Goal: Task Accomplishment & Management: Manage account settings

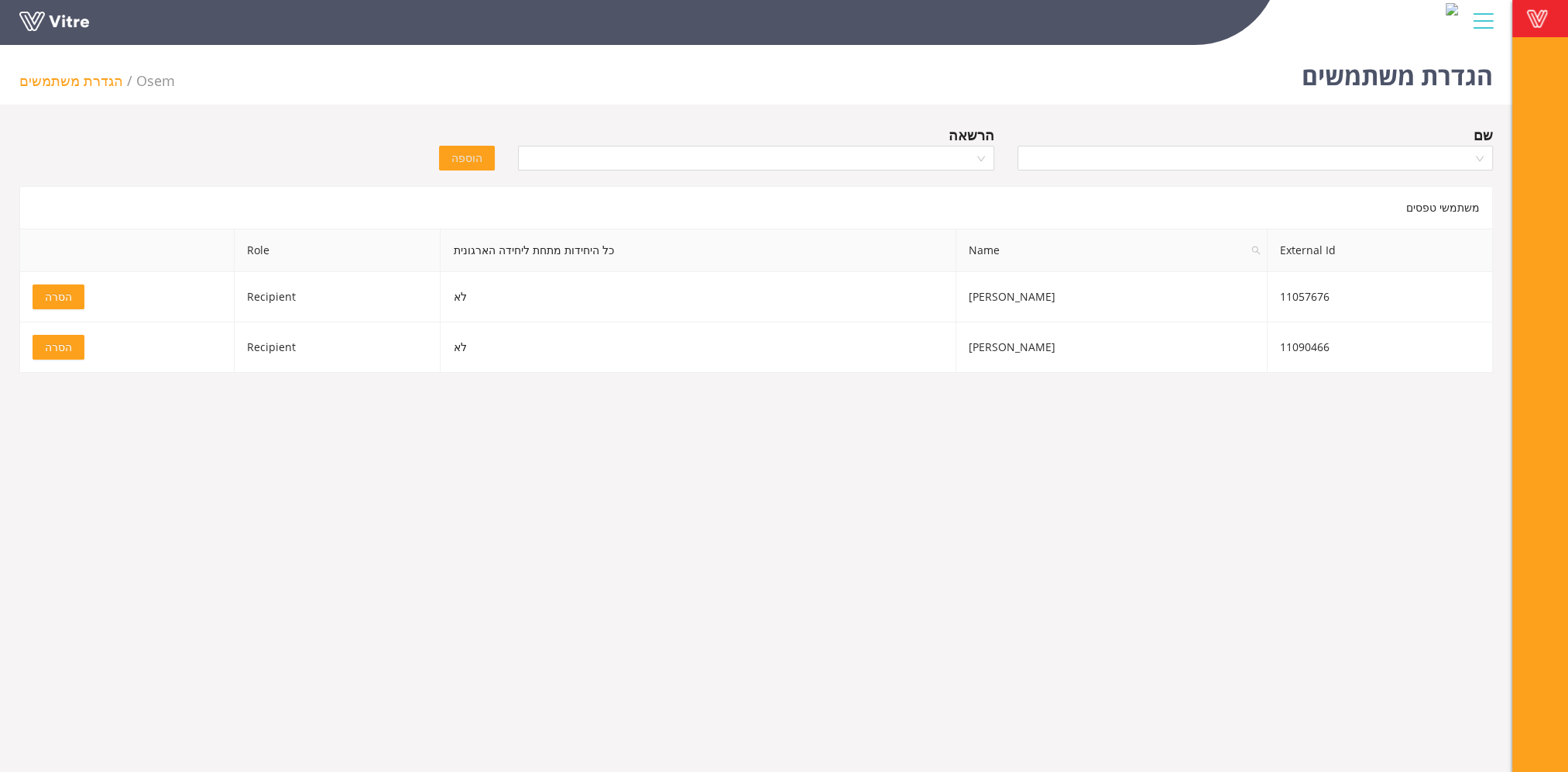
drag, startPoint x: 0, startPoint y: 0, endPoint x: 1534, endPoint y: 21, distance: 1534.1
click at [1534, 21] on span at bounding box center [1537, 18] width 38 height 18
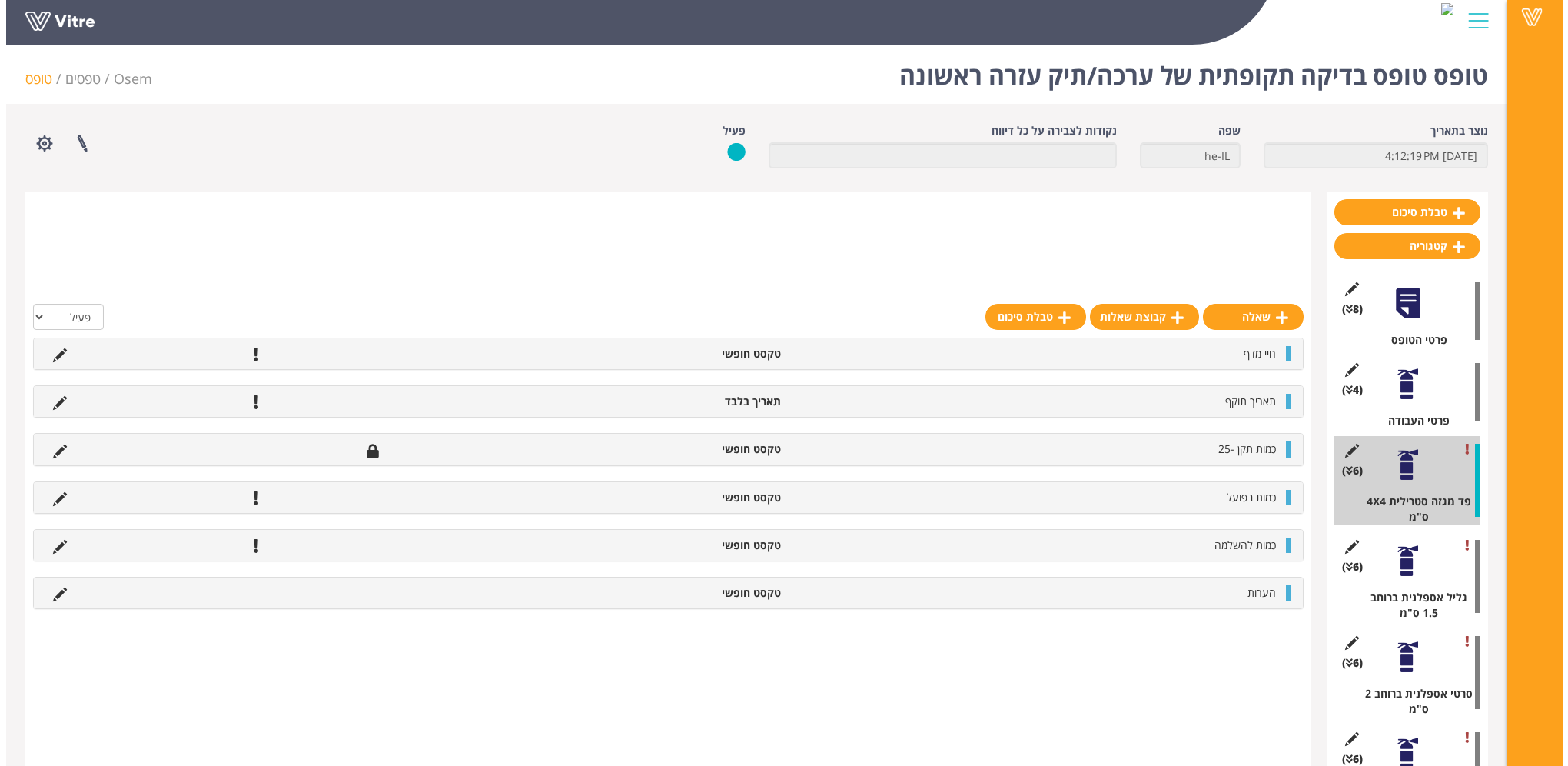
scroll to position [231, 0]
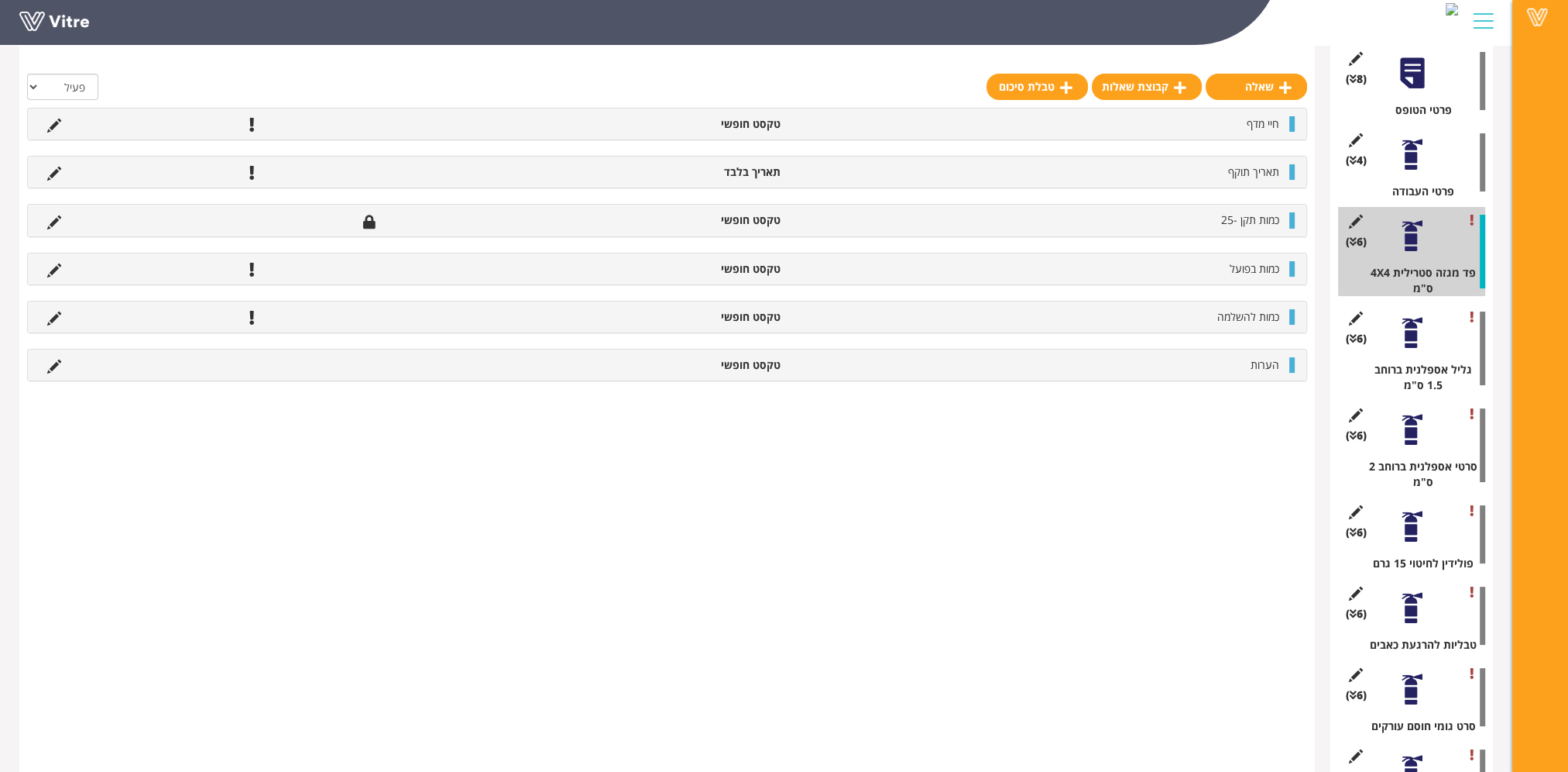
click at [1409, 239] on div at bounding box center [1412, 236] width 35 height 35
click at [1355, 220] on icon at bounding box center [1356, 221] width 19 height 14
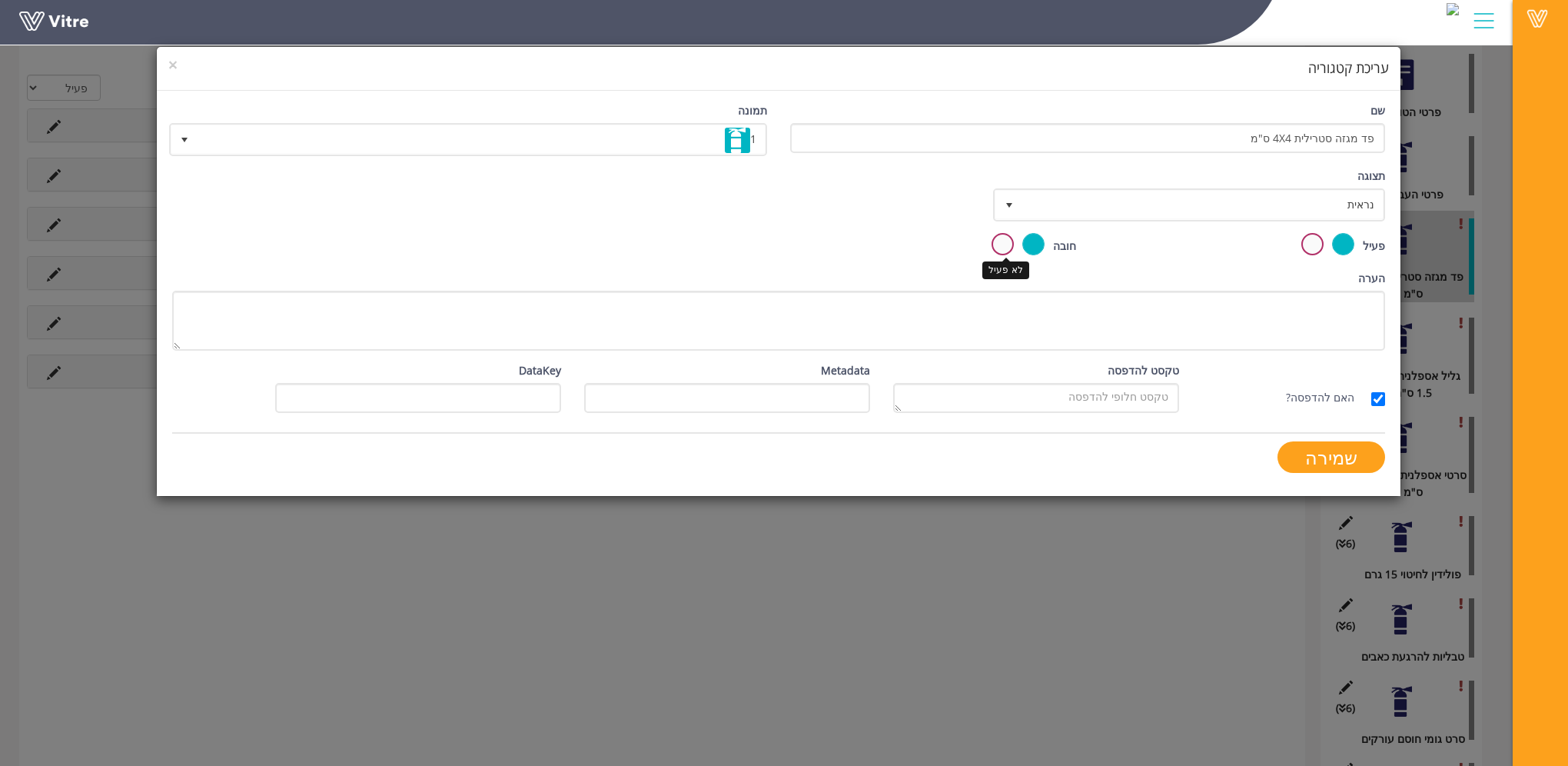
click at [1001, 243] on label at bounding box center [1003, 244] width 22 height 22
click at [0, 0] on input "radio" at bounding box center [0, 0] width 0 height 0
click at [1338, 455] on input "שמירה" at bounding box center [1331, 458] width 108 height 32
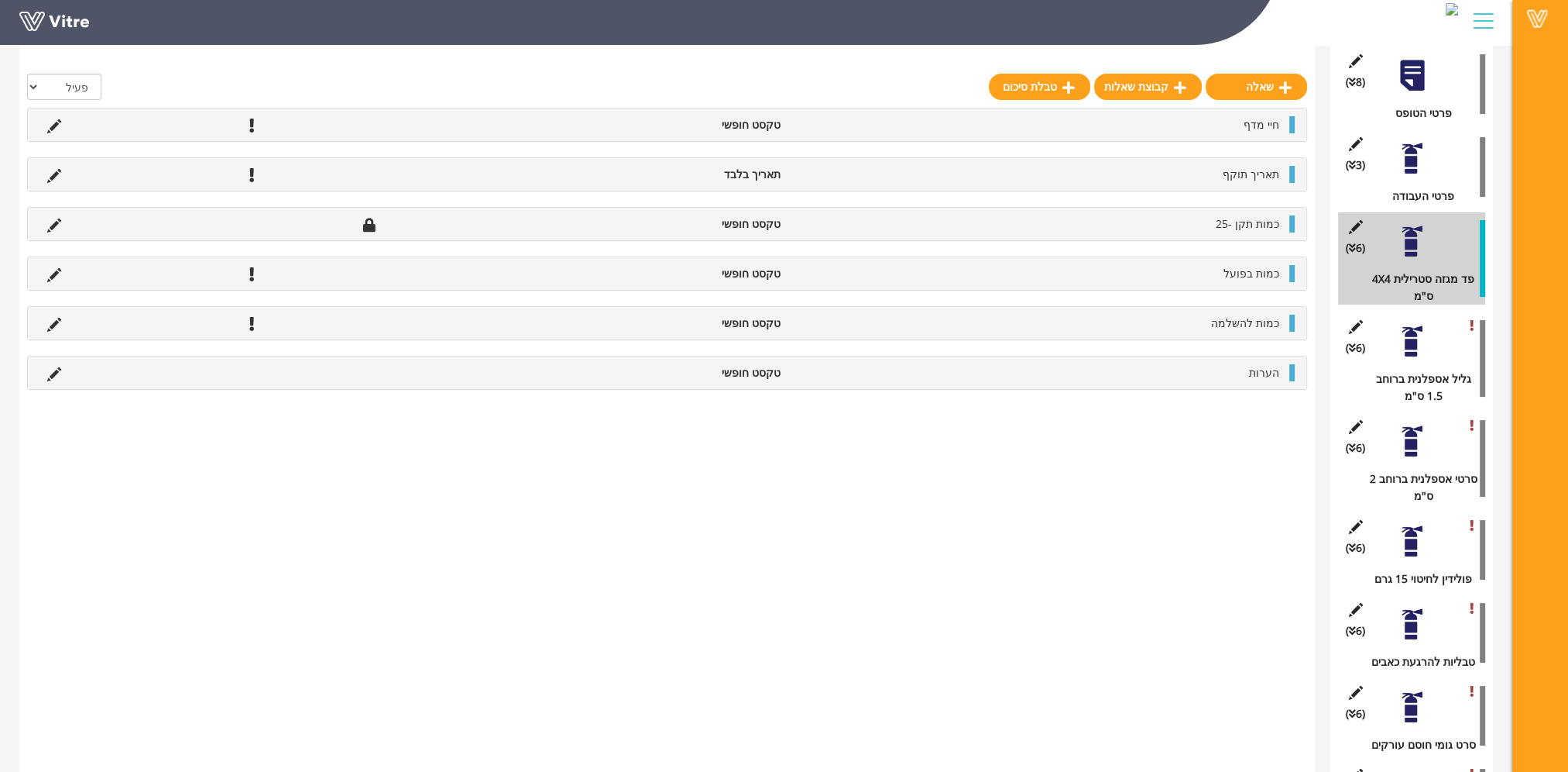
click at [1414, 345] on div at bounding box center [1412, 341] width 35 height 35
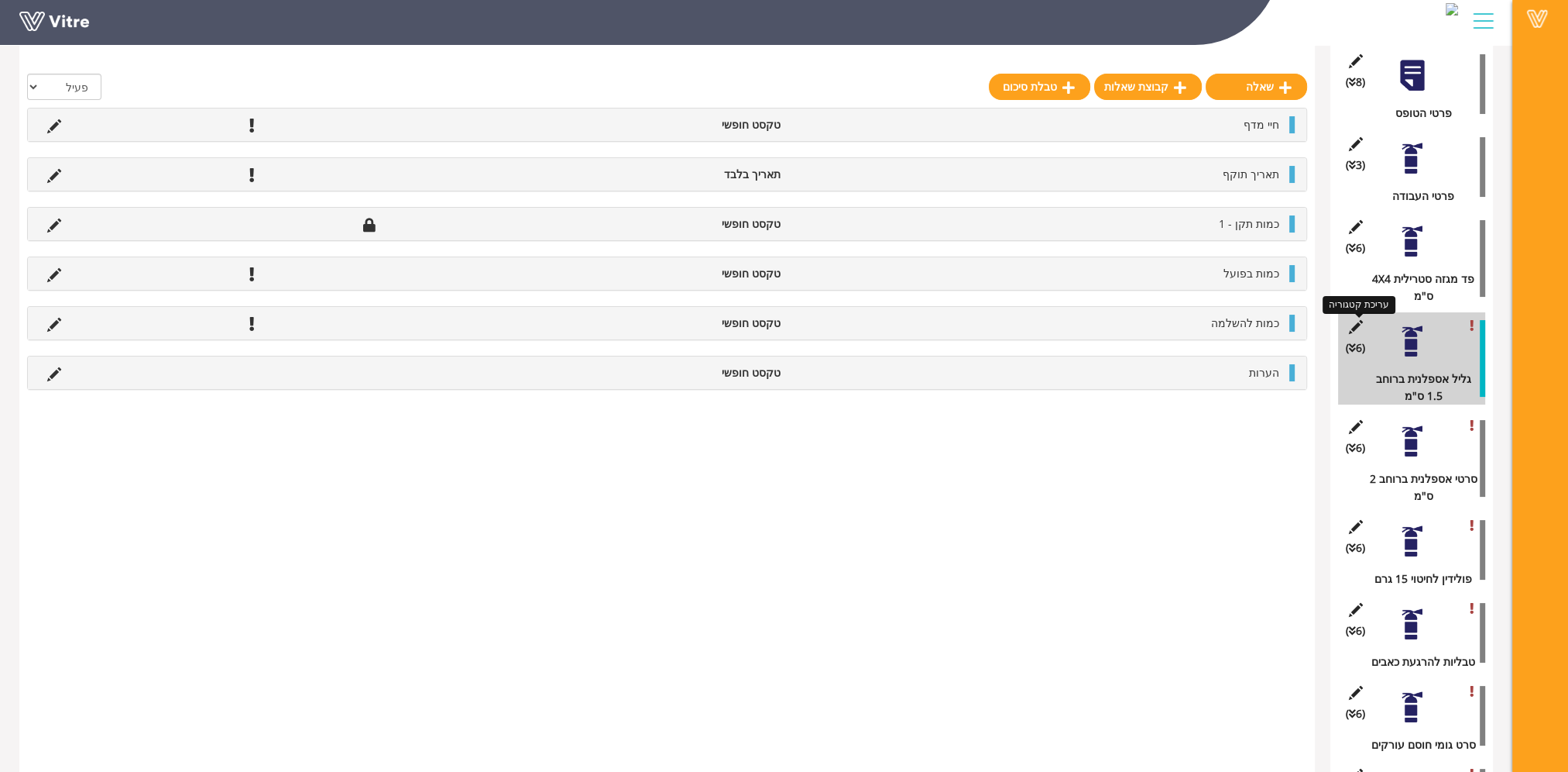
click at [1349, 325] on icon at bounding box center [1356, 326] width 19 height 14
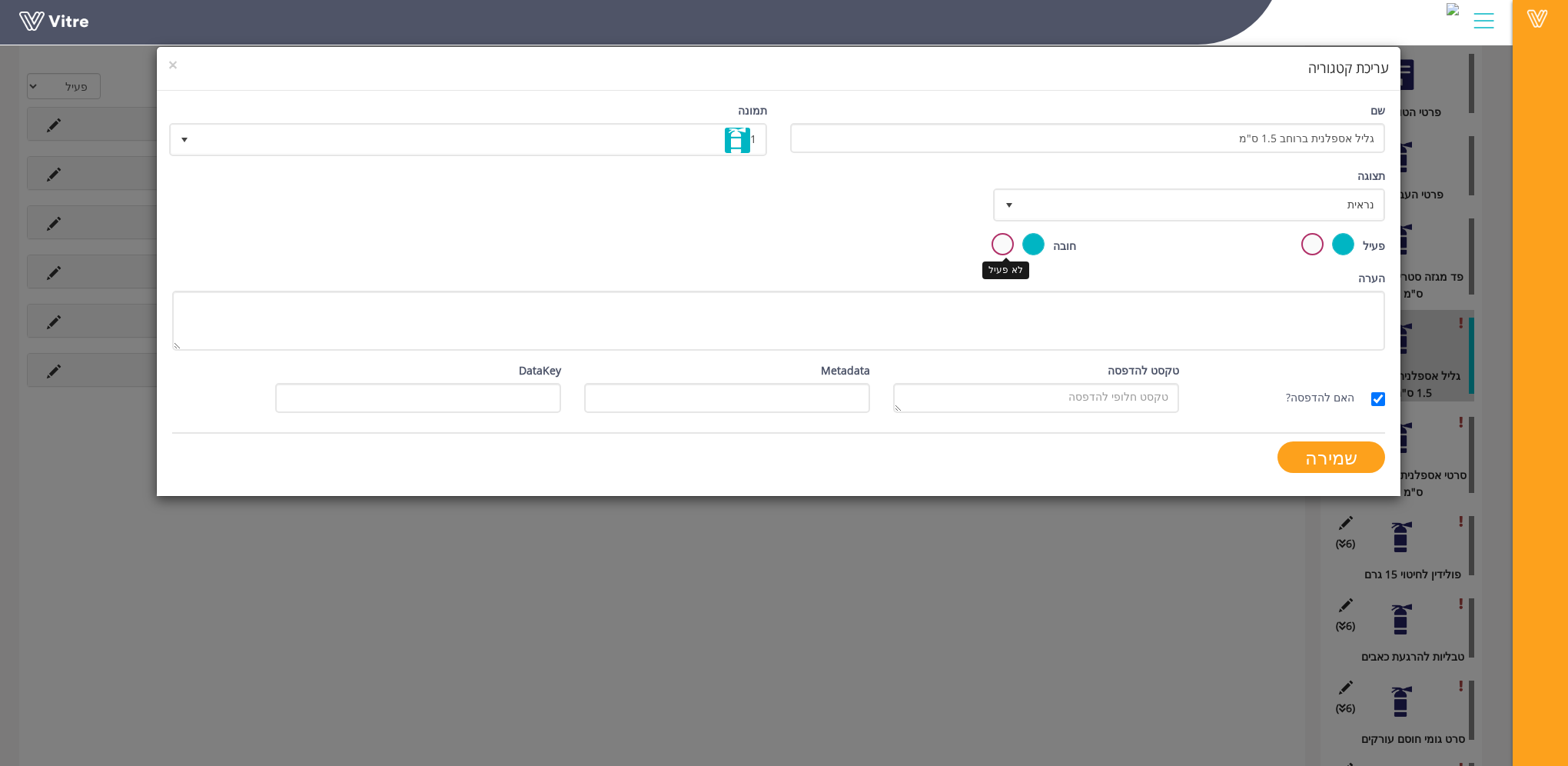
click at [1004, 242] on label at bounding box center [1003, 244] width 22 height 22
click at [0, 0] on input "radio" at bounding box center [0, 0] width 0 height 0
click at [1314, 454] on input "שמירה" at bounding box center [1331, 458] width 108 height 32
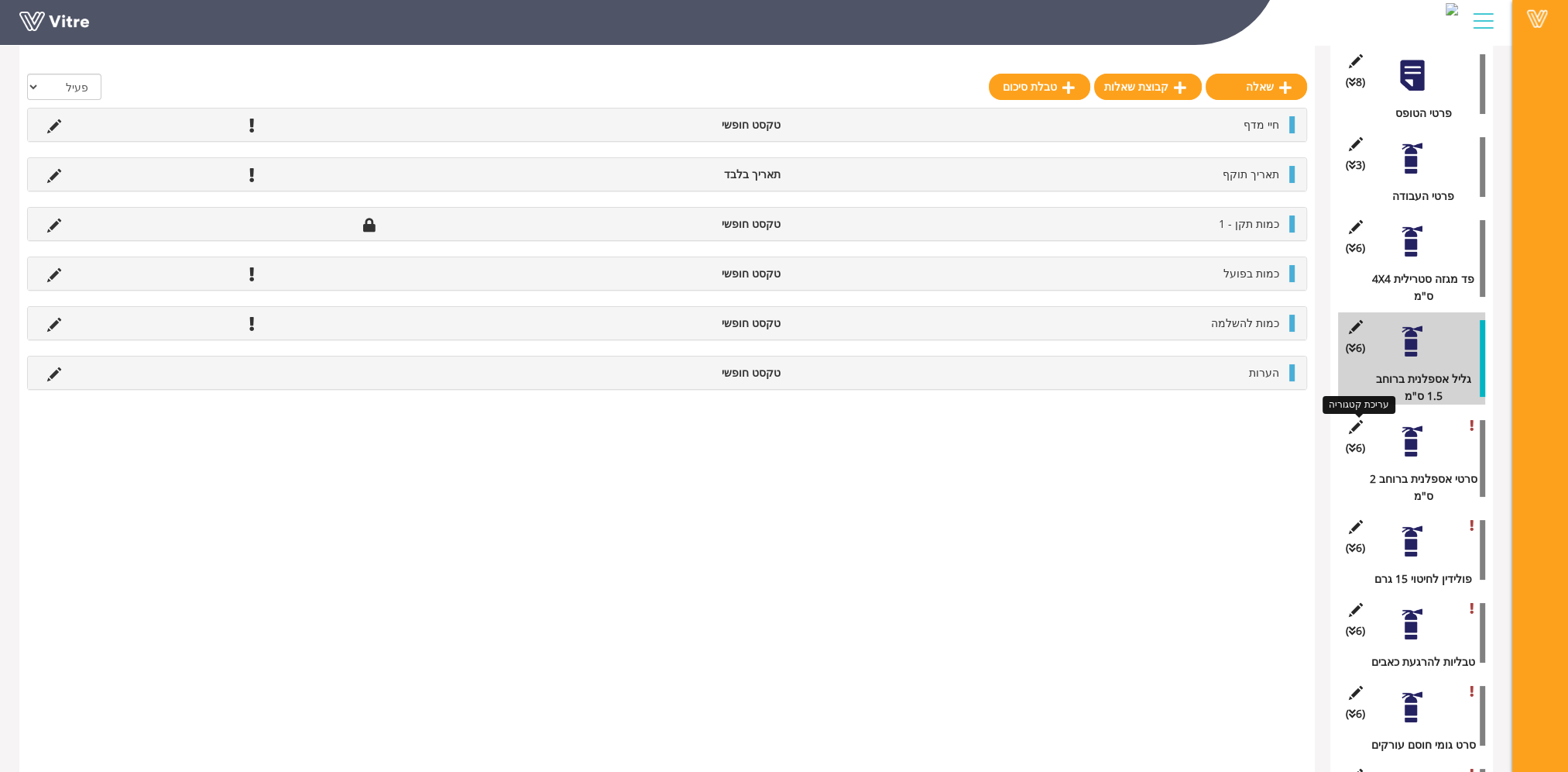
click at [1358, 424] on icon at bounding box center [1356, 427] width 19 height 14
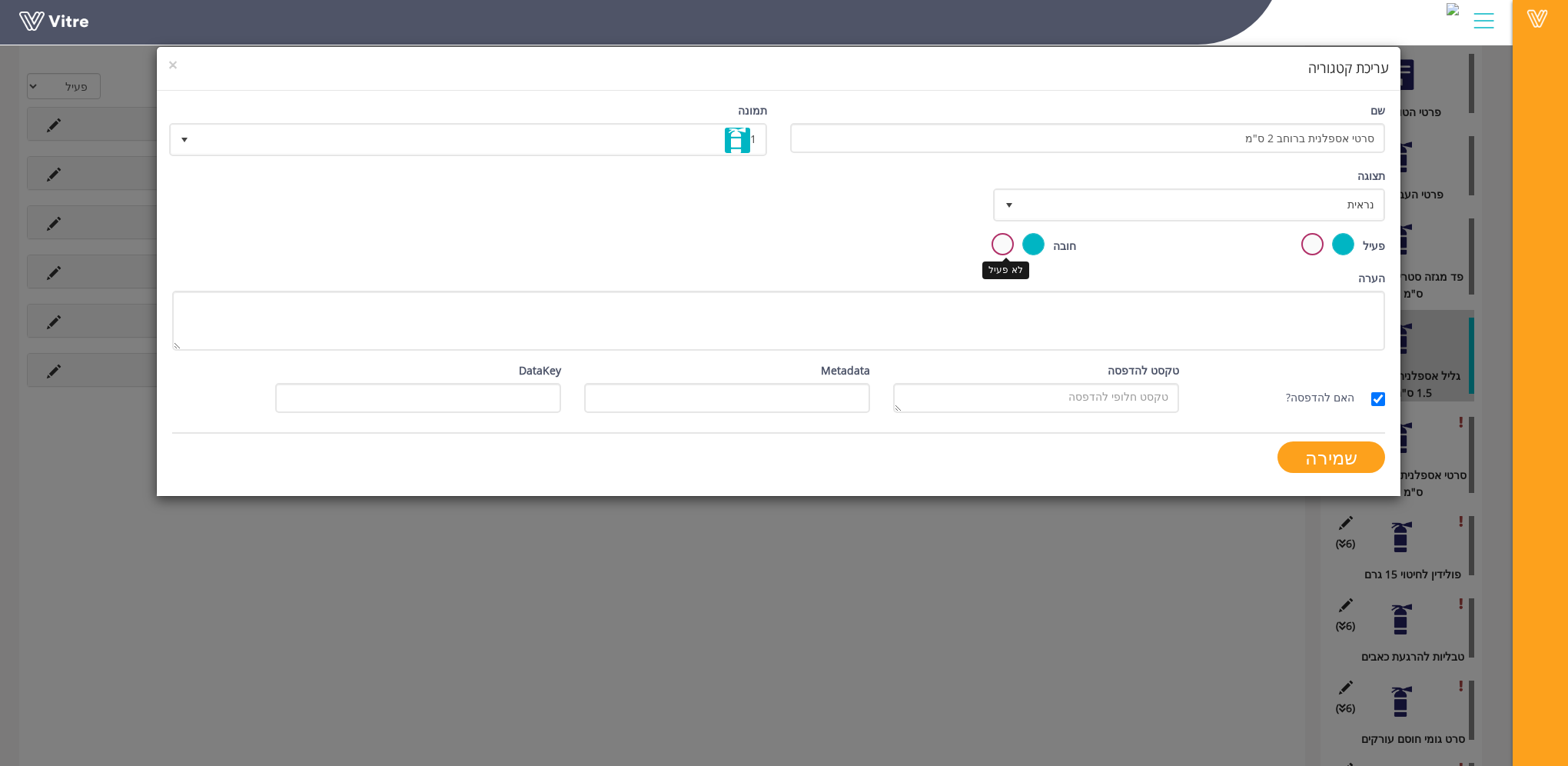
click at [996, 243] on label at bounding box center [1003, 244] width 22 height 22
click at [0, 0] on input "radio" at bounding box center [0, 0] width 0 height 0
click at [1331, 455] on input "שמירה" at bounding box center [1331, 458] width 108 height 32
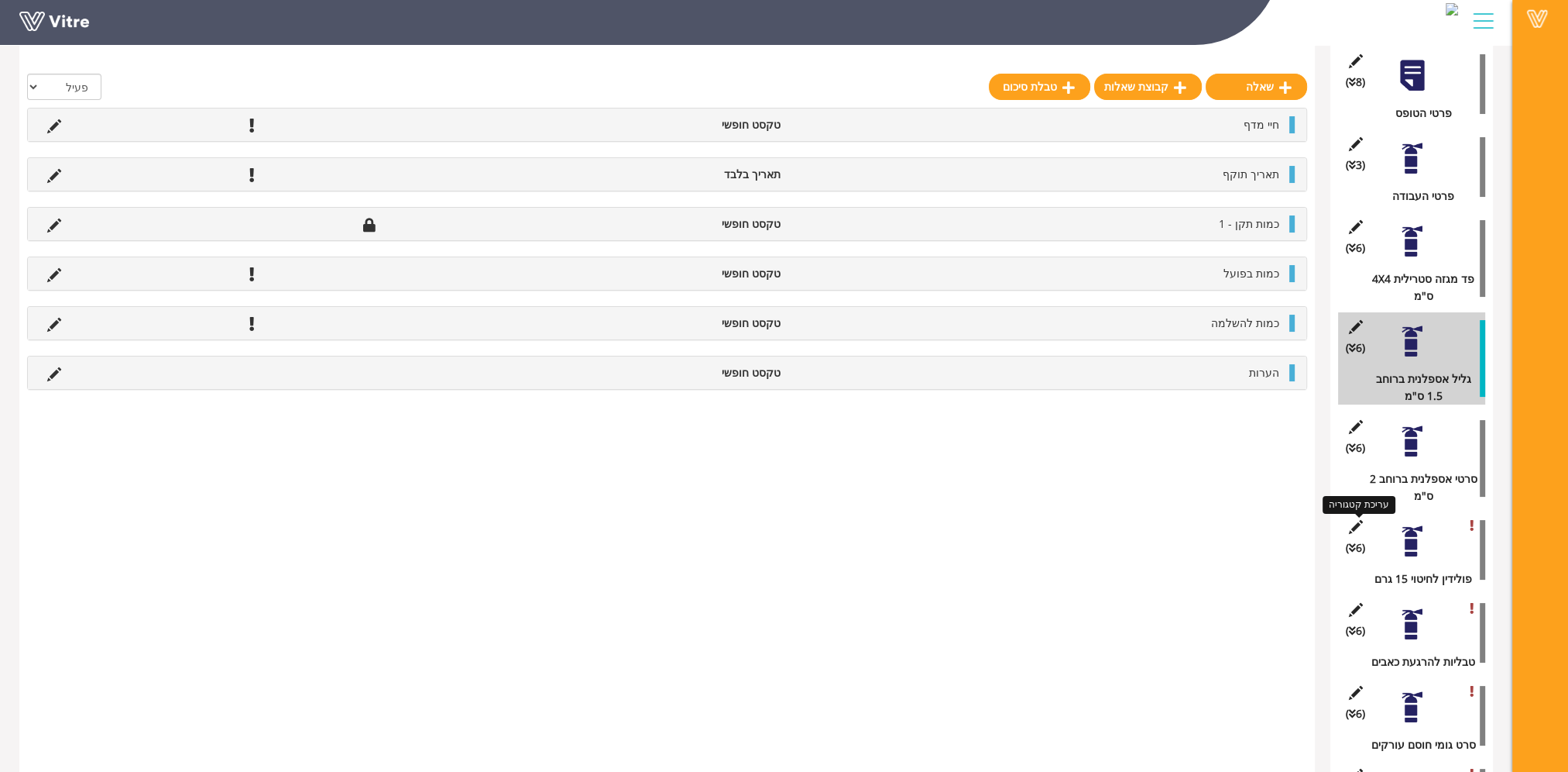
click at [1354, 528] on icon at bounding box center [1356, 527] width 19 height 14
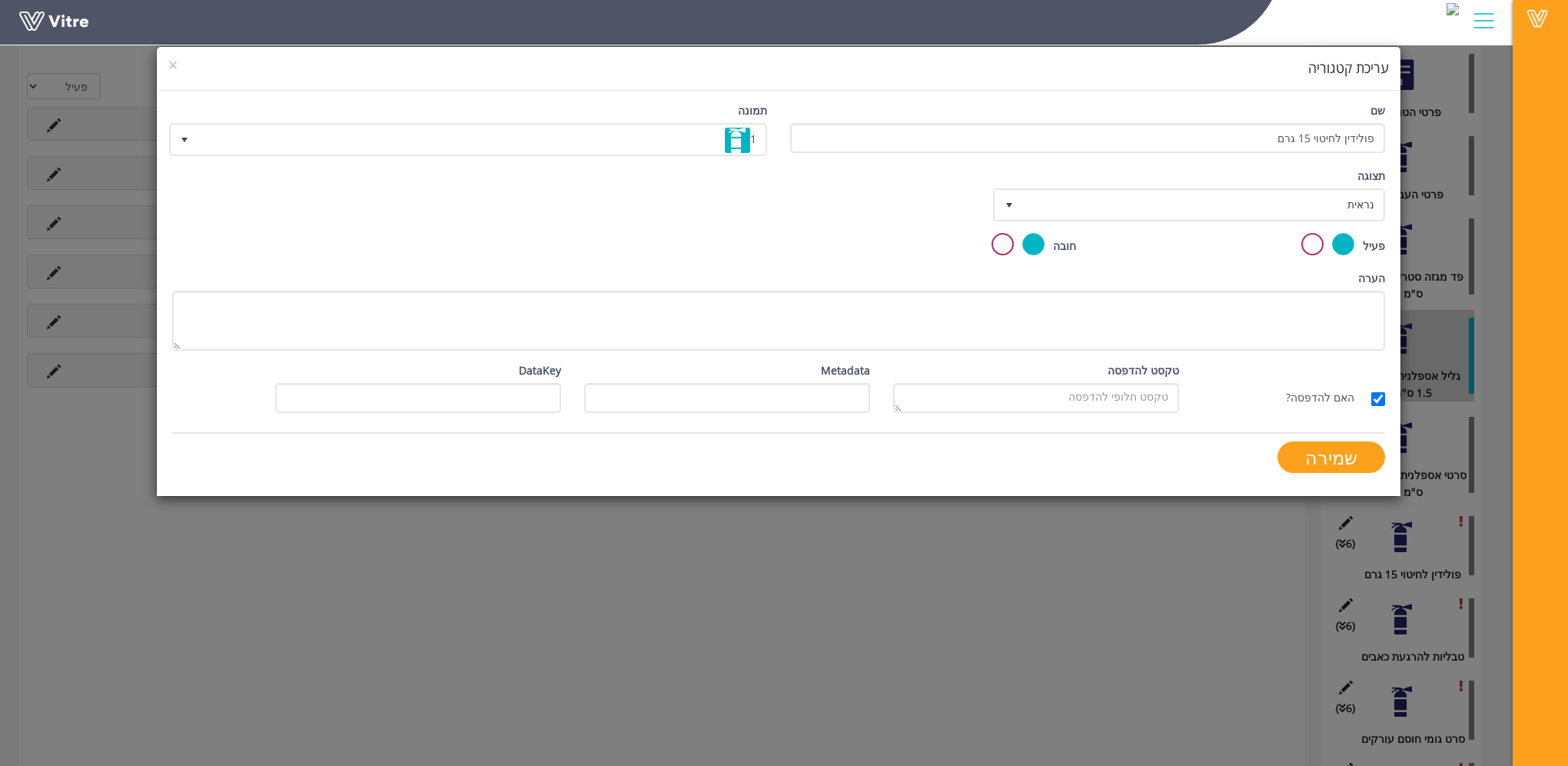
click at [996, 245] on label at bounding box center [1003, 244] width 22 height 22
click at [0, 0] on input "radio" at bounding box center [0, 0] width 0 height 0
click at [1320, 449] on input "שמירה" at bounding box center [1331, 458] width 108 height 32
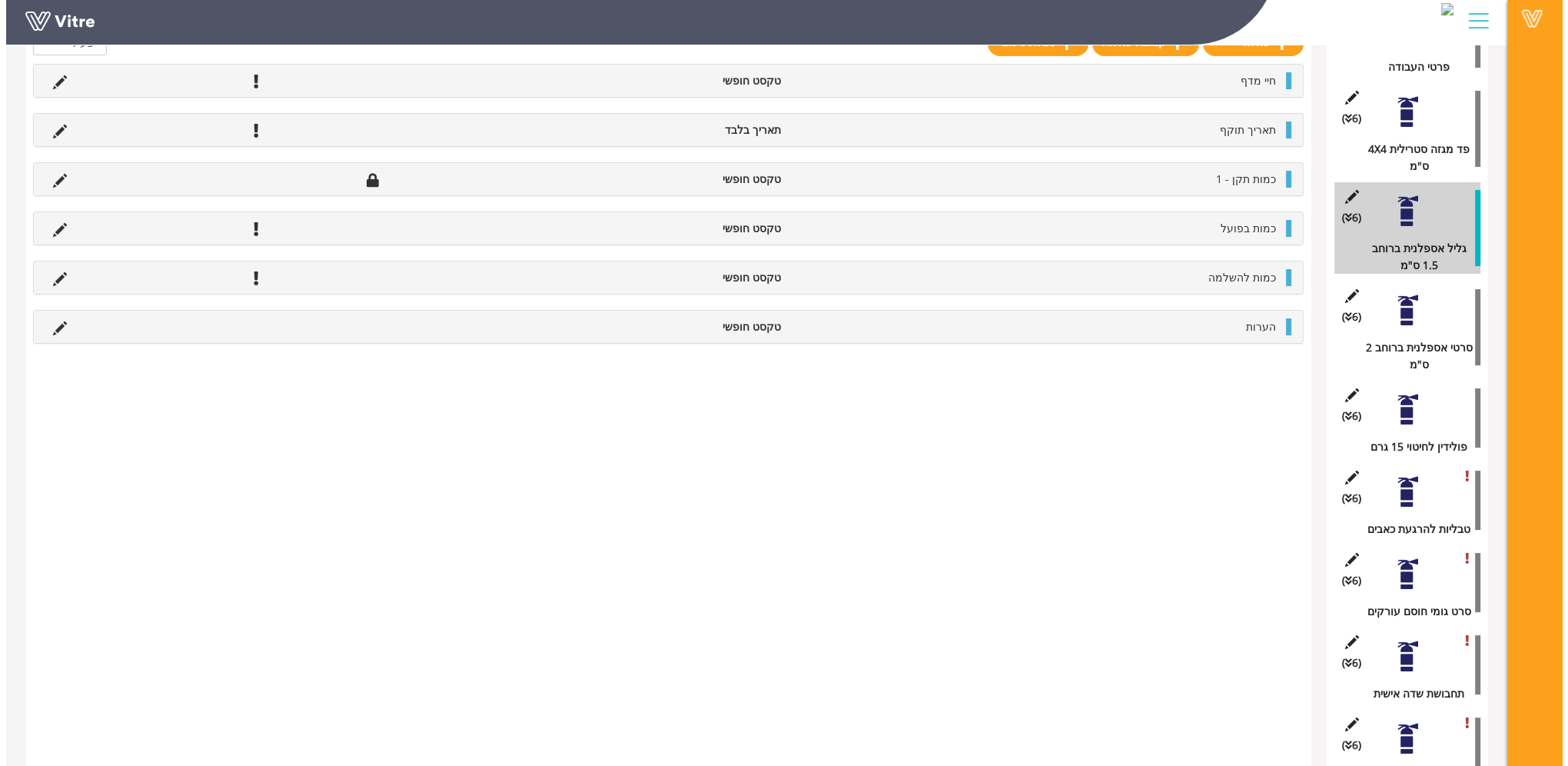
scroll to position [385, 0]
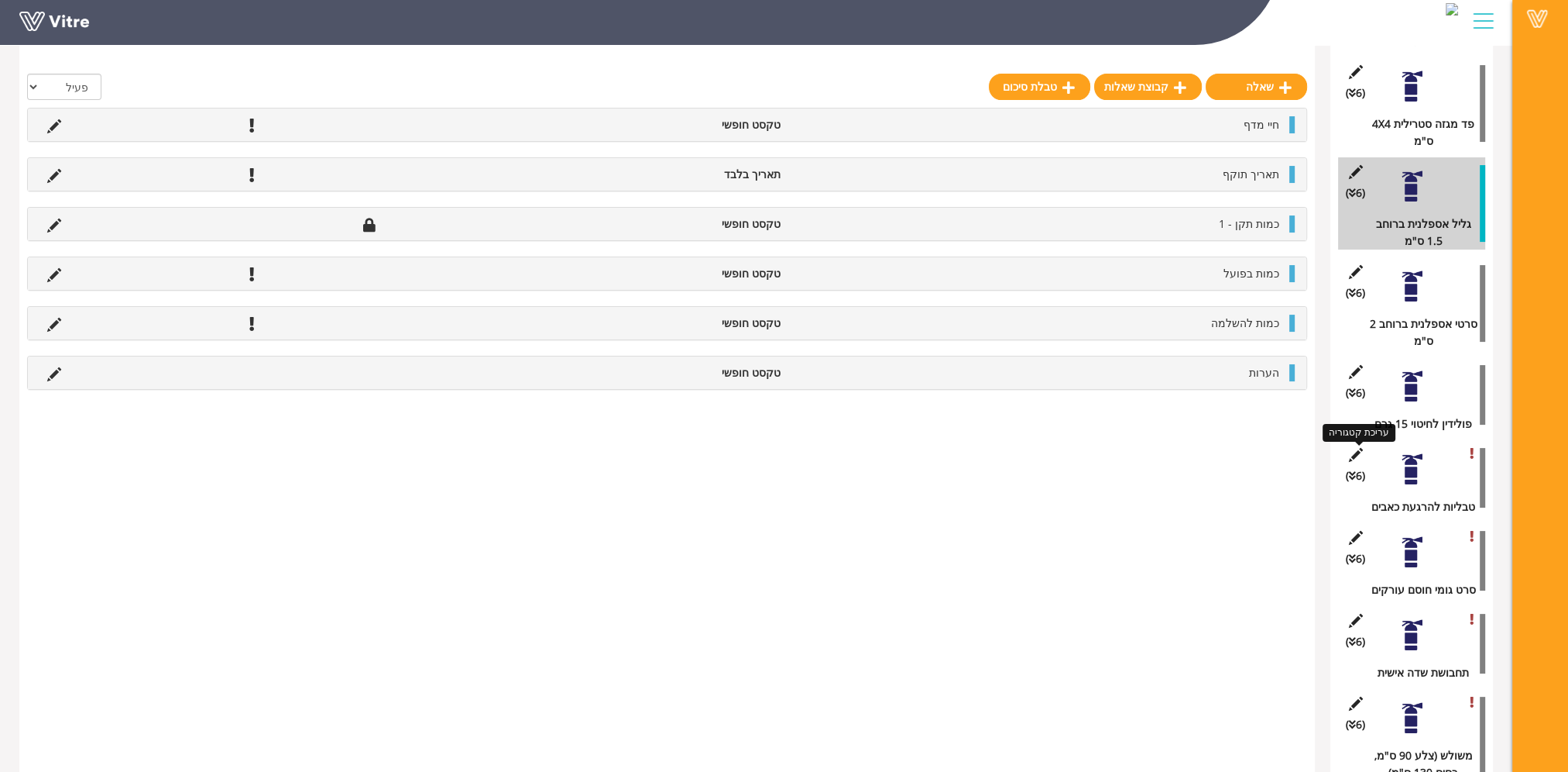
click at [1359, 452] on icon at bounding box center [1356, 454] width 19 height 14
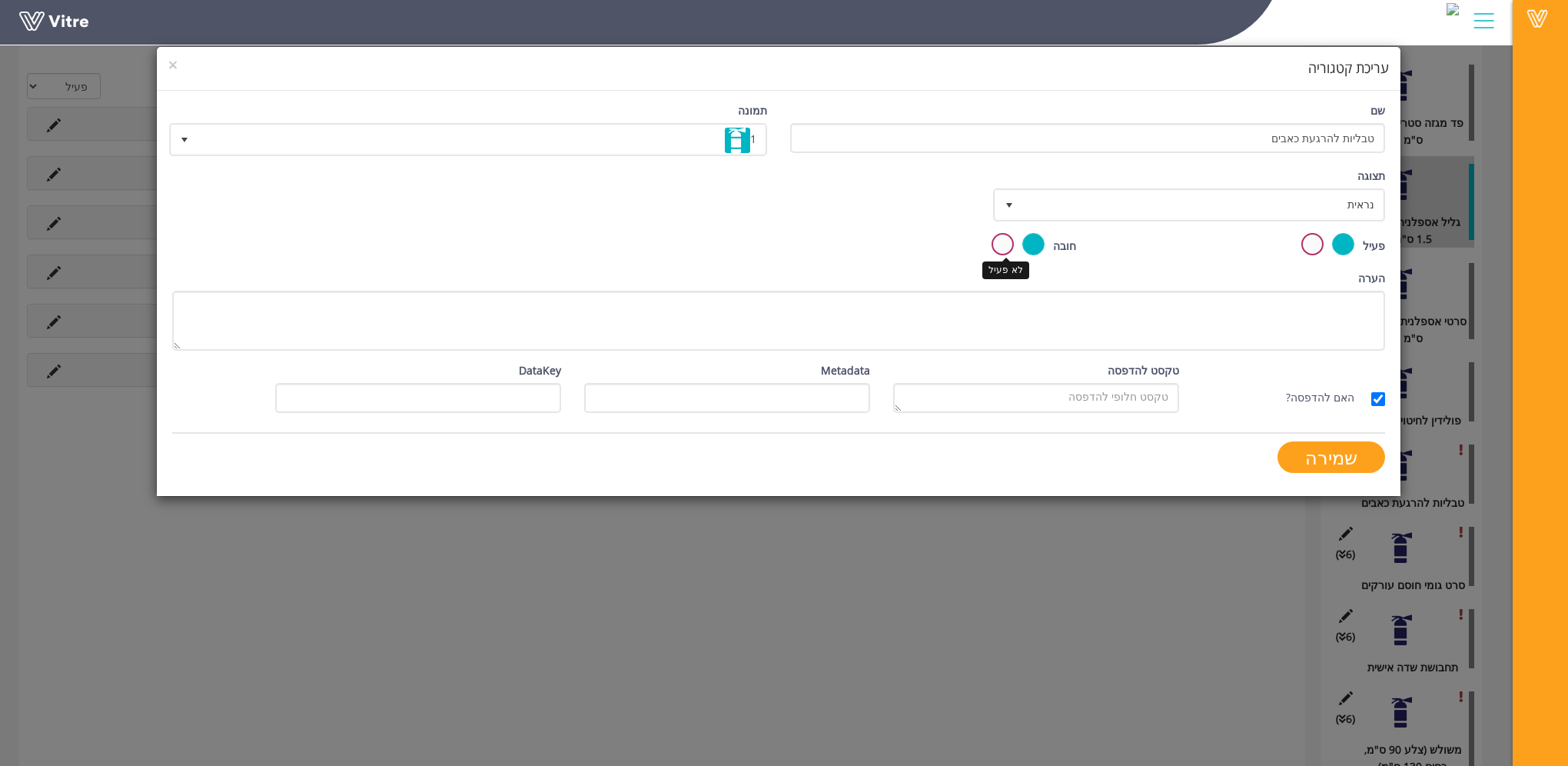
click at [993, 244] on label at bounding box center [1003, 244] width 22 height 22
click at [0, 0] on input "radio" at bounding box center [0, 0] width 0 height 0
click at [1314, 438] on form "שם טבליות להרגעת כאבים תמונה 1 1 תצוגה נראית 0 קביעת משך דקות 0 קבע חוקיות קביע…" at bounding box center [778, 293] width 1213 height 382
click at [1340, 446] on input "שמירה" at bounding box center [1331, 458] width 108 height 32
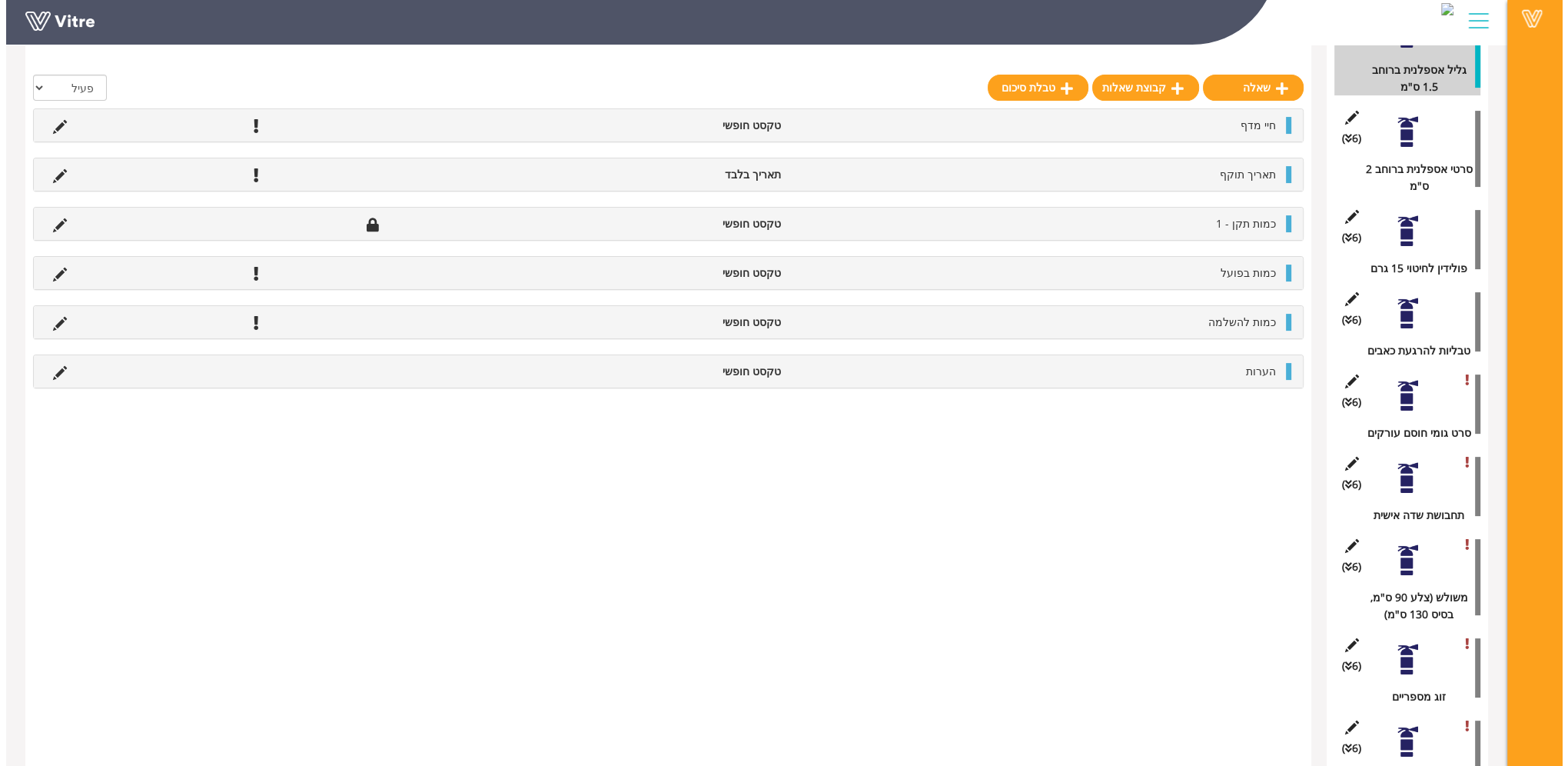
scroll to position [538, 0]
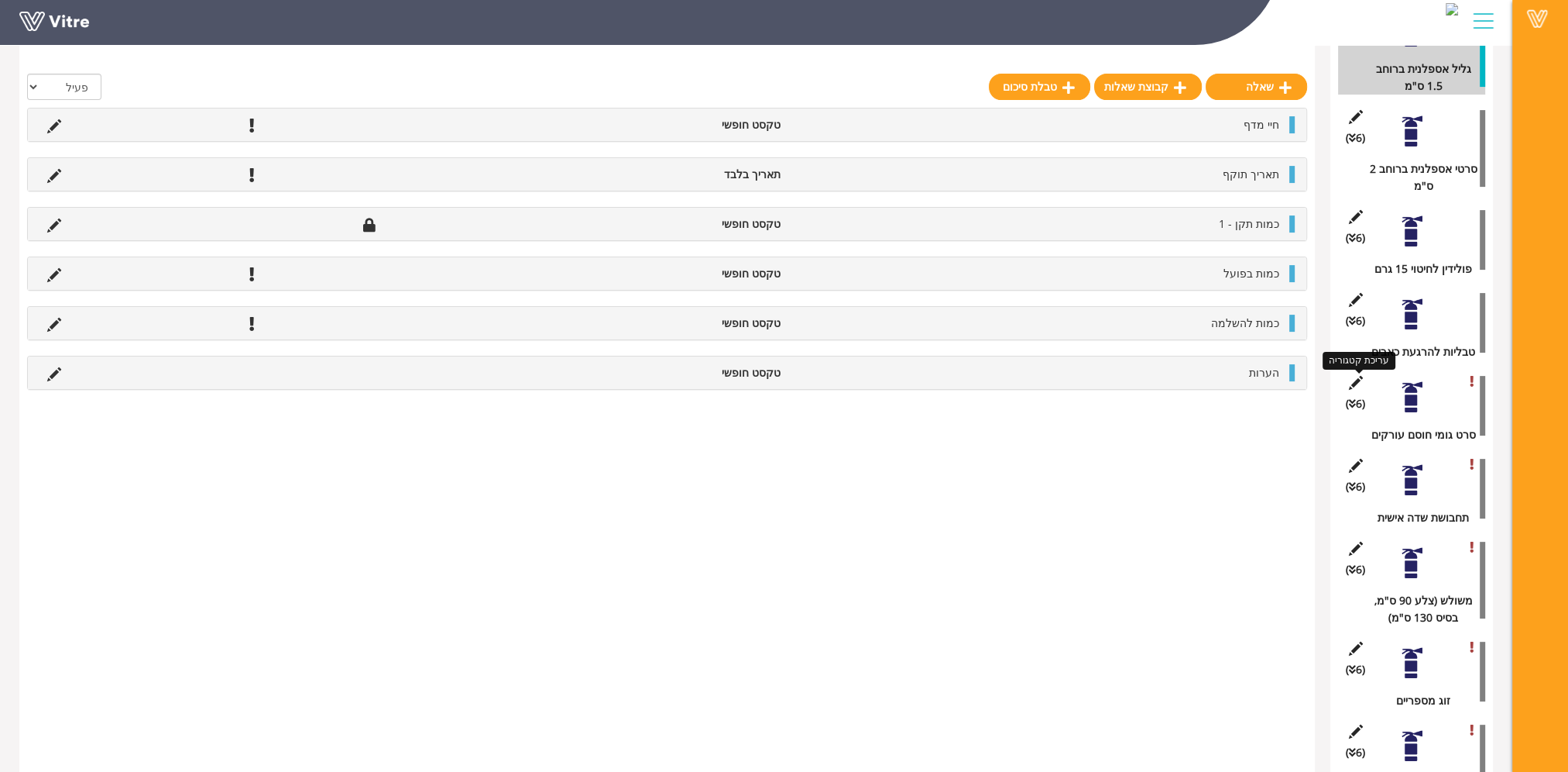
click at [1357, 381] on icon at bounding box center [1356, 382] width 19 height 14
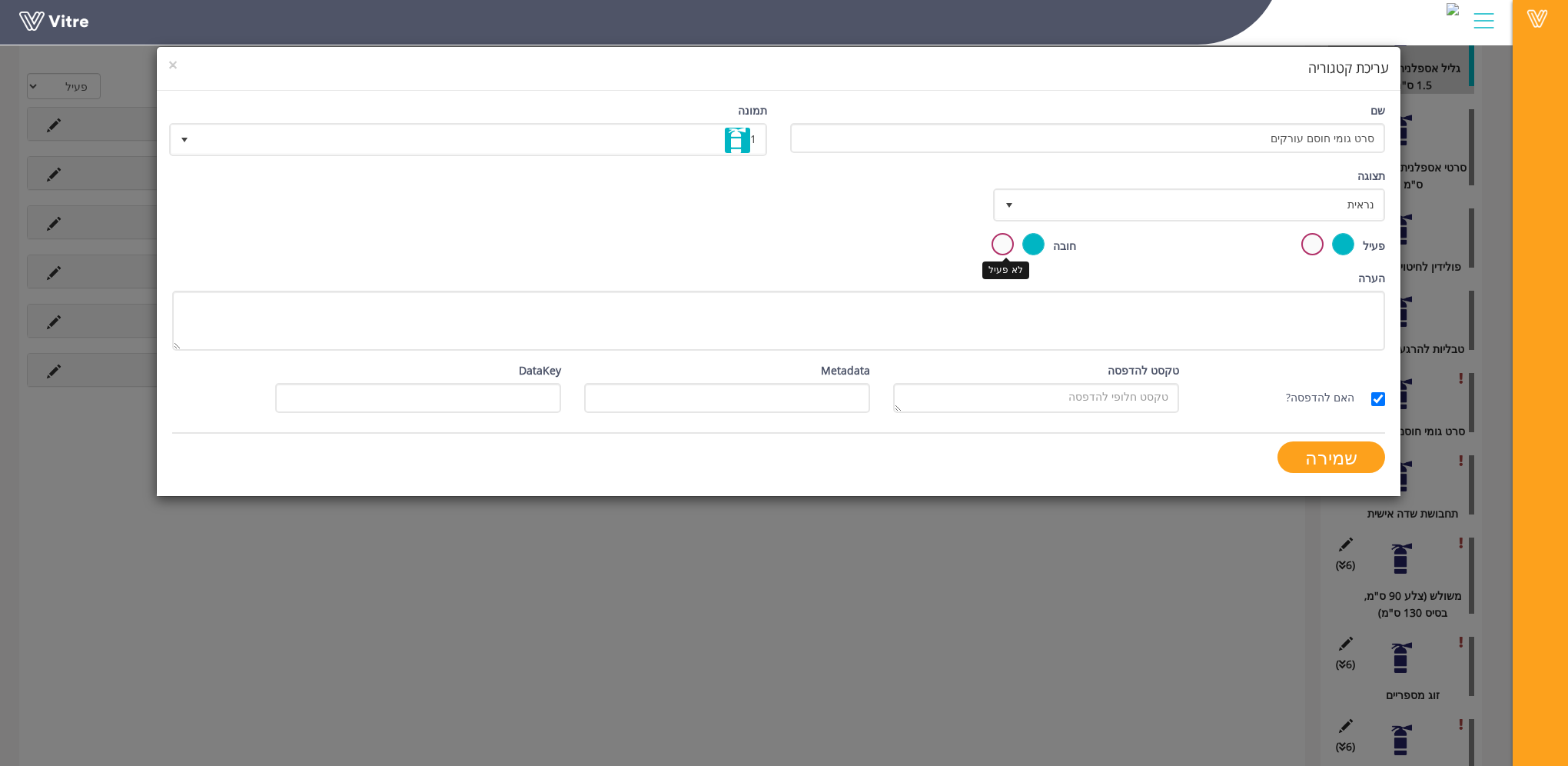
click at [1005, 242] on label at bounding box center [1003, 244] width 22 height 22
click at [0, 0] on input "radio" at bounding box center [0, 0] width 0 height 0
click at [1327, 454] on input "שמירה" at bounding box center [1331, 458] width 108 height 32
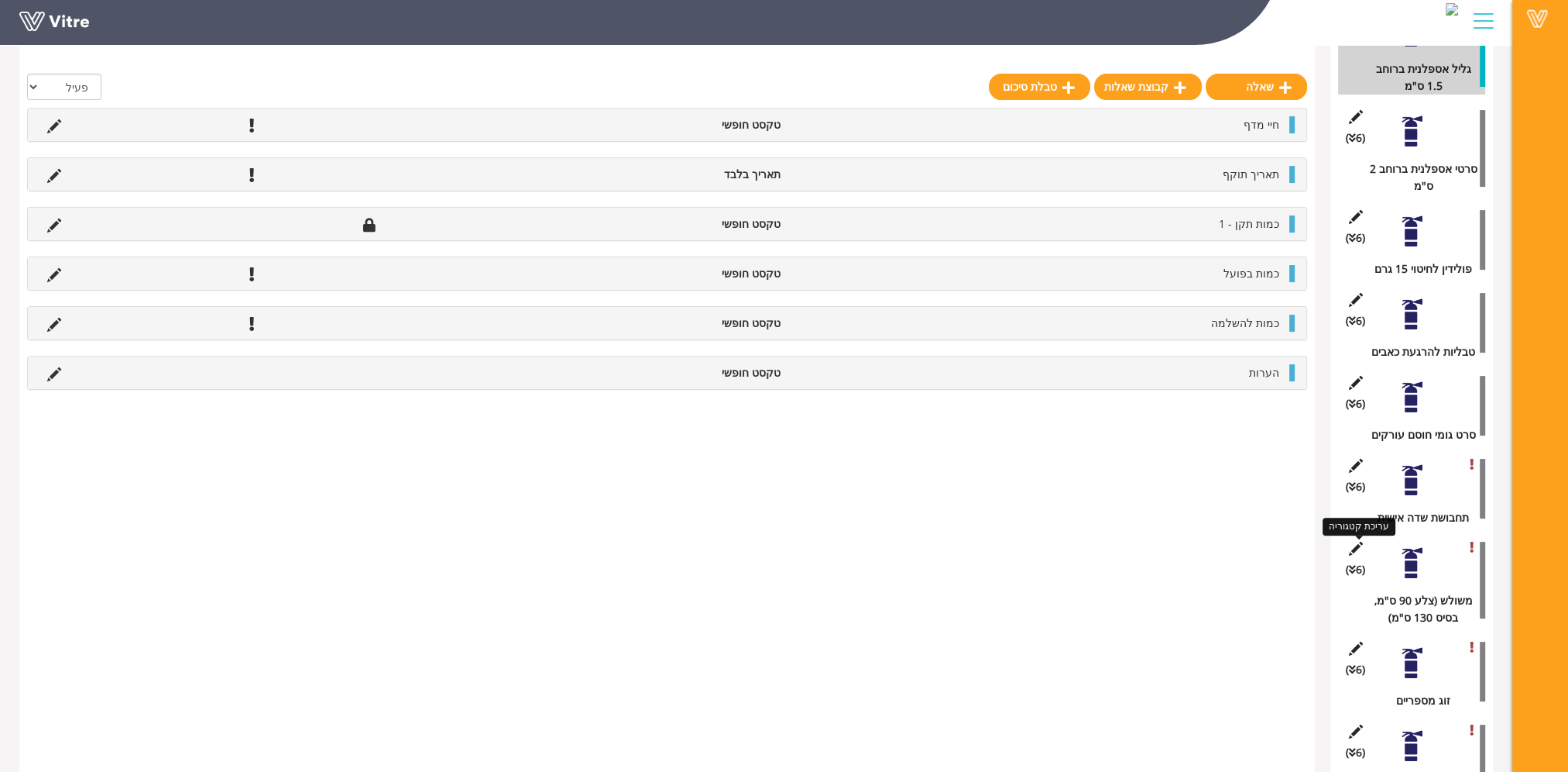
click at [1356, 548] on icon at bounding box center [1356, 548] width 19 height 14
click at [1353, 543] on icon at bounding box center [1356, 548] width 19 height 14
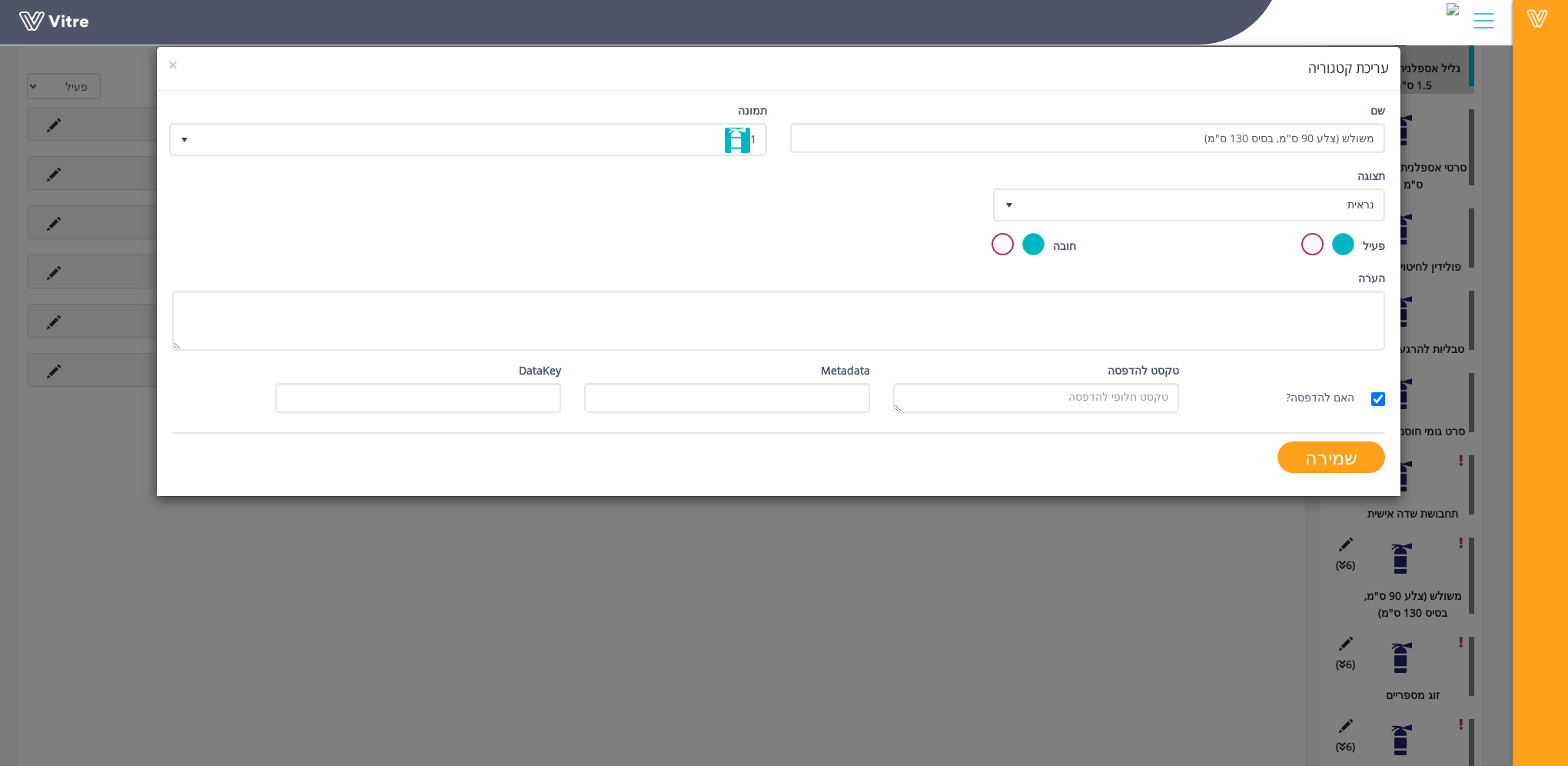
click at [1008, 243] on label at bounding box center [1003, 244] width 22 height 22
click at [0, 0] on input "radio" at bounding box center [0, 0] width 0 height 0
click at [1344, 450] on input "שמירה" at bounding box center [1331, 458] width 108 height 32
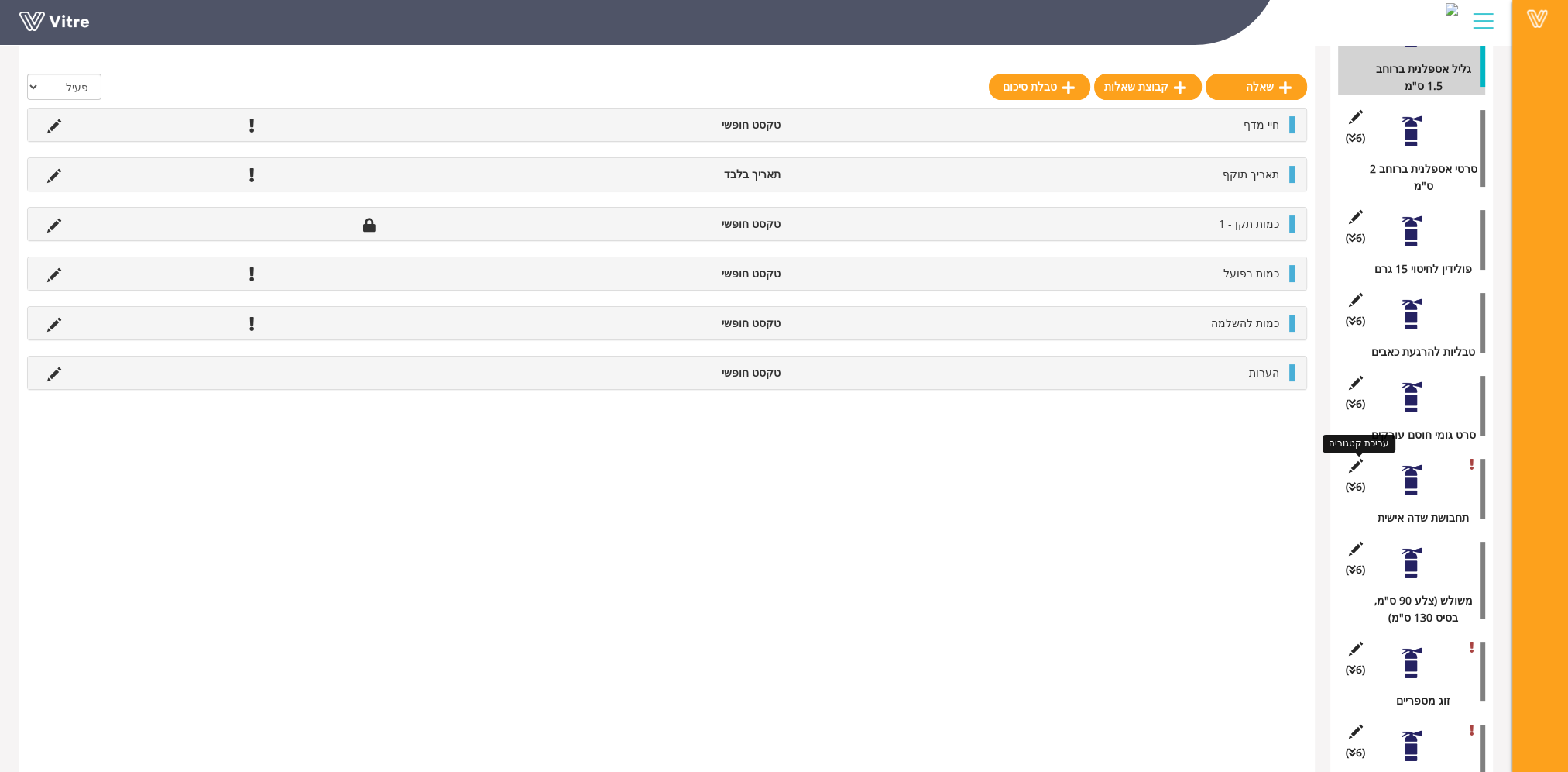
click at [1355, 462] on icon at bounding box center [1356, 465] width 19 height 14
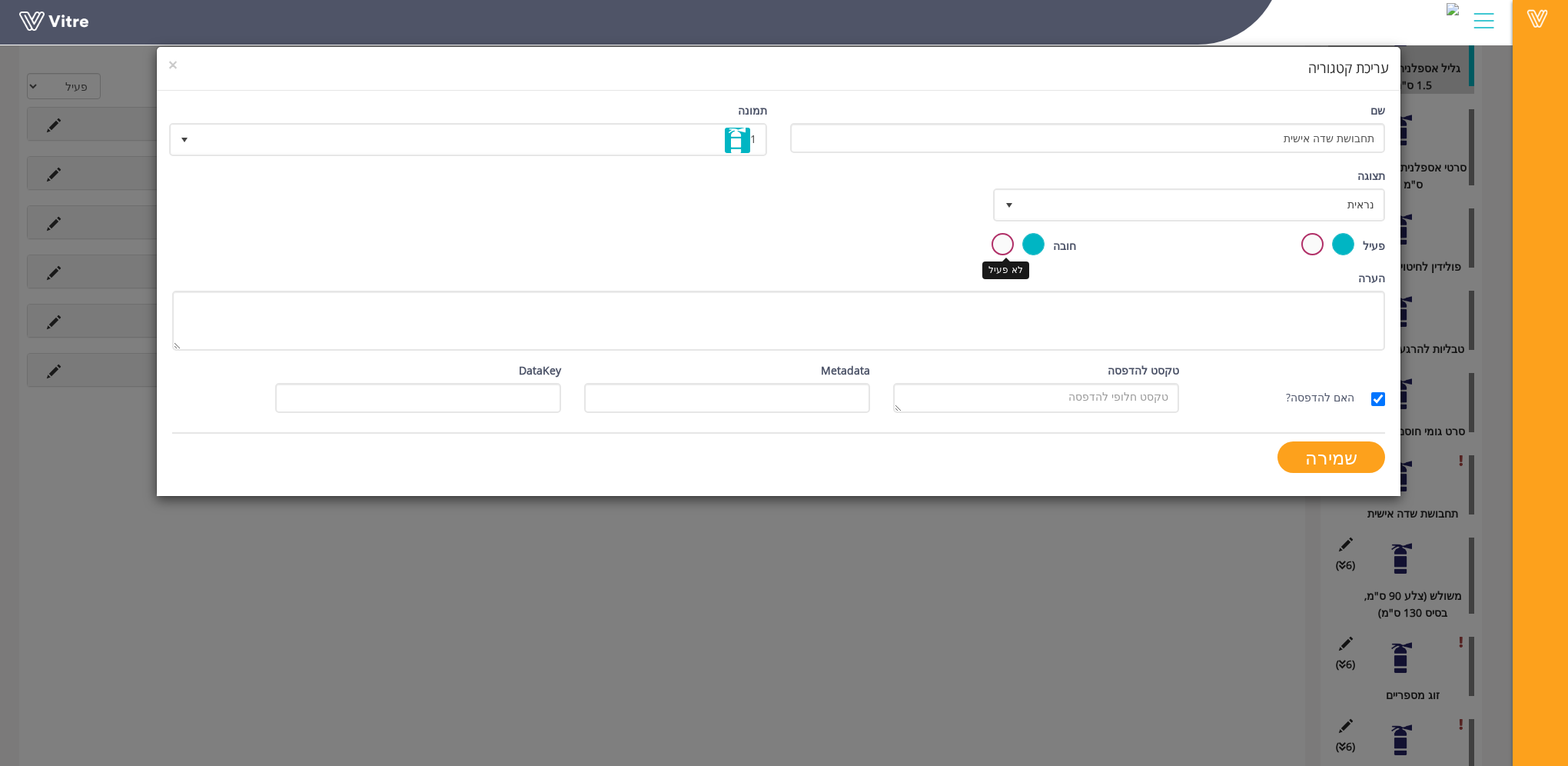
click at [1011, 242] on label at bounding box center [1003, 244] width 22 height 22
click at [0, 0] on input "radio" at bounding box center [0, 0] width 0 height 0
click at [1329, 458] on input "שמירה" at bounding box center [1331, 458] width 108 height 32
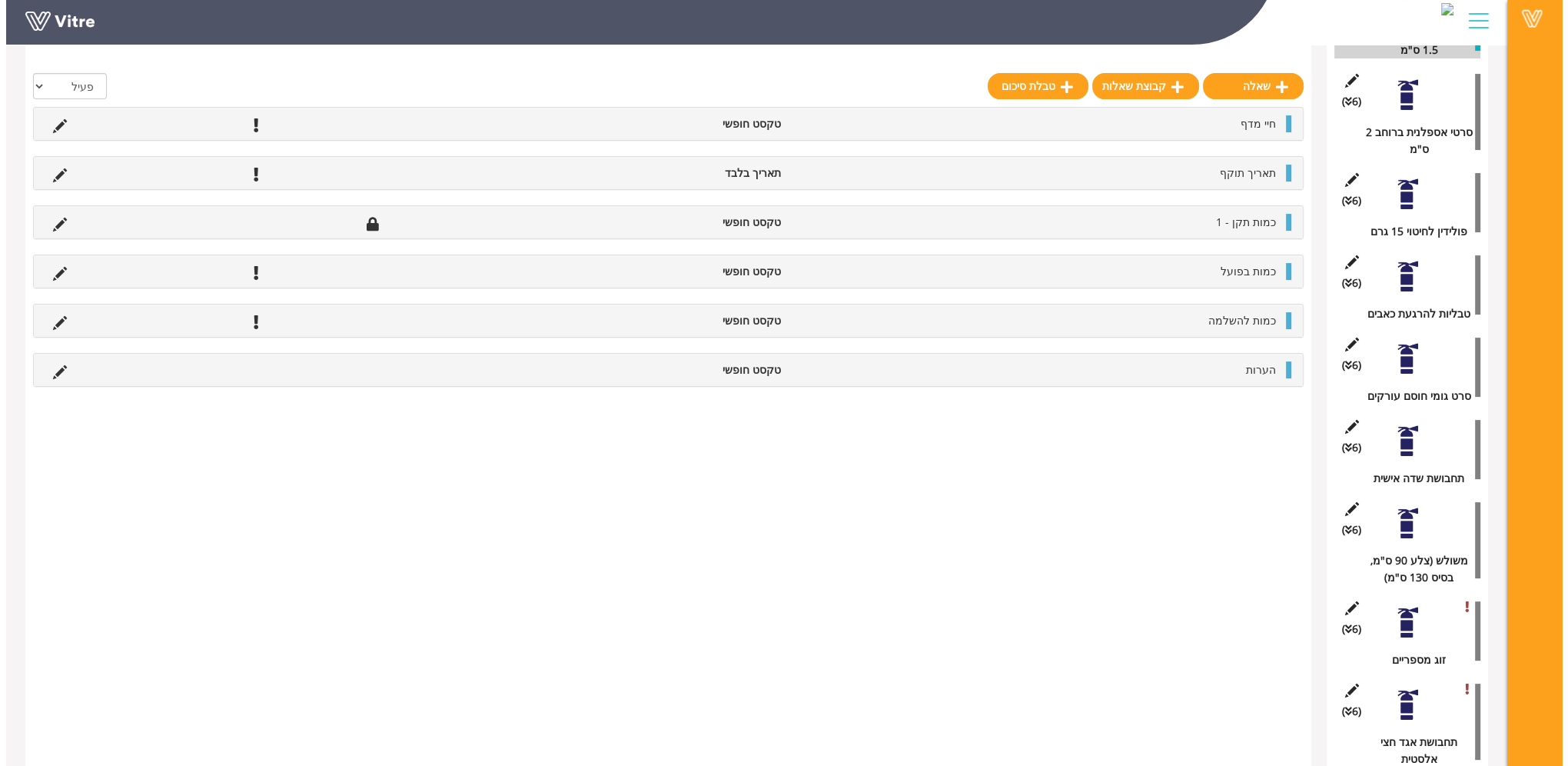
scroll to position [590, 0]
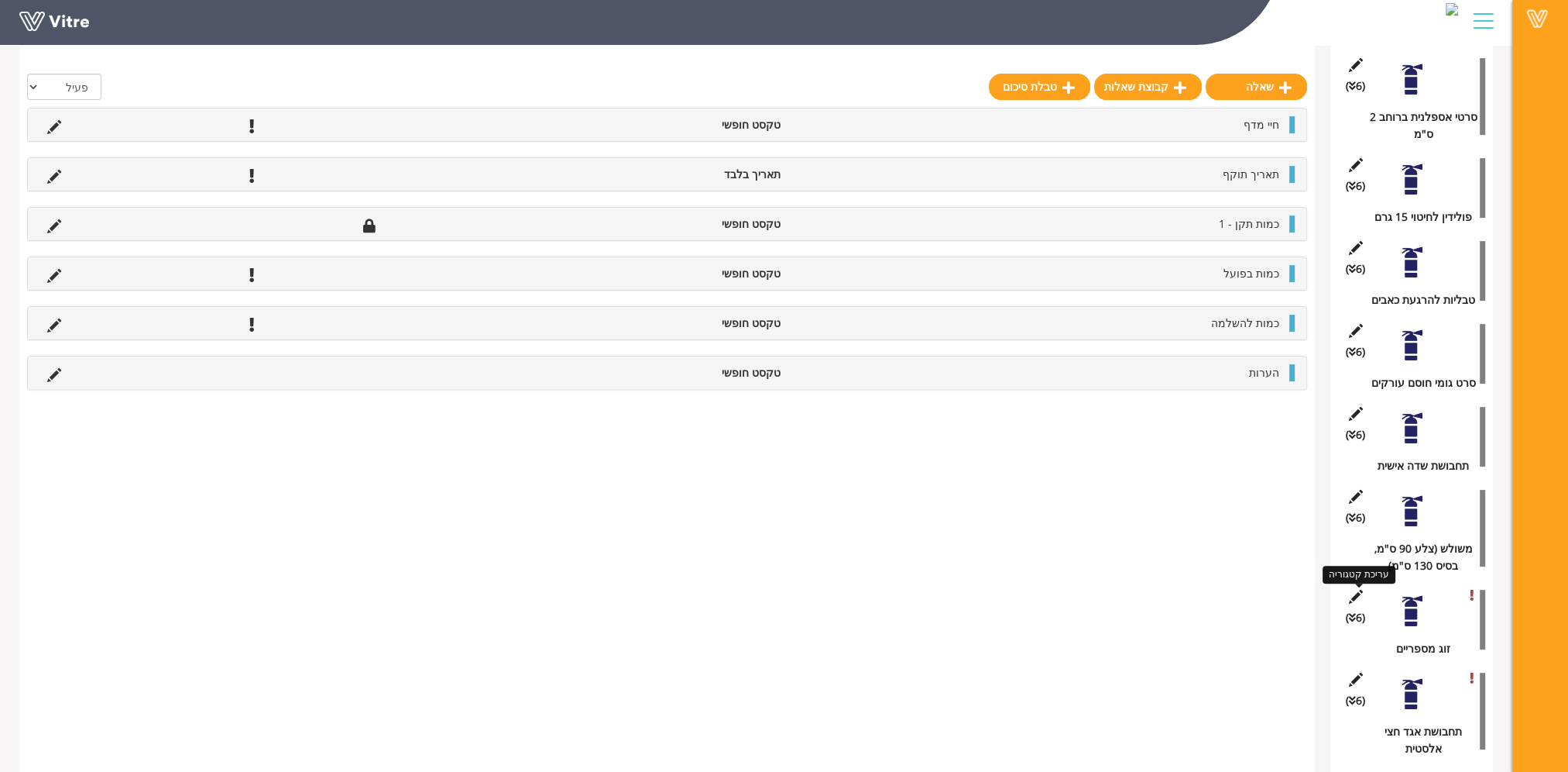
click at [1355, 592] on icon at bounding box center [1356, 596] width 19 height 14
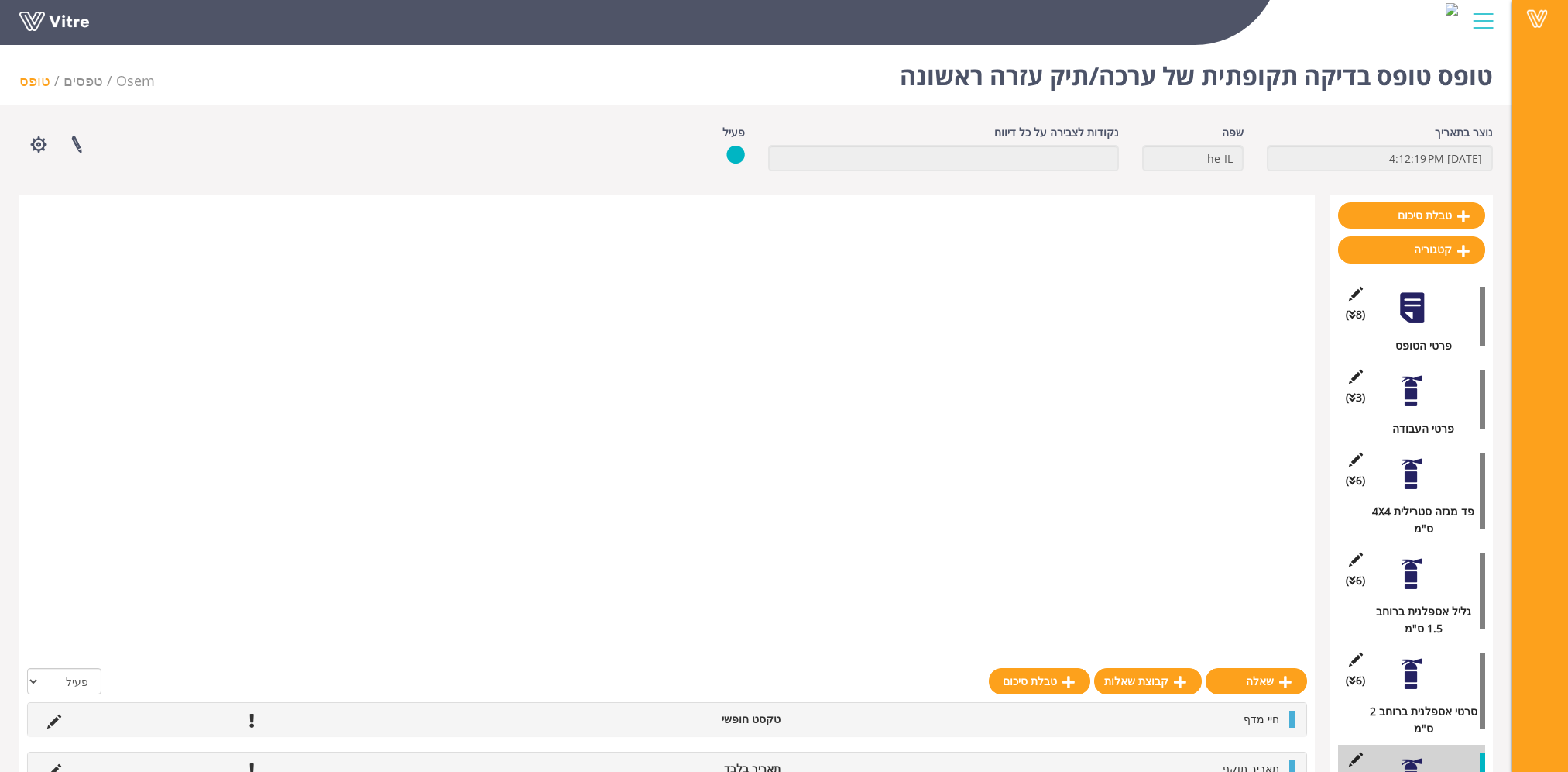
scroll to position [595, 0]
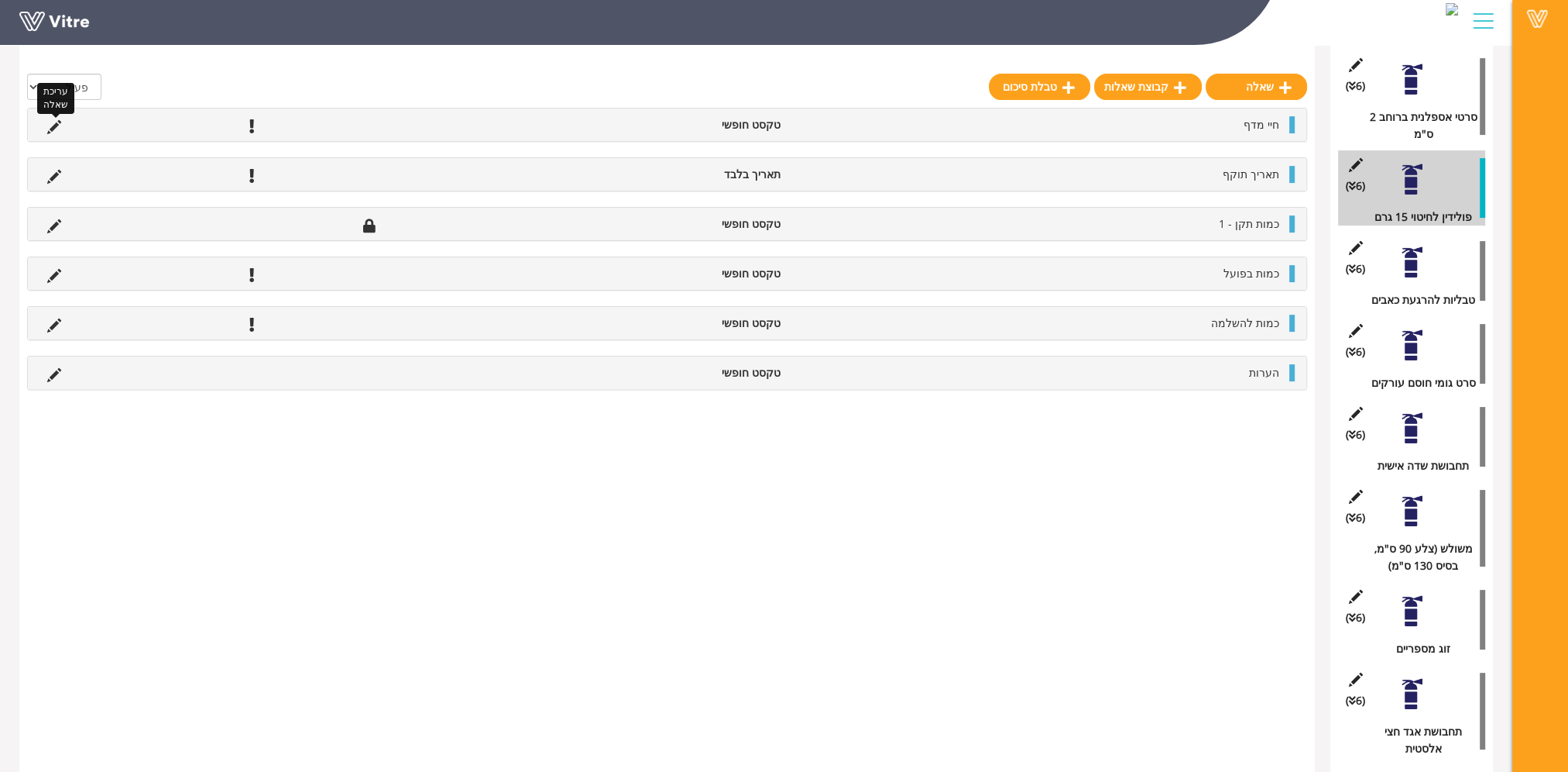
click at [56, 121] on icon at bounding box center [54, 126] width 14 height 14
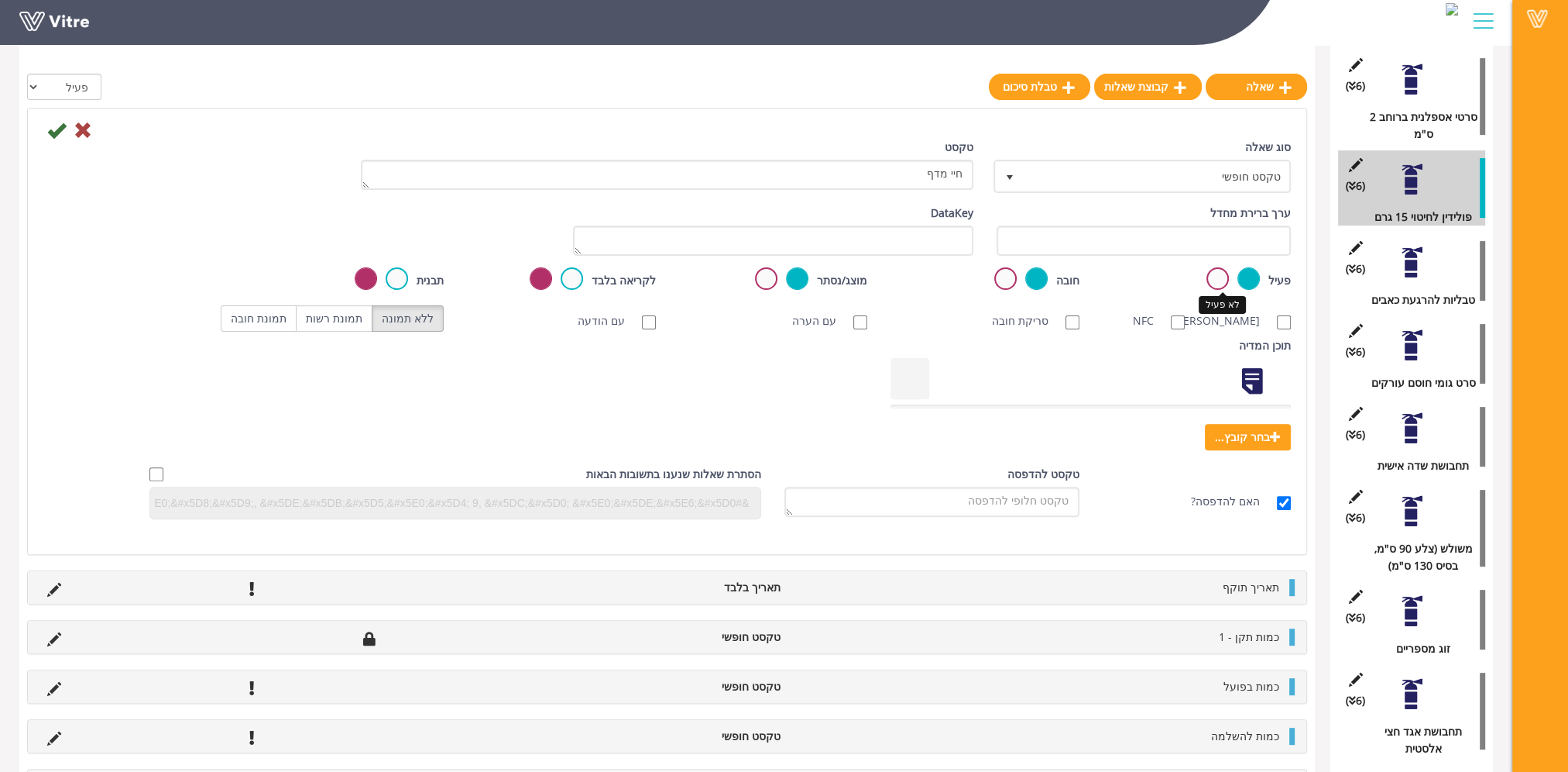
click at [1221, 276] on label at bounding box center [1218, 279] width 22 height 22
click at [0, 0] on input "radio" at bounding box center [0, 0] width 0 height 0
click at [51, 131] on icon at bounding box center [56, 129] width 18 height 18
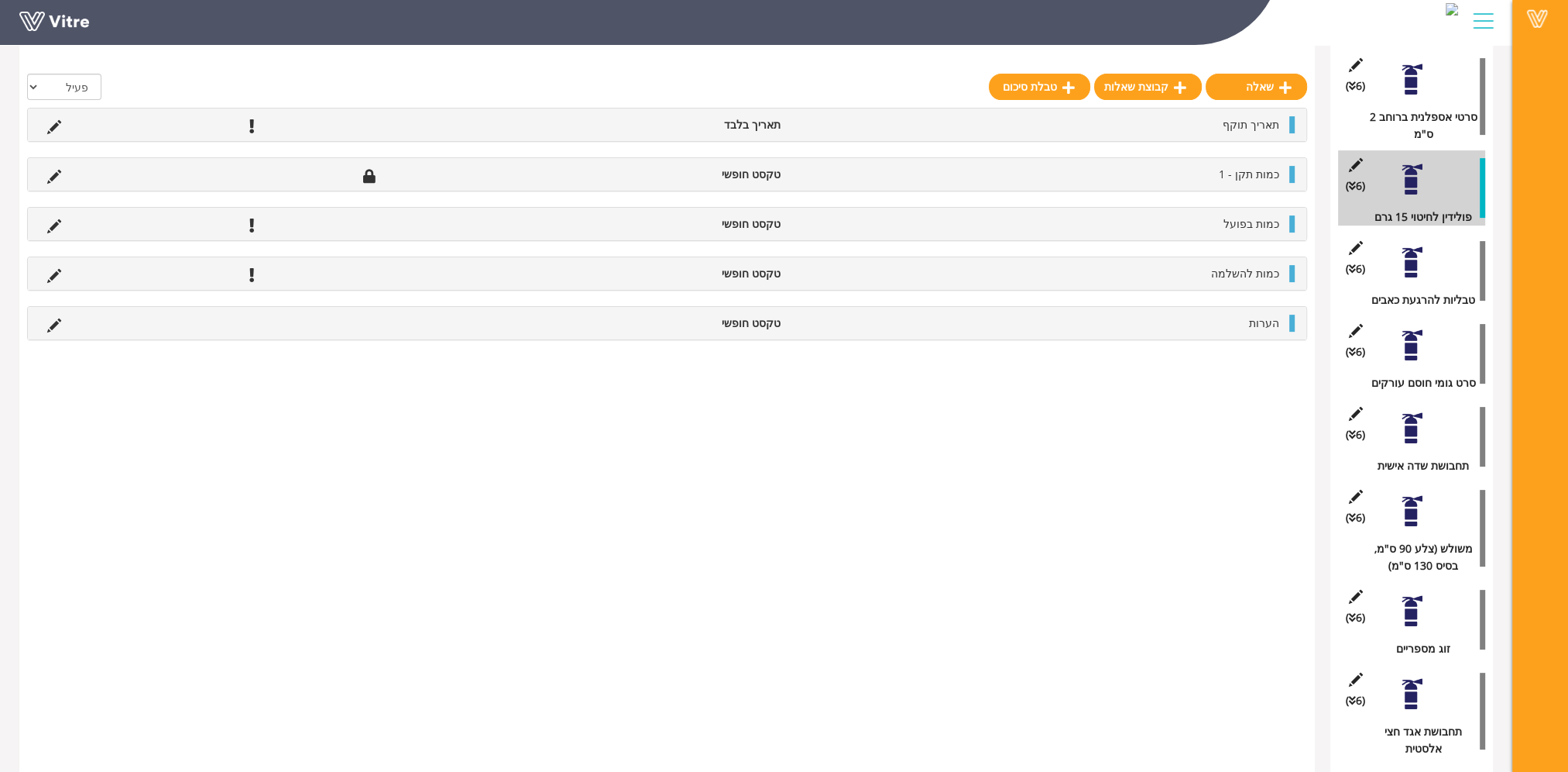
click at [1414, 84] on div at bounding box center [1412, 80] width 35 height 35
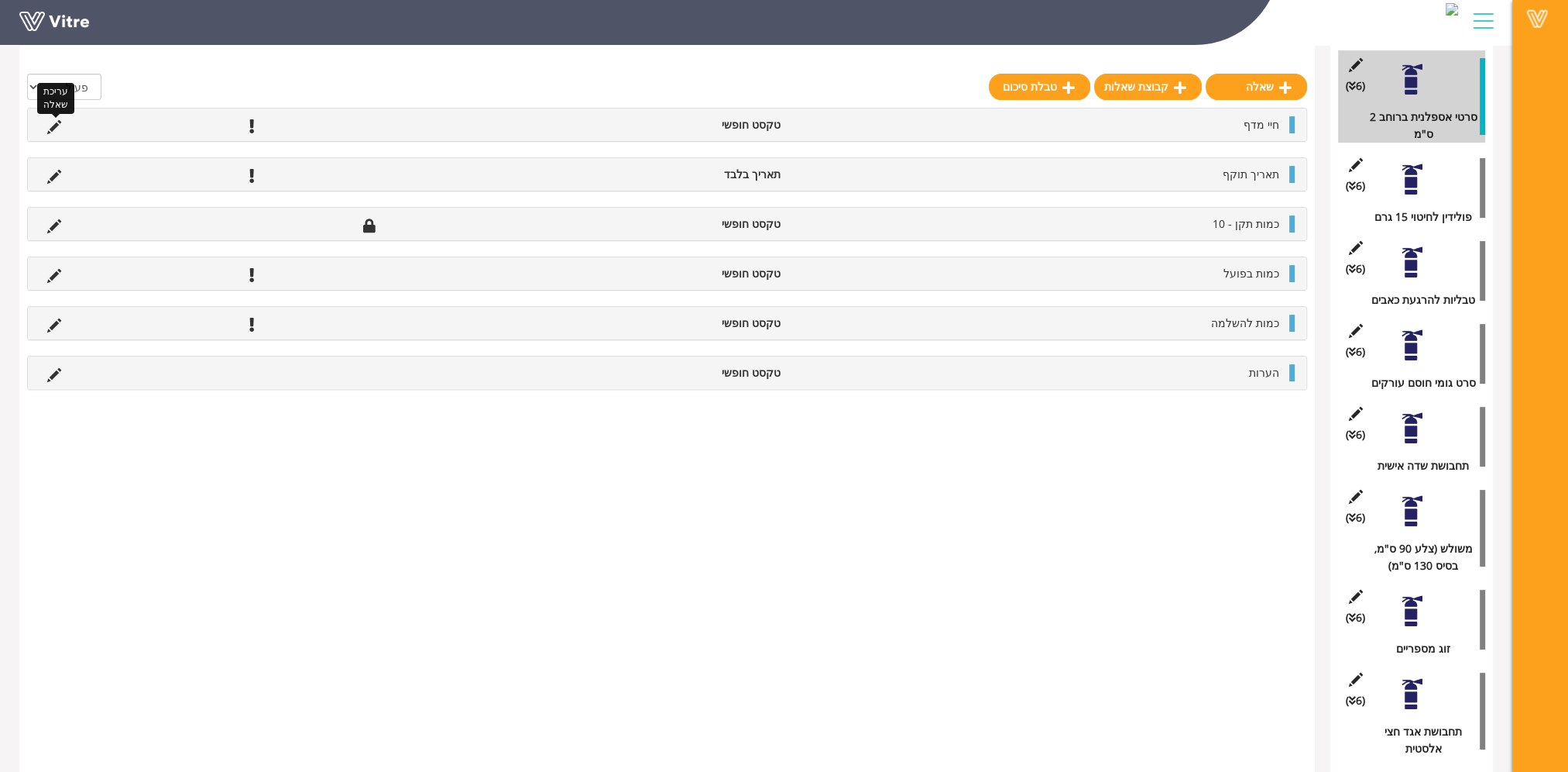
click at [53, 124] on icon at bounding box center [54, 126] width 14 height 14
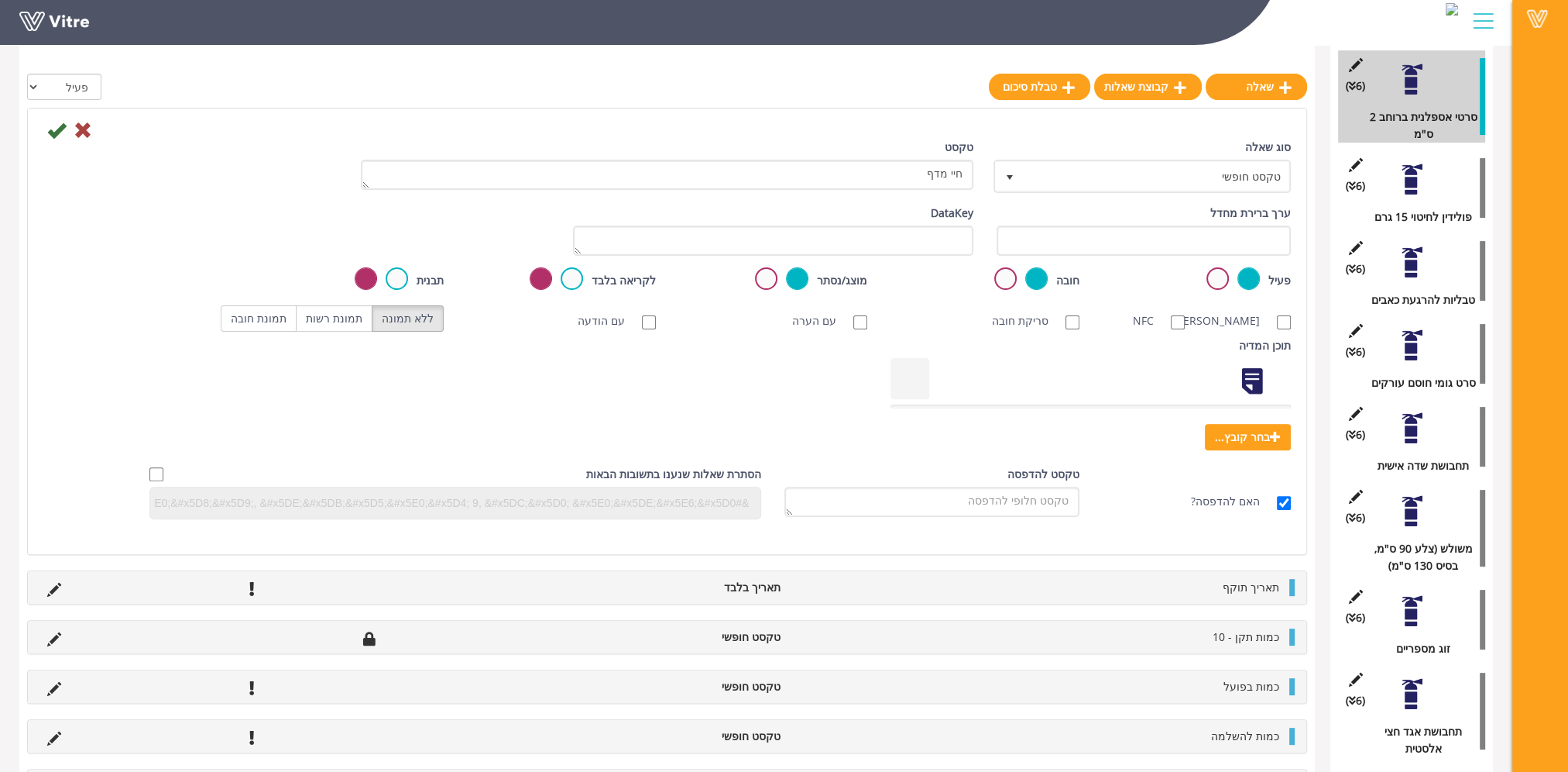
click at [1209, 277] on label at bounding box center [1218, 279] width 22 height 22
click at [0, 0] on input "radio" at bounding box center [0, 0] width 0 height 0
click at [54, 130] on icon at bounding box center [56, 129] width 18 height 18
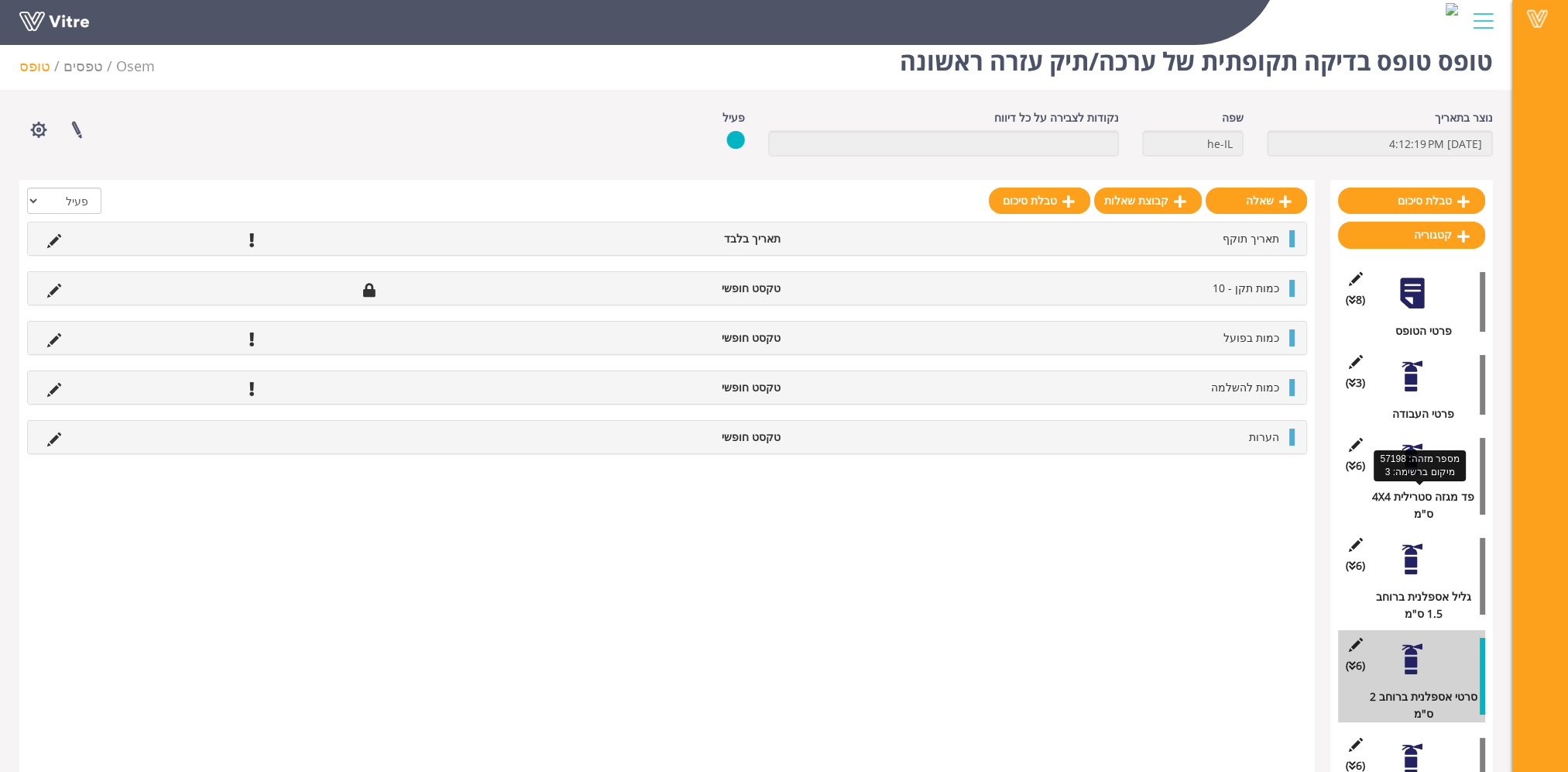
scroll to position [0, 0]
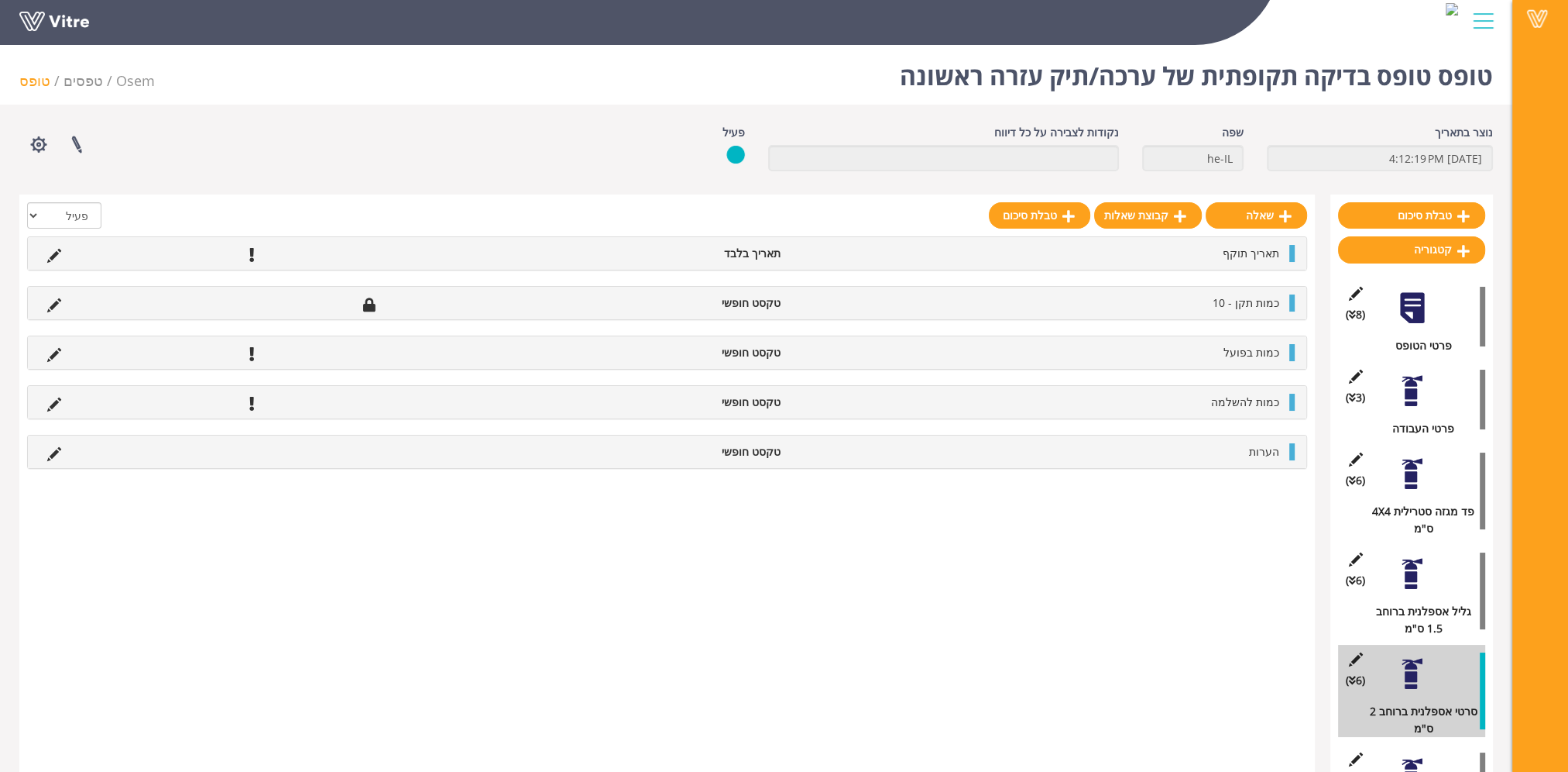
click at [1414, 584] on div at bounding box center [1412, 574] width 35 height 35
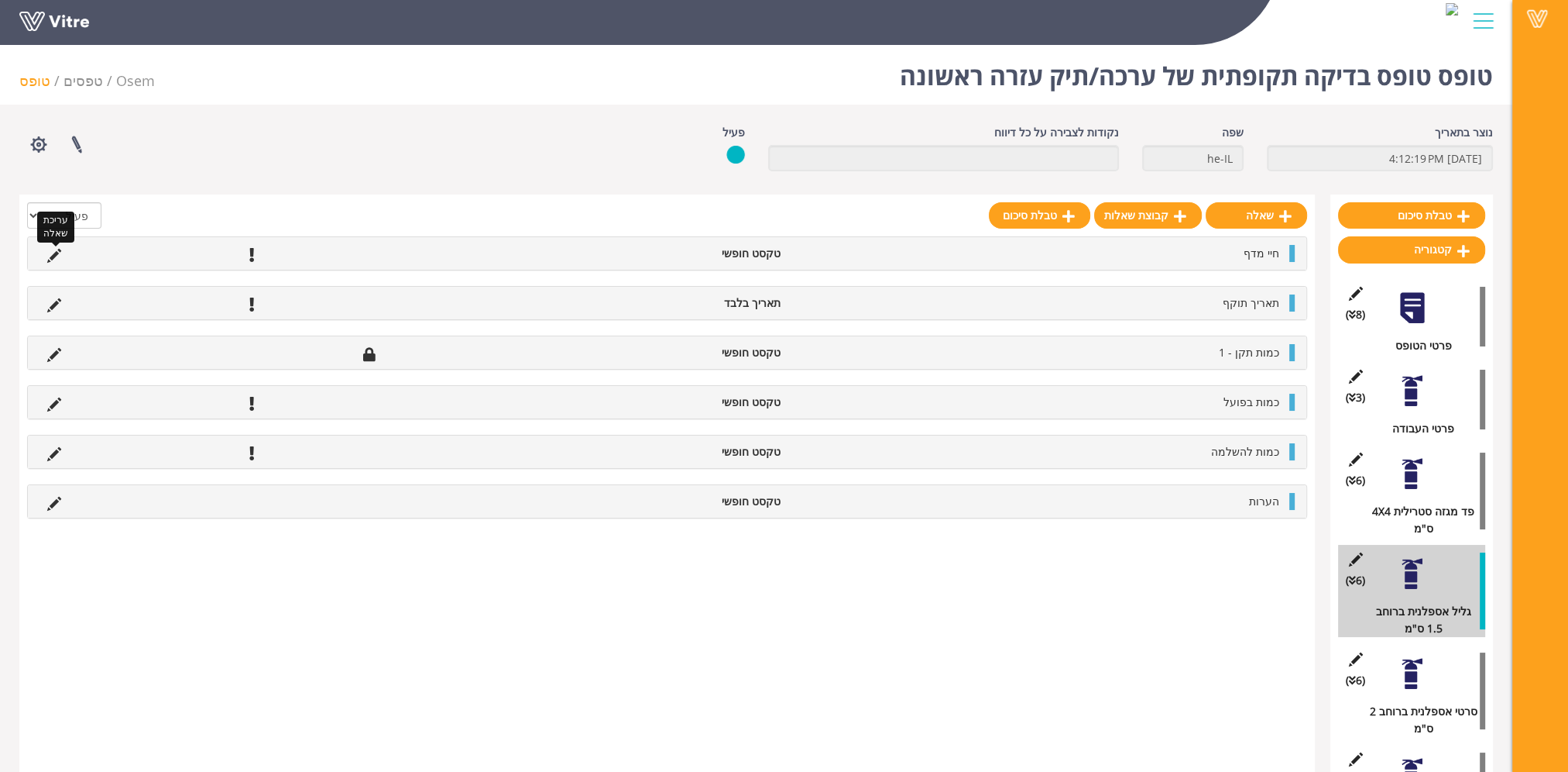
click at [53, 253] on icon at bounding box center [54, 255] width 14 height 14
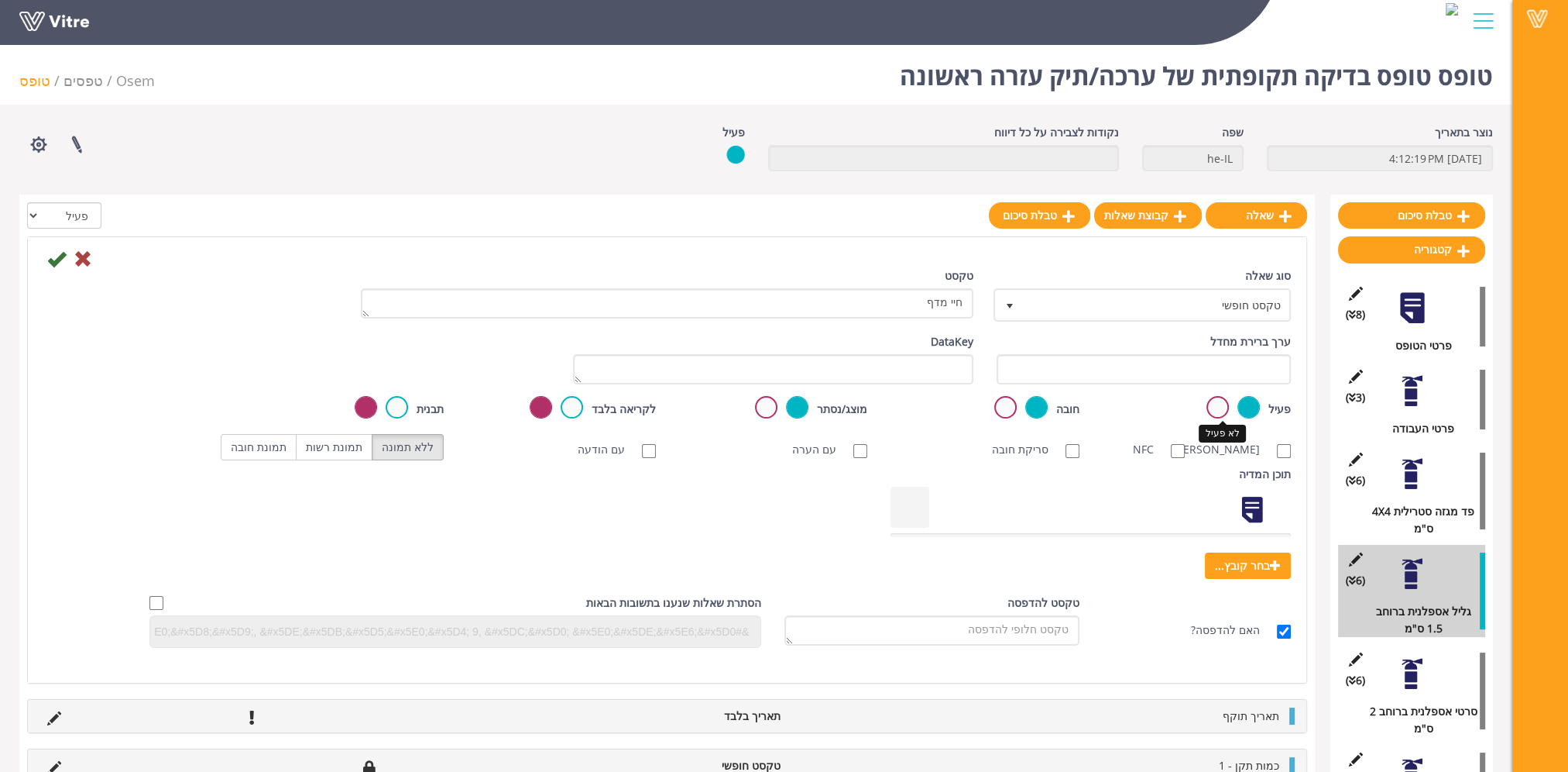
click at [1212, 408] on label at bounding box center [1218, 407] width 22 height 22
click at [0, 0] on input "radio" at bounding box center [0, 0] width 0 height 0
click at [53, 260] on icon at bounding box center [56, 258] width 18 height 18
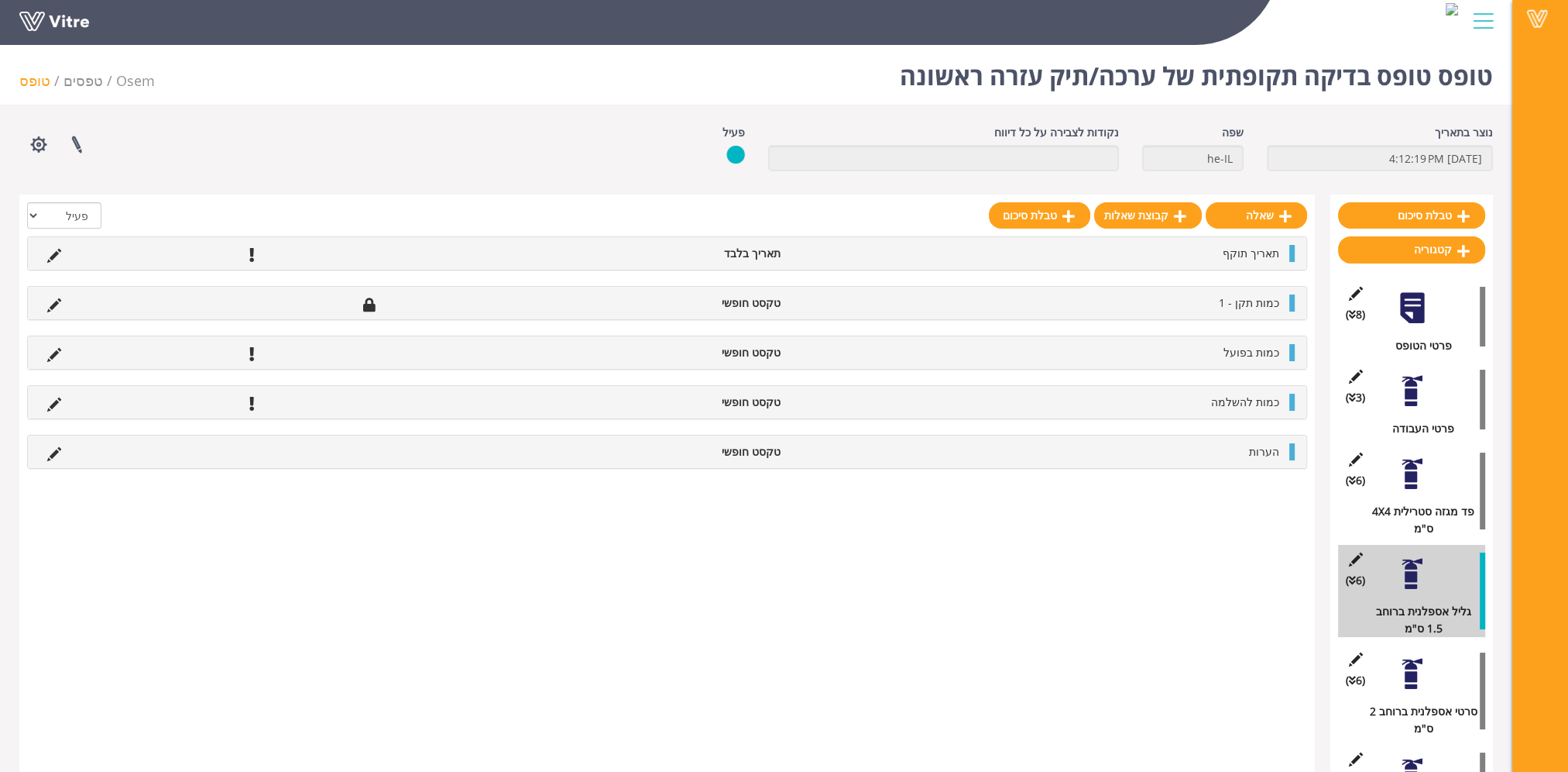
click at [1409, 481] on div at bounding box center [1412, 474] width 35 height 35
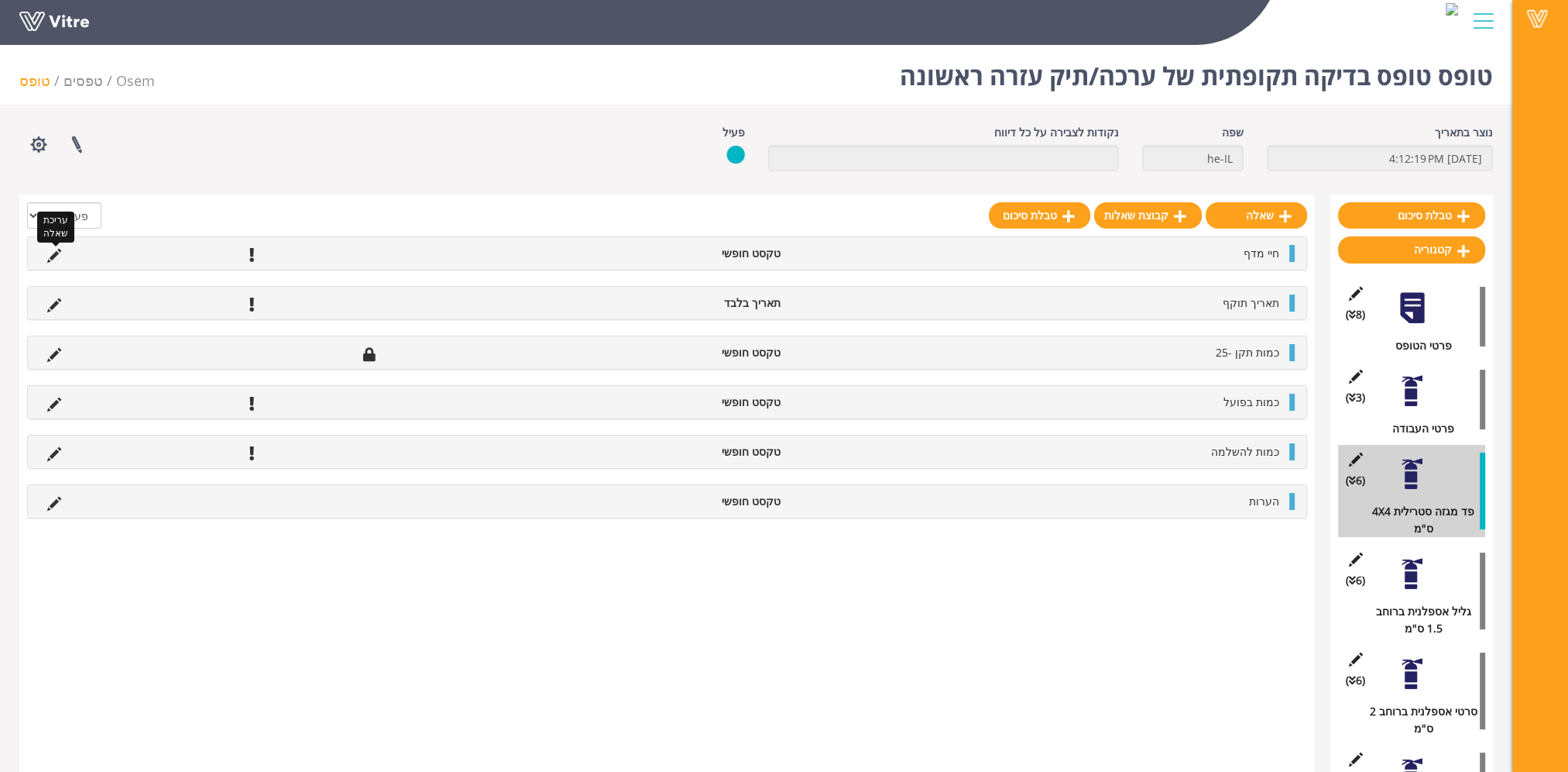
click at [53, 254] on icon at bounding box center [54, 255] width 14 height 14
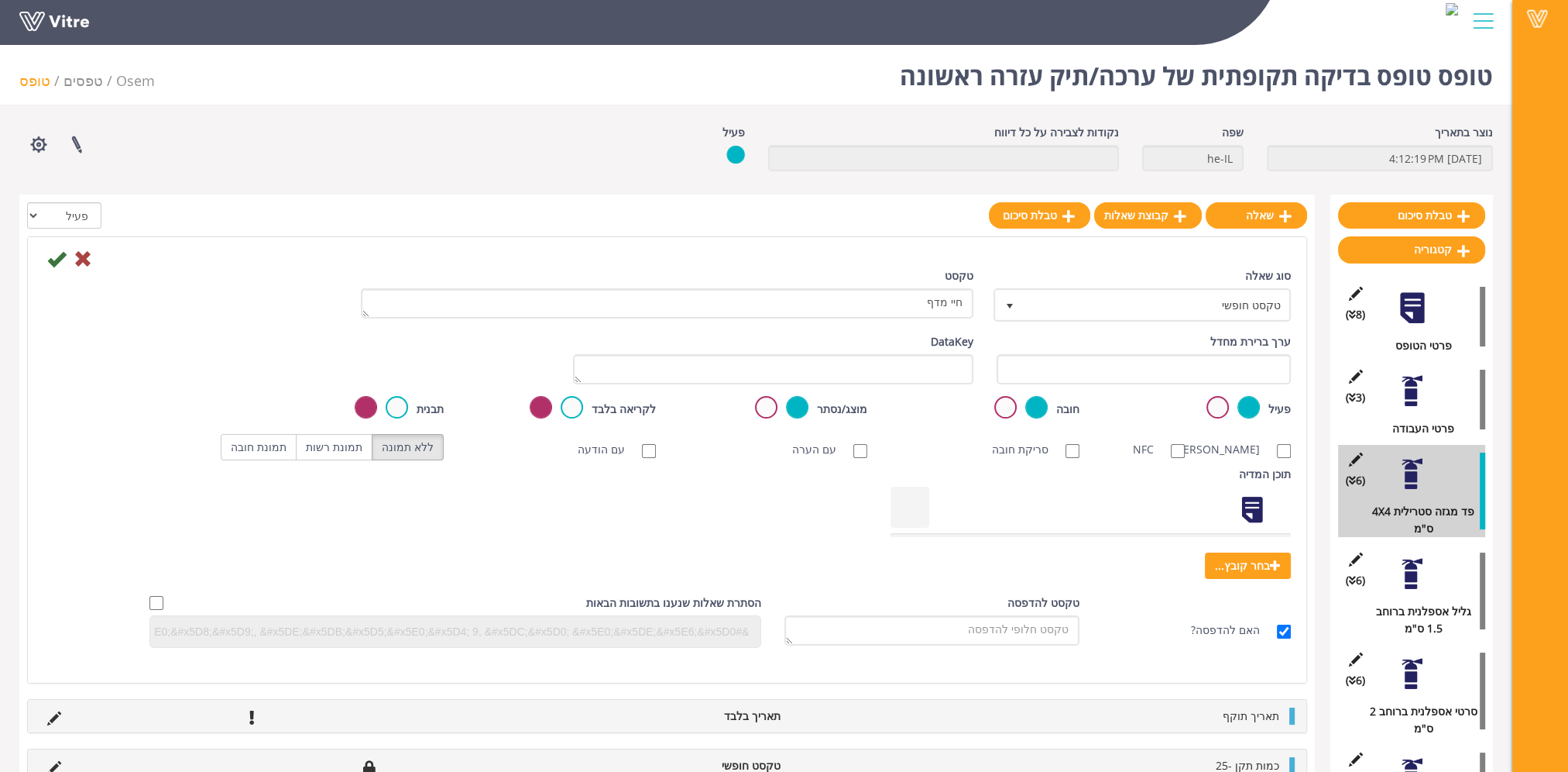
click at [1222, 412] on label at bounding box center [1218, 407] width 22 height 22
click at [0, 0] on input "radio" at bounding box center [0, 0] width 0 height 0
click at [59, 260] on icon at bounding box center [56, 258] width 18 height 18
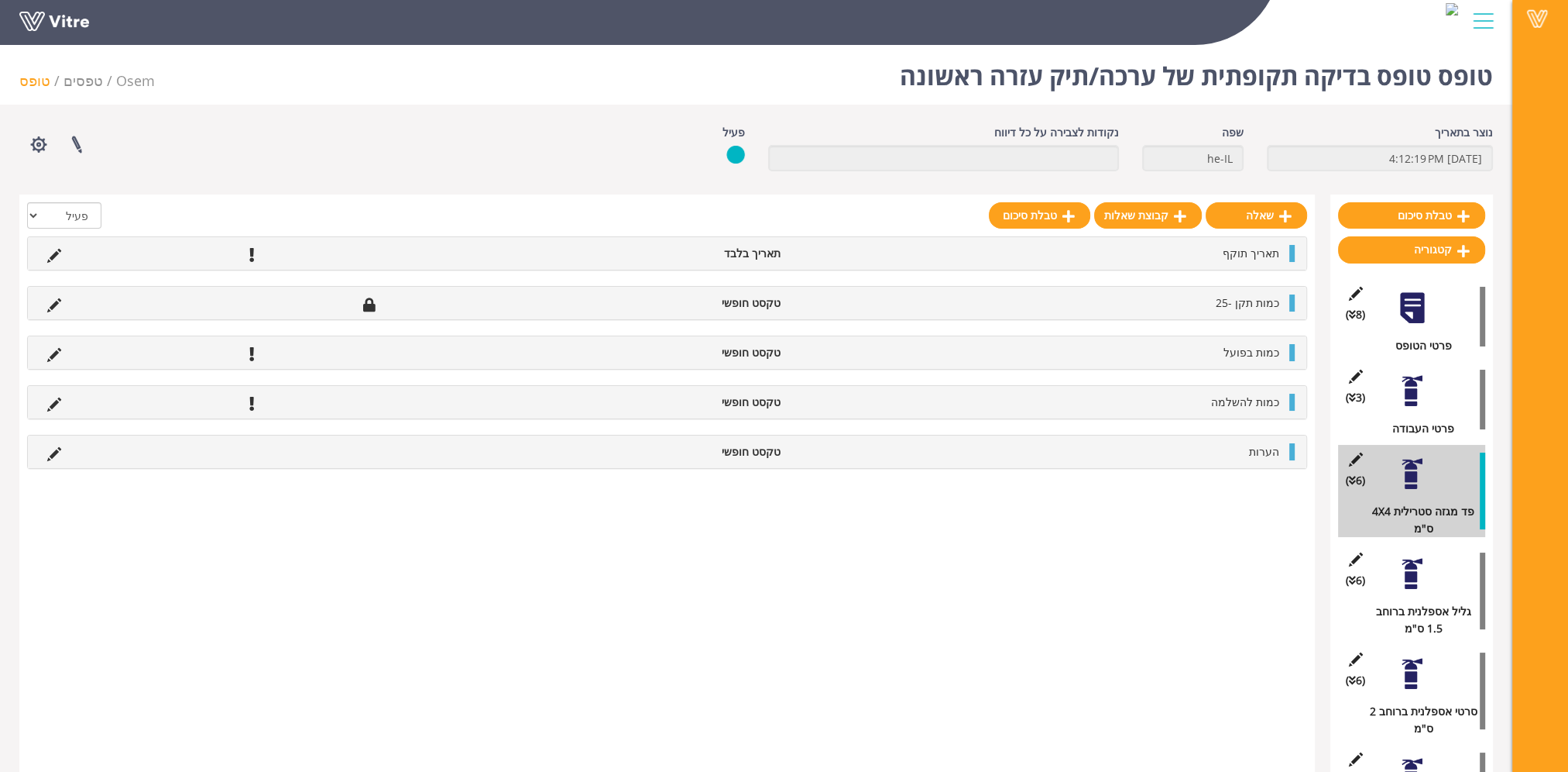
click at [1414, 583] on div at bounding box center [1412, 574] width 35 height 35
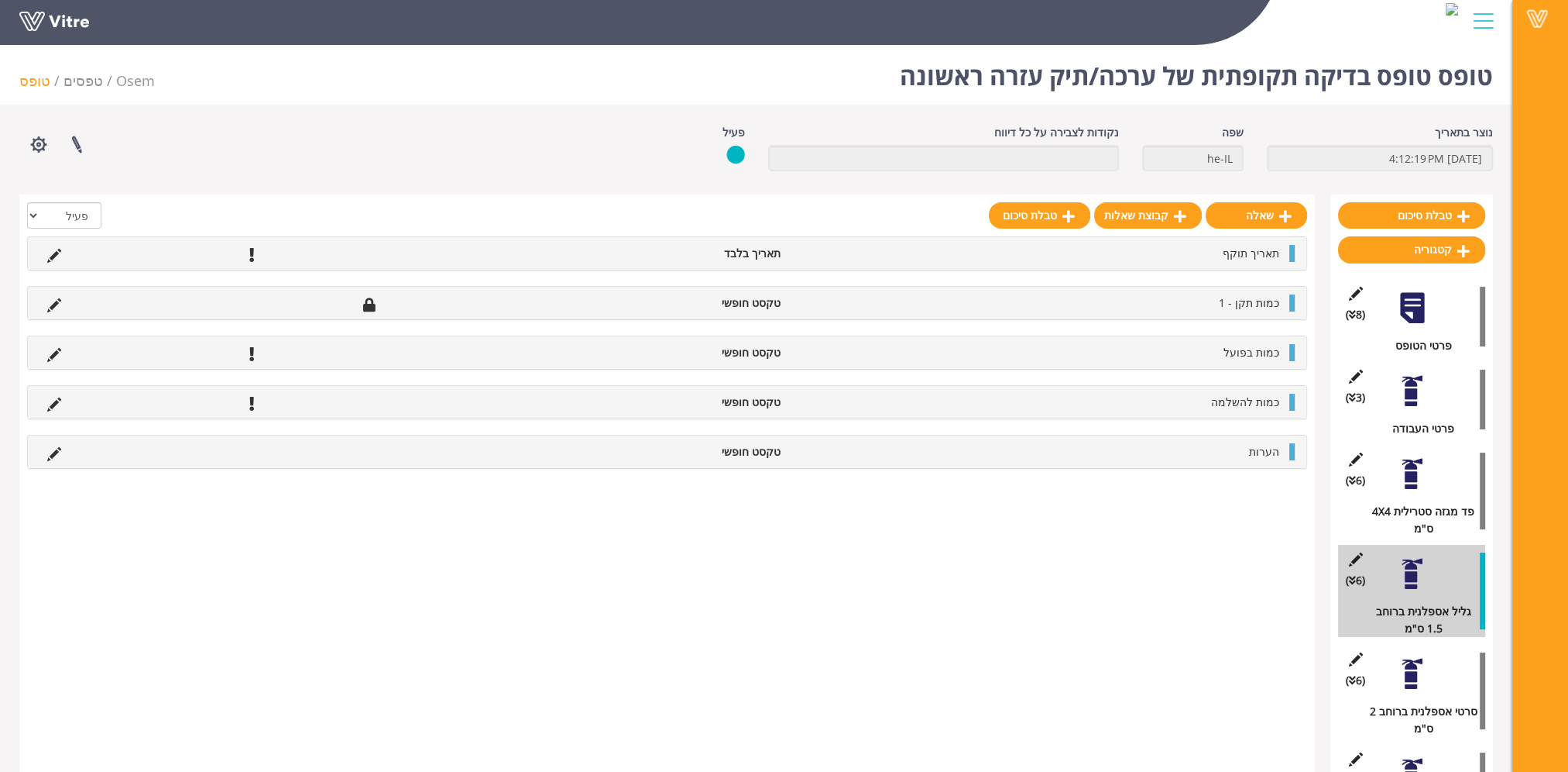
click at [1407, 480] on div at bounding box center [1412, 474] width 35 height 35
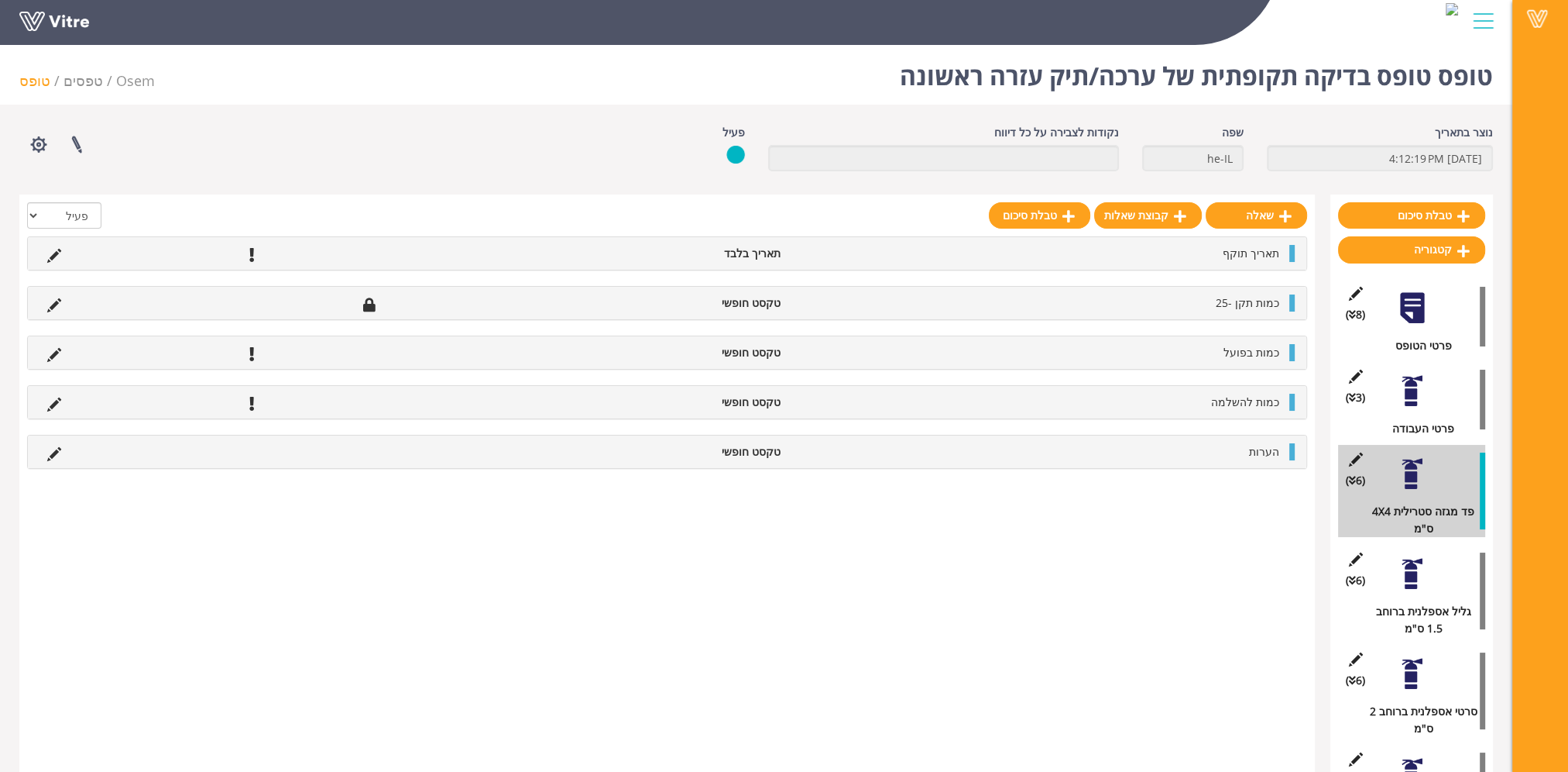
click at [1409, 385] on div at bounding box center [1412, 391] width 35 height 35
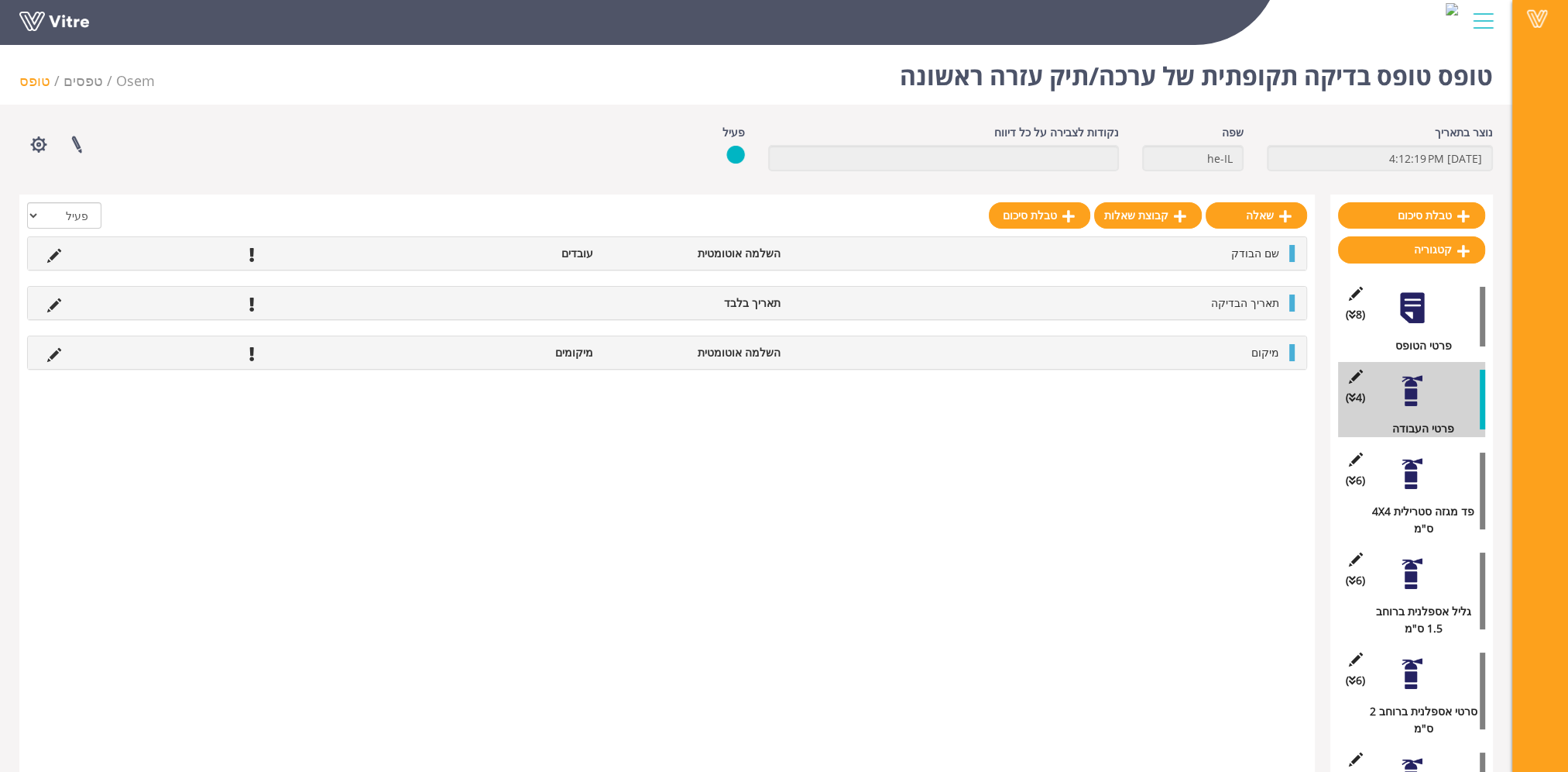
click at [1407, 472] on div at bounding box center [1412, 474] width 35 height 35
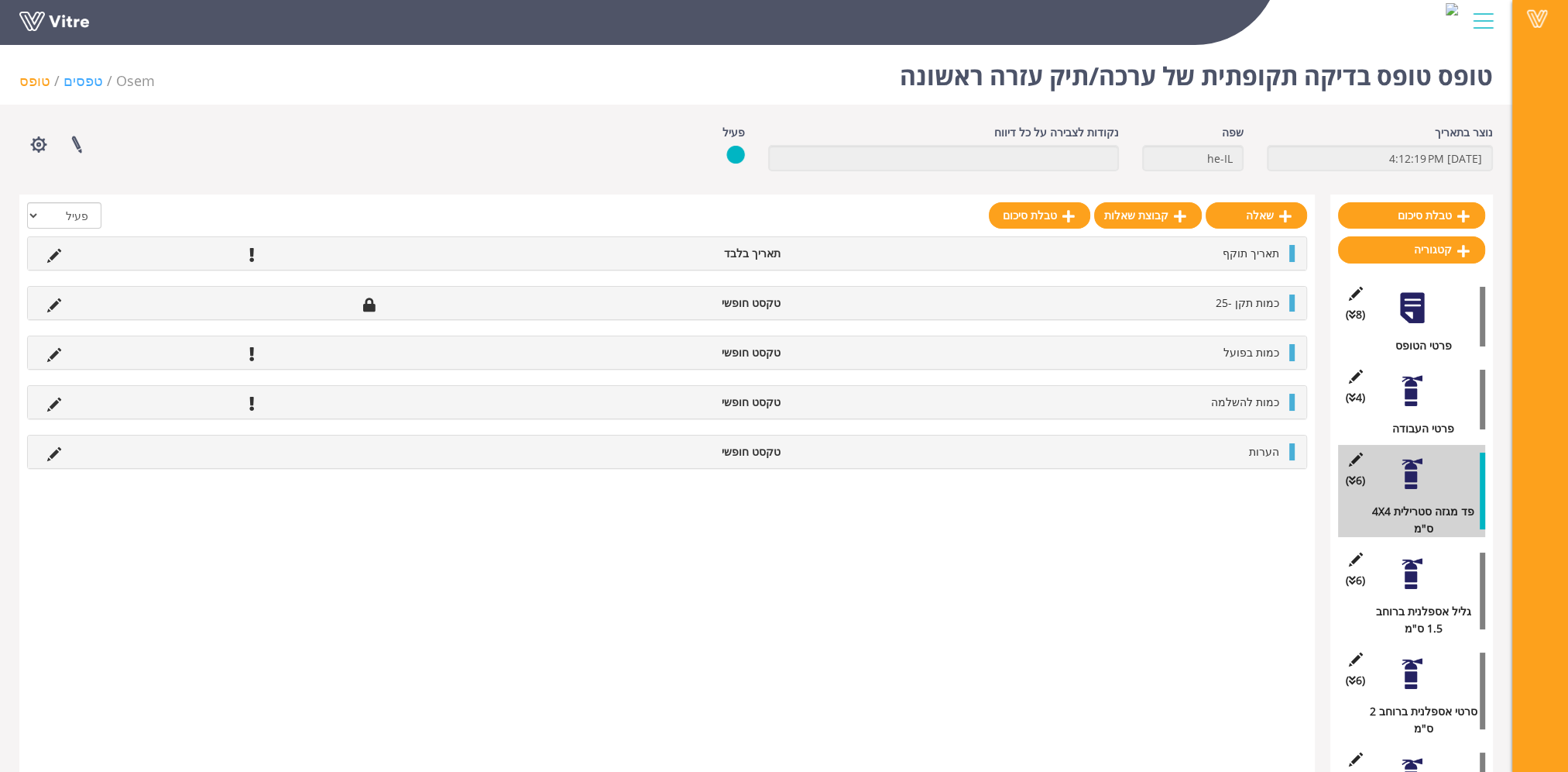
click at [77, 82] on link "טפסים" at bounding box center [83, 80] width 39 height 18
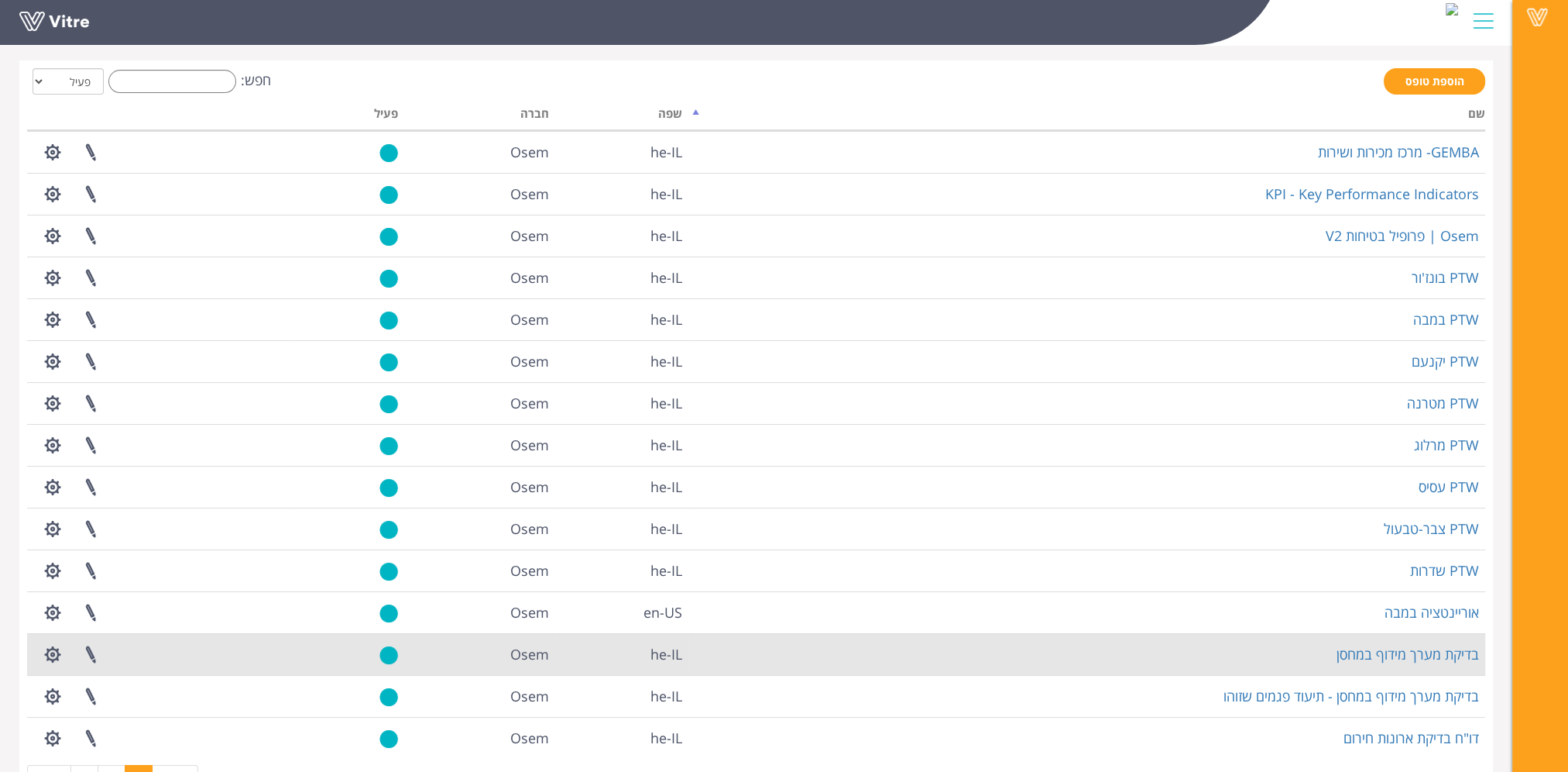
scroll to position [120, 0]
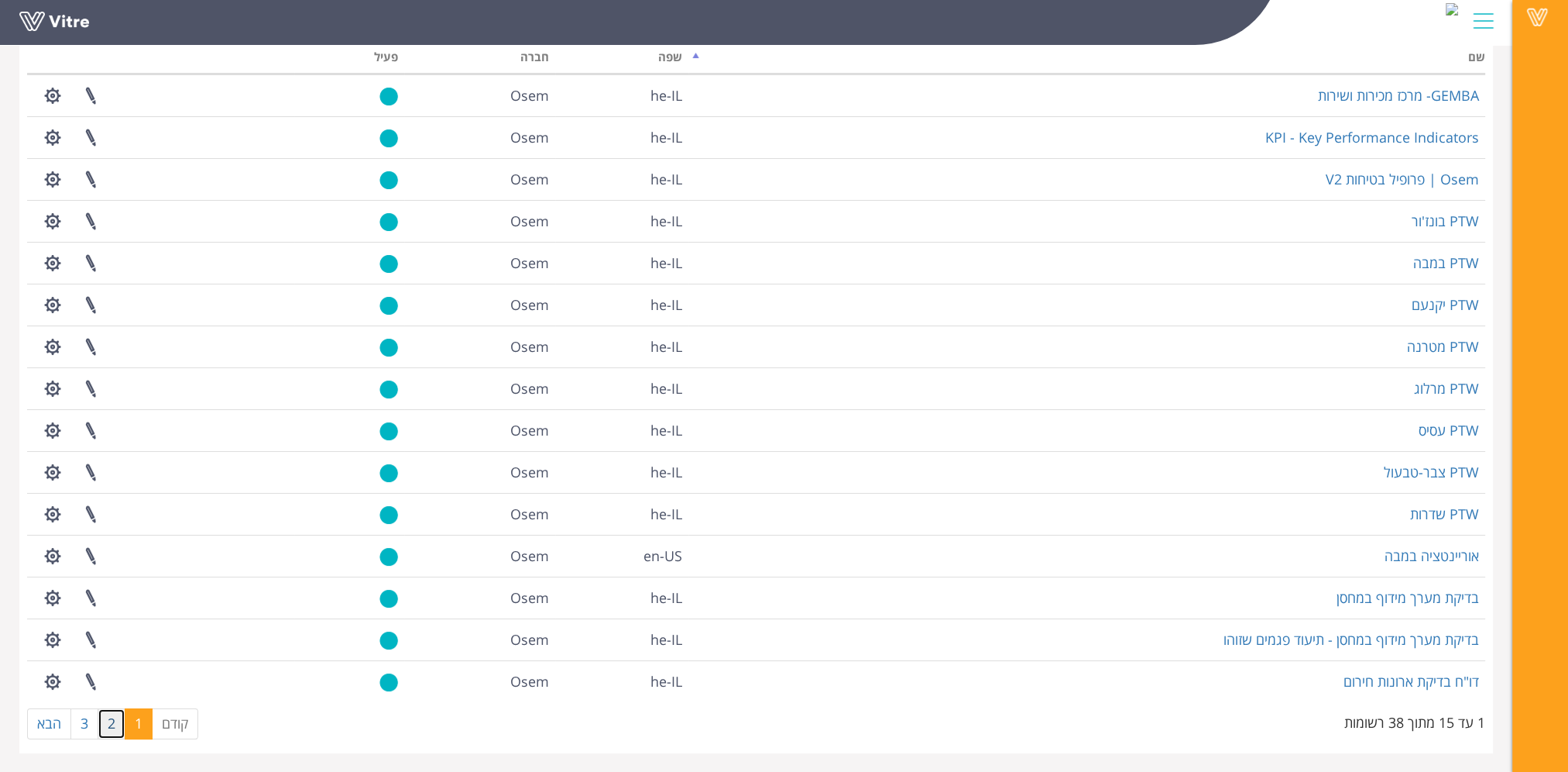
click at [109, 726] on link "2" at bounding box center [111, 723] width 28 height 31
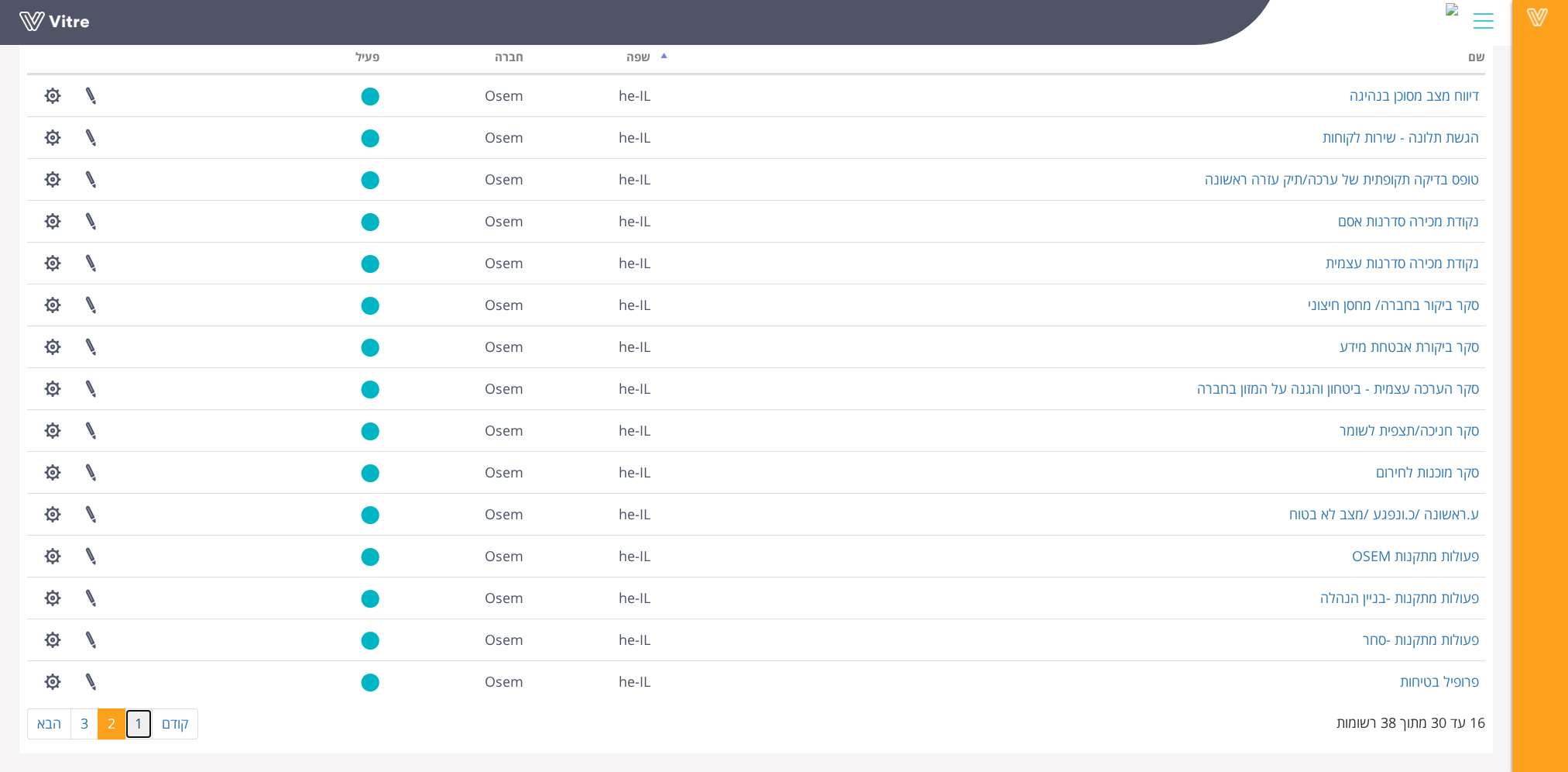
click at [139, 725] on link "1" at bounding box center [138, 723] width 28 height 31
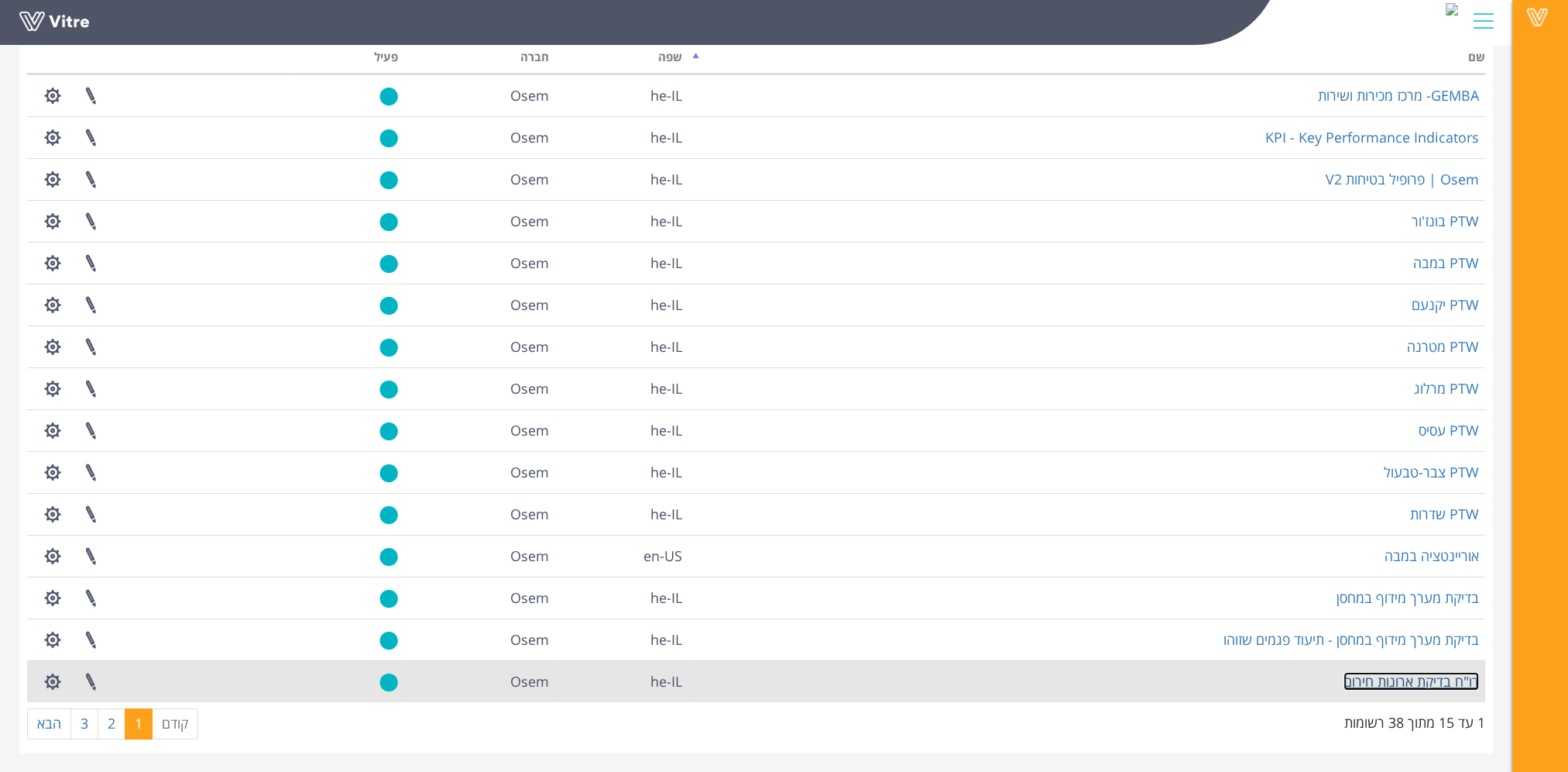
click at [1379, 675] on link "דו"ח בדיקת ארונות חירום" at bounding box center [1411, 681] width 136 height 18
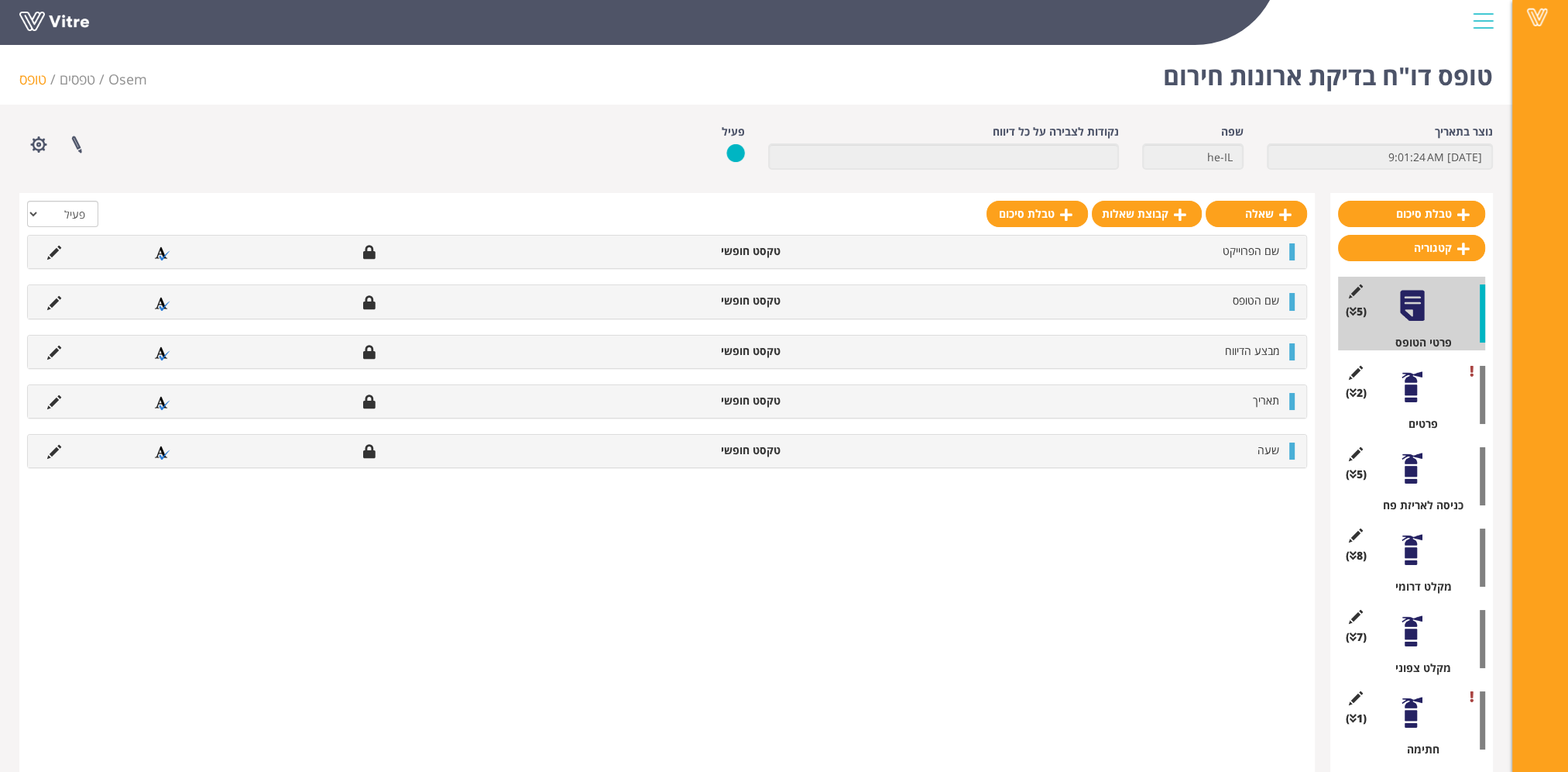
click at [1411, 477] on div at bounding box center [1412, 468] width 35 height 35
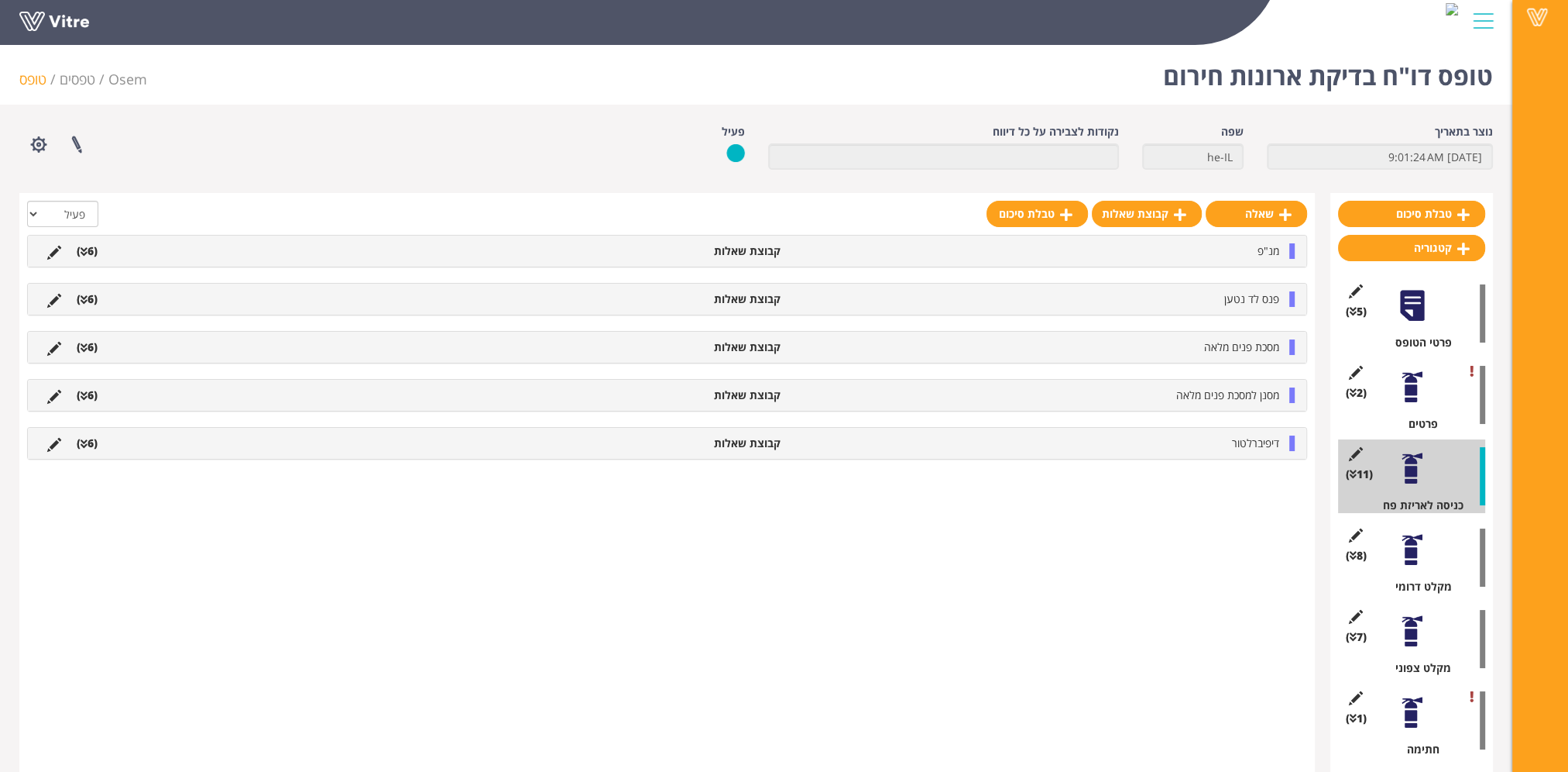
click at [1272, 255] on span "מנ"פ" at bounding box center [1268, 250] width 22 height 14
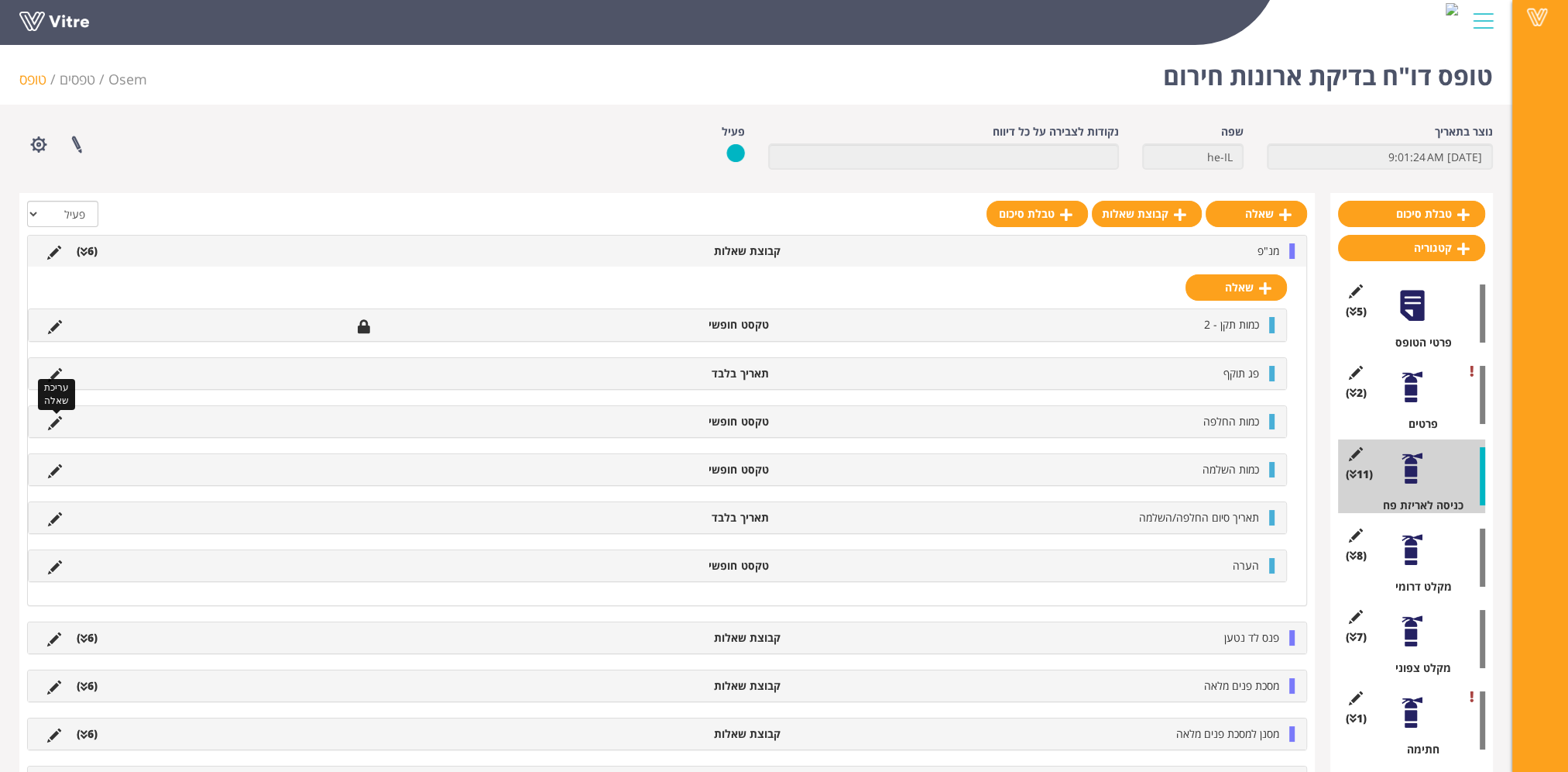
click at [56, 420] on icon at bounding box center [54, 423] width 14 height 14
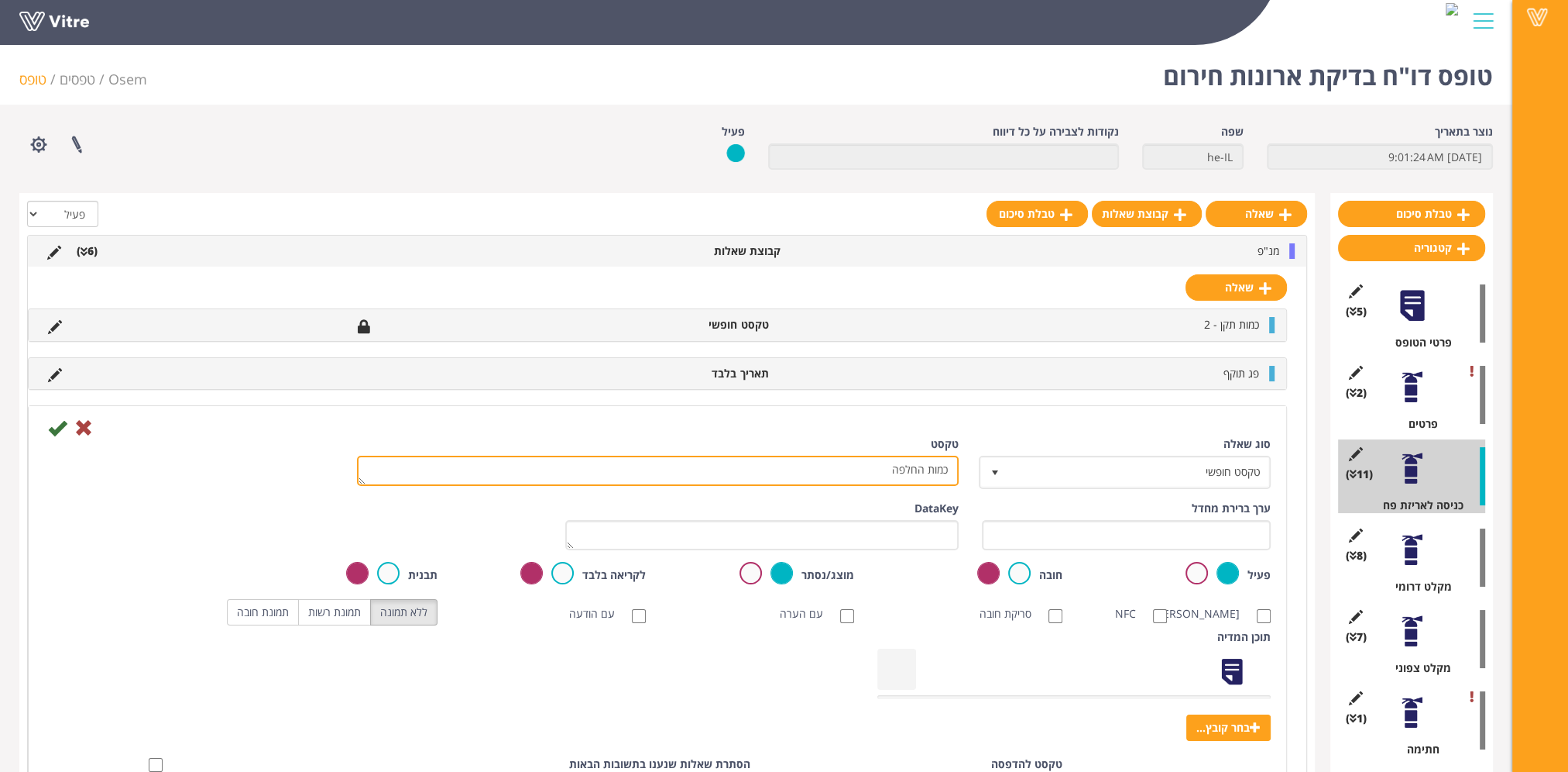
click at [870, 473] on textarea "כמות החלפה" at bounding box center [657, 471] width 601 height 30
type textarea "כמות"
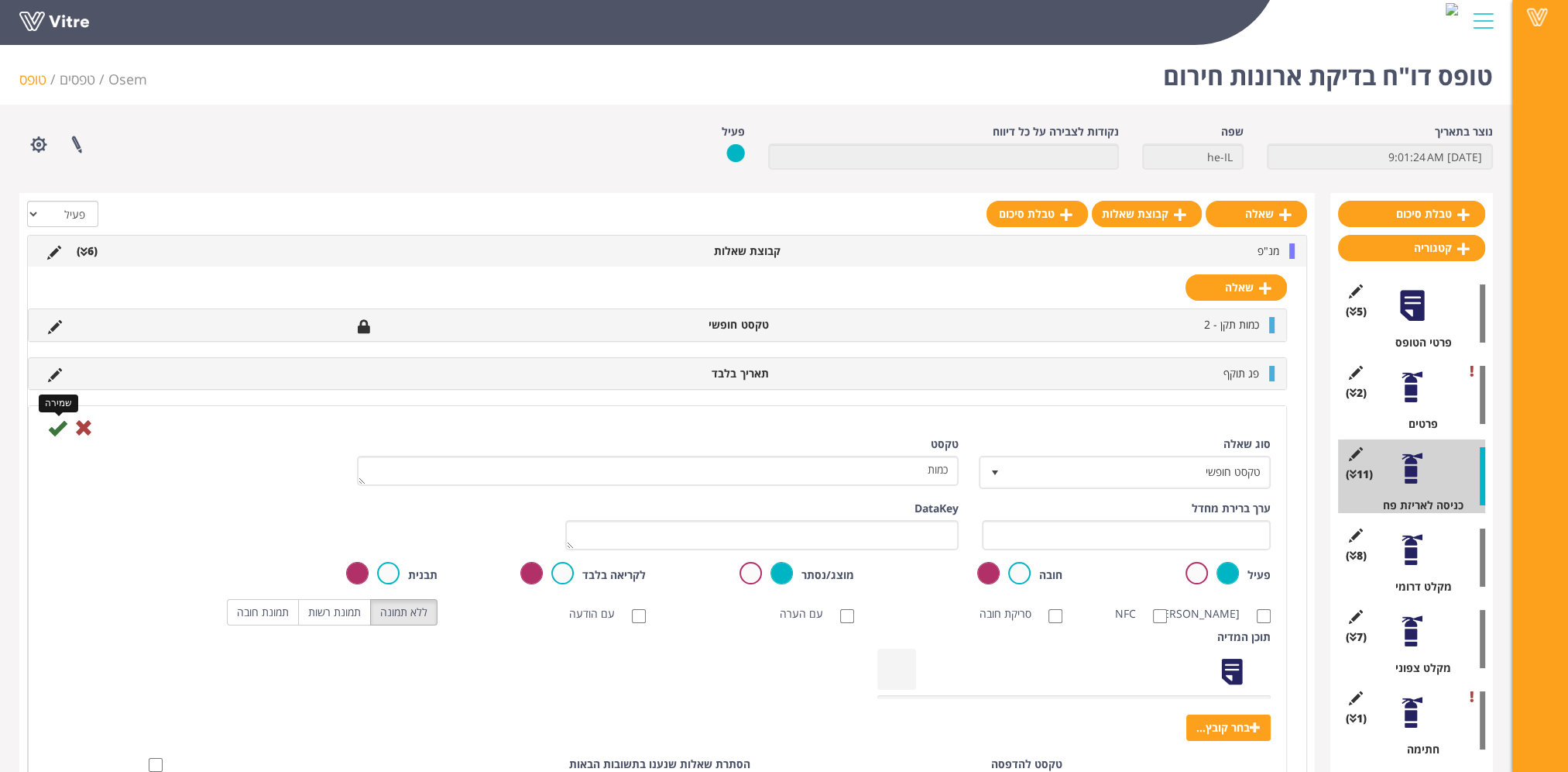
click at [62, 426] on icon at bounding box center [57, 428] width 18 height 18
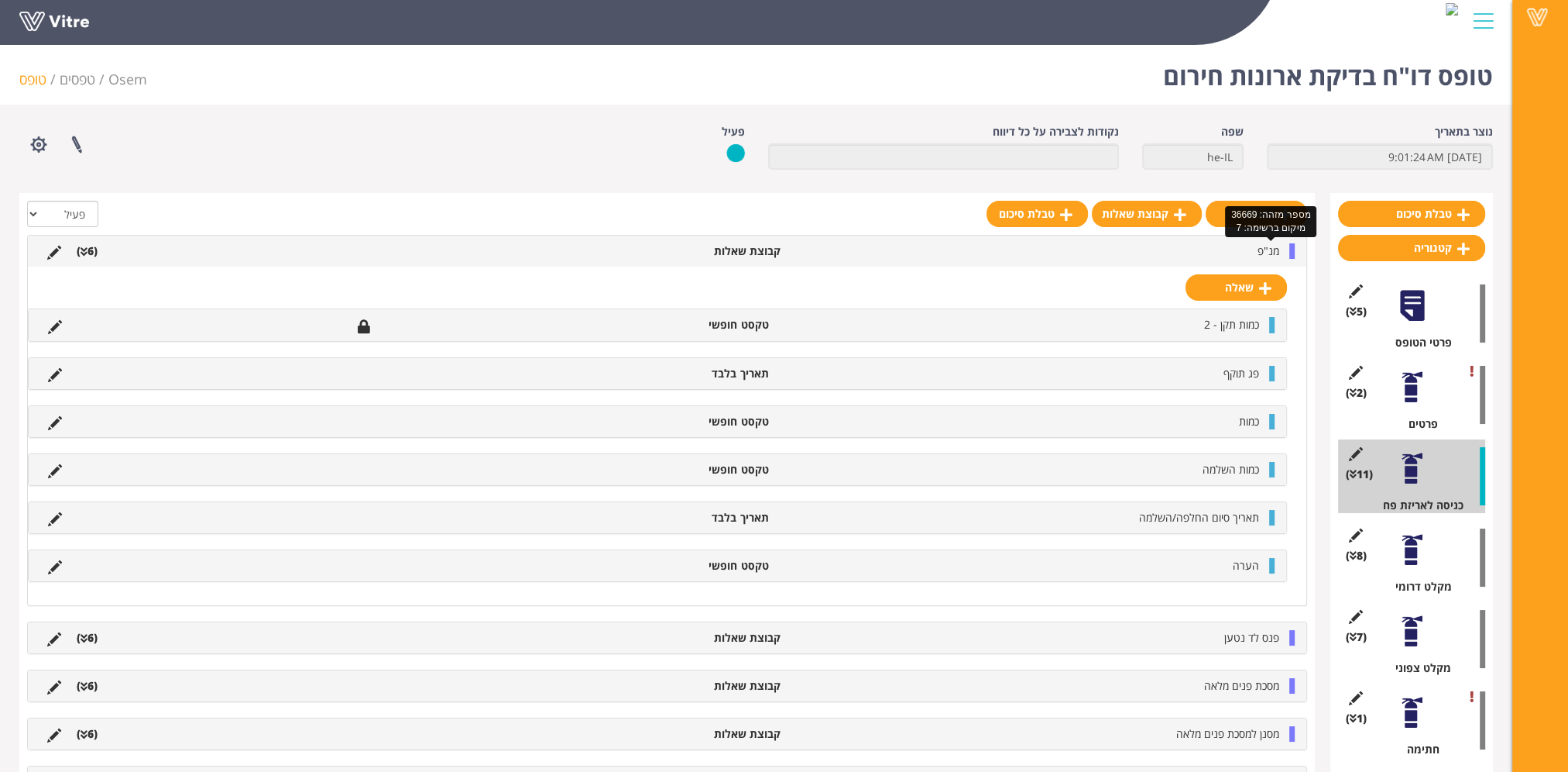
click at [1262, 253] on span "מנ"פ" at bounding box center [1268, 250] width 22 height 14
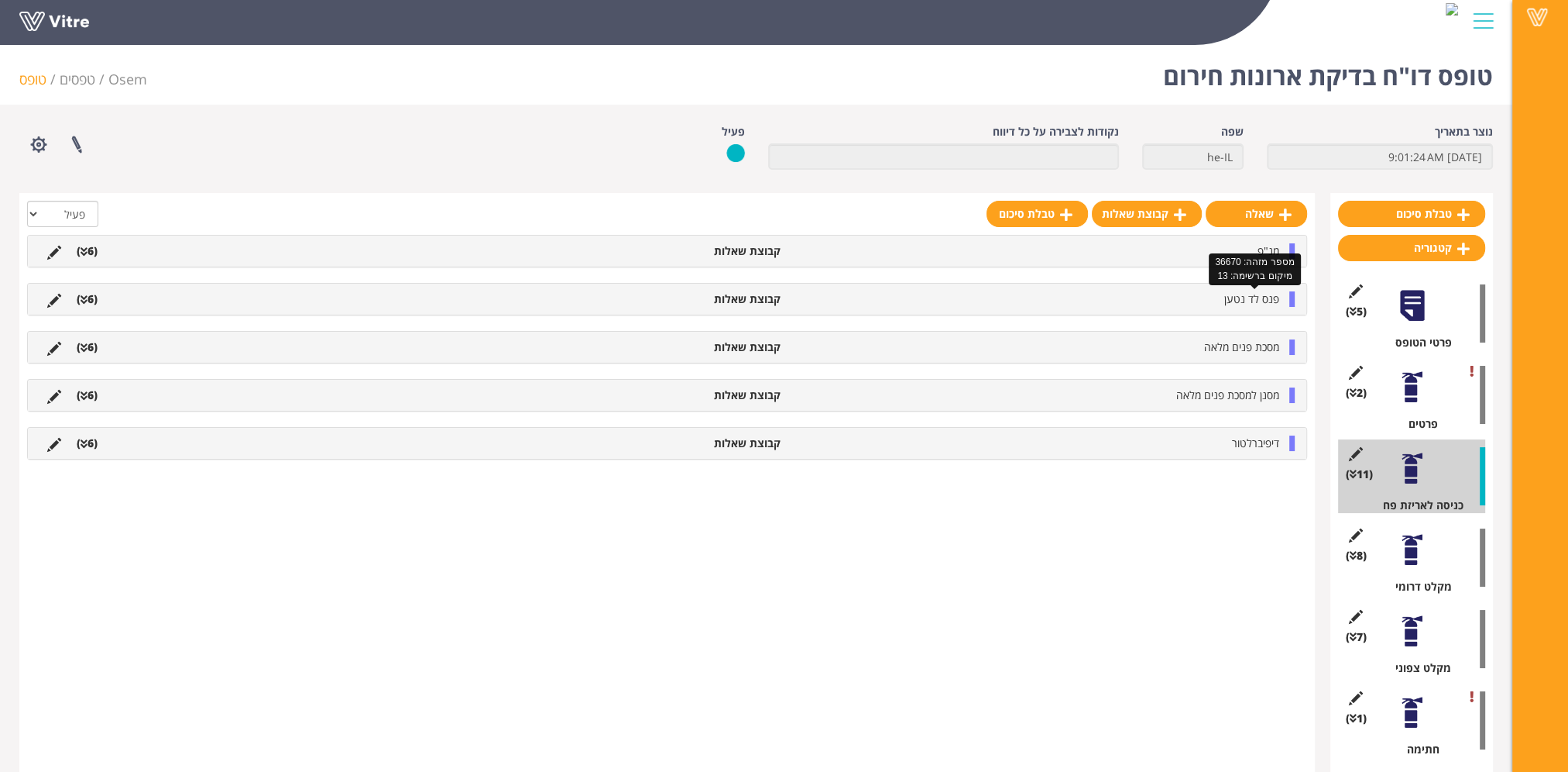
click at [1255, 300] on span "פנס לד נטען" at bounding box center [1252, 299] width 55 height 14
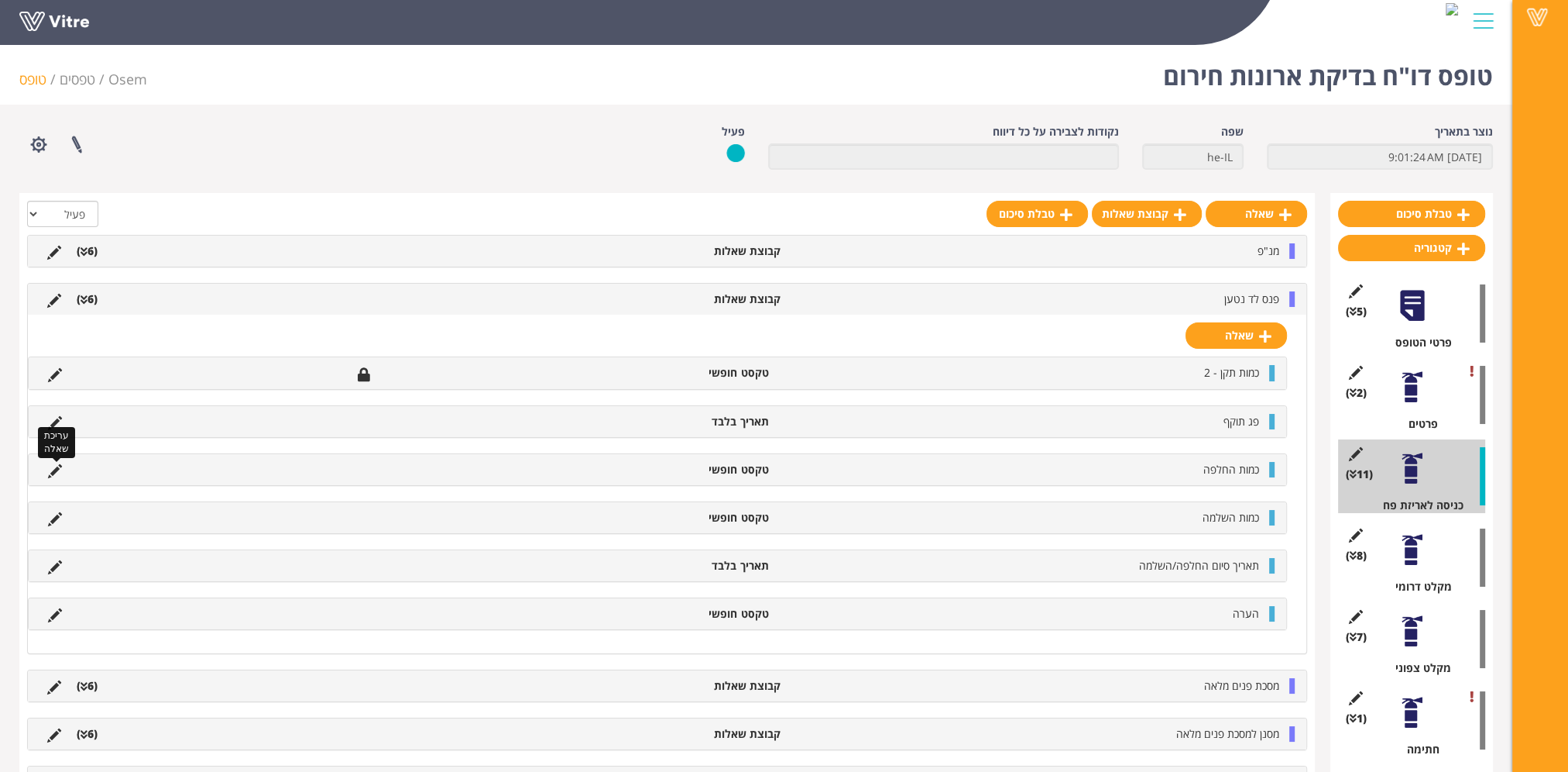
click at [53, 468] on icon at bounding box center [54, 471] width 14 height 14
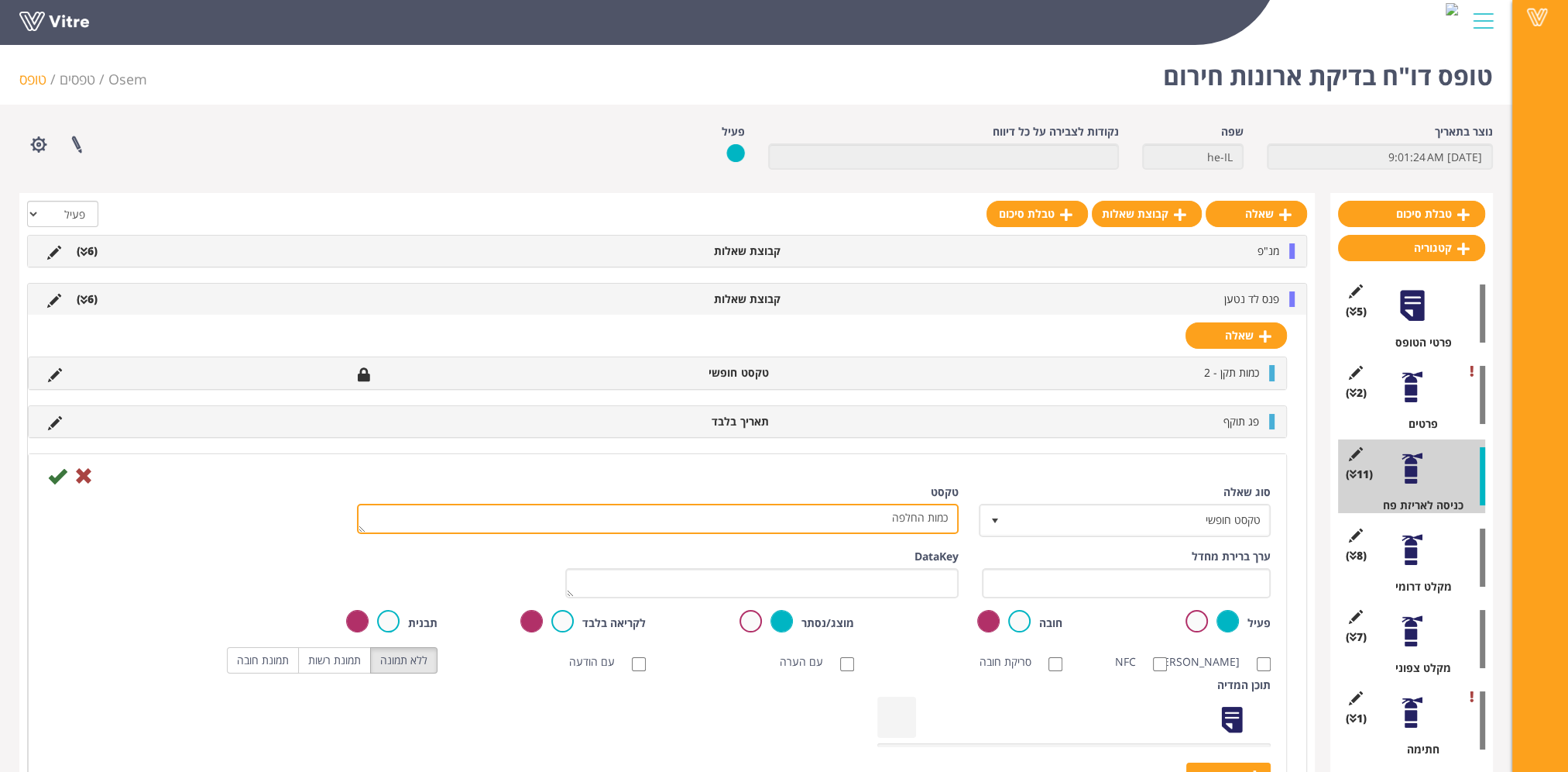
click at [907, 514] on textarea "כמות החלפה" at bounding box center [657, 519] width 601 height 30
click at [907, 515] on textarea "כמות החלפה" at bounding box center [657, 519] width 601 height 30
type textarea "כמות"
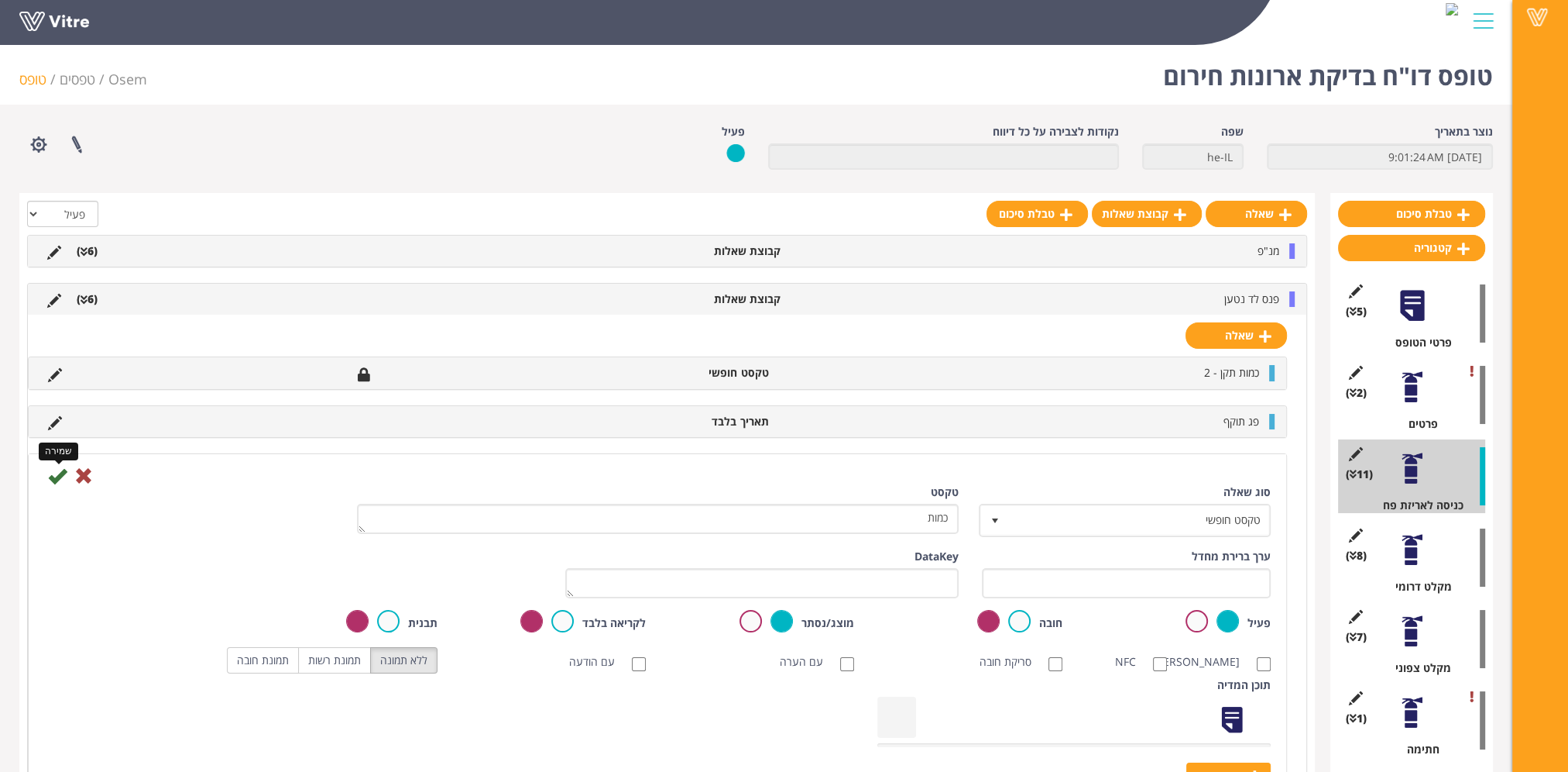
click at [59, 472] on icon at bounding box center [57, 476] width 18 height 18
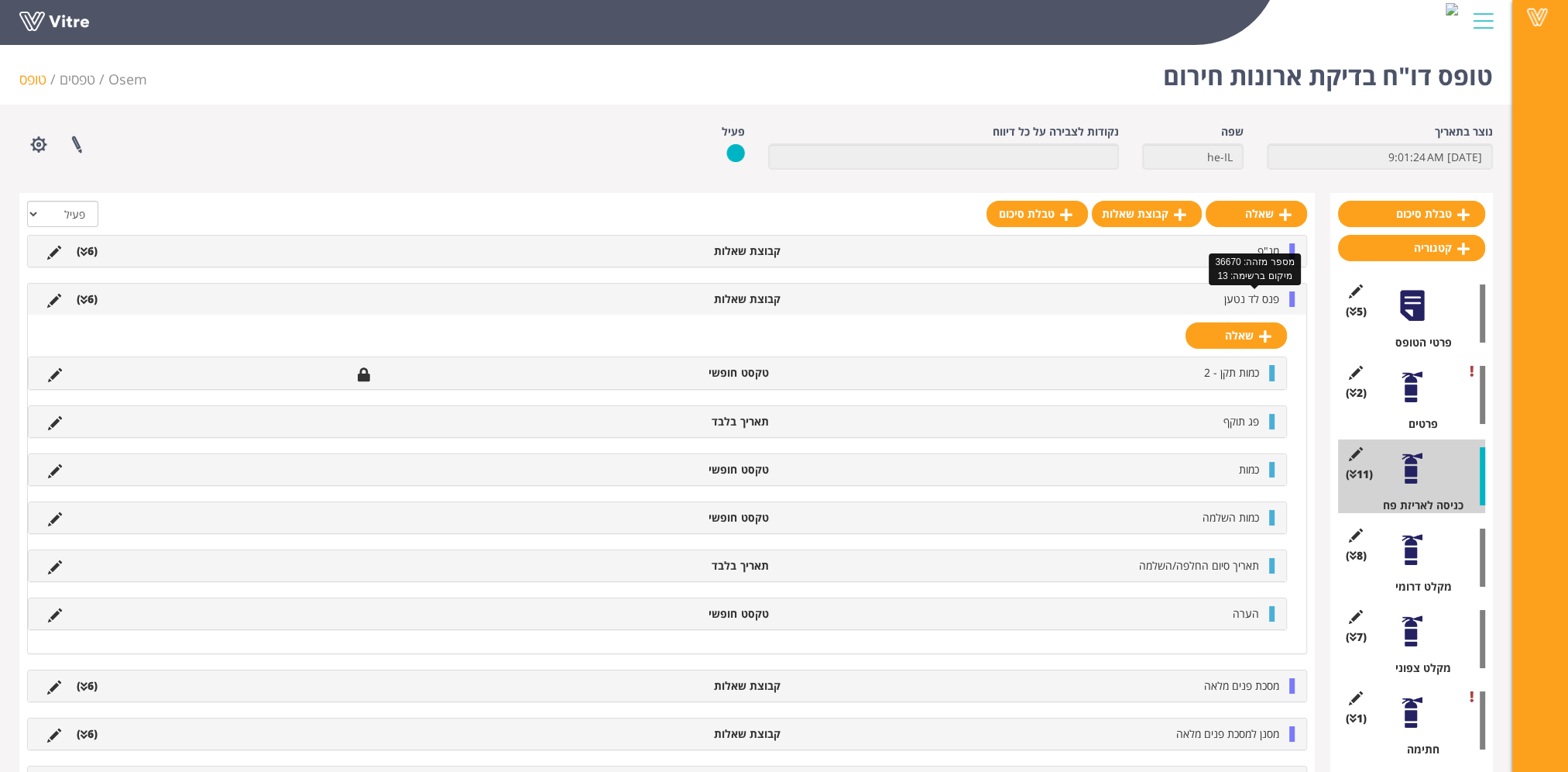
click at [1264, 294] on span "פנס לד נטען" at bounding box center [1252, 299] width 55 height 14
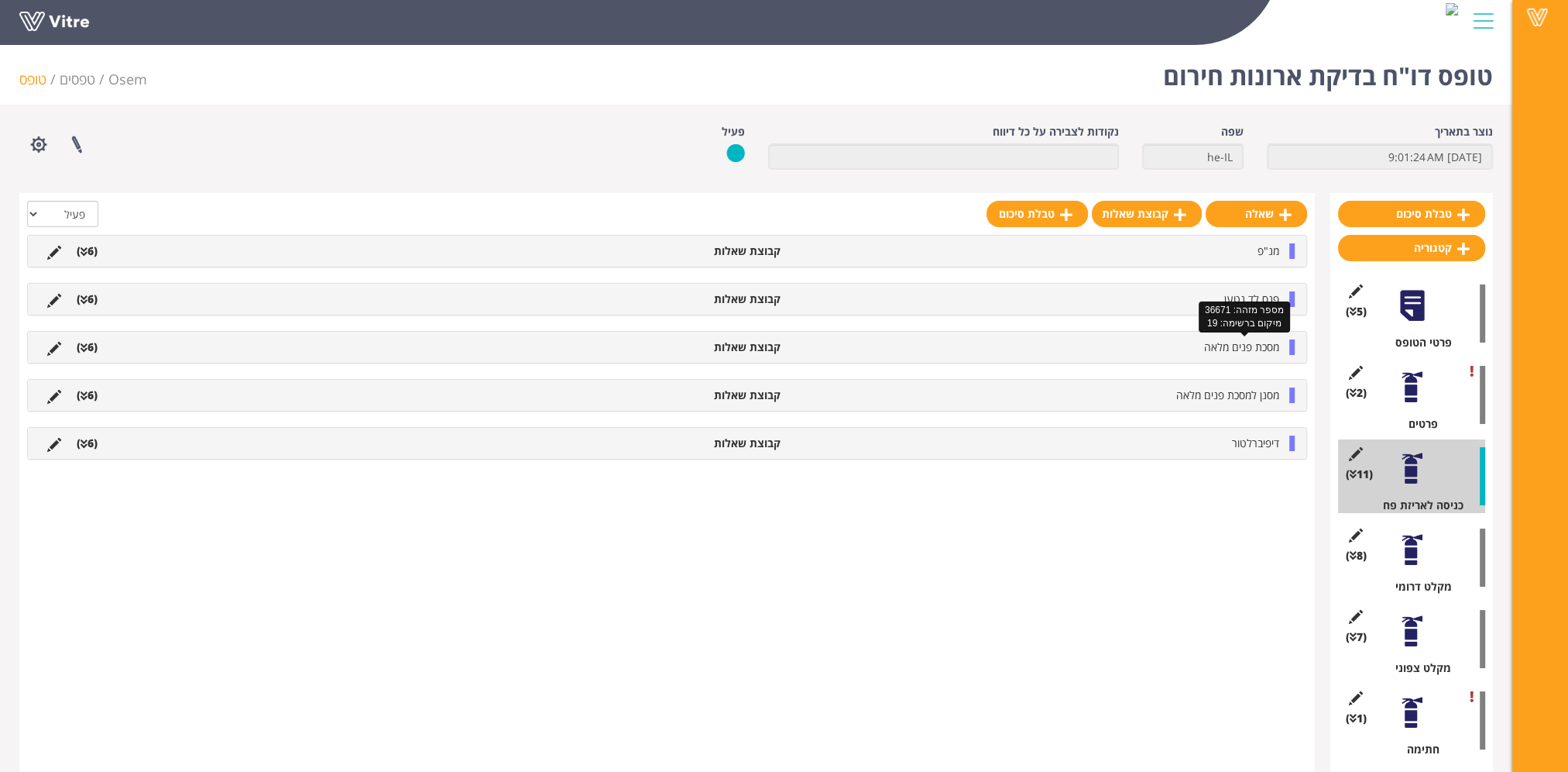
click at [1260, 346] on span "מסכת פנים מלאה" at bounding box center [1242, 347] width 75 height 14
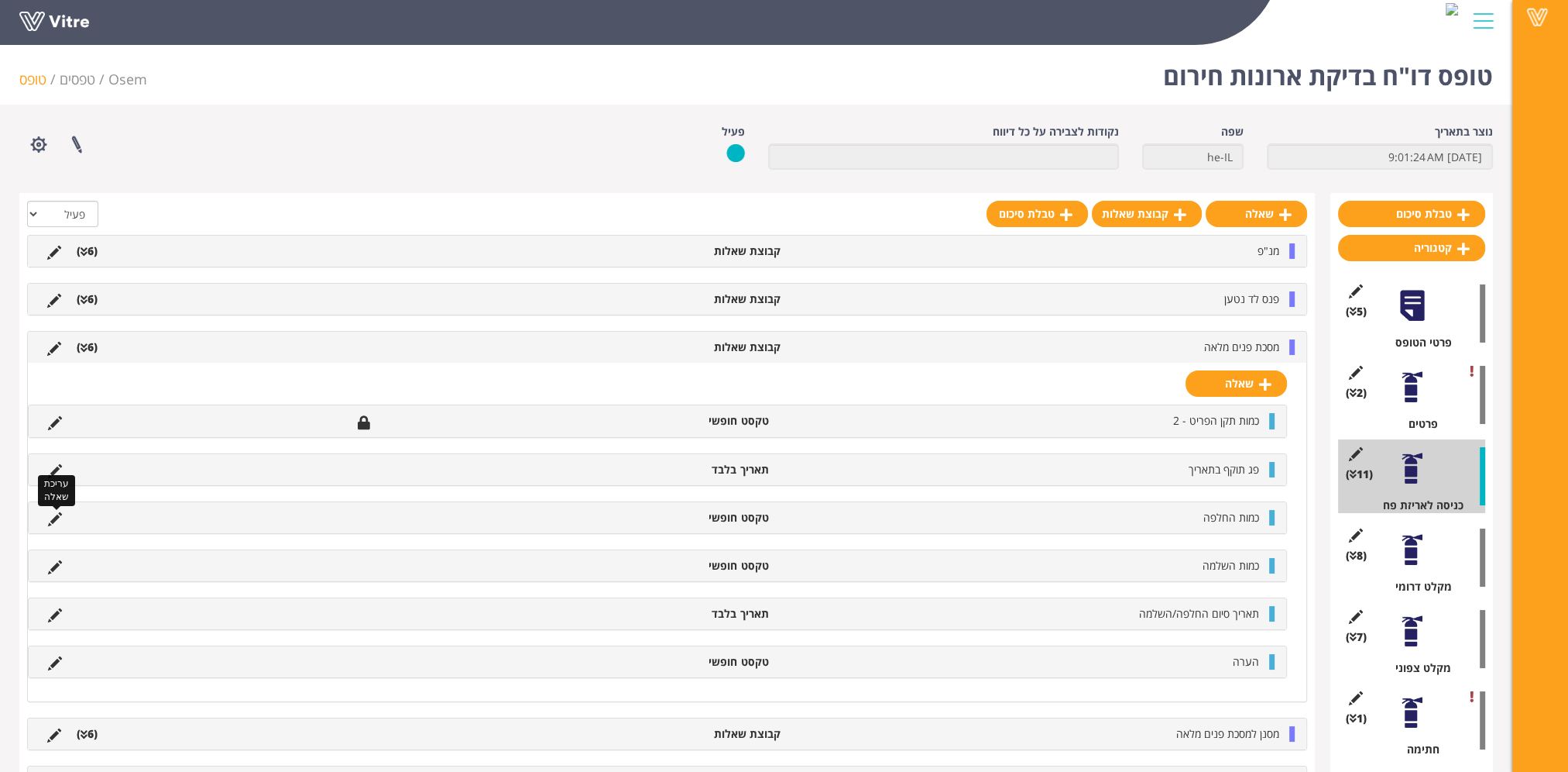
click at [51, 515] on icon at bounding box center [54, 519] width 14 height 14
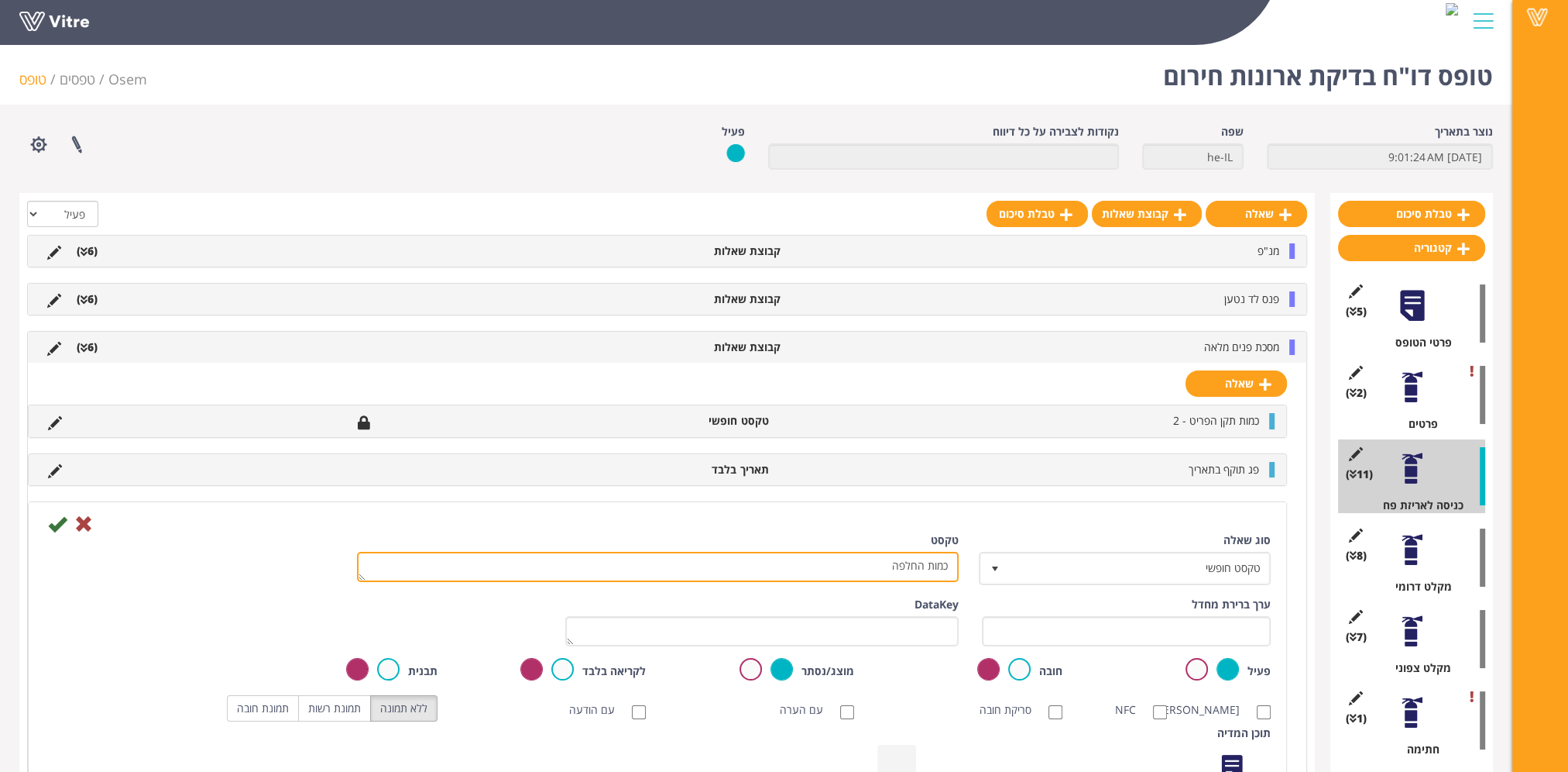
click at [904, 571] on textarea "כמות החלפה" at bounding box center [657, 567] width 601 height 30
type textarea "כמות"
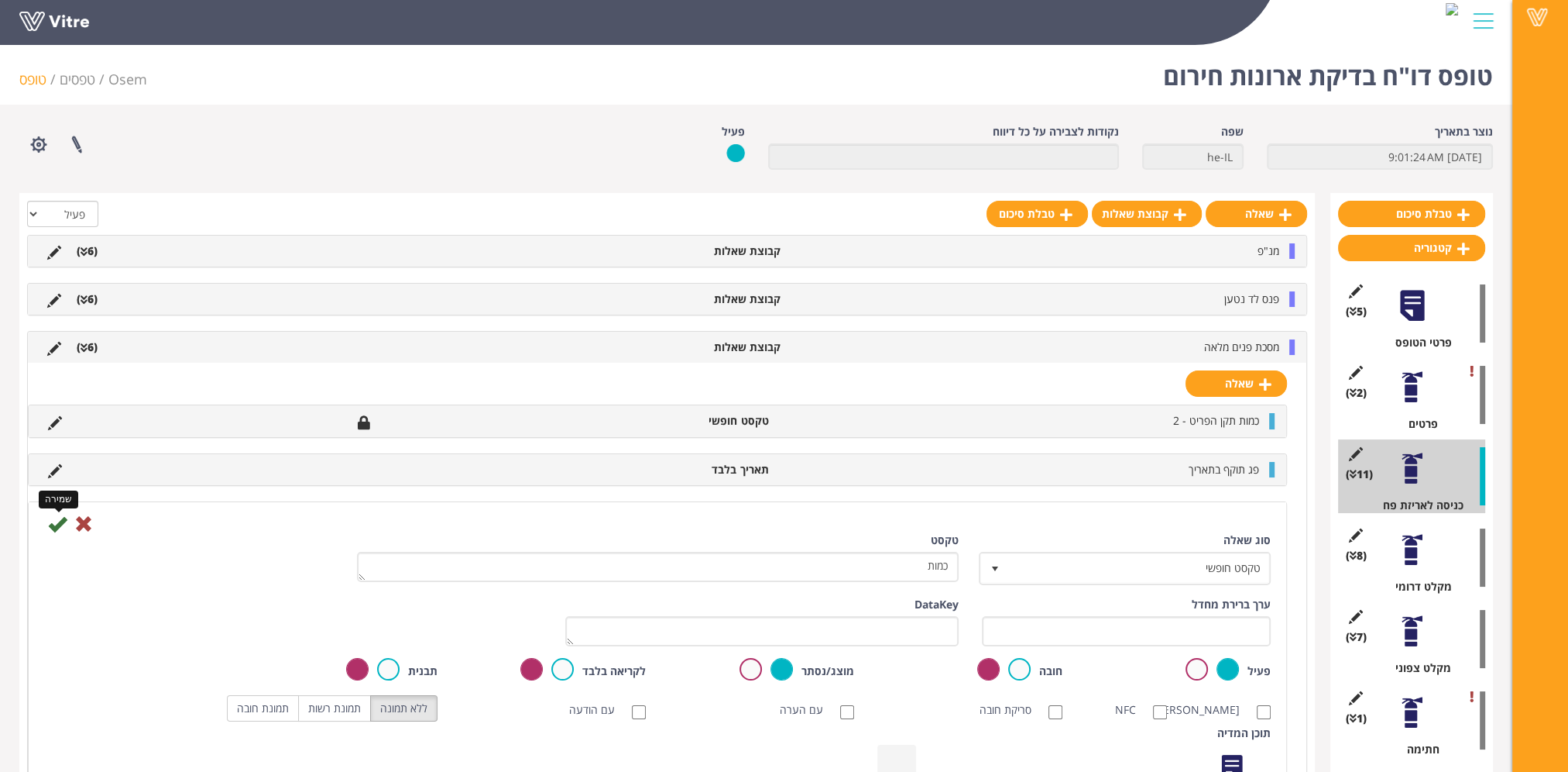
click at [56, 523] on icon at bounding box center [57, 523] width 18 height 18
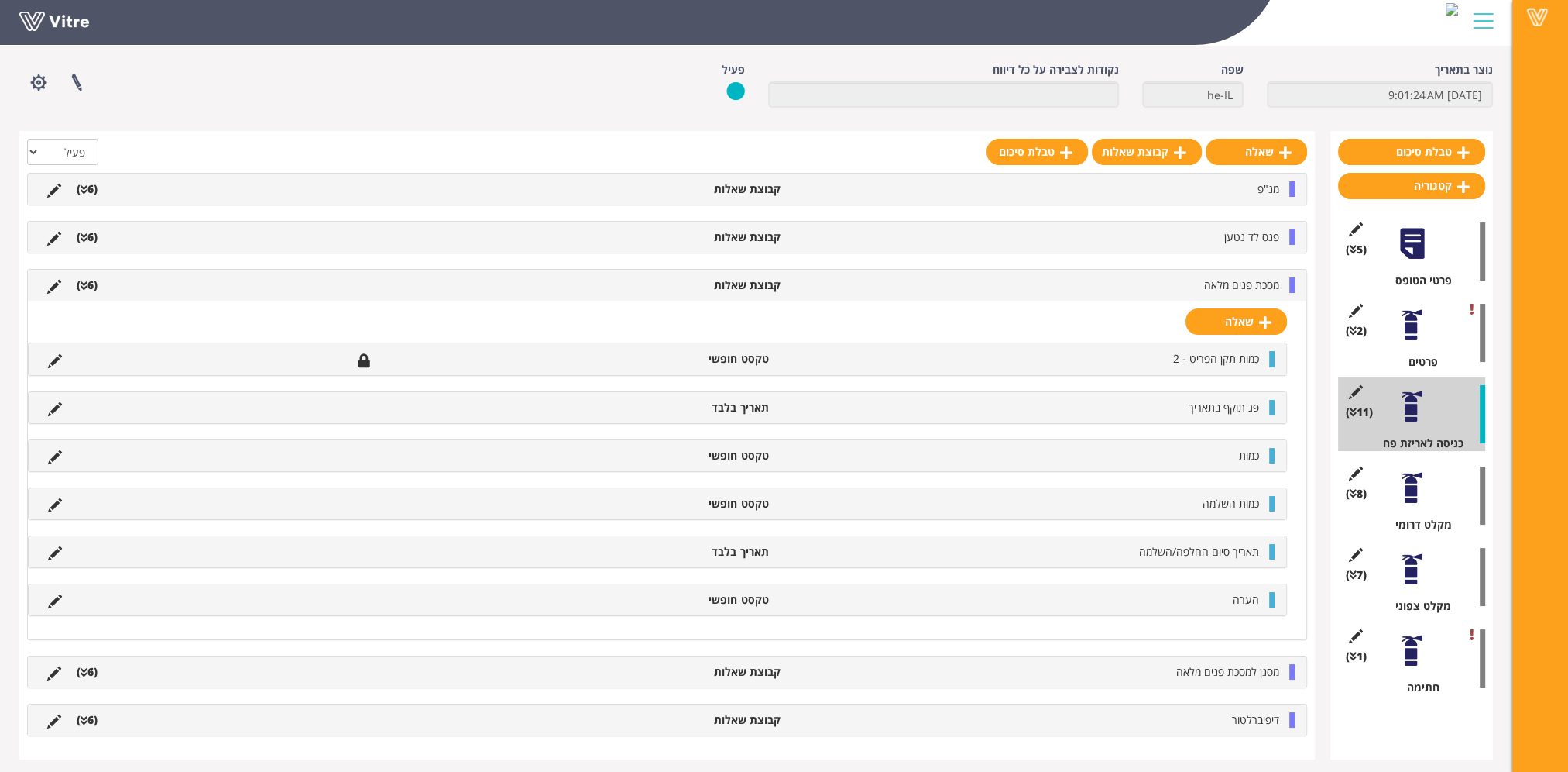
scroll to position [65, 0]
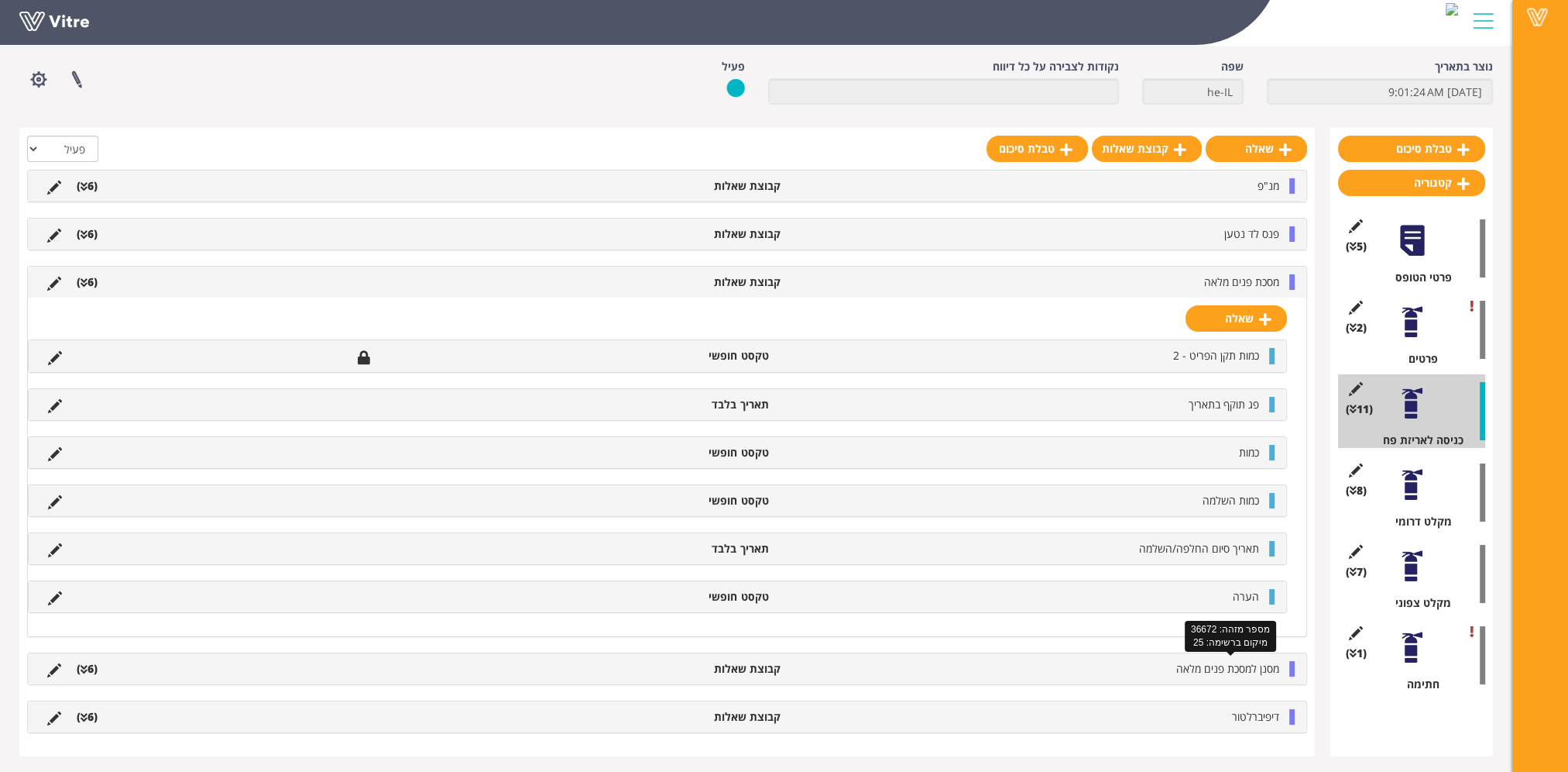
click at [1206, 666] on span "מסנן למסכת פנים מלאה" at bounding box center [1228, 668] width 103 height 14
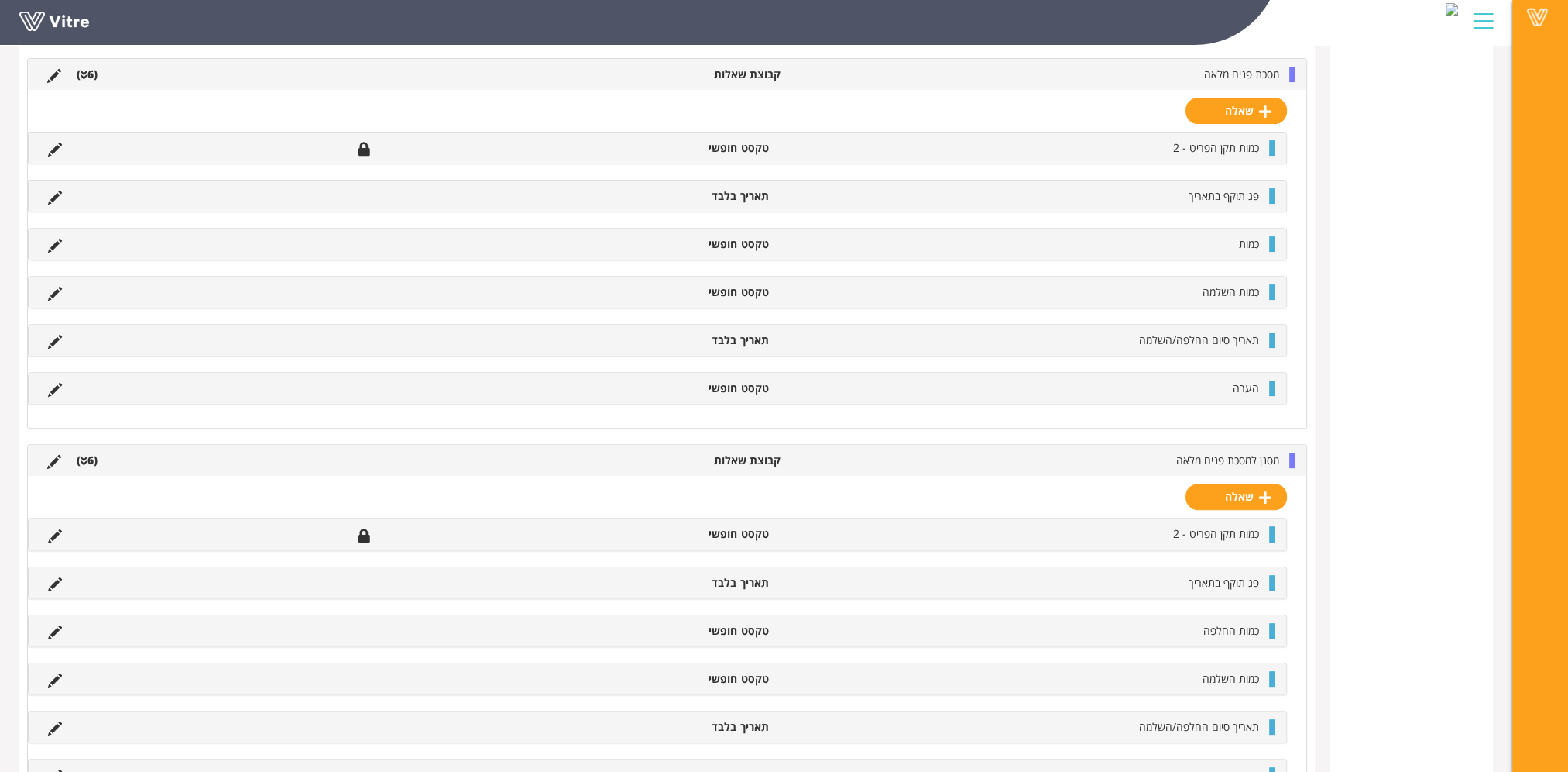
scroll to position [840, 0]
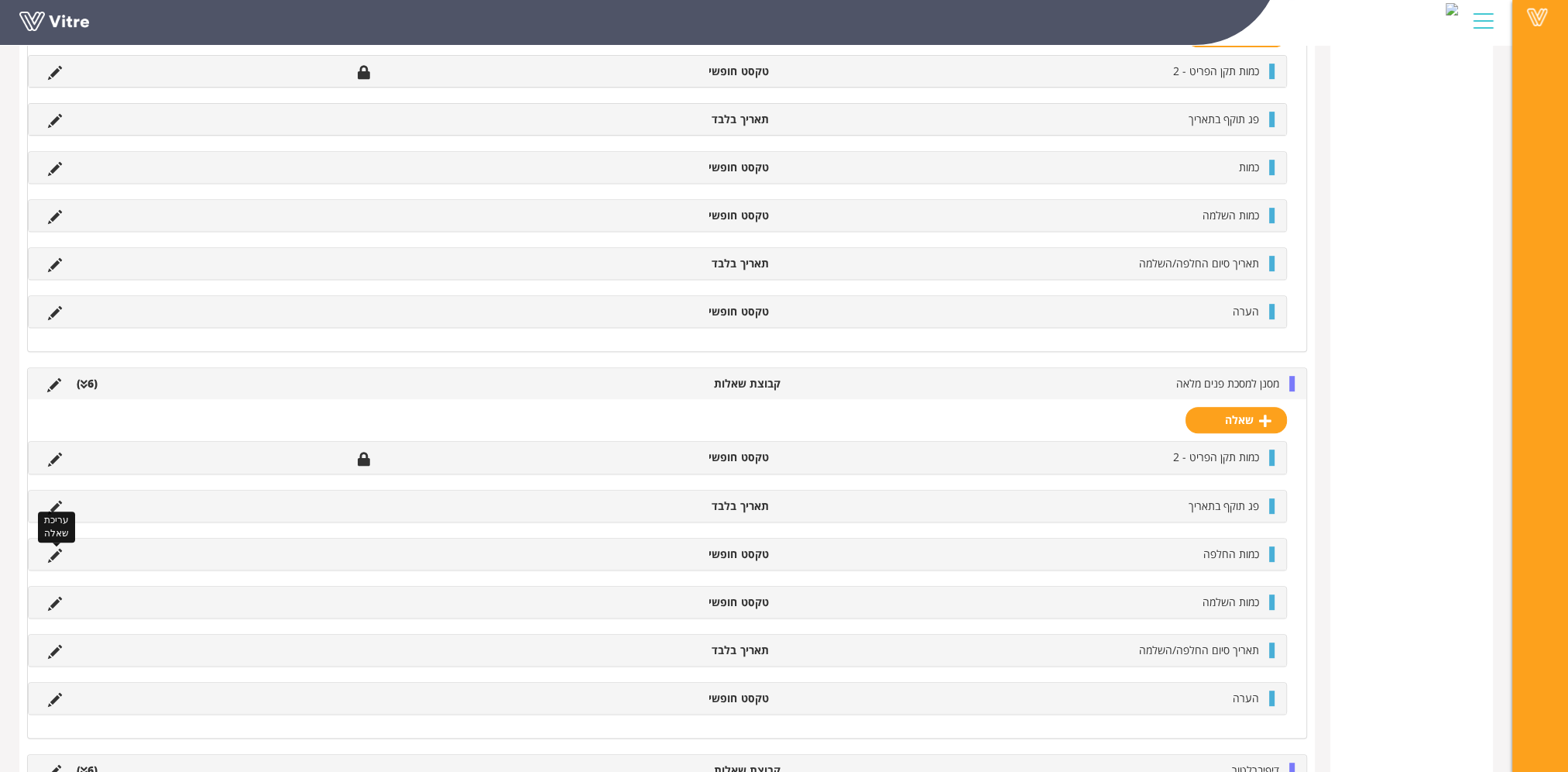
click at [54, 551] on icon at bounding box center [54, 555] width 14 height 14
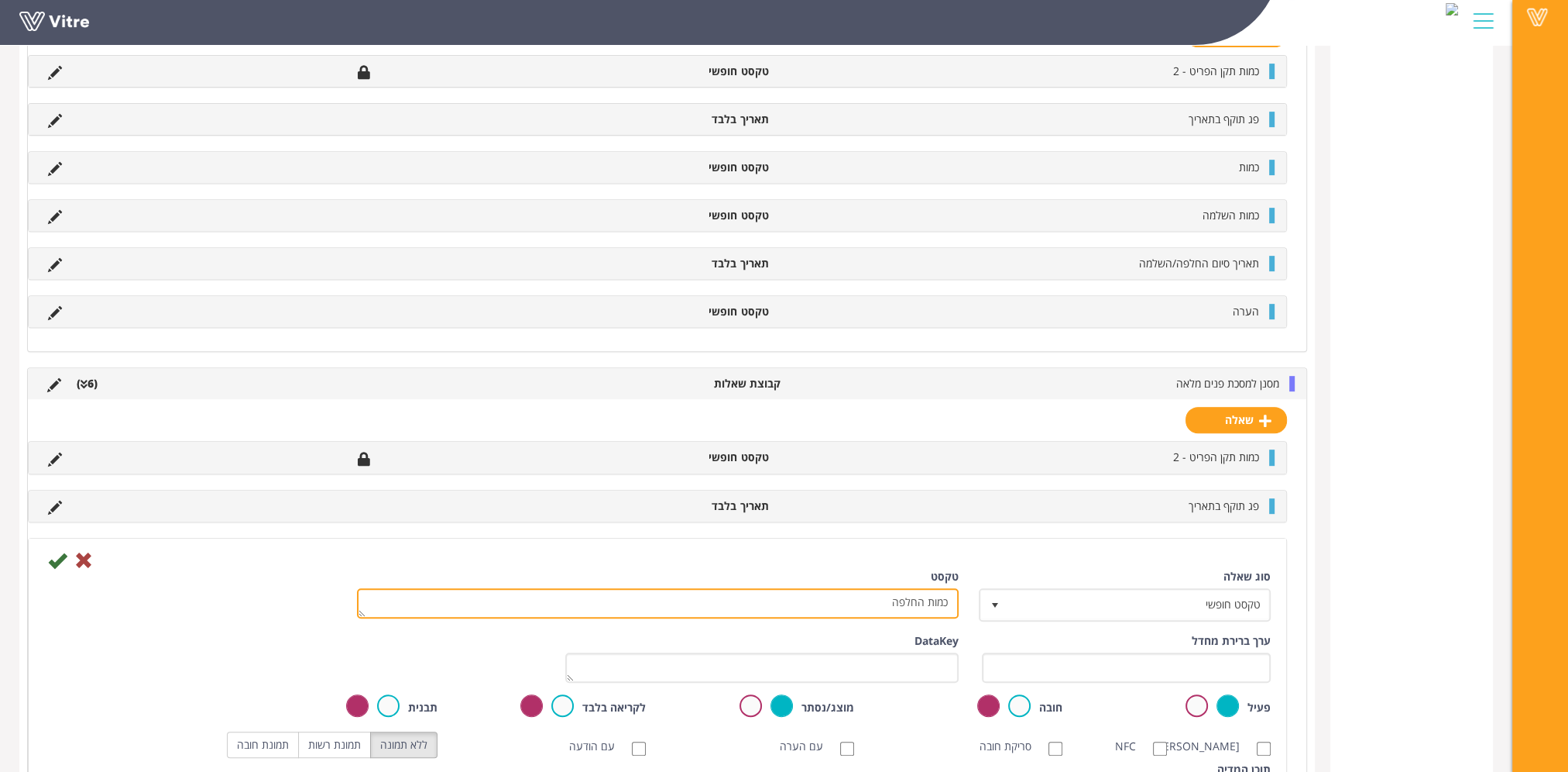
click at [910, 604] on textarea "כמות החלפה" at bounding box center [657, 603] width 601 height 30
type textarea "כמות"
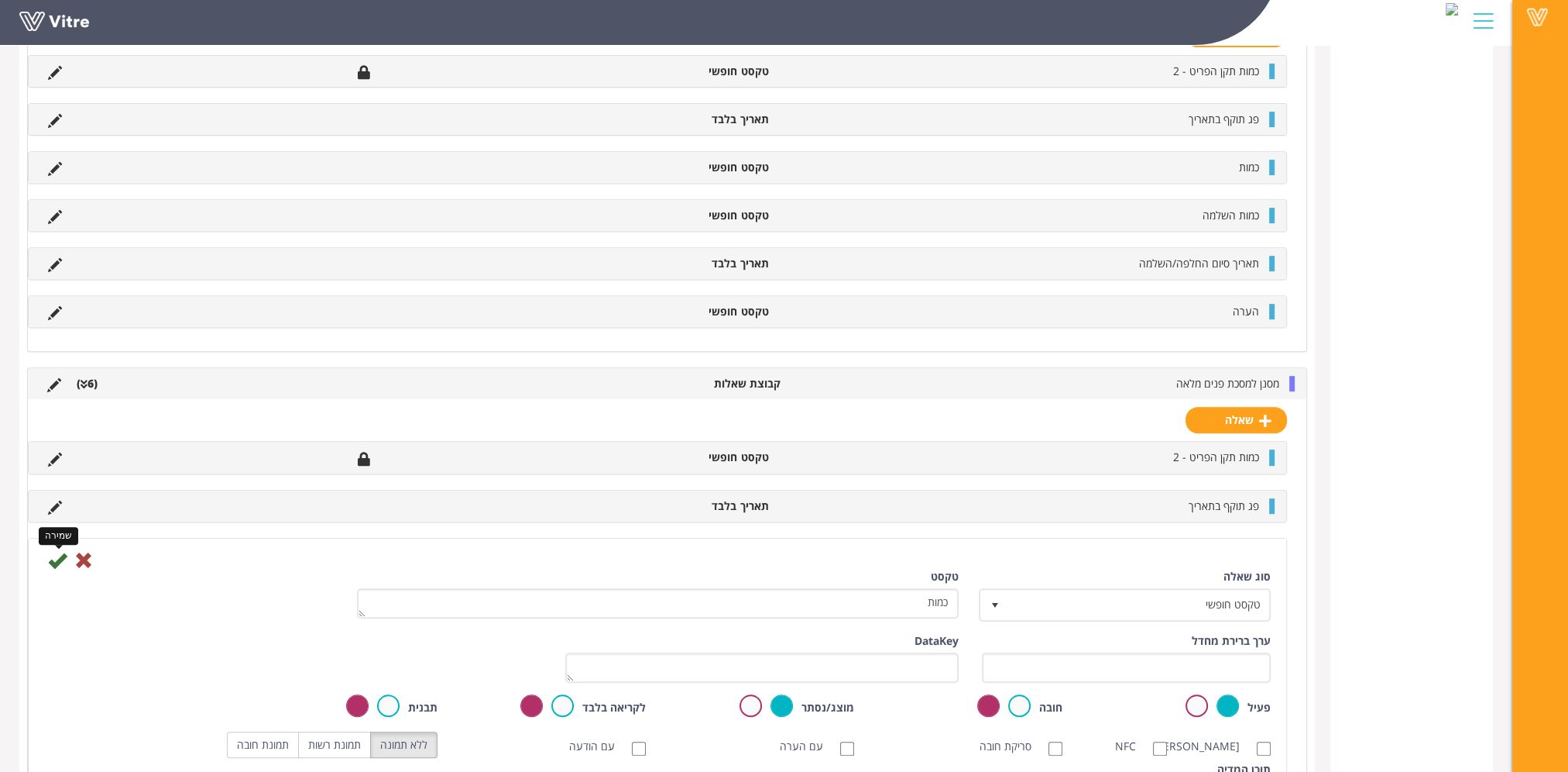
click at [60, 558] on icon at bounding box center [57, 559] width 18 height 18
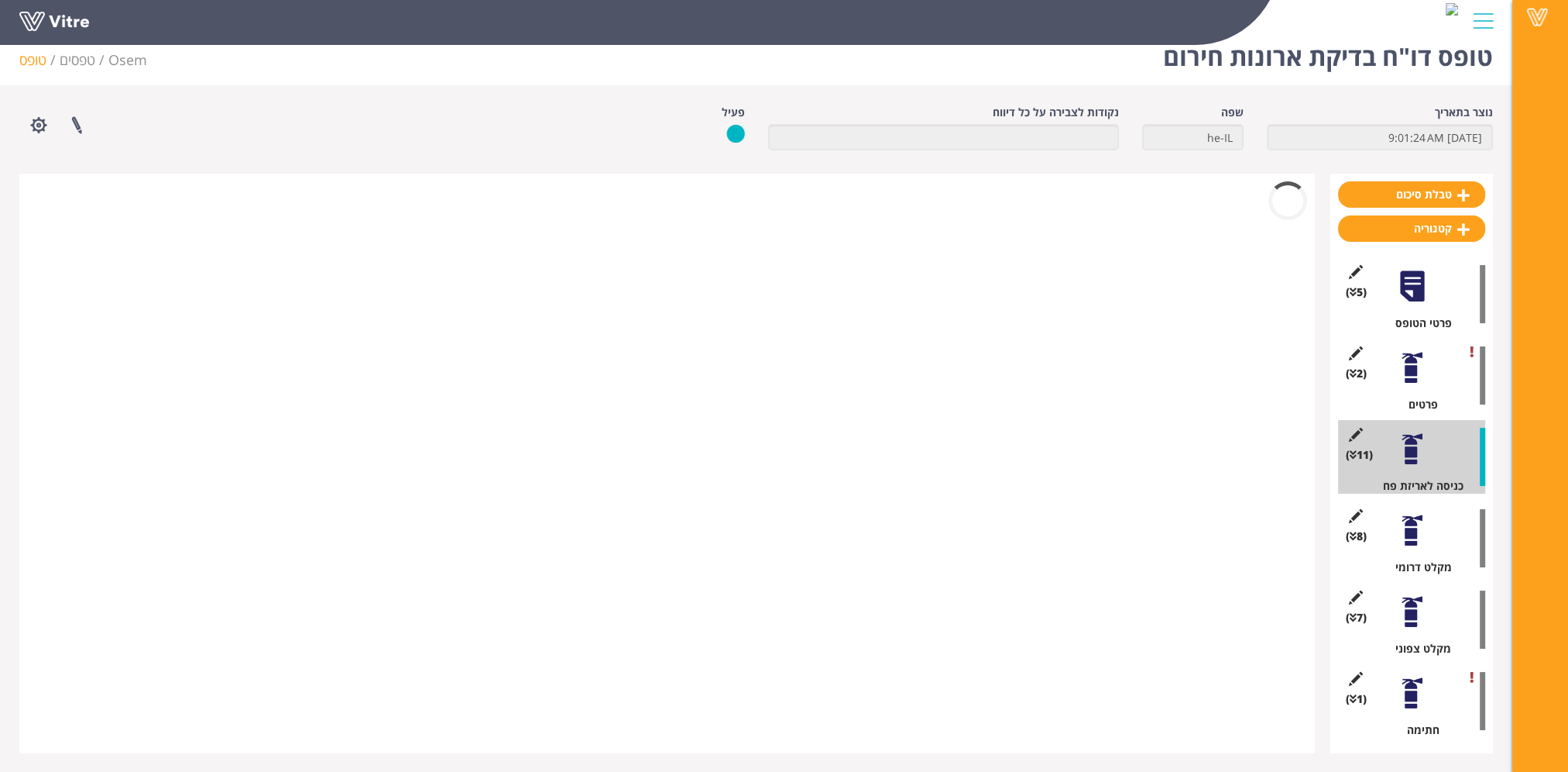
scroll to position [675, 0]
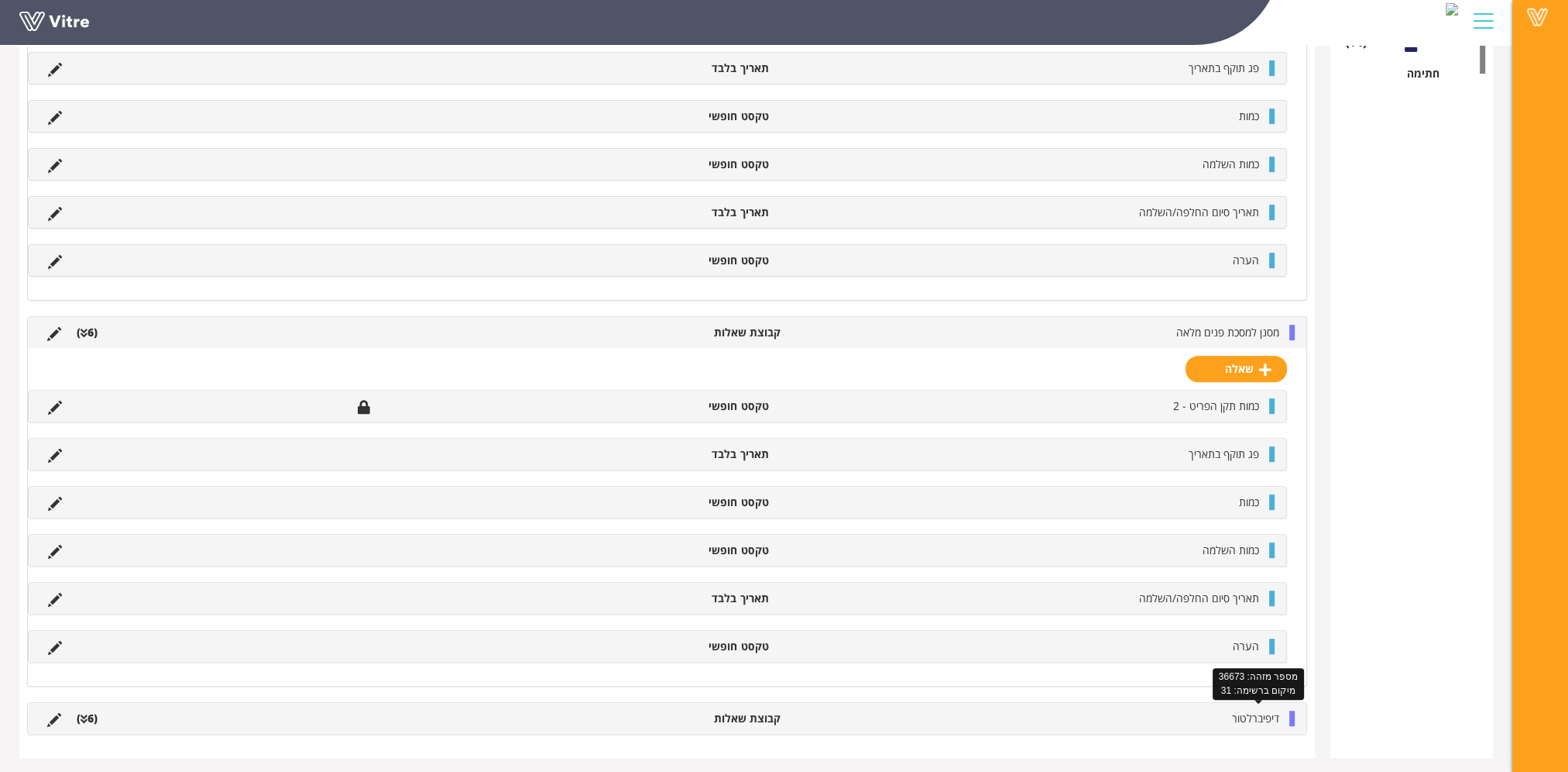
click at [1250, 713] on span "דיפיברלטור" at bounding box center [1256, 718] width 47 height 14
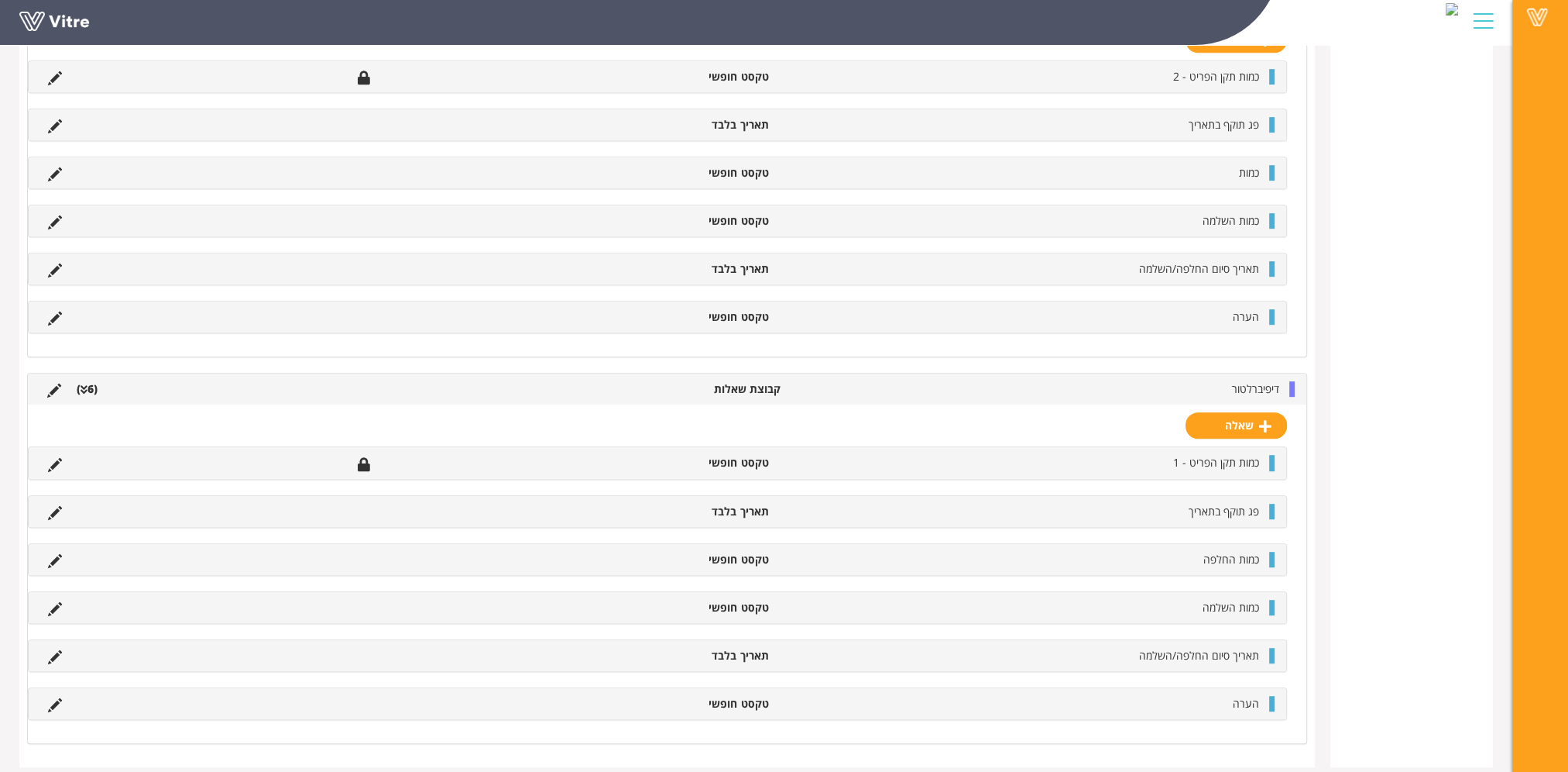
scroll to position [1012, 0]
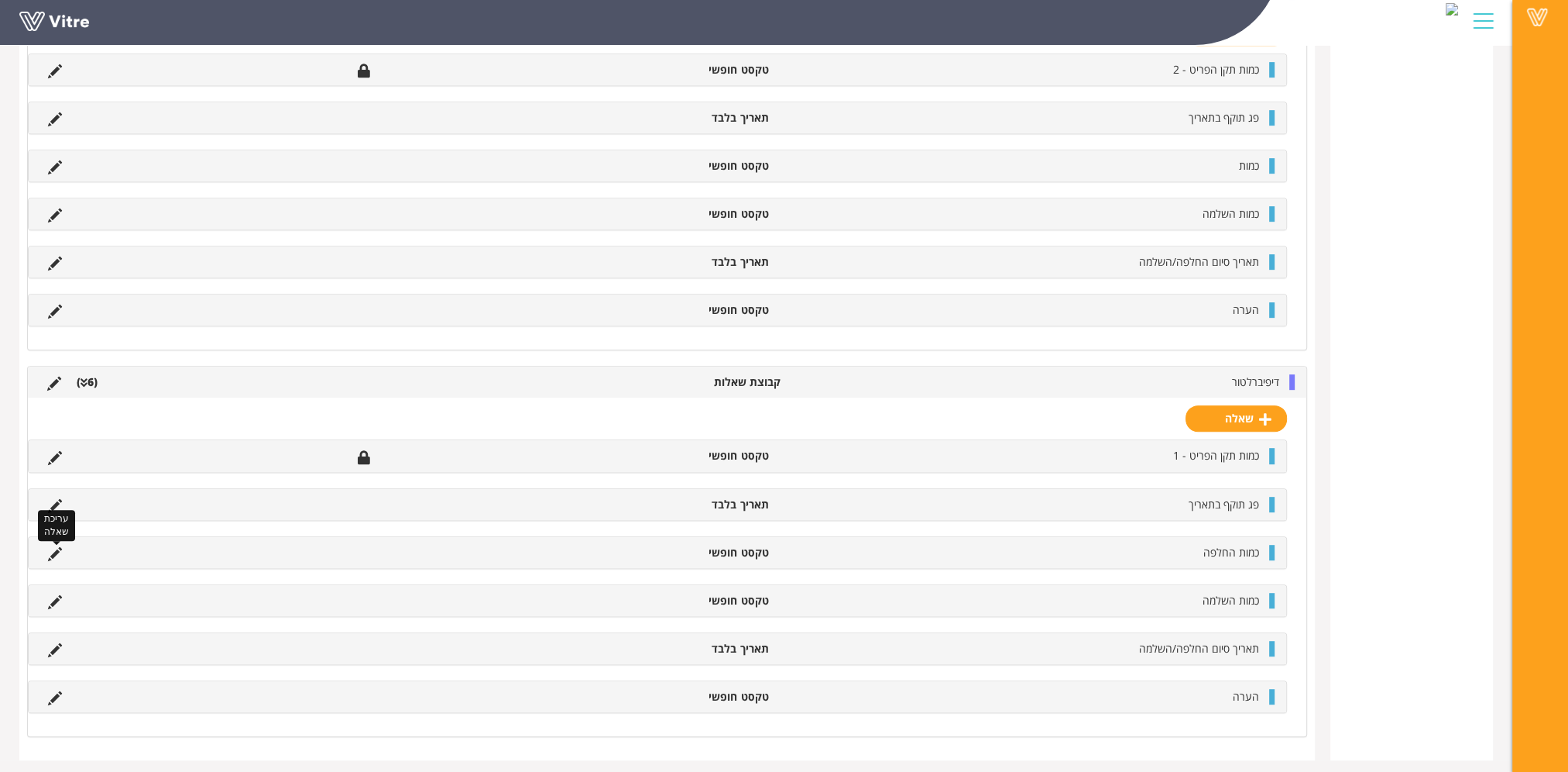
click at [53, 547] on icon at bounding box center [54, 554] width 14 height 14
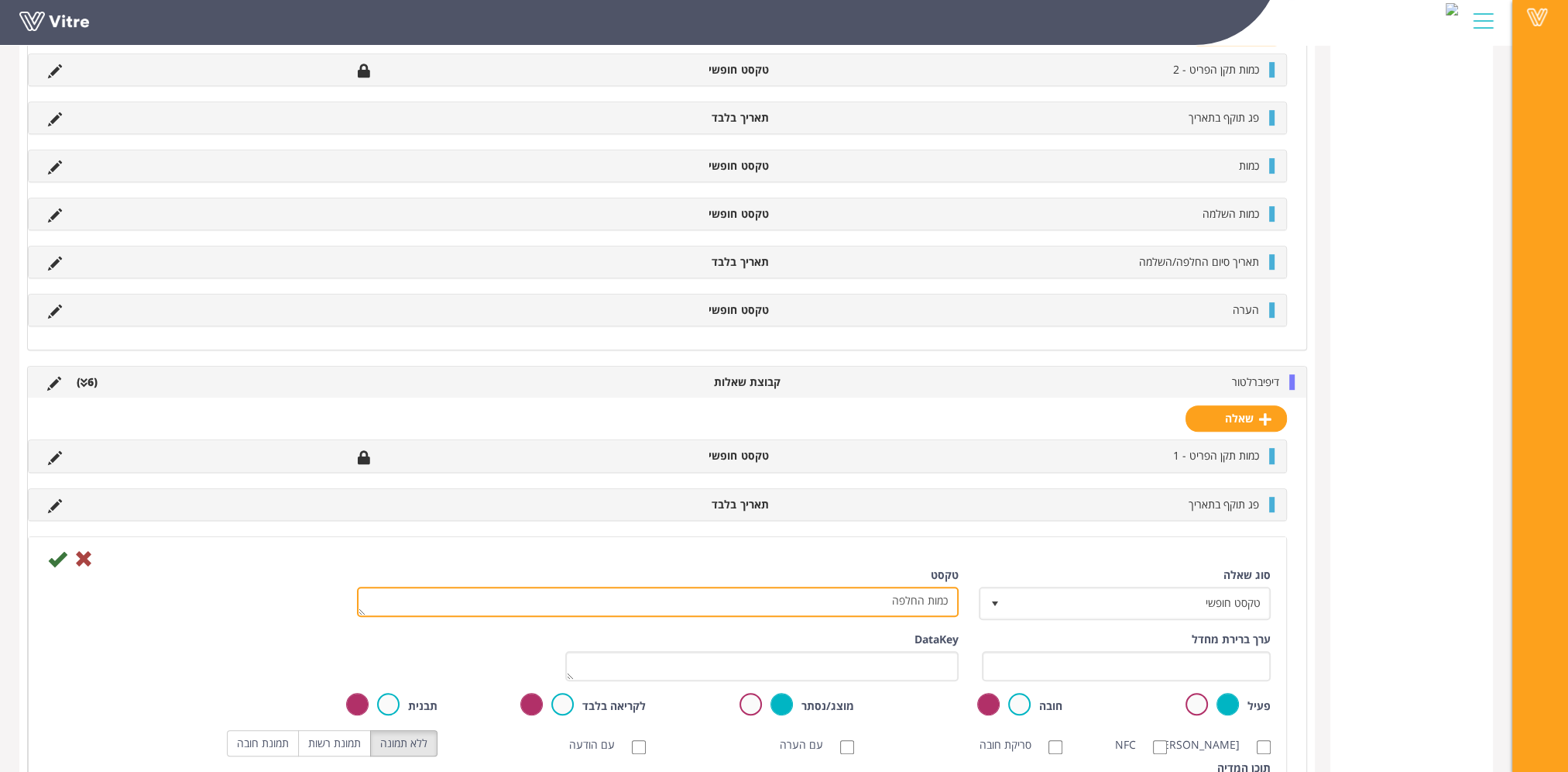
click at [907, 598] on textarea "כמות החלפה" at bounding box center [657, 602] width 601 height 30
type textarea "כמות"
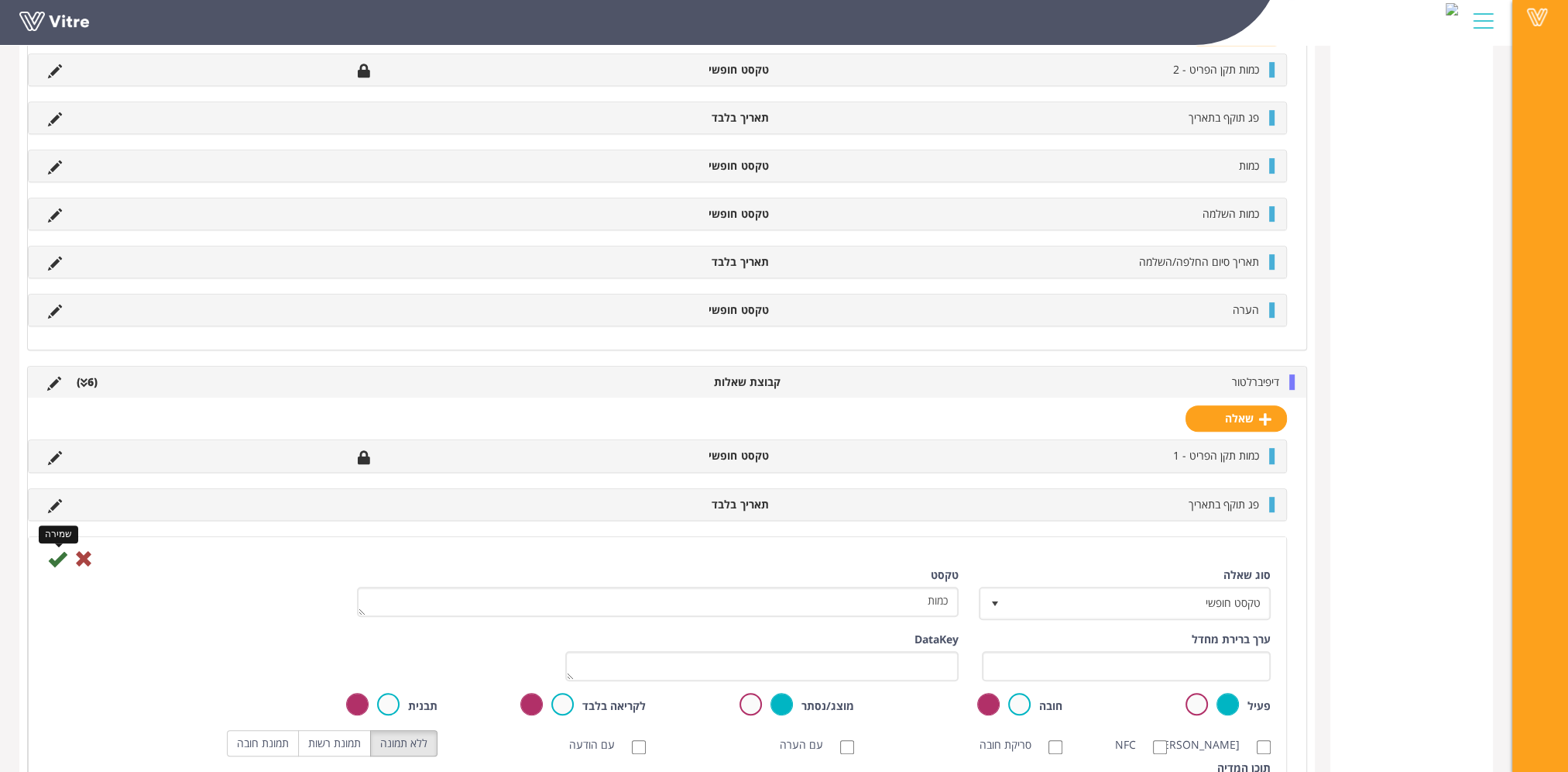
click at [57, 551] on icon at bounding box center [57, 558] width 18 height 18
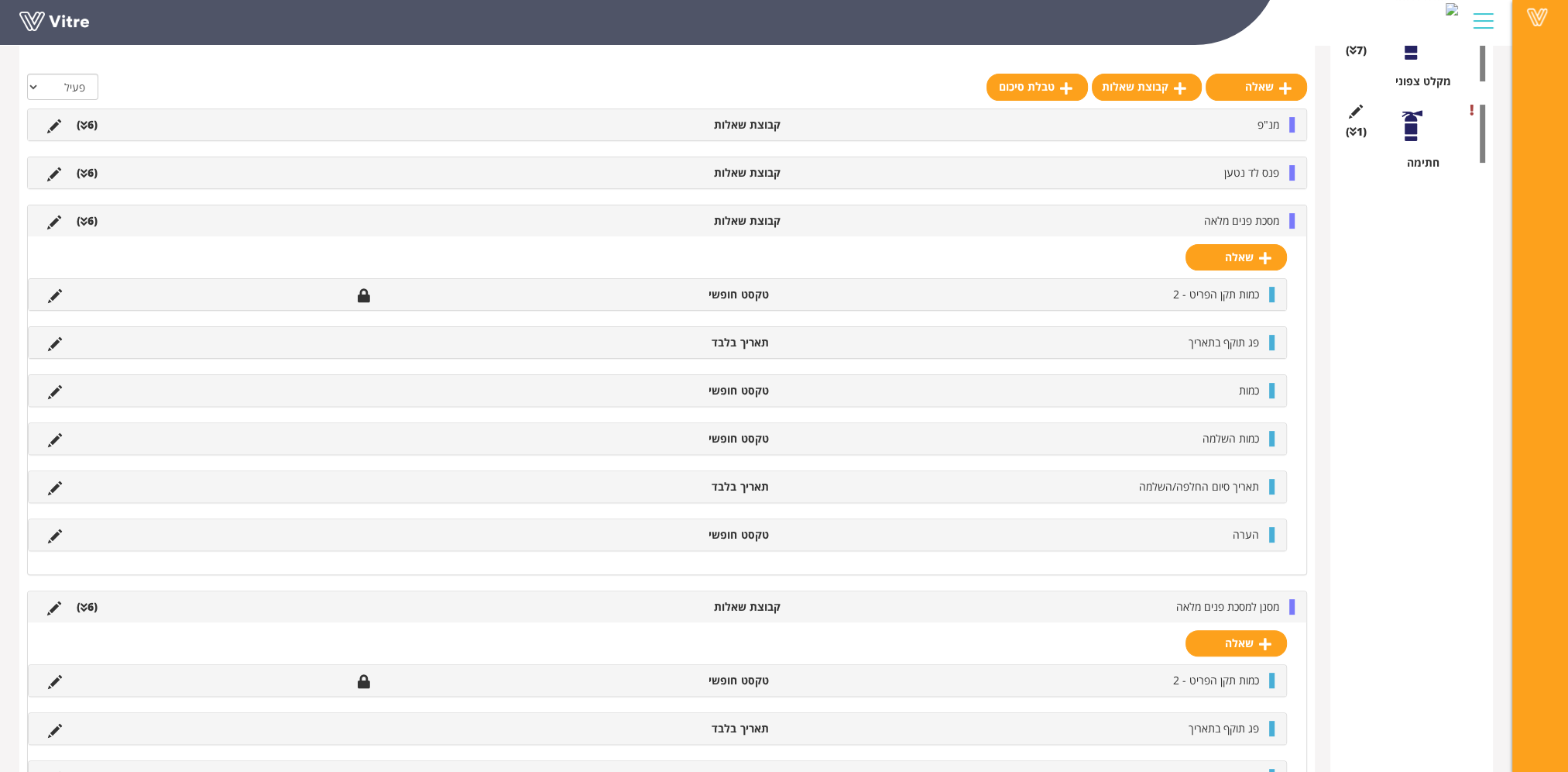
scroll to position [350, 0]
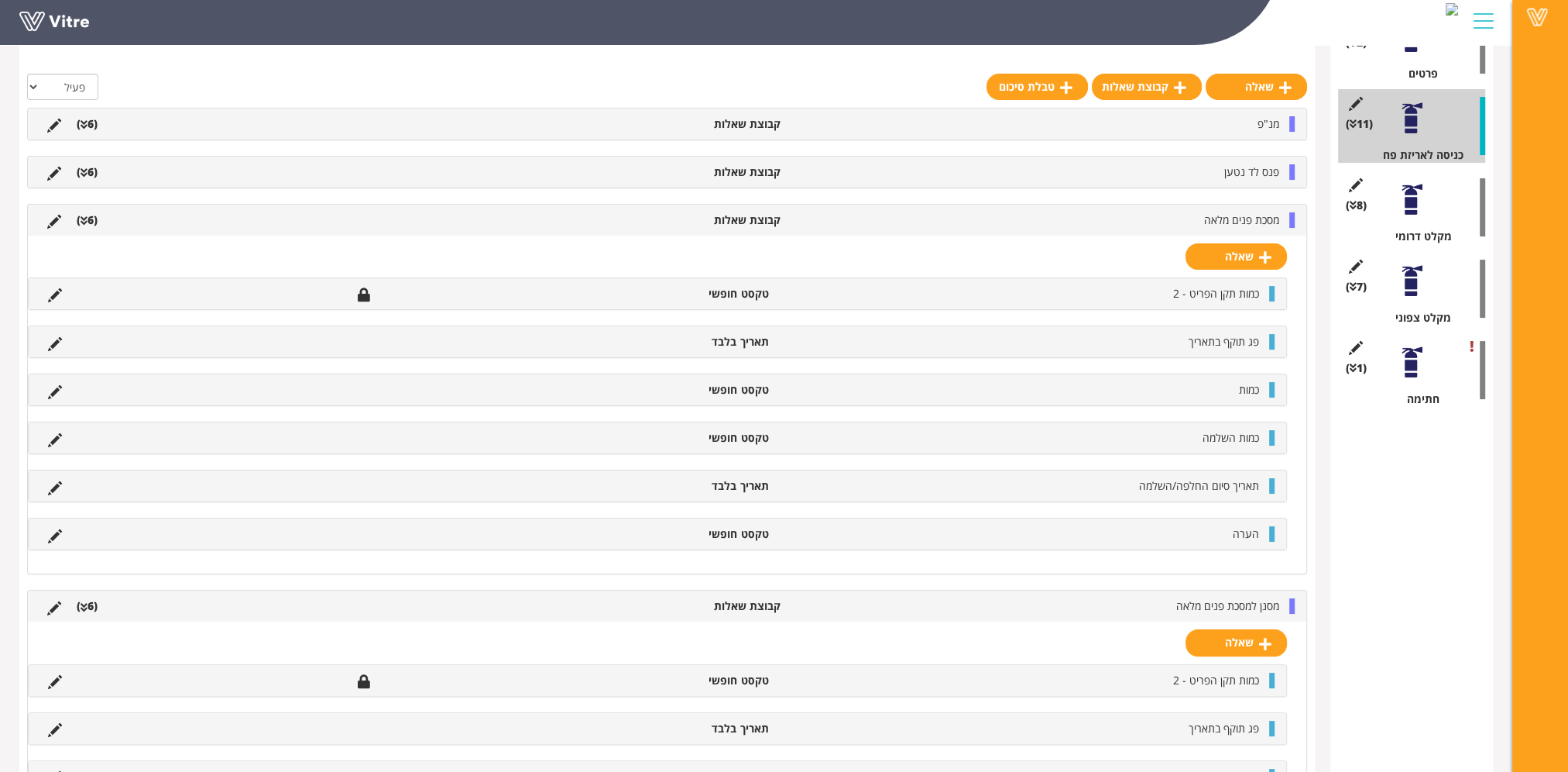
click at [1413, 209] on div at bounding box center [1412, 200] width 35 height 35
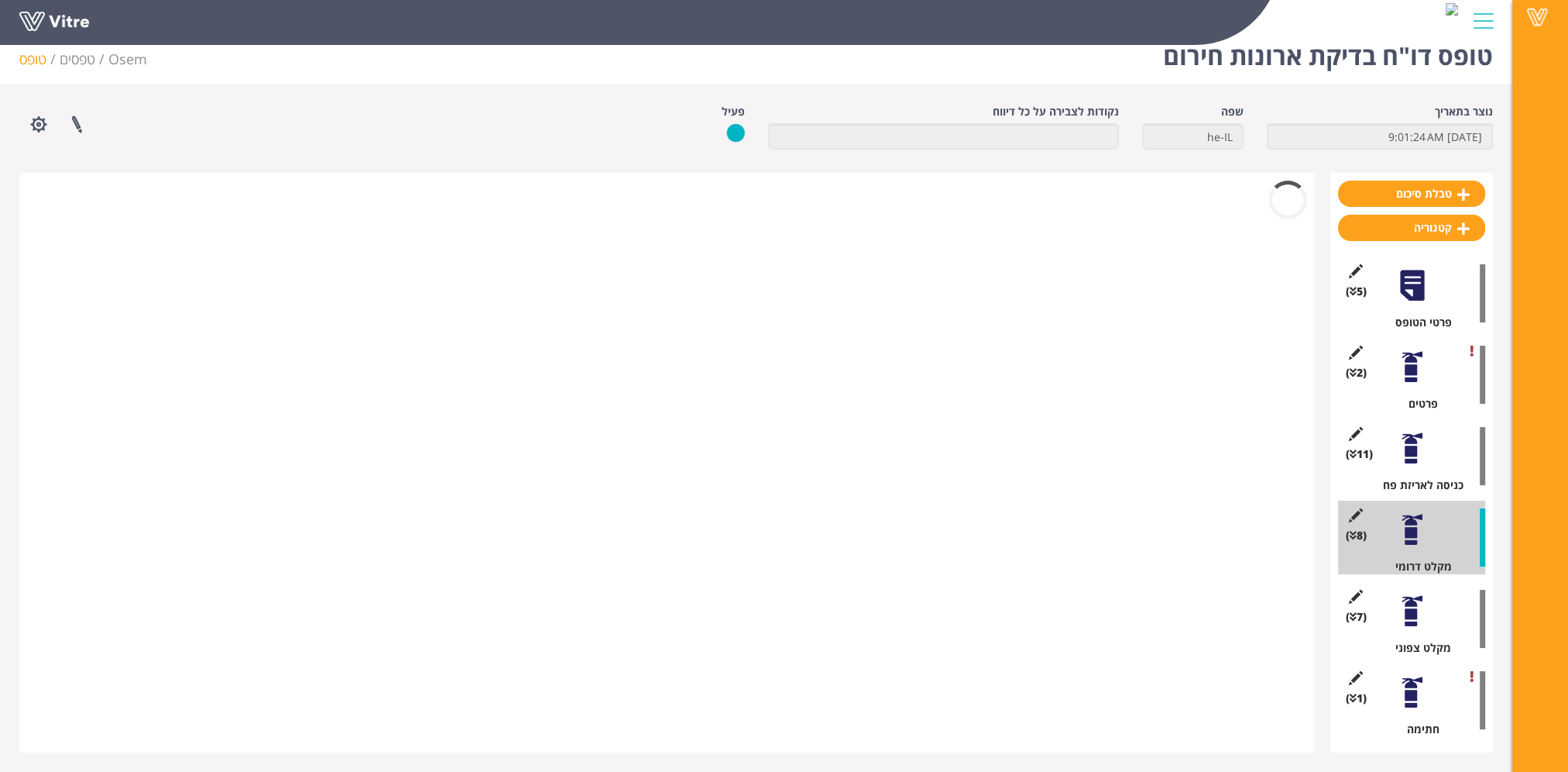
scroll to position [19, 0]
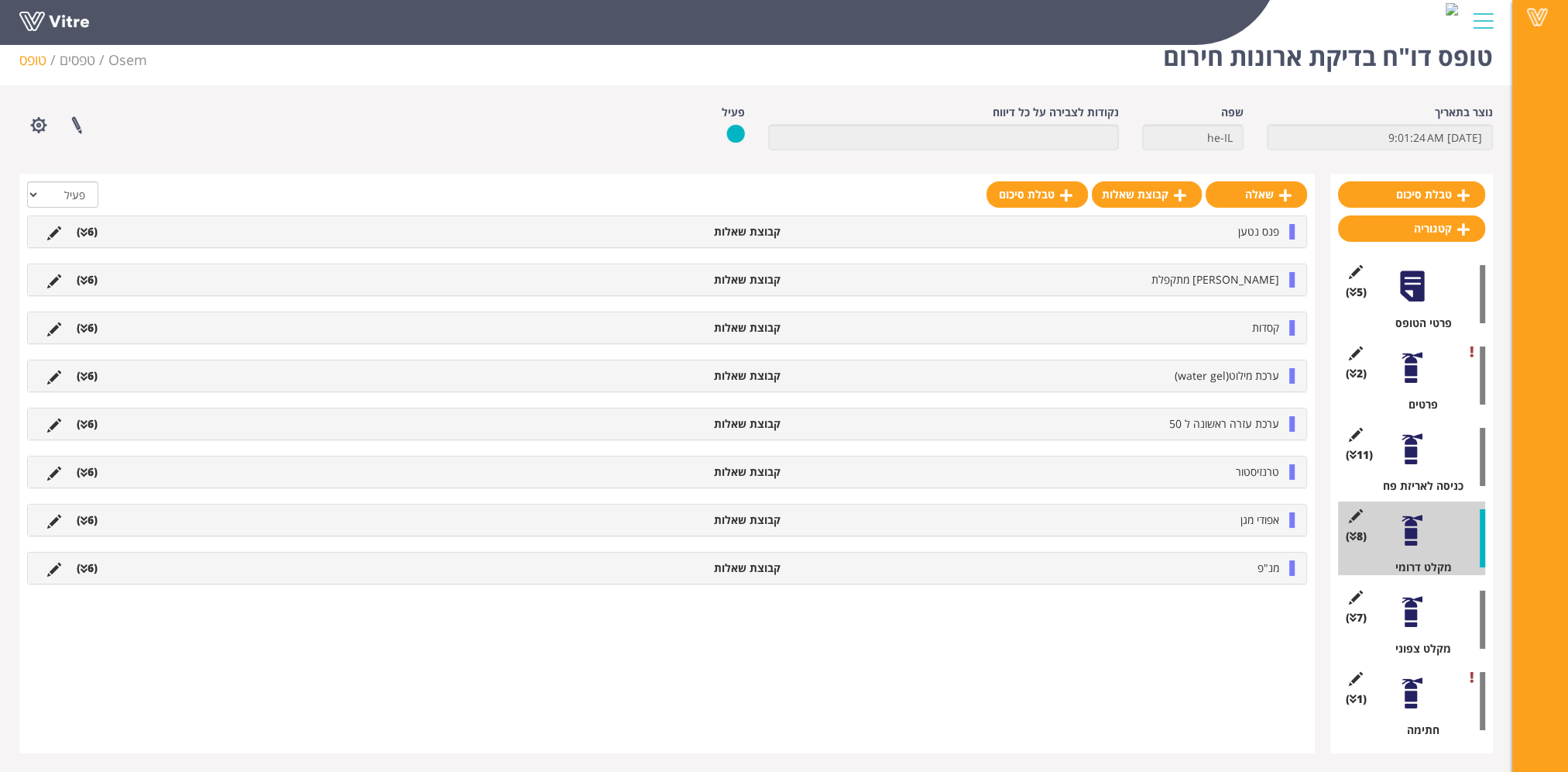
click at [214, 236] on ul "פנס נטען קבוצת שאלות (6 )" at bounding box center [663, 231] width 1248 height 15
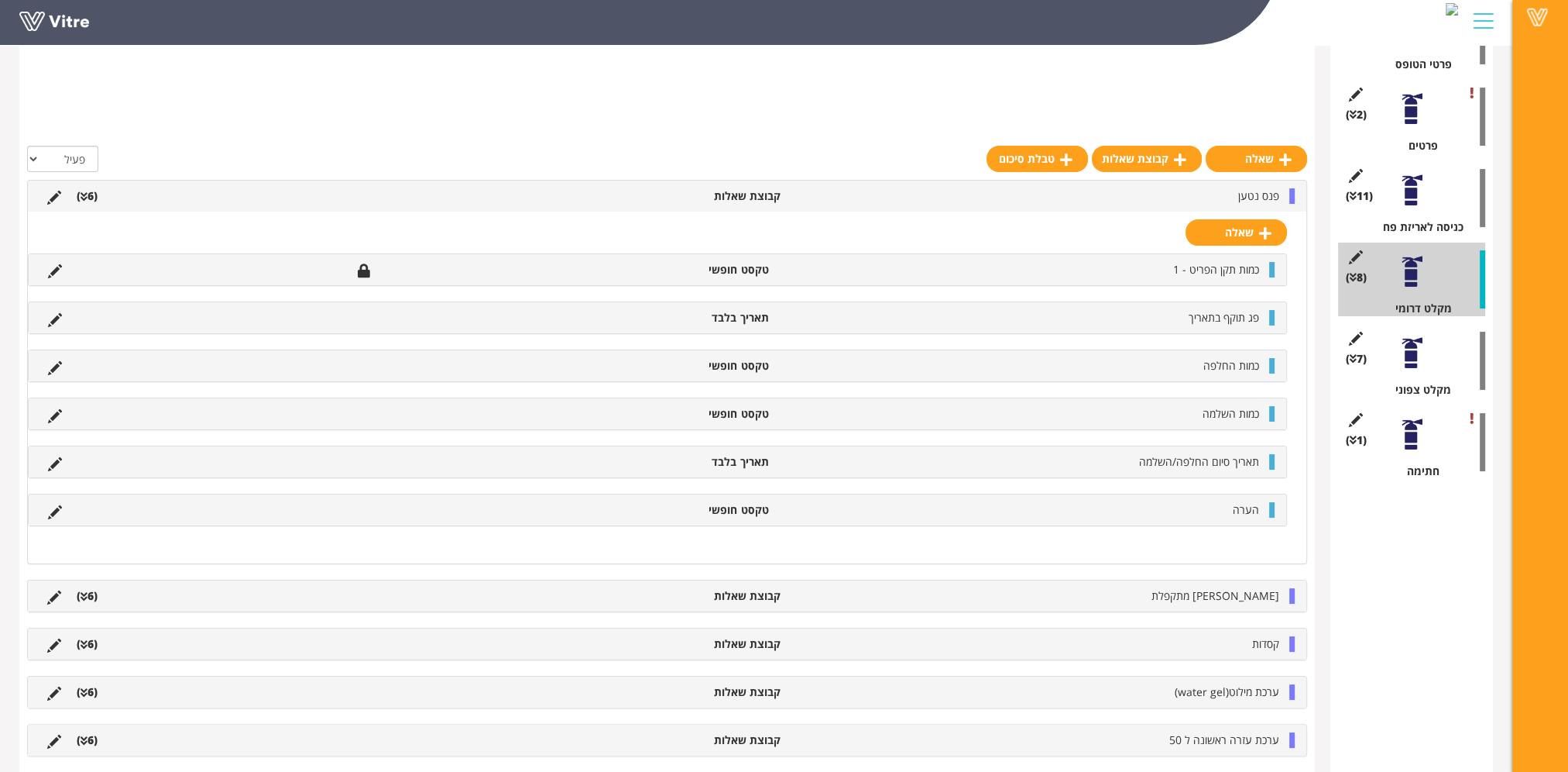
scroll to position [350, 0]
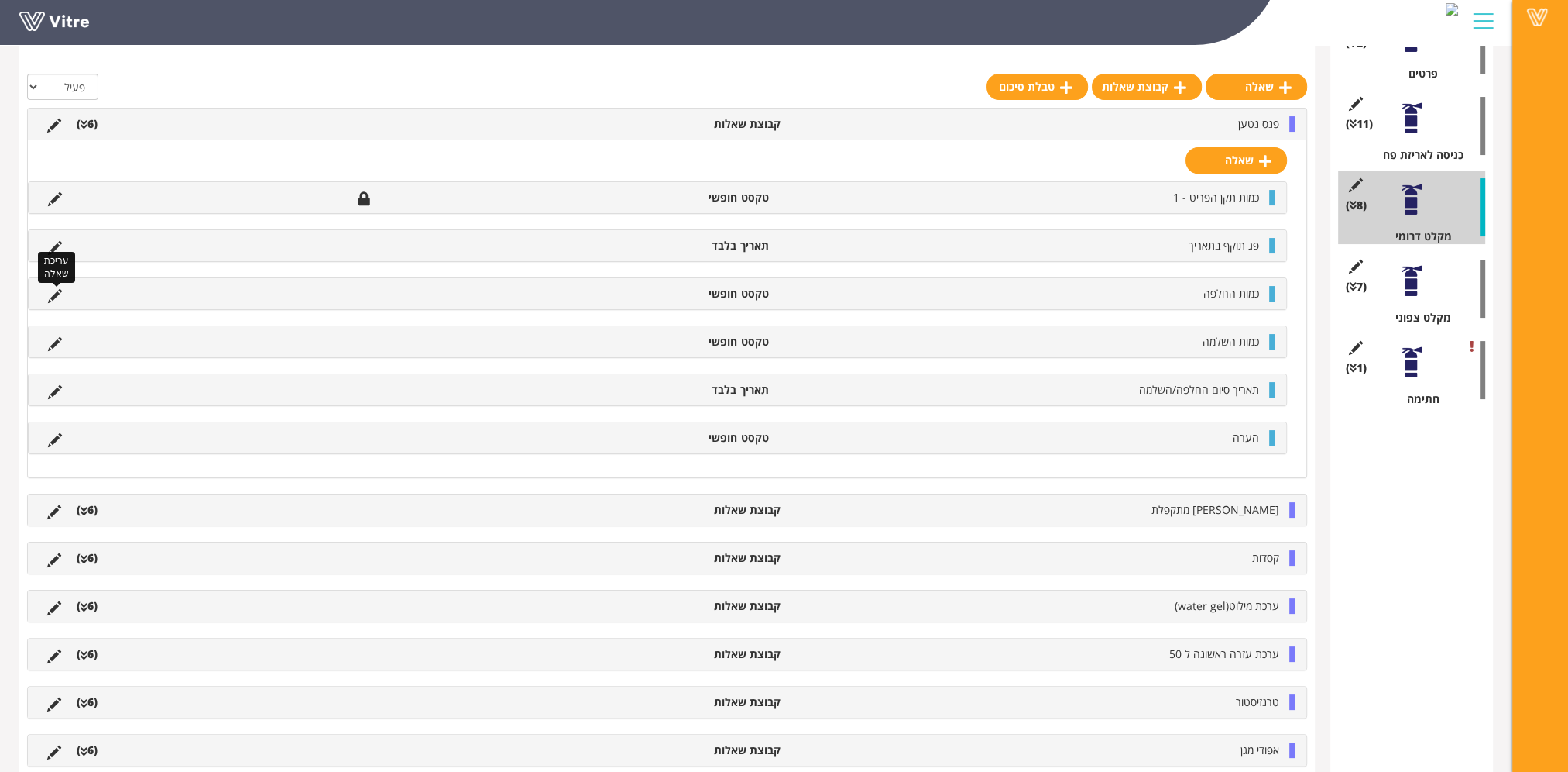
click at [51, 292] on icon at bounding box center [54, 296] width 14 height 14
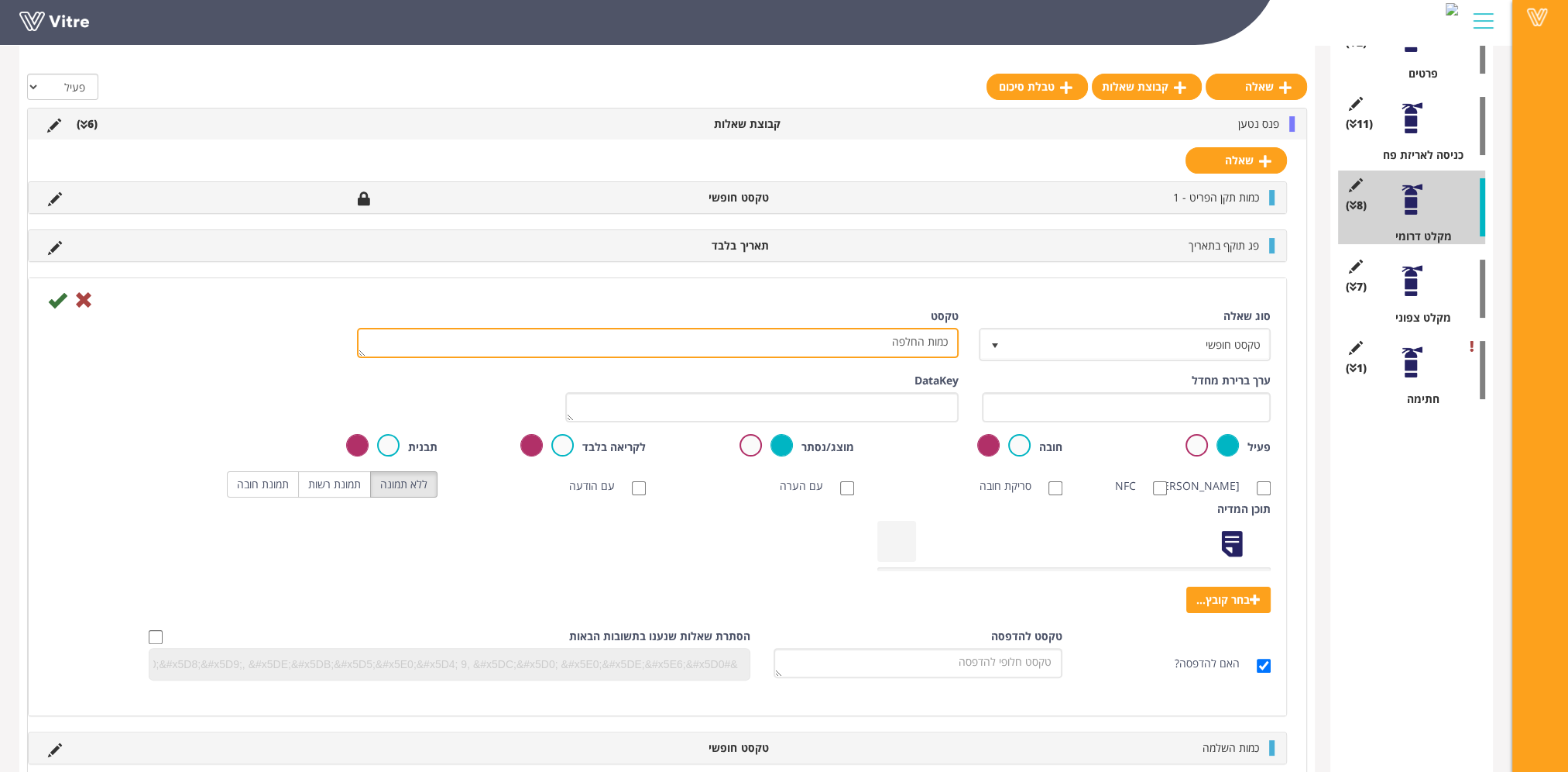
click at [913, 344] on textarea "כמות החלפה" at bounding box center [657, 343] width 601 height 30
type textarea "כמות"
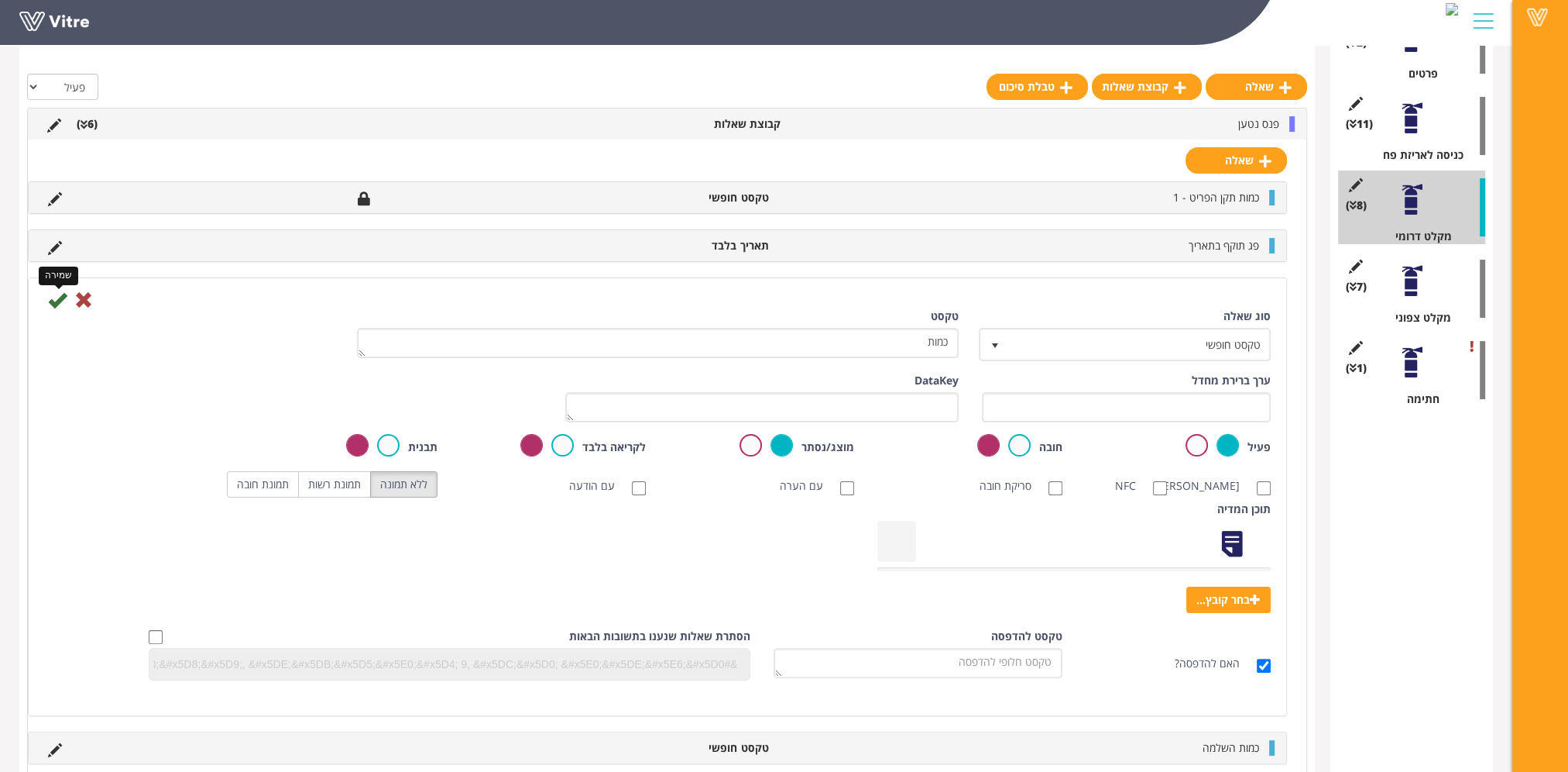
click at [56, 302] on icon at bounding box center [57, 300] width 18 height 18
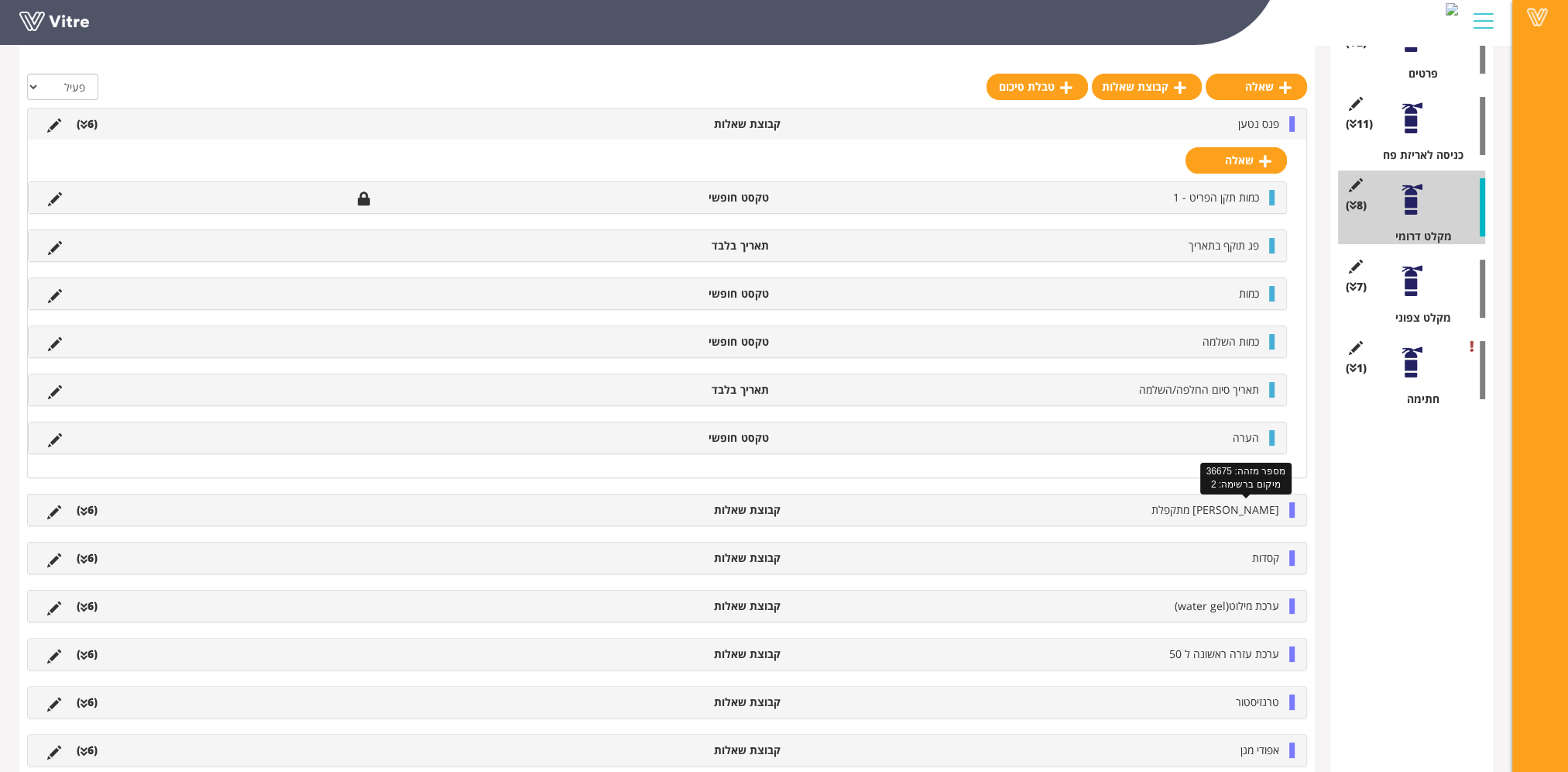
click at [1240, 508] on span "אלונקה מתקפלת" at bounding box center [1216, 509] width 128 height 14
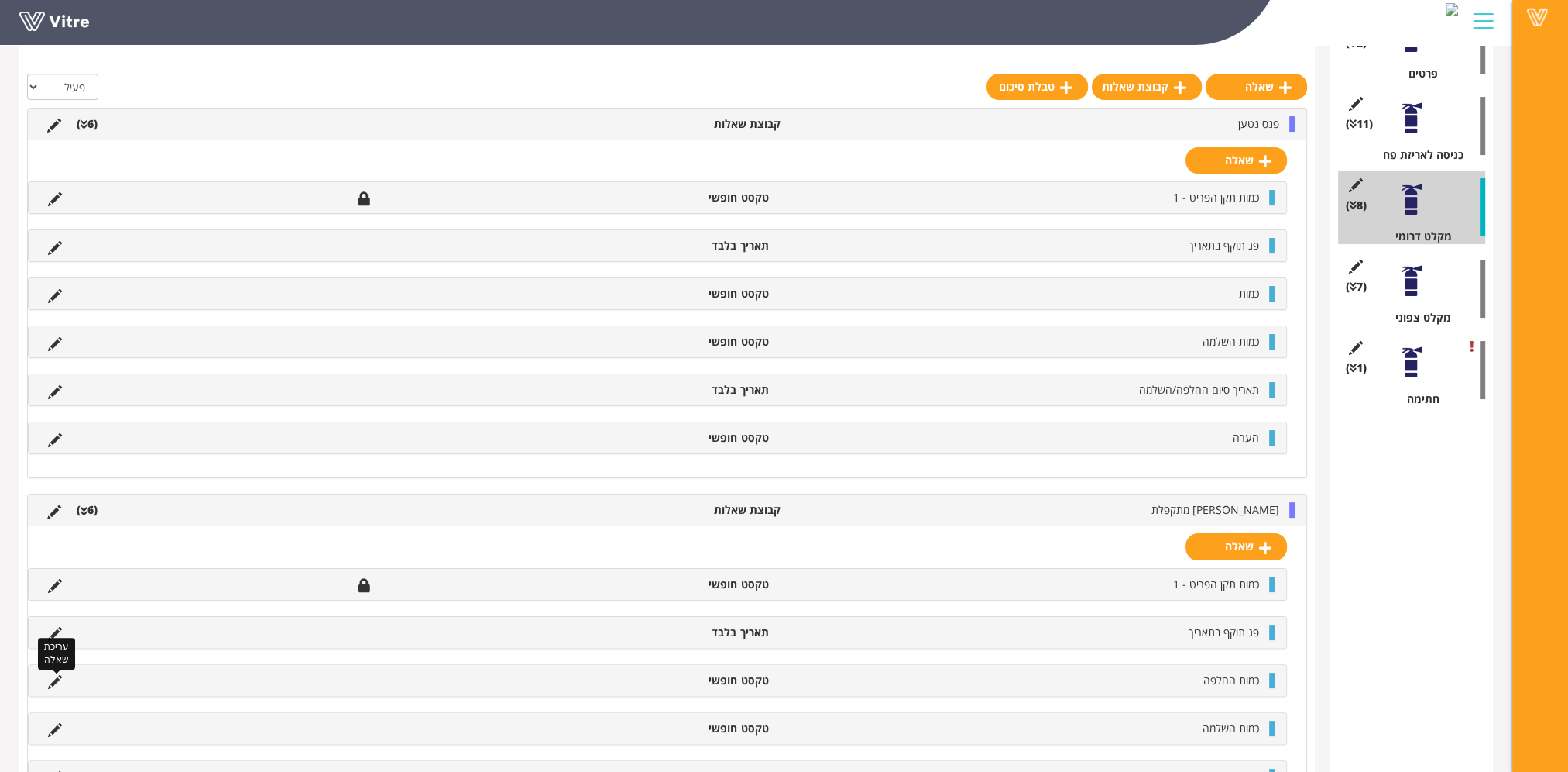
click at [54, 678] on icon at bounding box center [54, 682] width 14 height 14
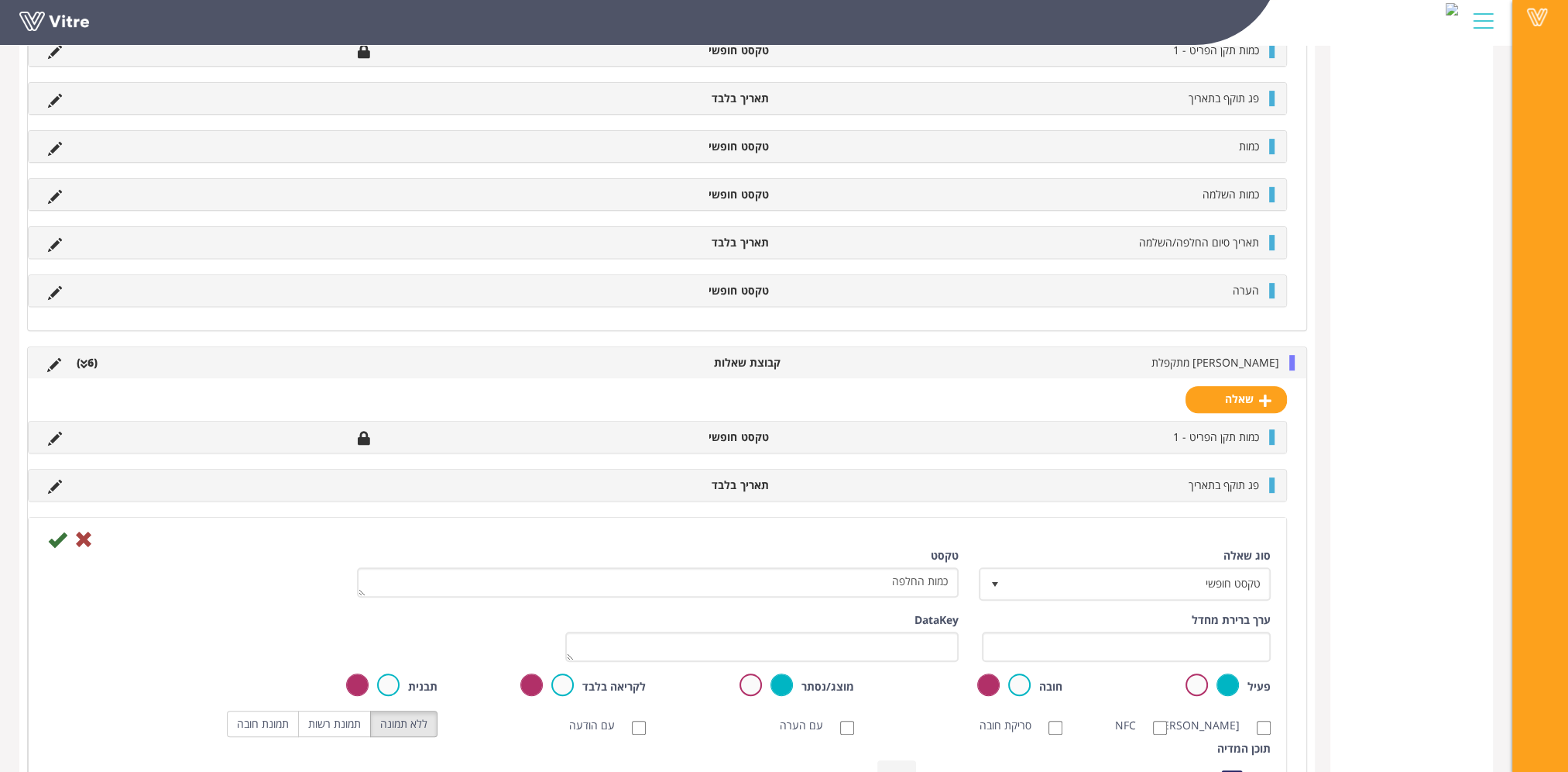
scroll to position [893, 0]
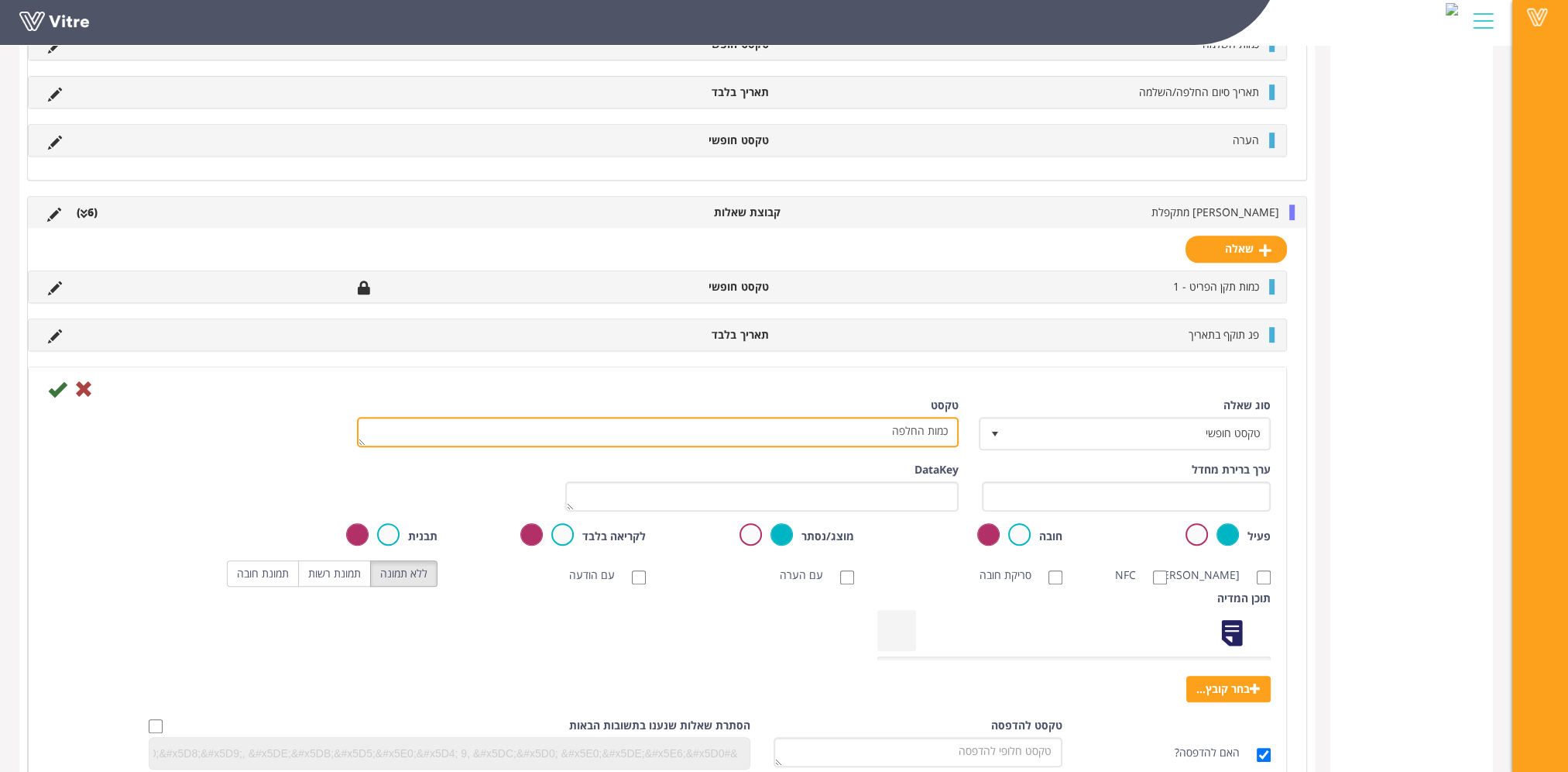
click at [912, 431] on textarea "כמות החלפה" at bounding box center [657, 432] width 601 height 30
type textarea "כמות"
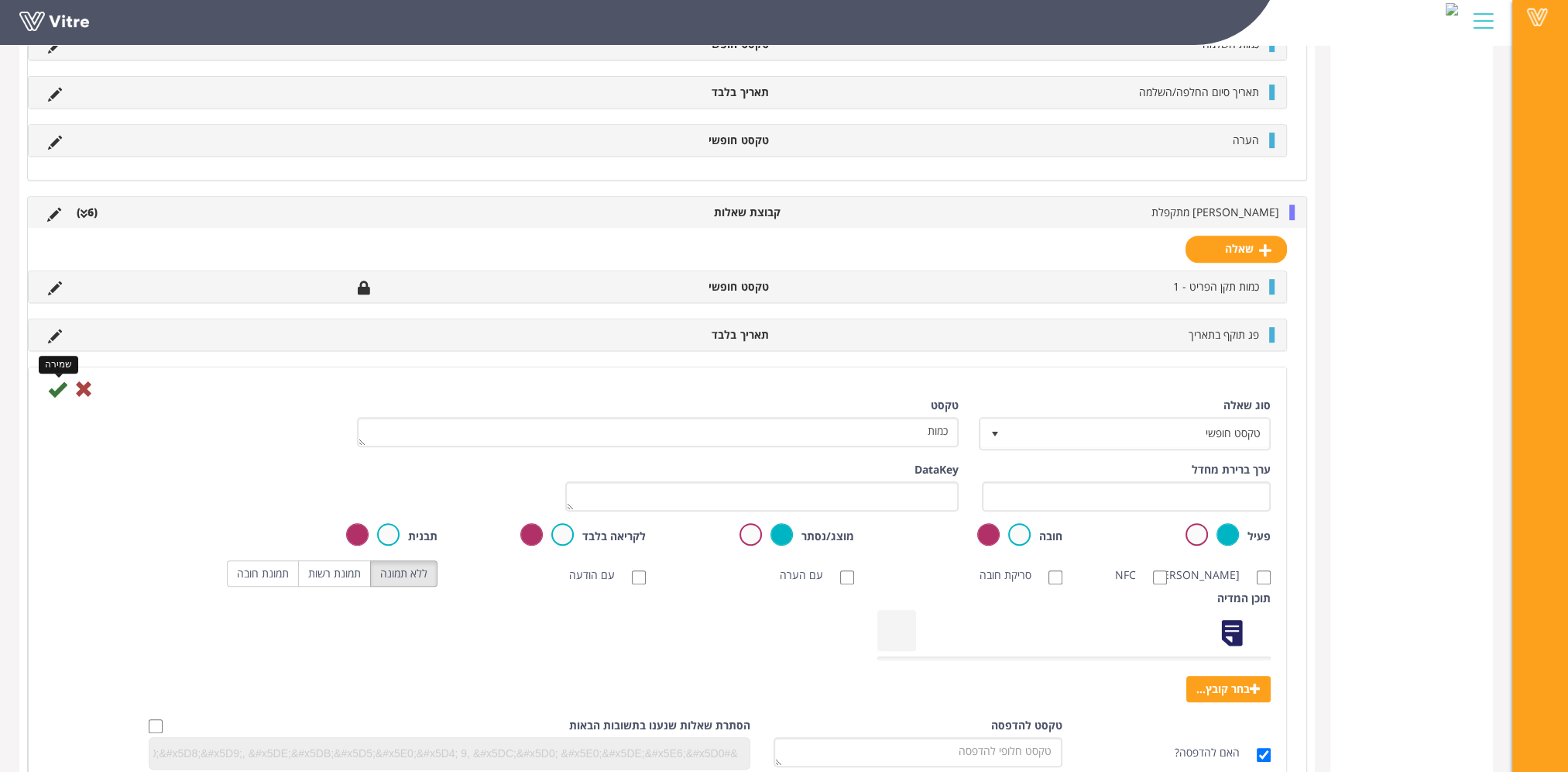
click at [56, 384] on icon at bounding box center [57, 388] width 18 height 18
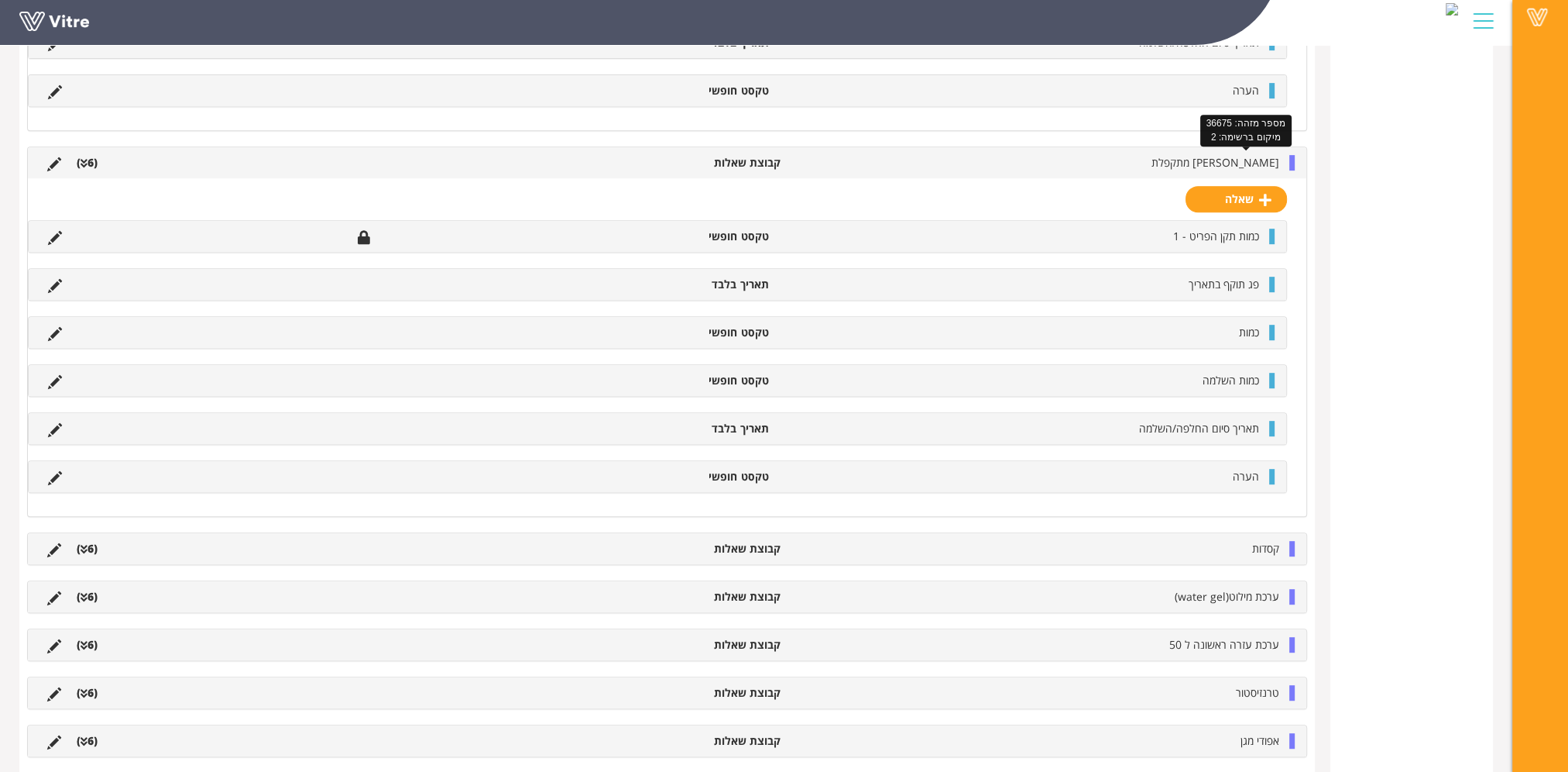
click at [1258, 162] on span "אלונקה מתקפלת" at bounding box center [1216, 162] width 128 height 14
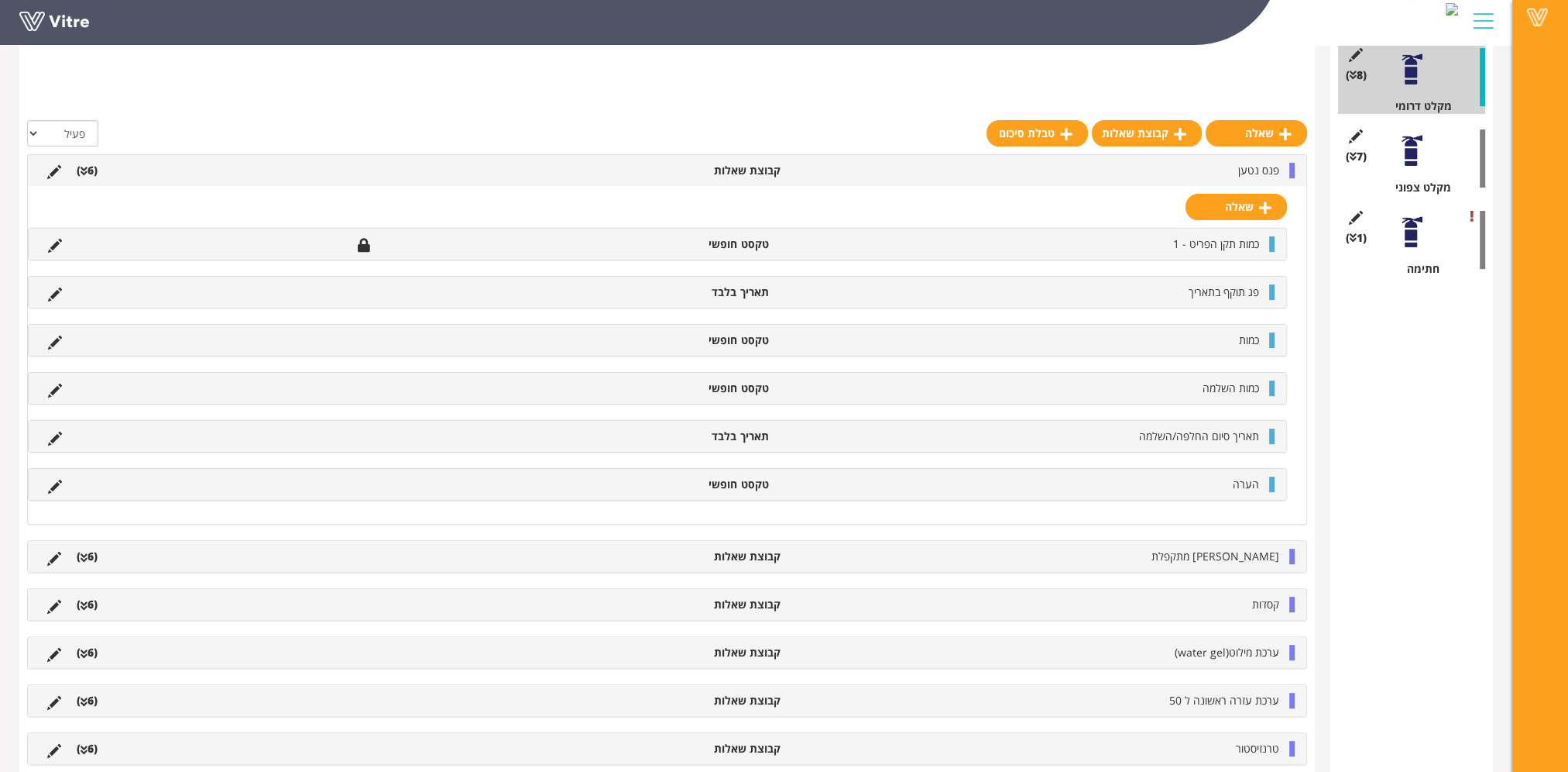
scroll to position [472, 0]
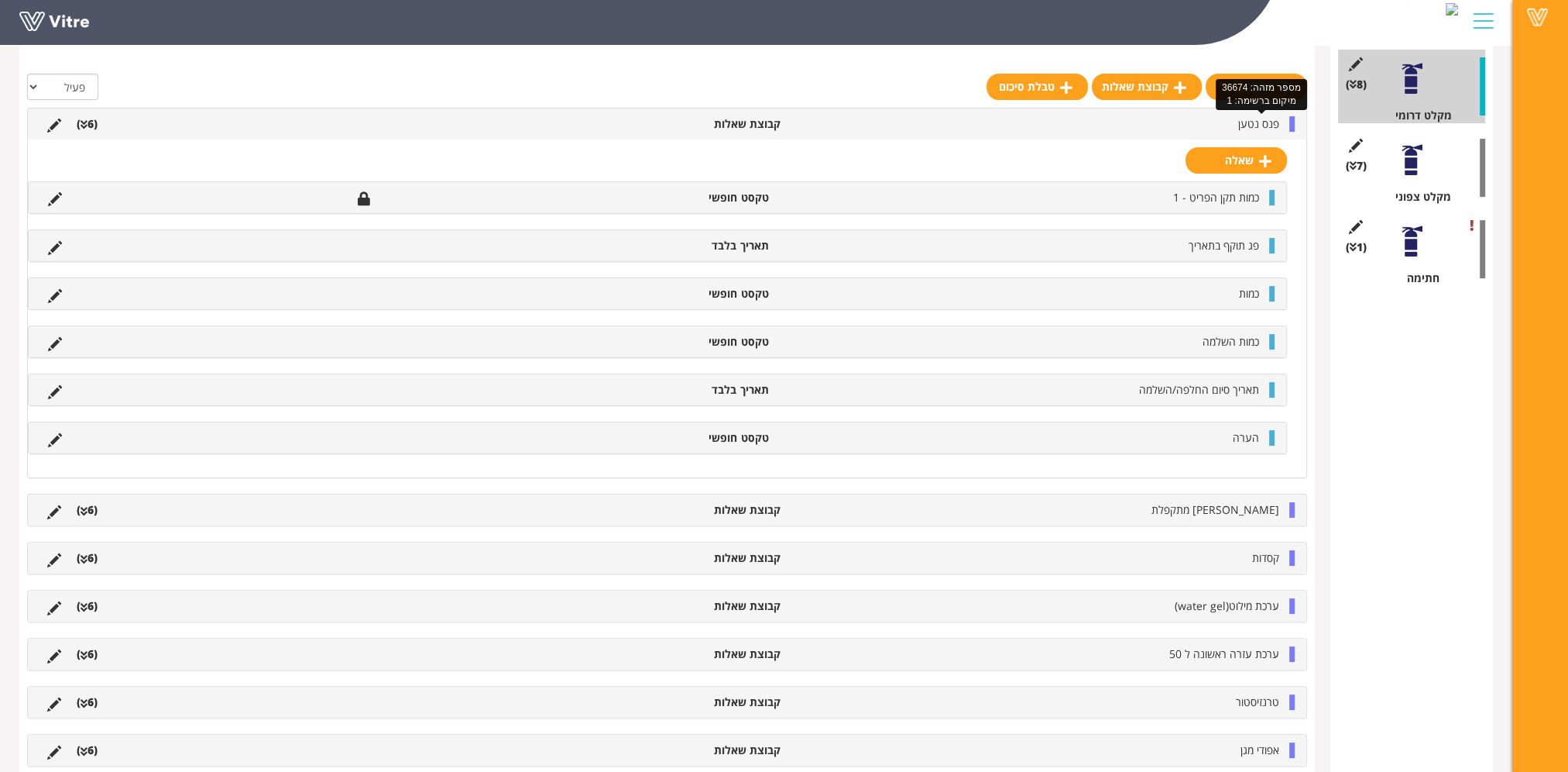
click at [1256, 129] on span "פנס נטען" at bounding box center [1258, 123] width 41 height 14
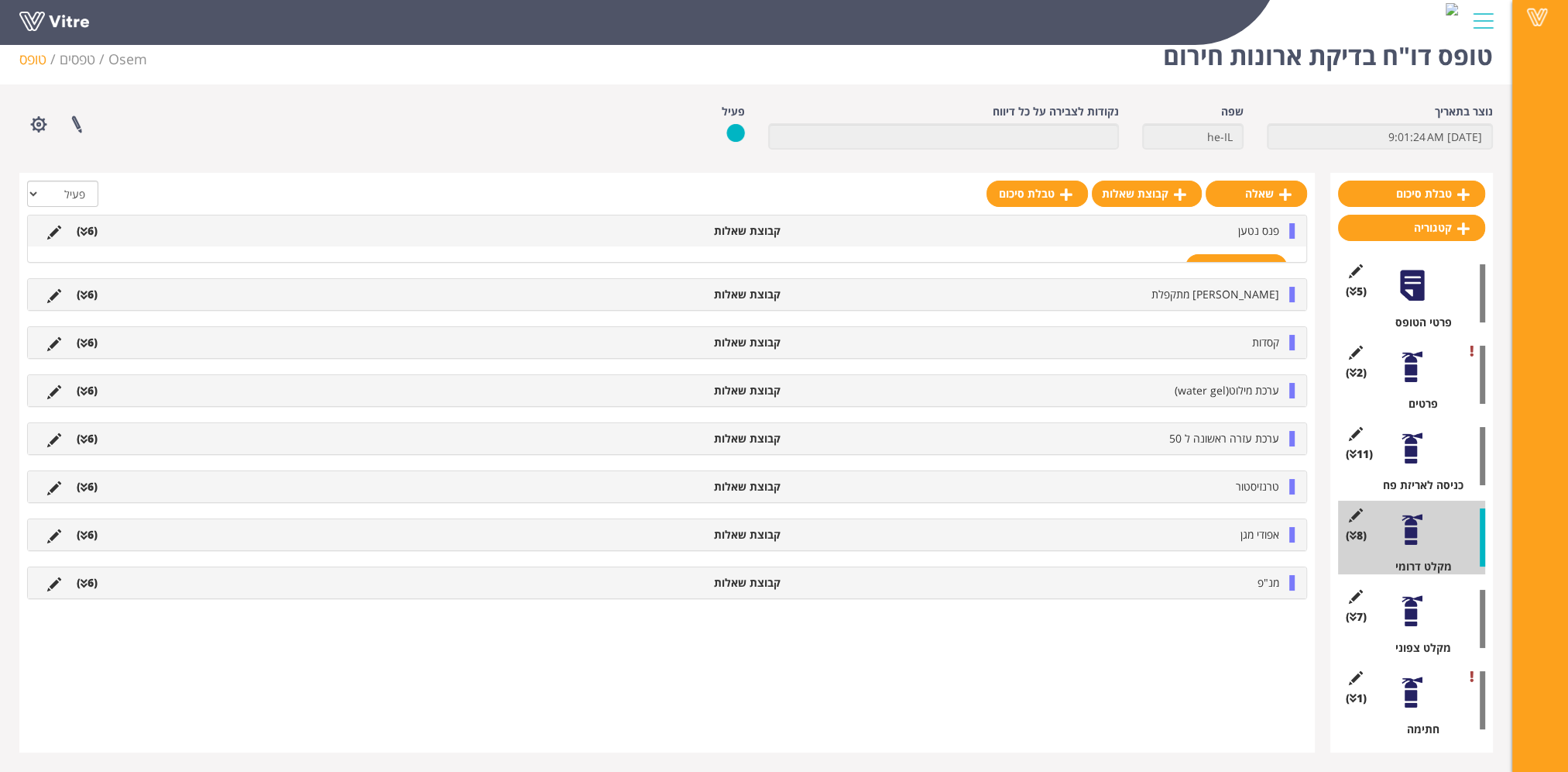
scroll to position [19, 0]
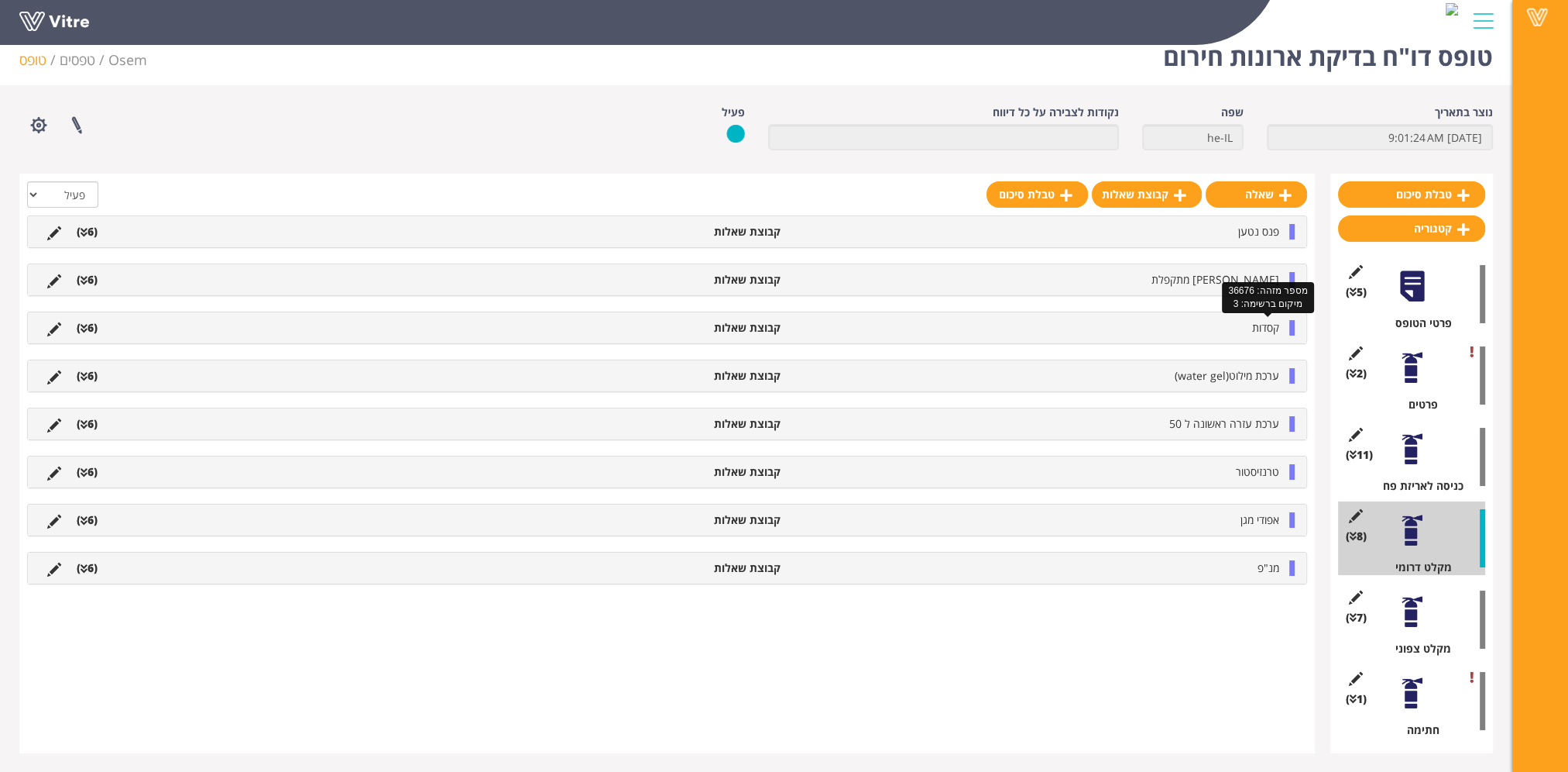
click at [1255, 326] on span "קסדות" at bounding box center [1266, 327] width 27 height 14
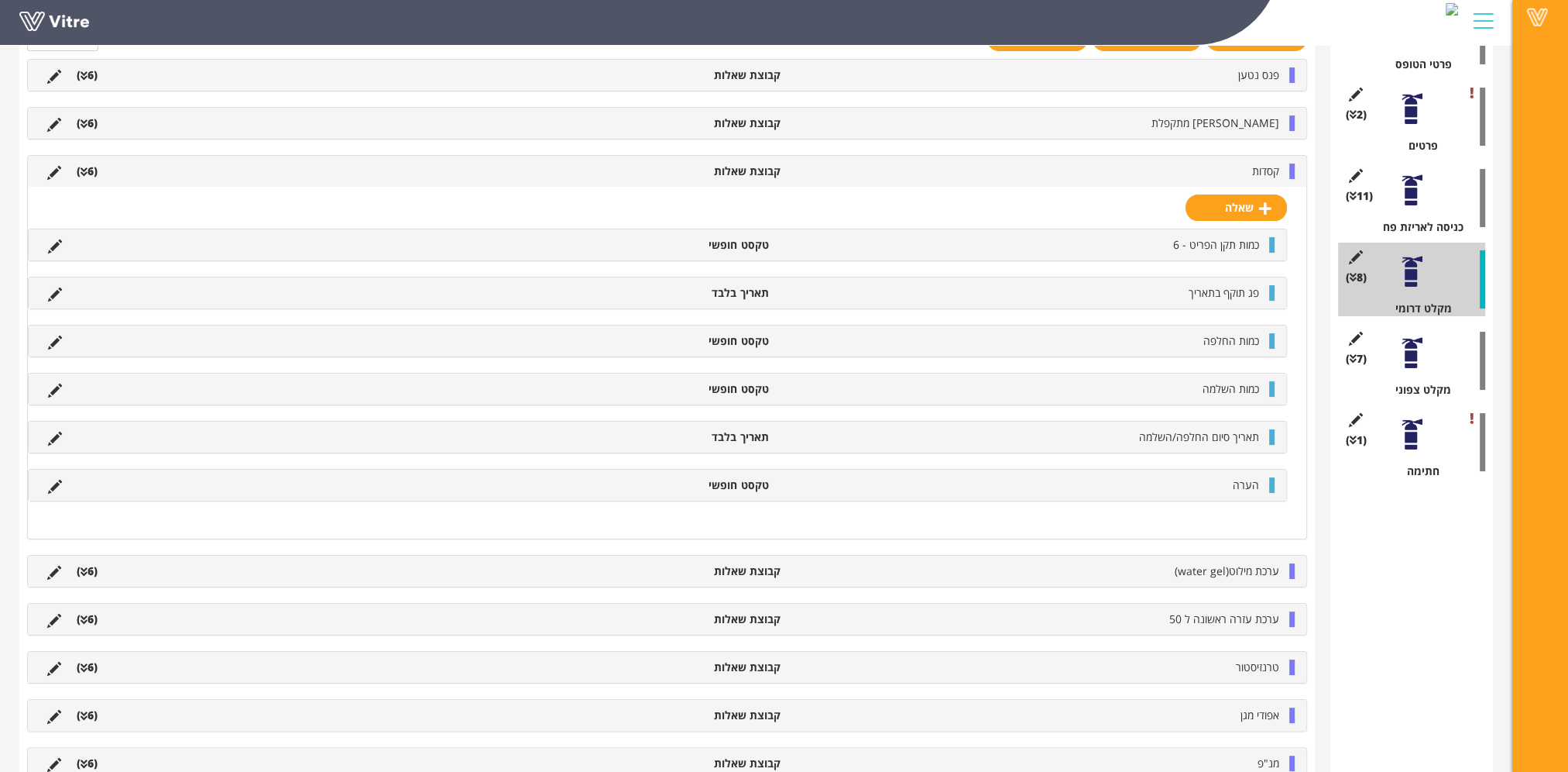
scroll to position [472, 0]
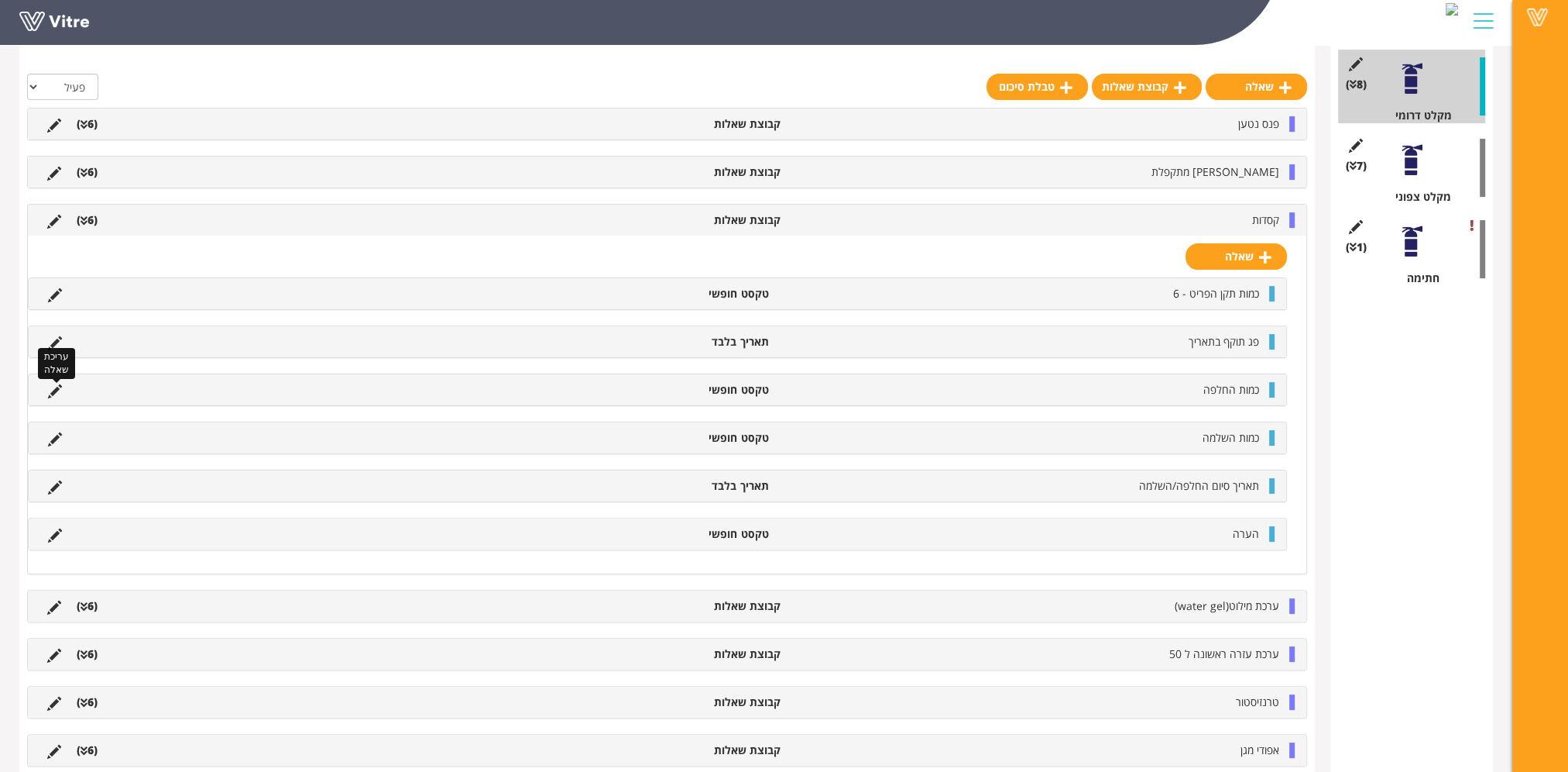
click at [56, 388] on icon at bounding box center [54, 391] width 14 height 14
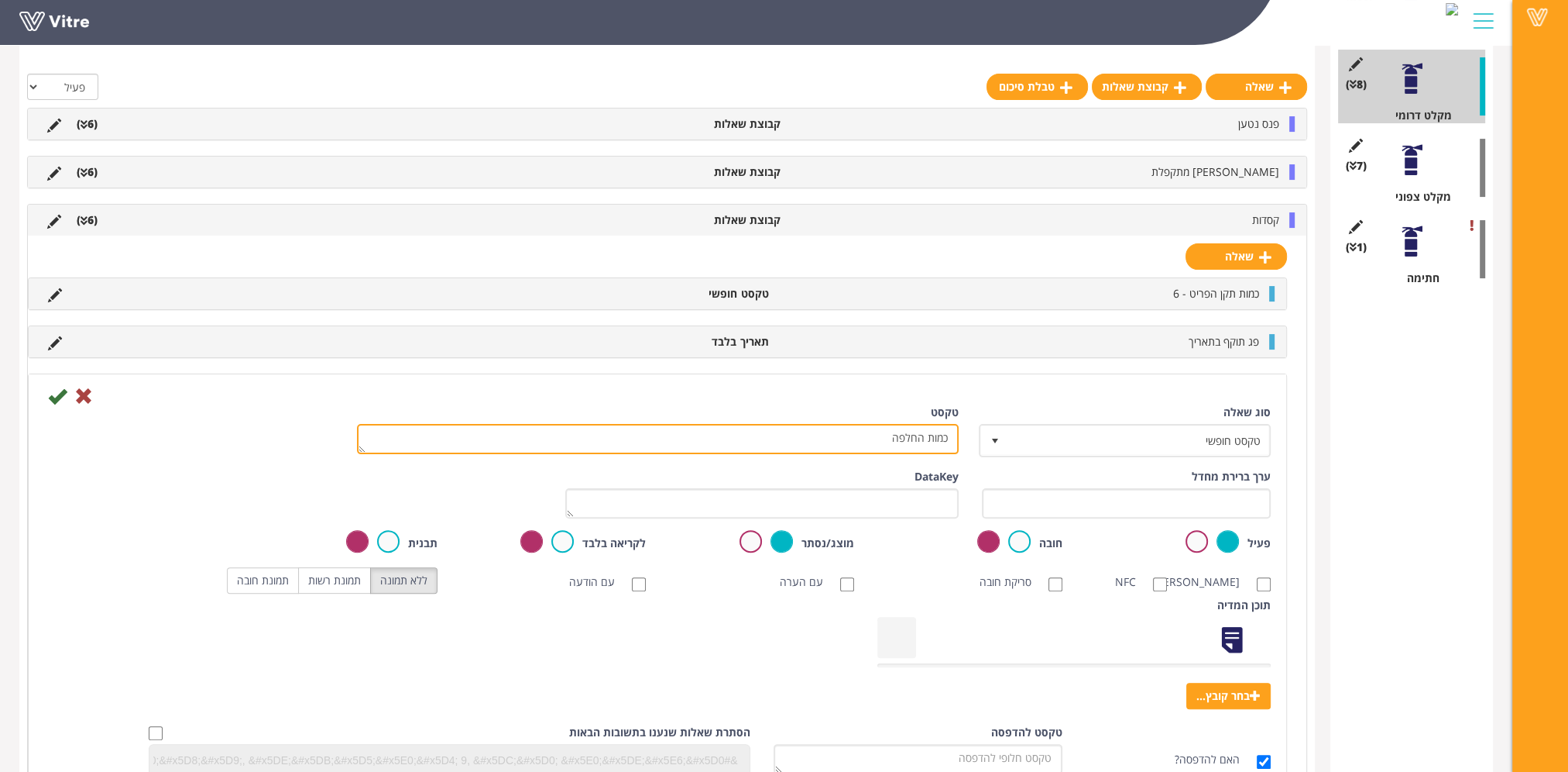
click at [907, 438] on textarea "כמות החלפה" at bounding box center [657, 439] width 601 height 30
type textarea "כמות"
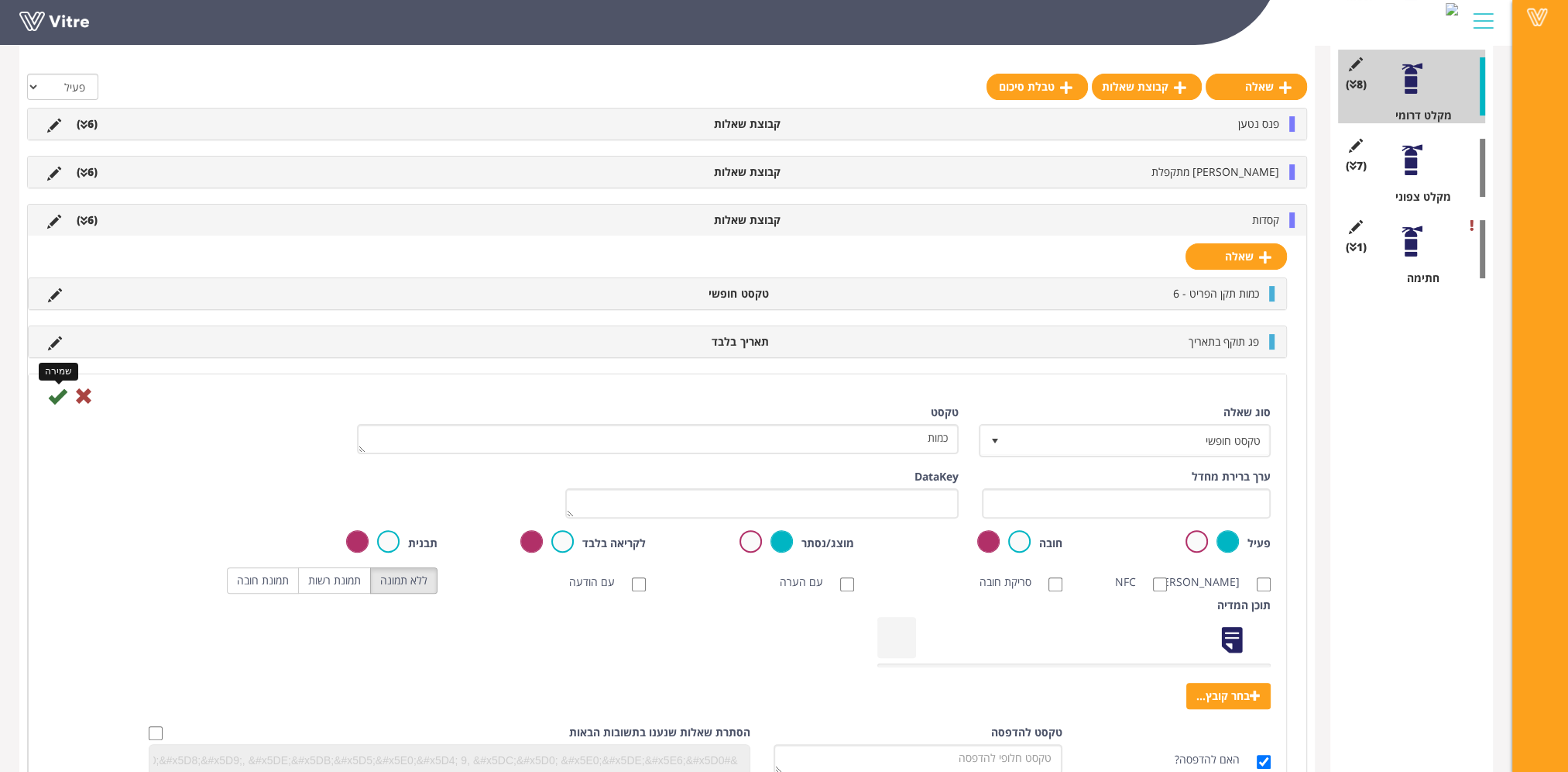
click at [51, 391] on icon at bounding box center [57, 396] width 18 height 18
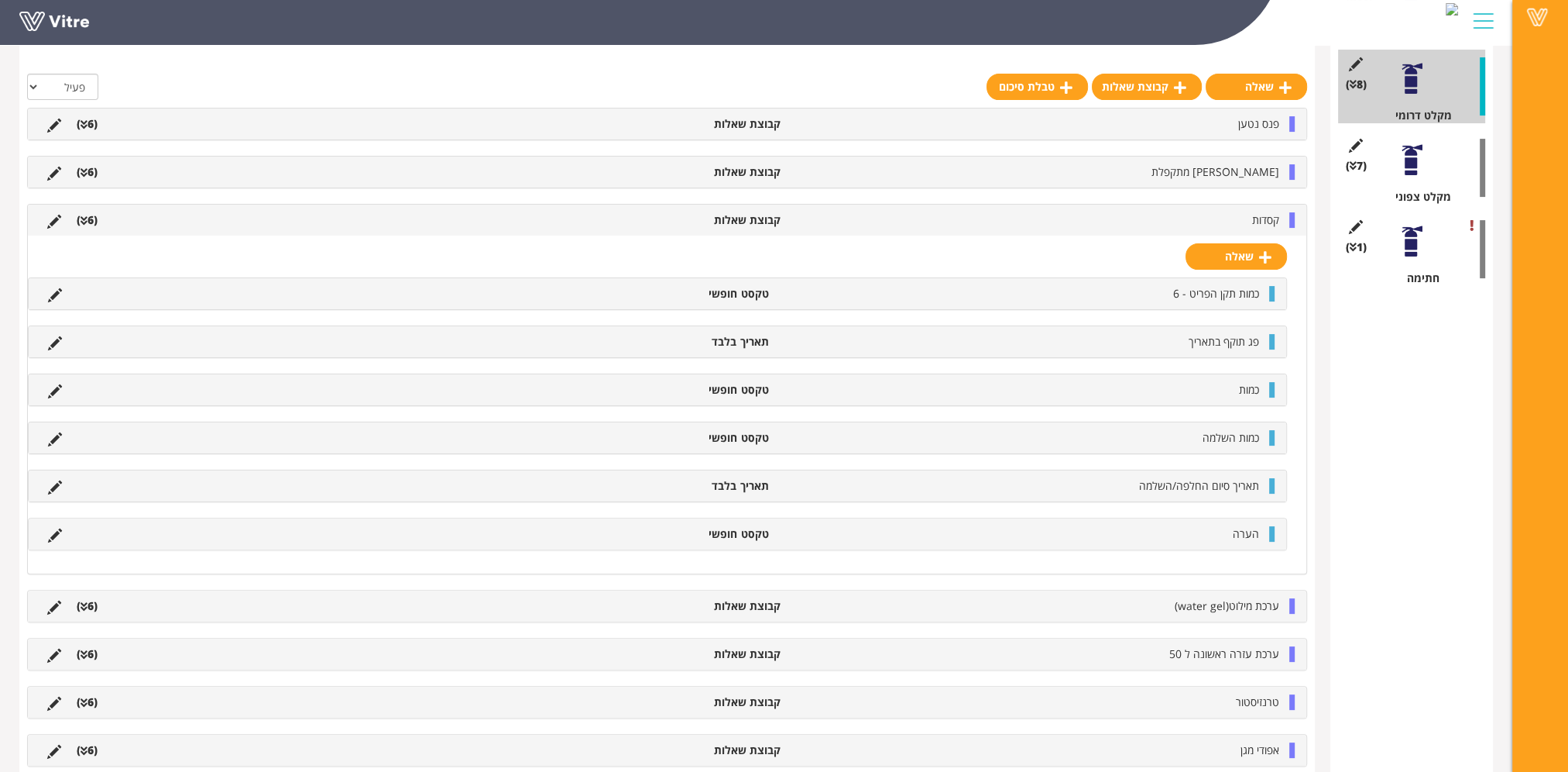
click at [1241, 218] on li "קסדות" at bounding box center [1038, 220] width 498 height 15
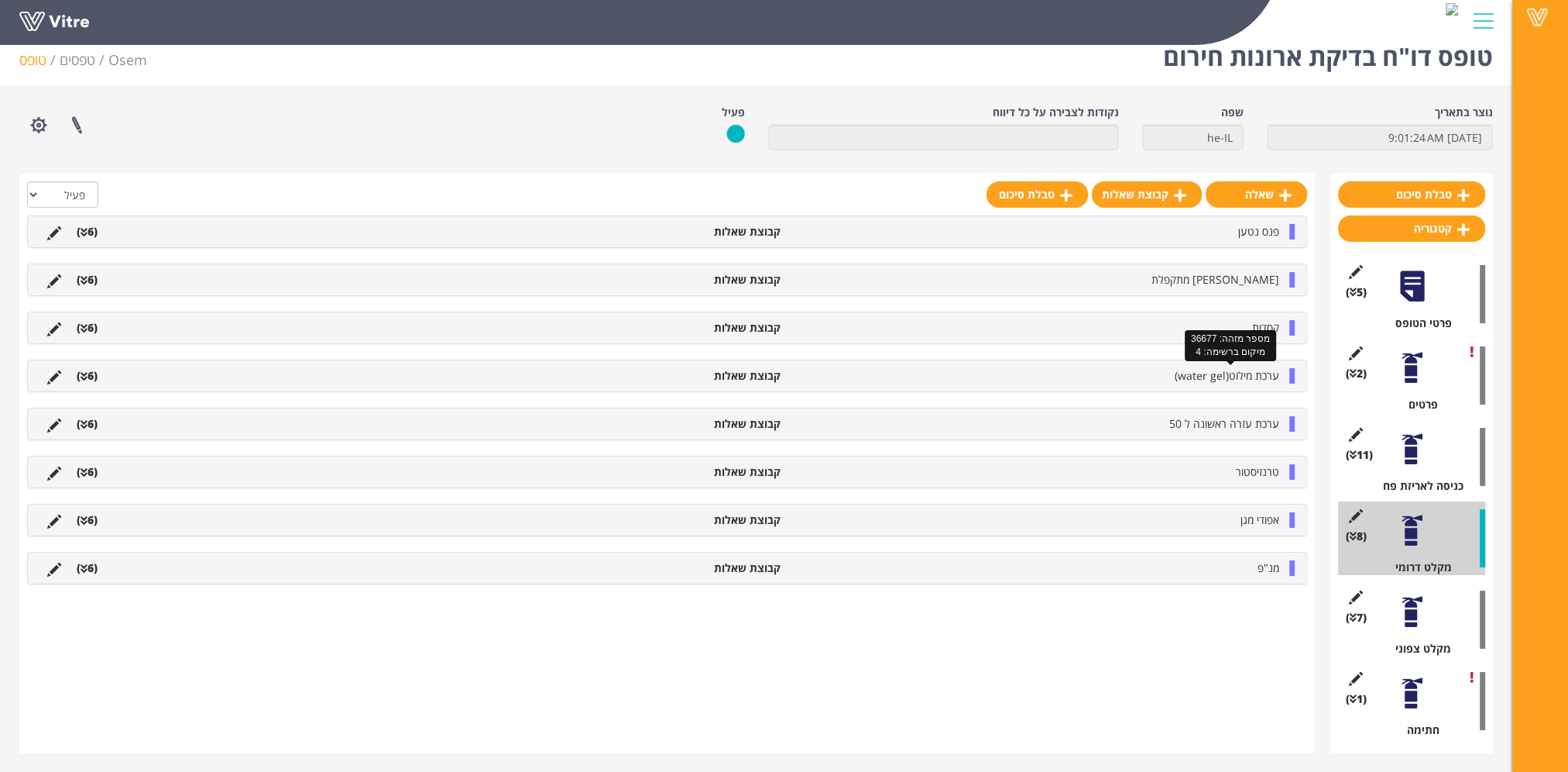
click at [1244, 373] on span "ערכת מילוט(water gel)" at bounding box center [1227, 376] width 105 height 14
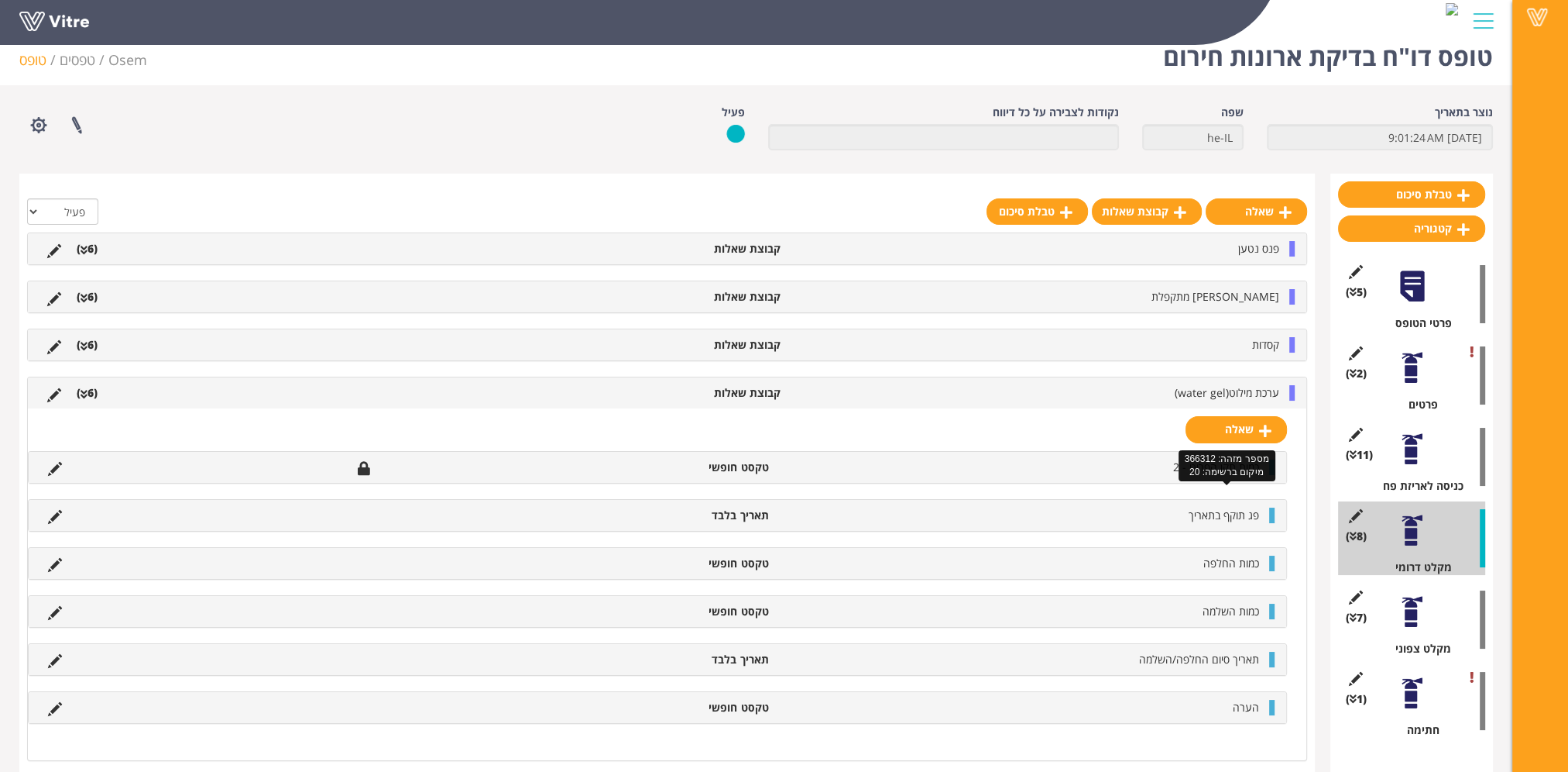
scroll to position [472, 0]
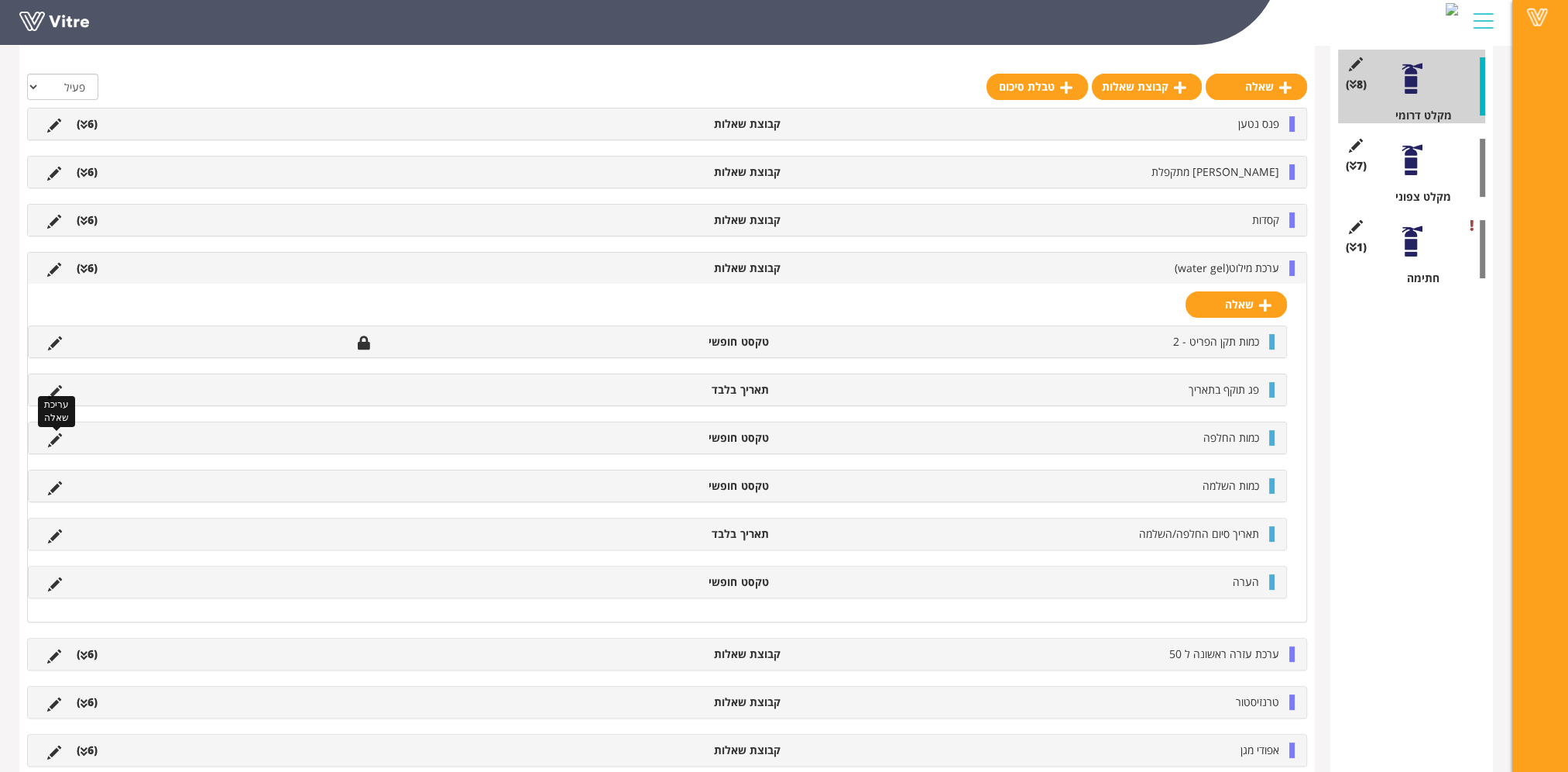
click at [50, 437] on icon at bounding box center [54, 440] width 14 height 14
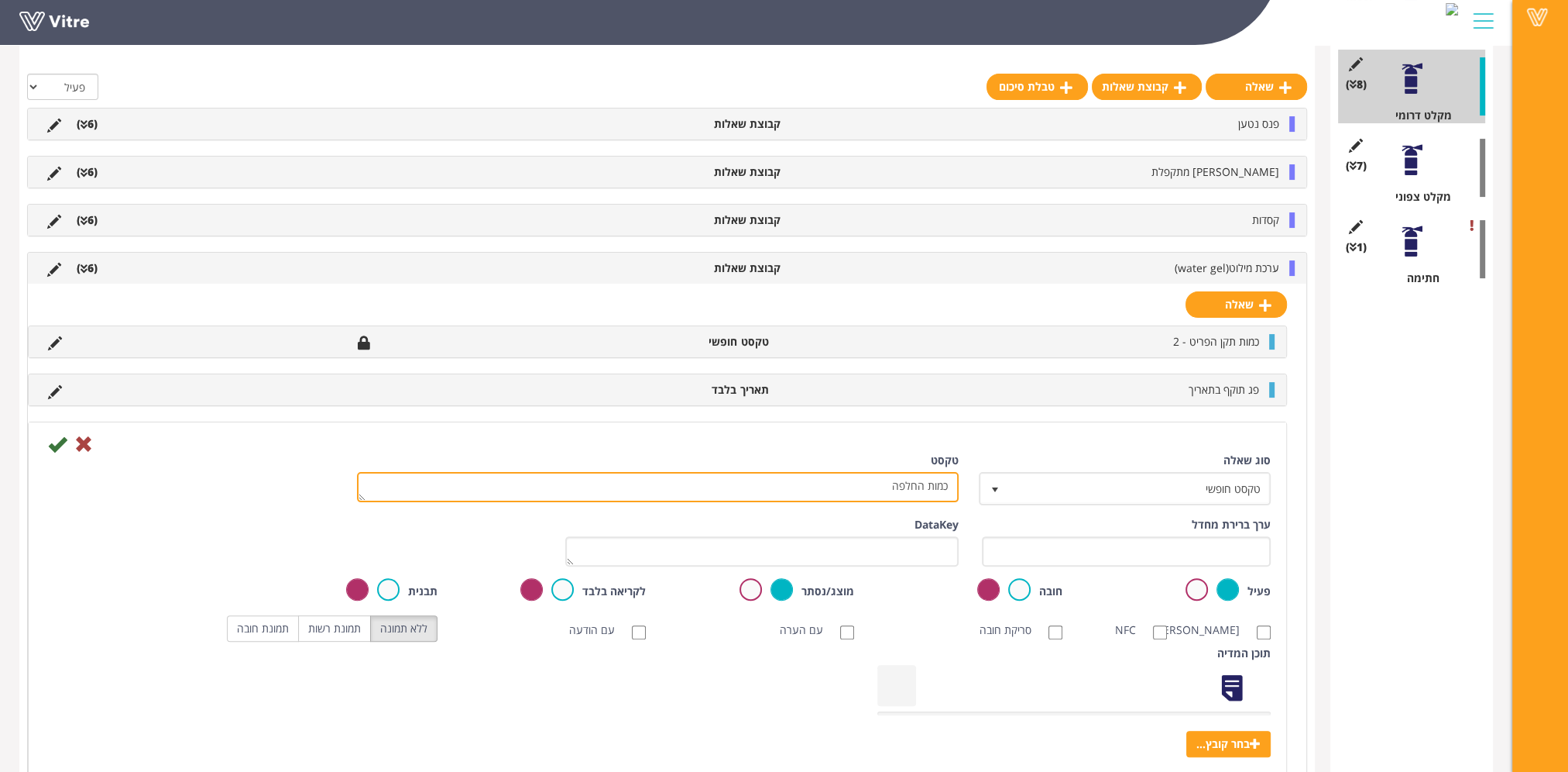
click at [910, 490] on textarea "כמות החלפה" at bounding box center [657, 487] width 601 height 30
type textarea "כמות"
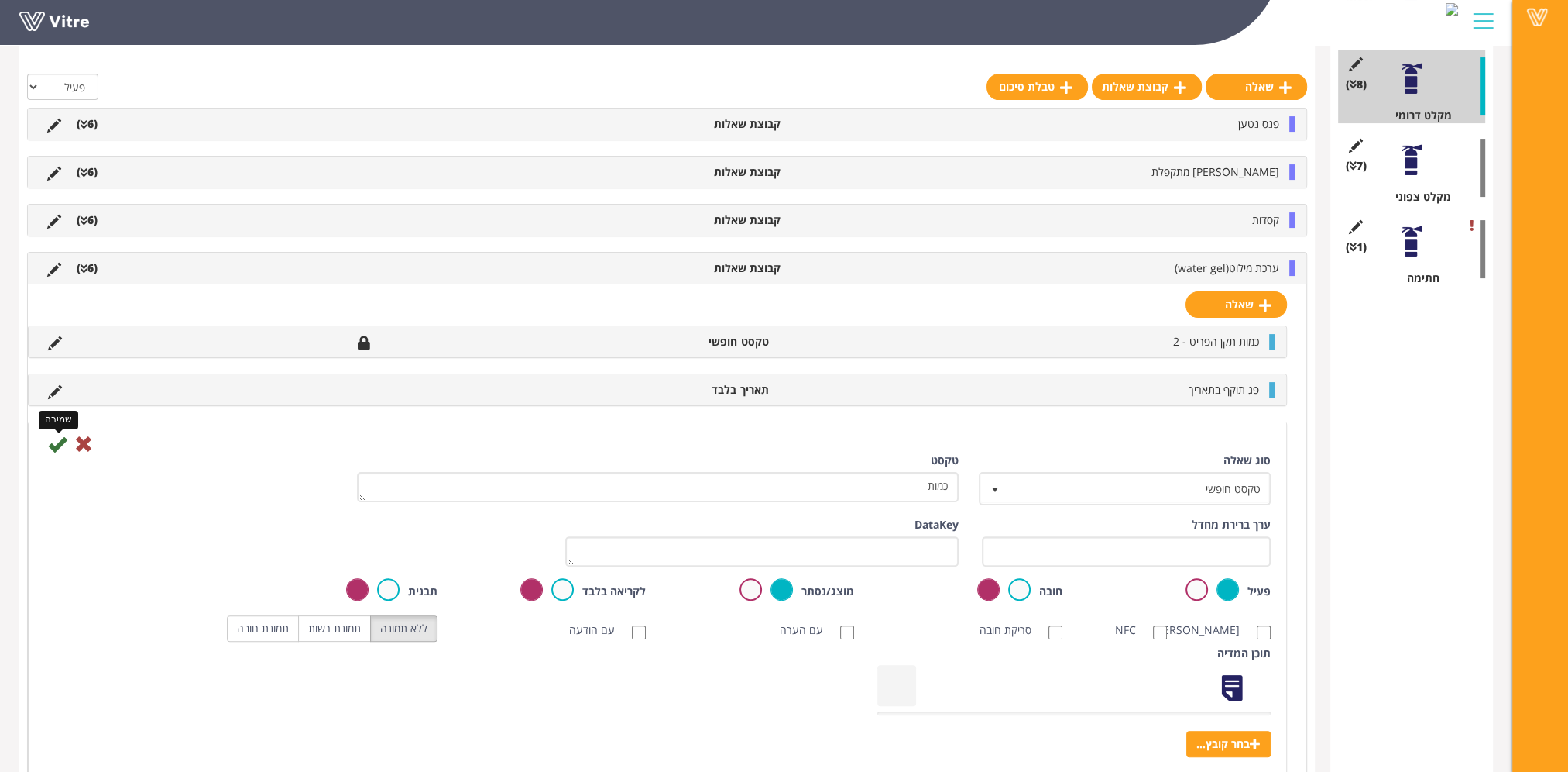
click at [56, 442] on icon at bounding box center [57, 444] width 18 height 18
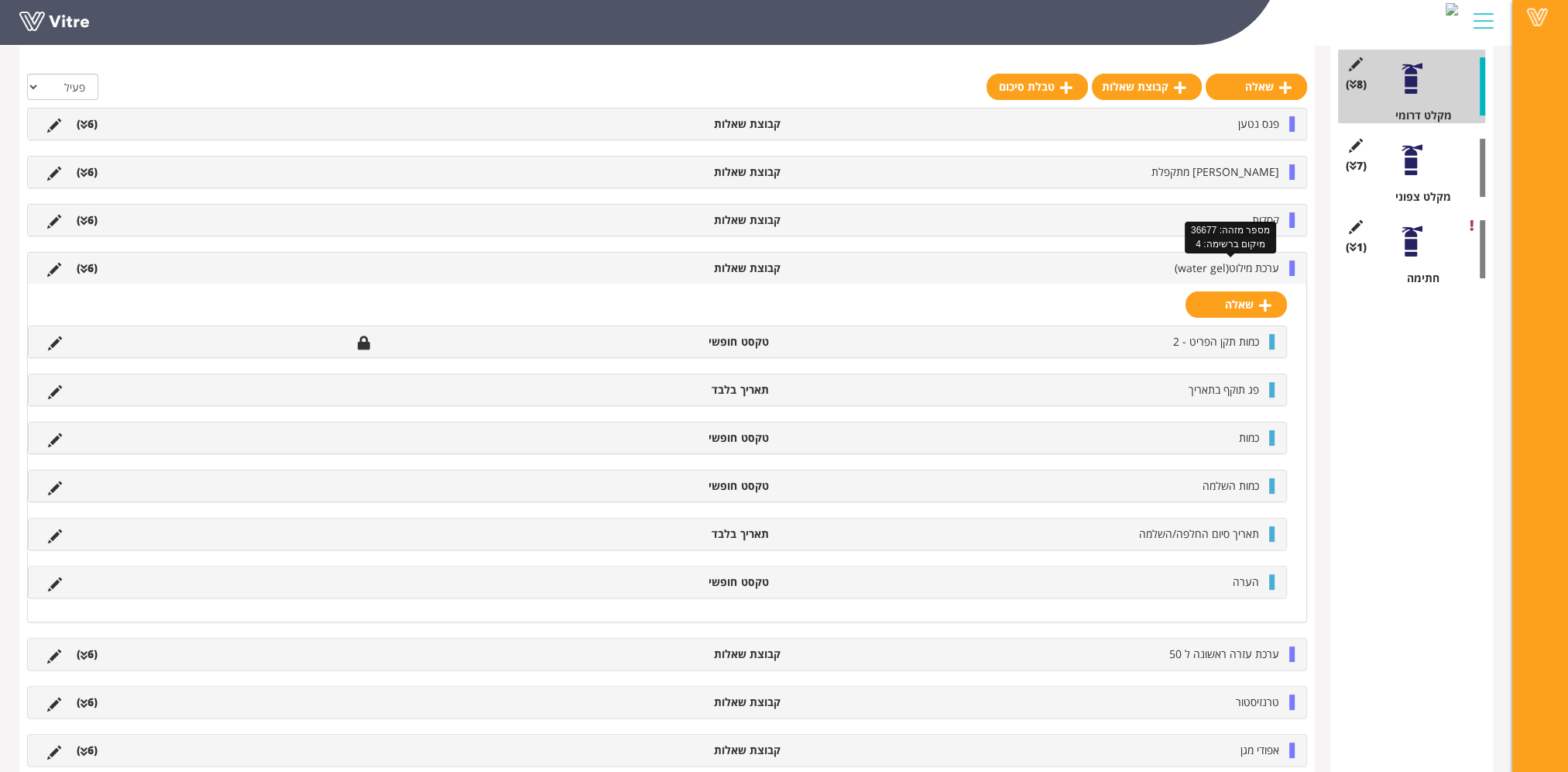
click at [1248, 266] on span "ערכת מילוט(water gel)" at bounding box center [1227, 268] width 105 height 14
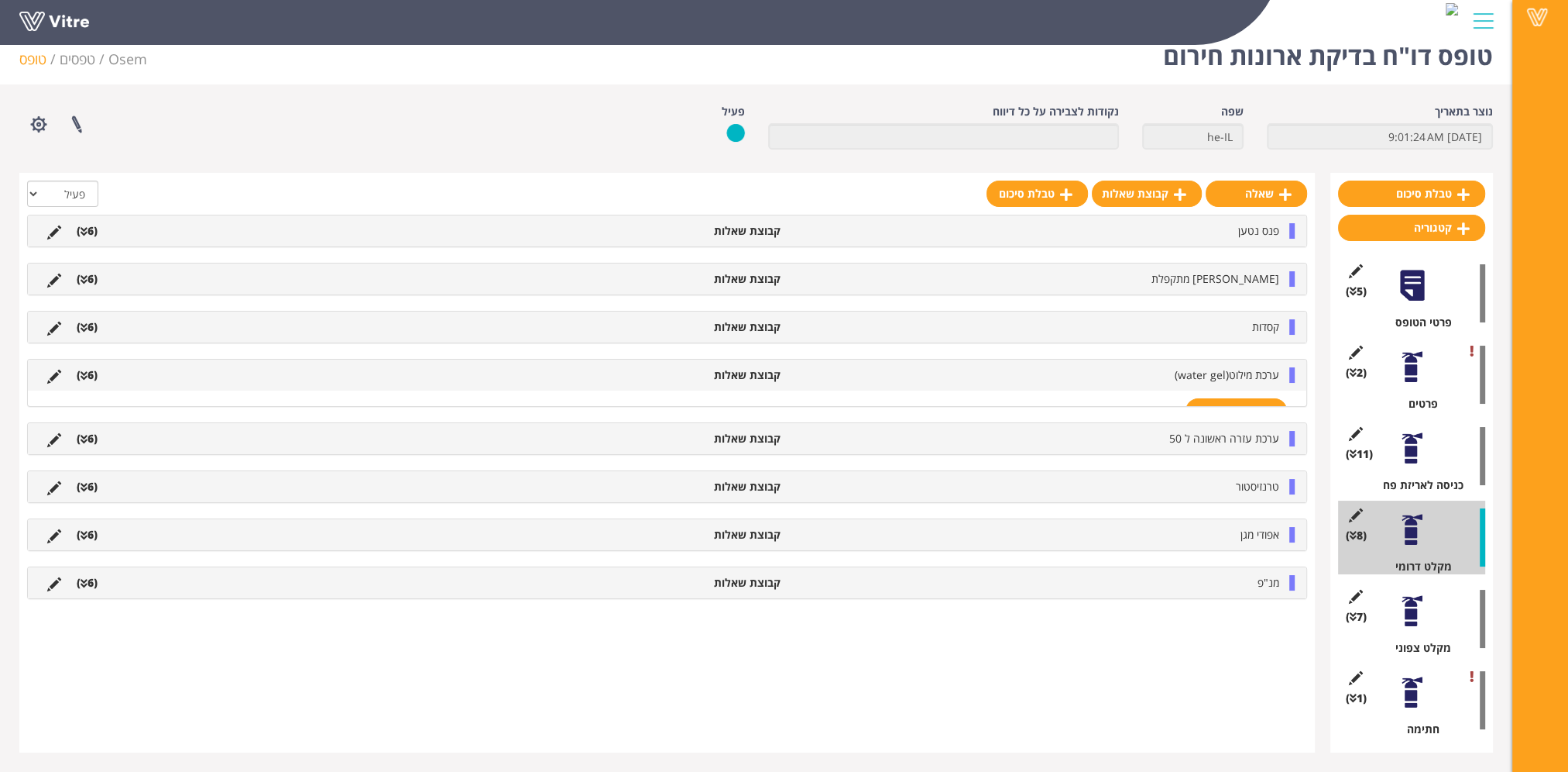
scroll to position [19, 0]
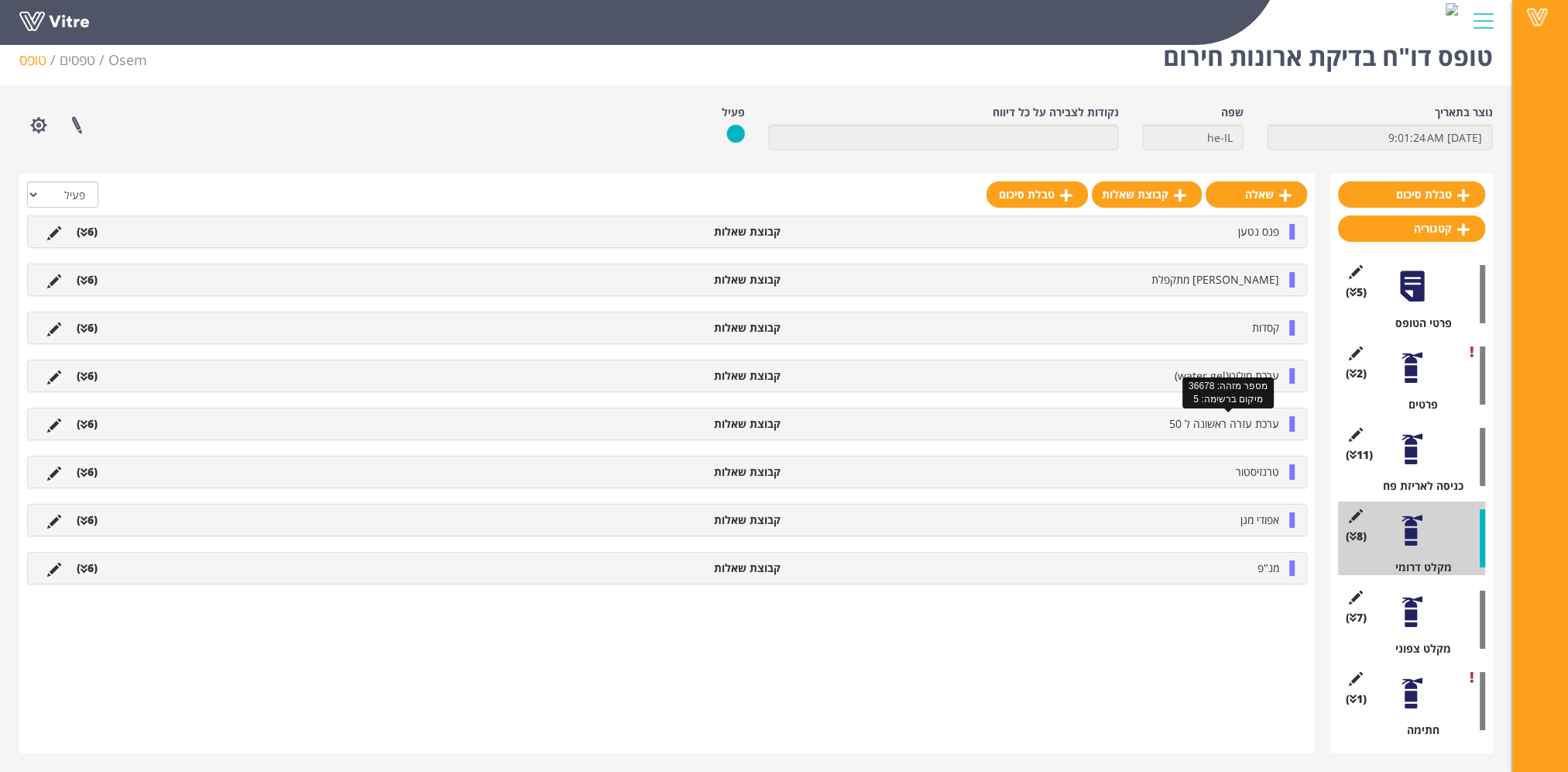
click at [1252, 419] on span "ערכת עזרה ראשונה ל 50" at bounding box center [1225, 424] width 110 height 14
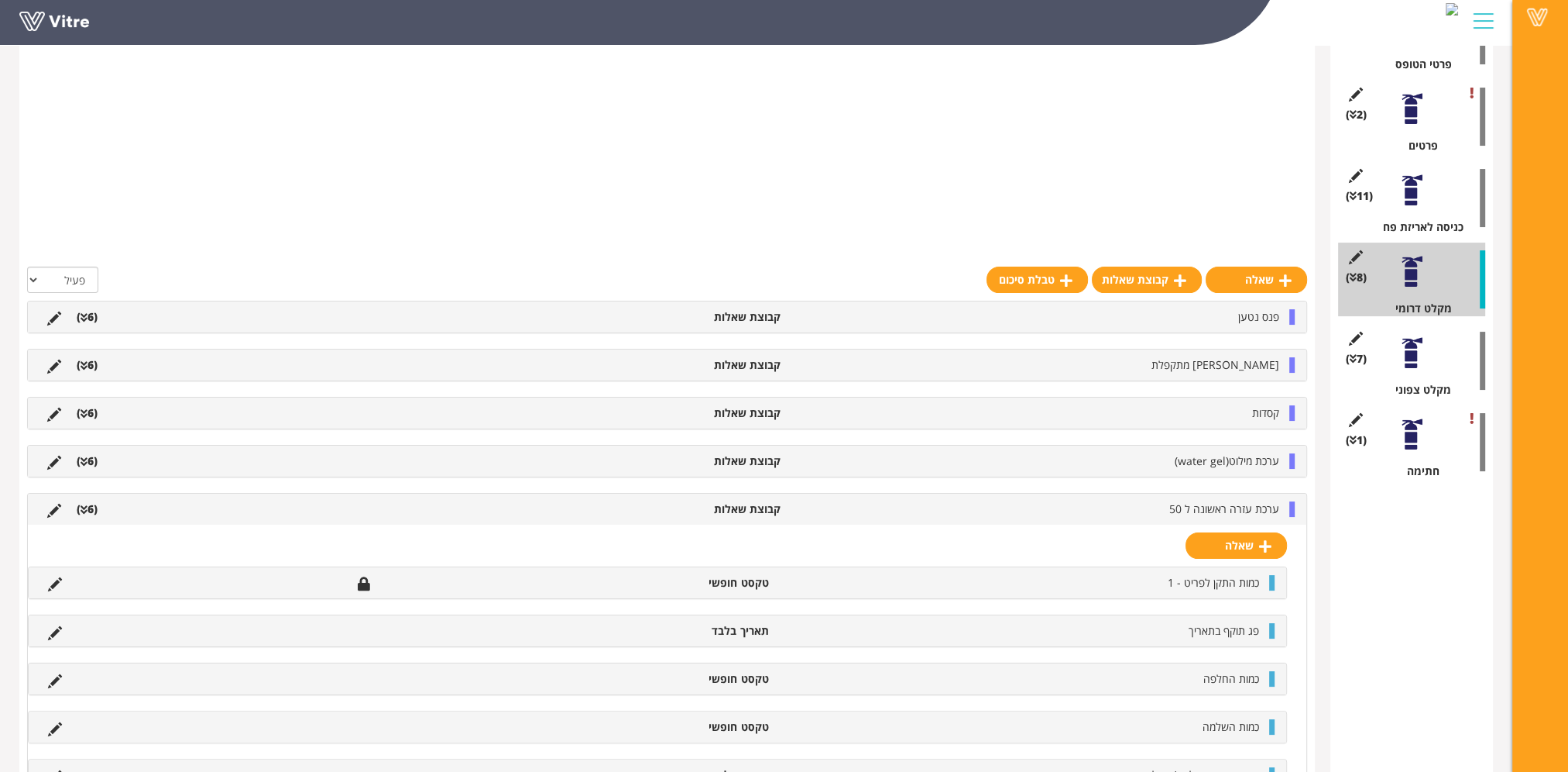
scroll to position [472, 0]
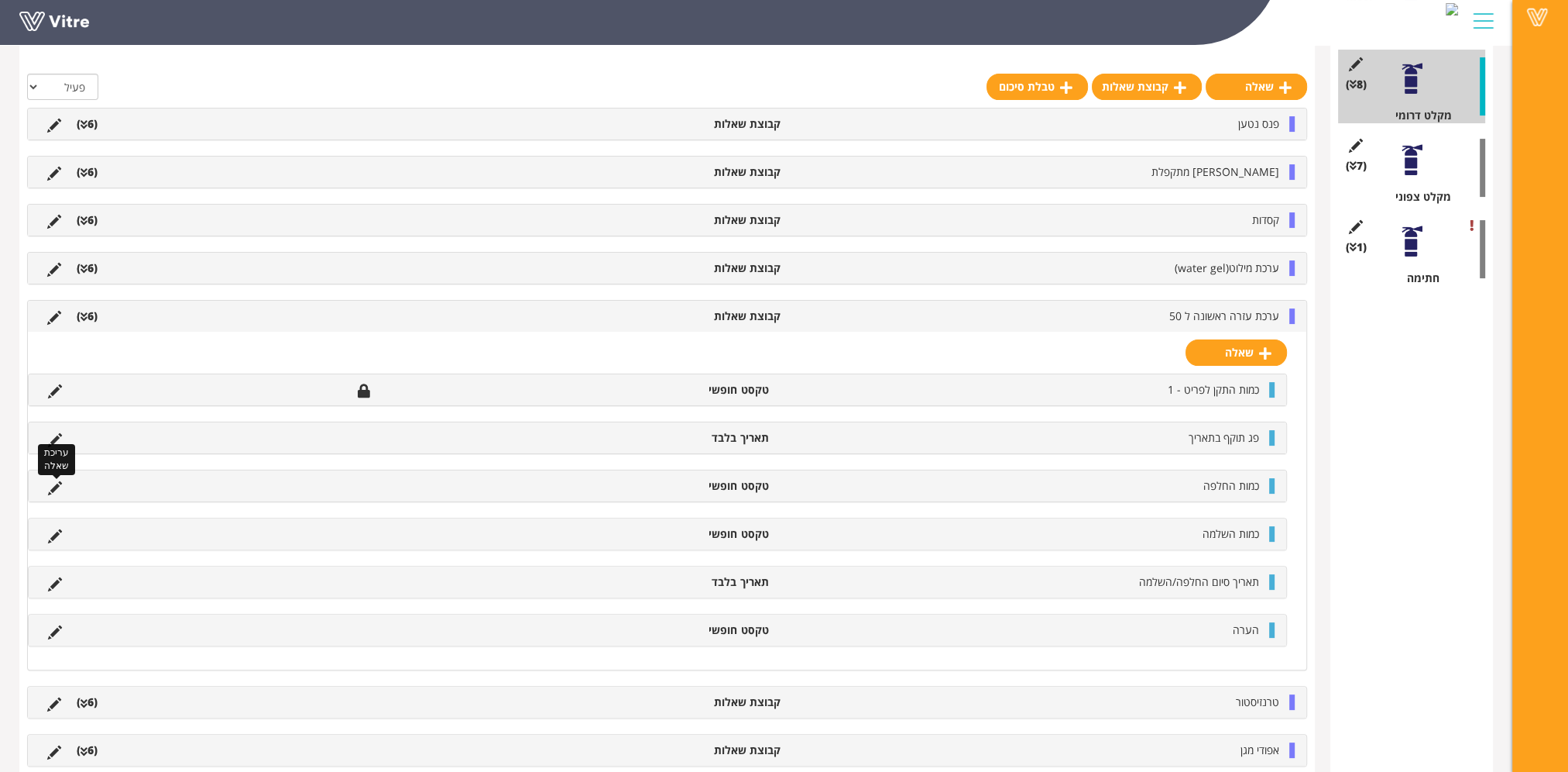
click at [57, 483] on icon at bounding box center [54, 487] width 14 height 14
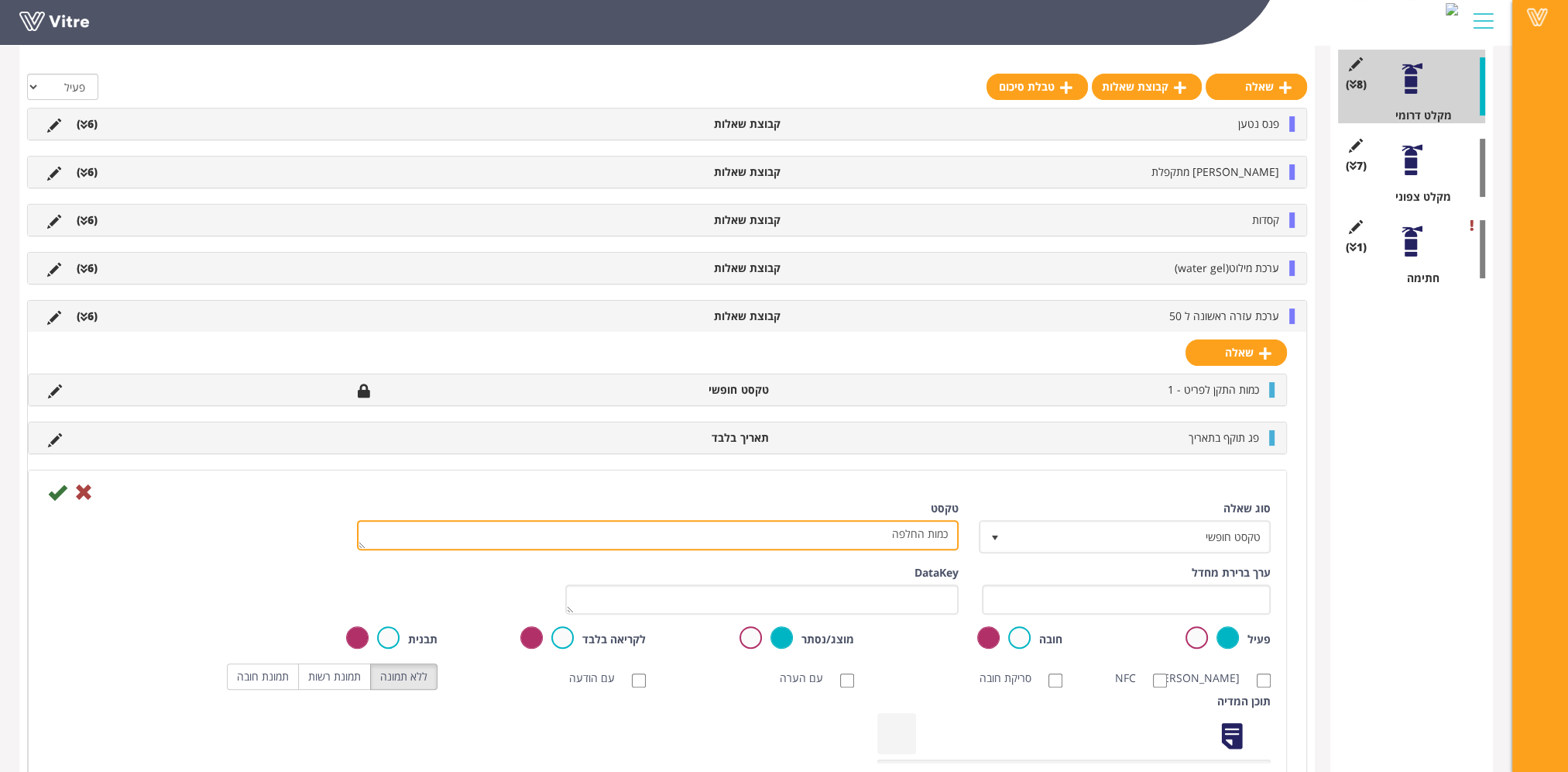
click at [910, 536] on textarea "כמות החלפה" at bounding box center [657, 535] width 601 height 30
type textarea "כמות"
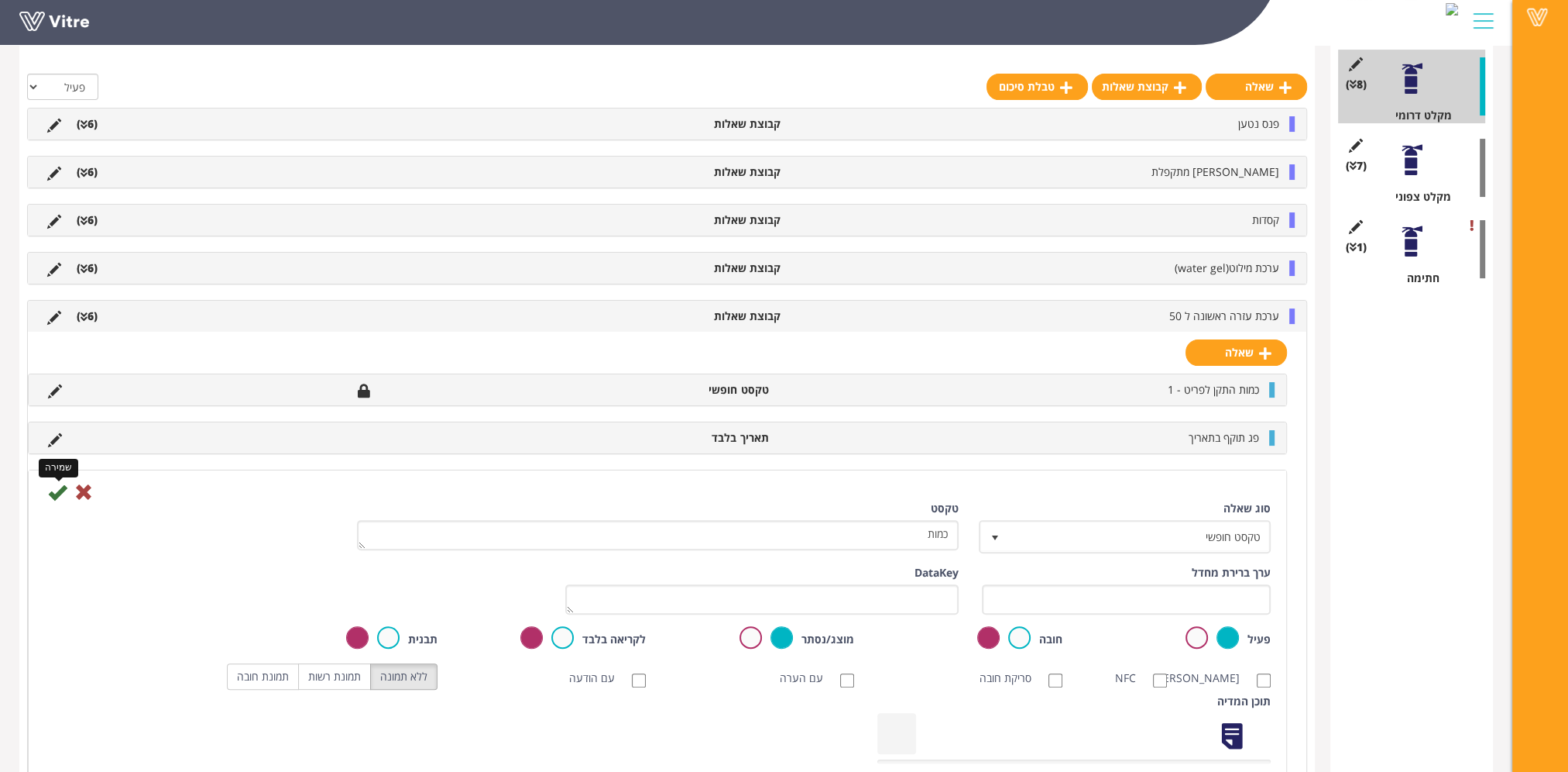
click at [56, 490] on icon at bounding box center [57, 491] width 18 height 18
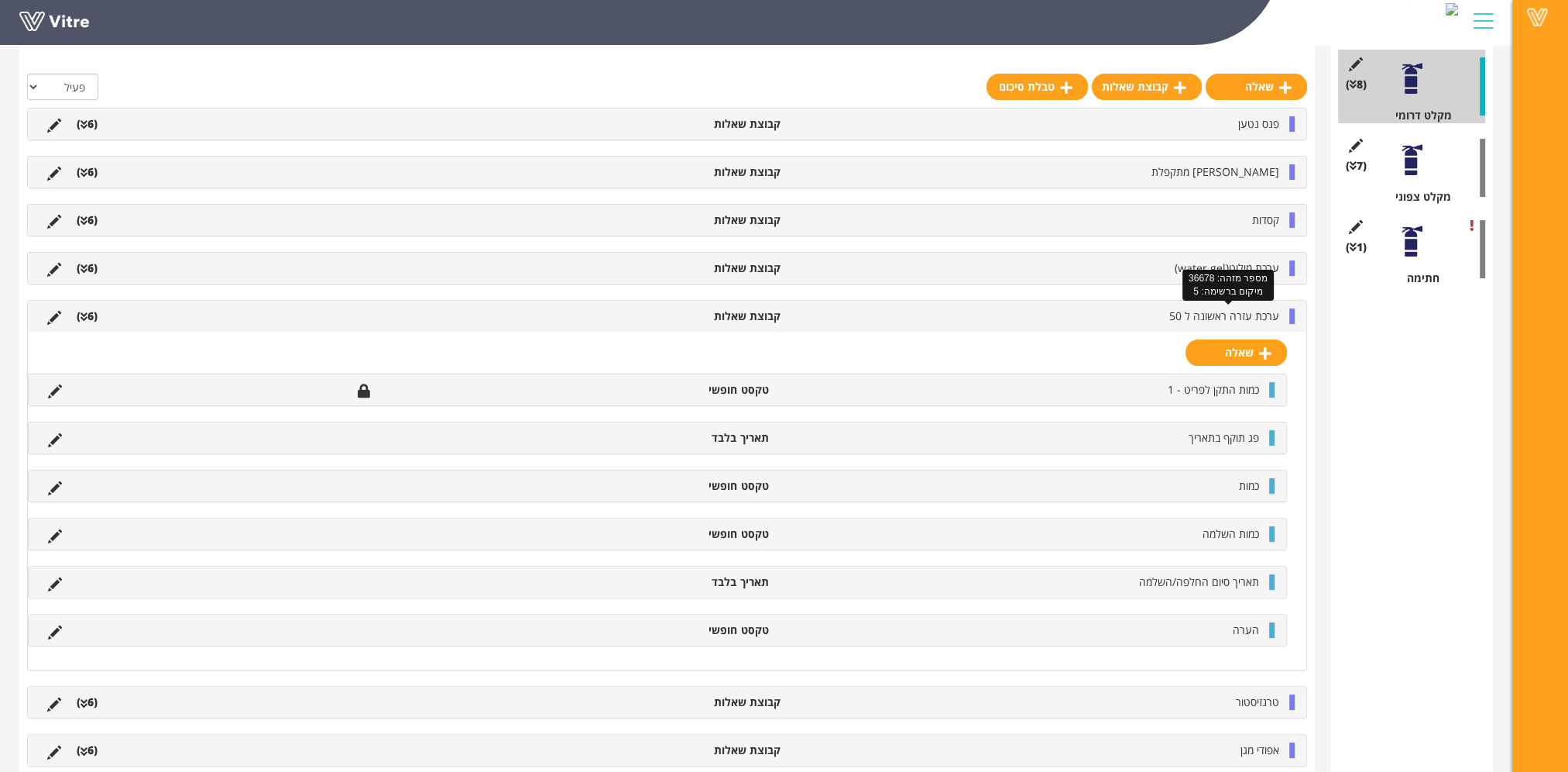
click at [1262, 318] on span "ערכת עזרה ראשונה ל 50" at bounding box center [1225, 316] width 110 height 14
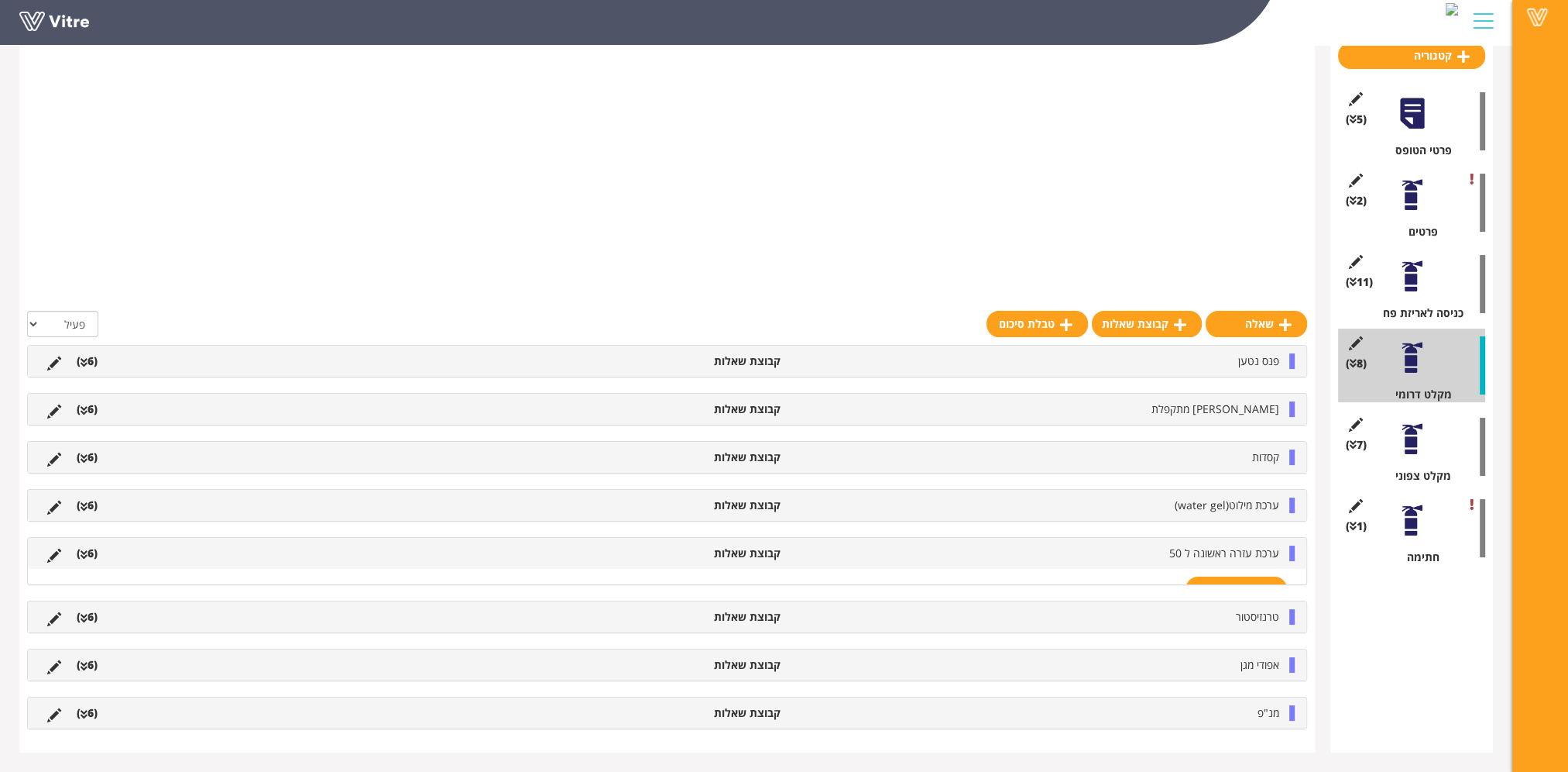
scroll to position [19, 0]
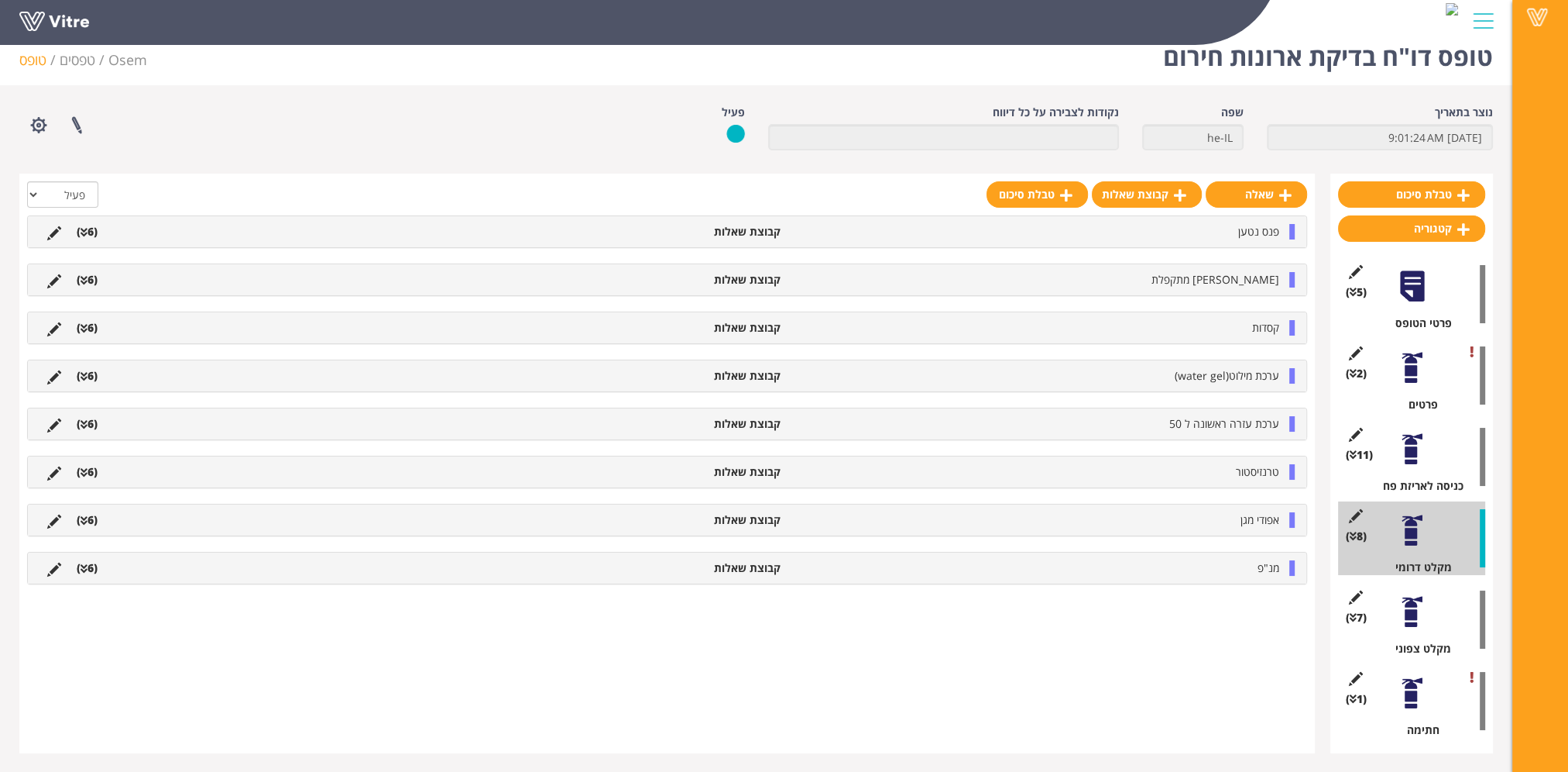
click at [1260, 468] on span "טרנזיסטור" at bounding box center [1257, 472] width 43 height 14
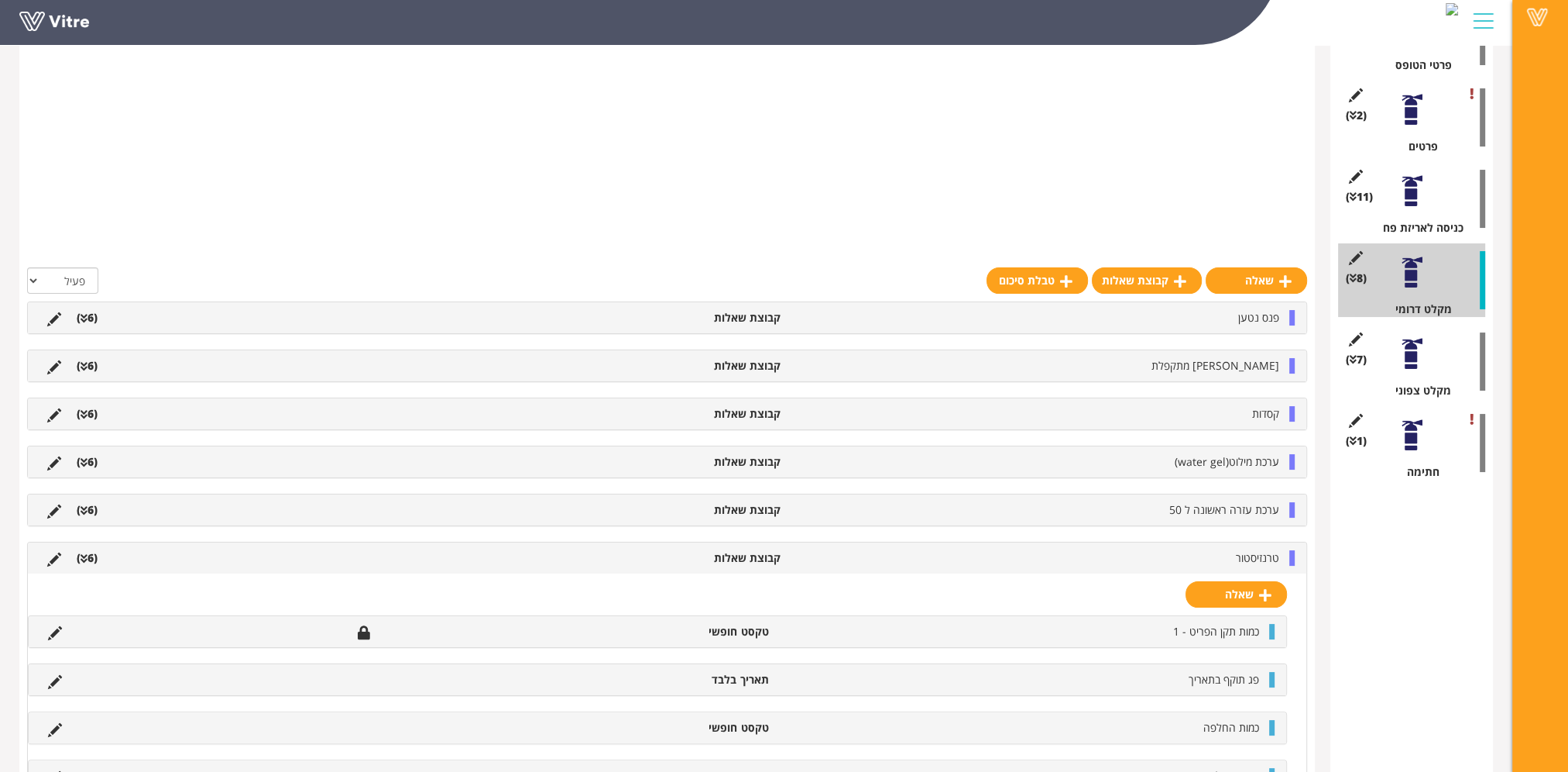
scroll to position [472, 0]
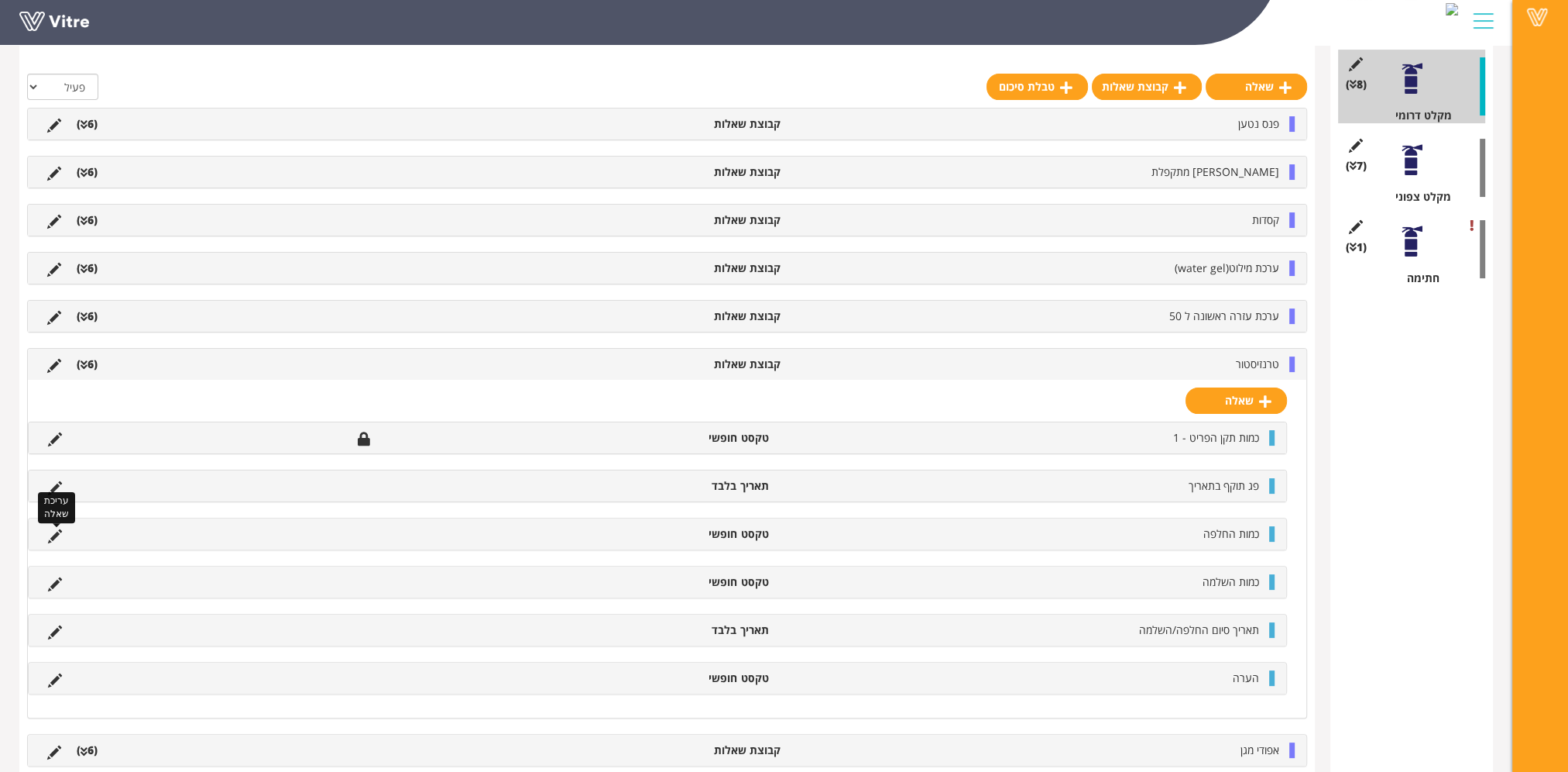
click at [56, 534] on icon at bounding box center [54, 535] width 14 height 14
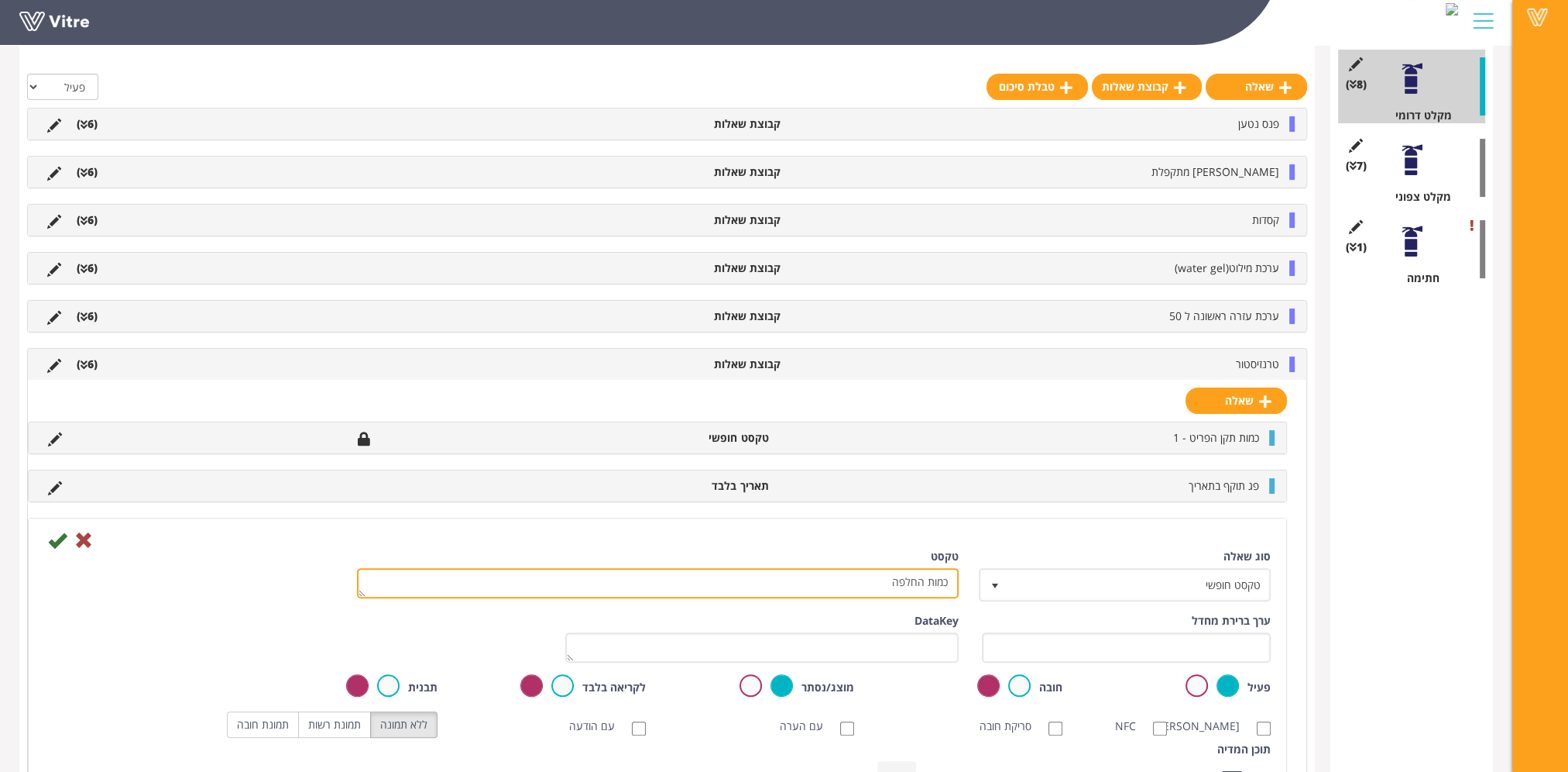
click at [906, 583] on textarea "כמות החלפה" at bounding box center [657, 583] width 601 height 30
type textarea "כמות"
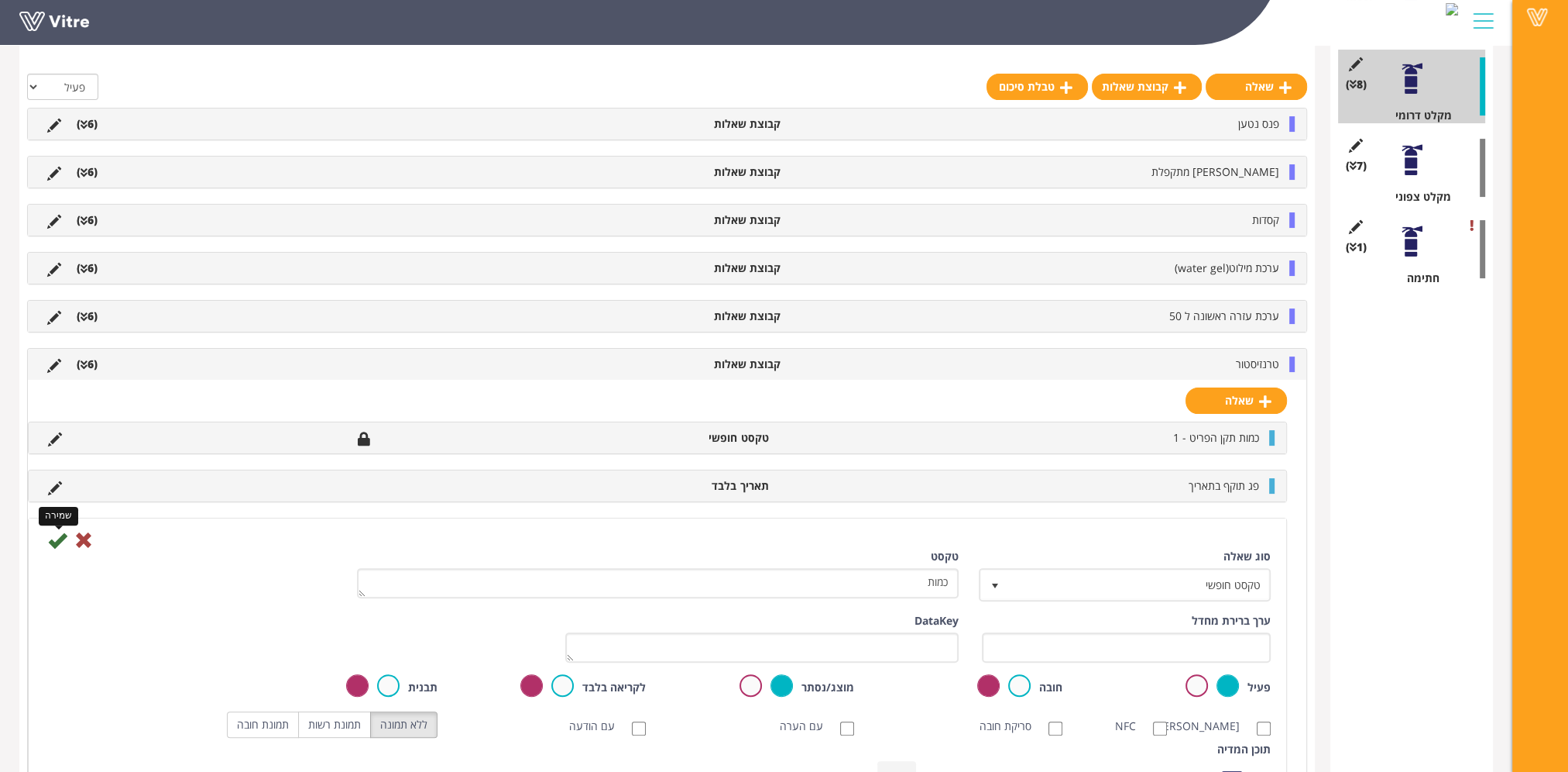
click at [54, 541] on icon at bounding box center [57, 539] width 18 height 18
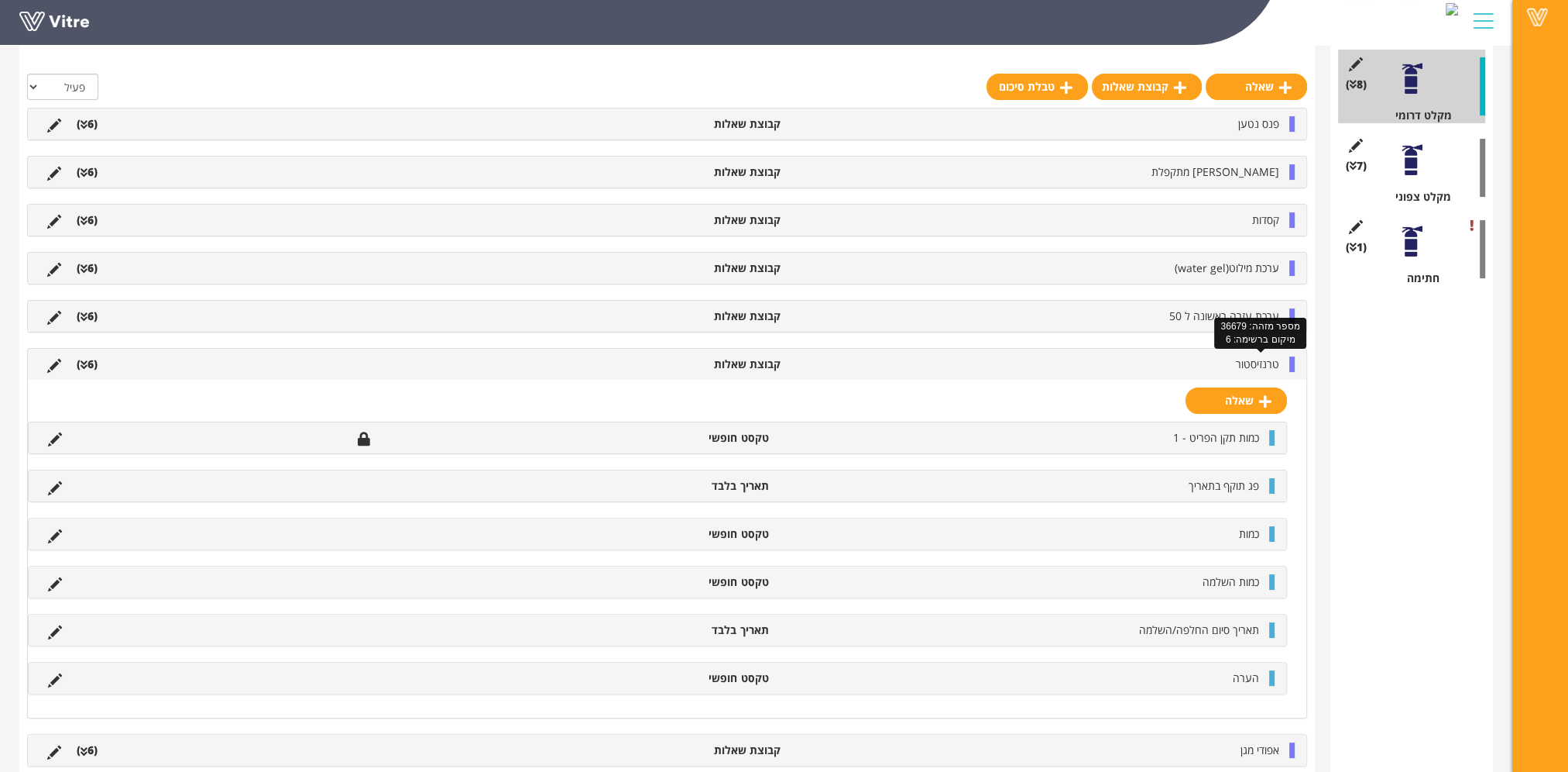
click at [1266, 356] on span "טרנזיסטור" at bounding box center [1257, 364] width 43 height 14
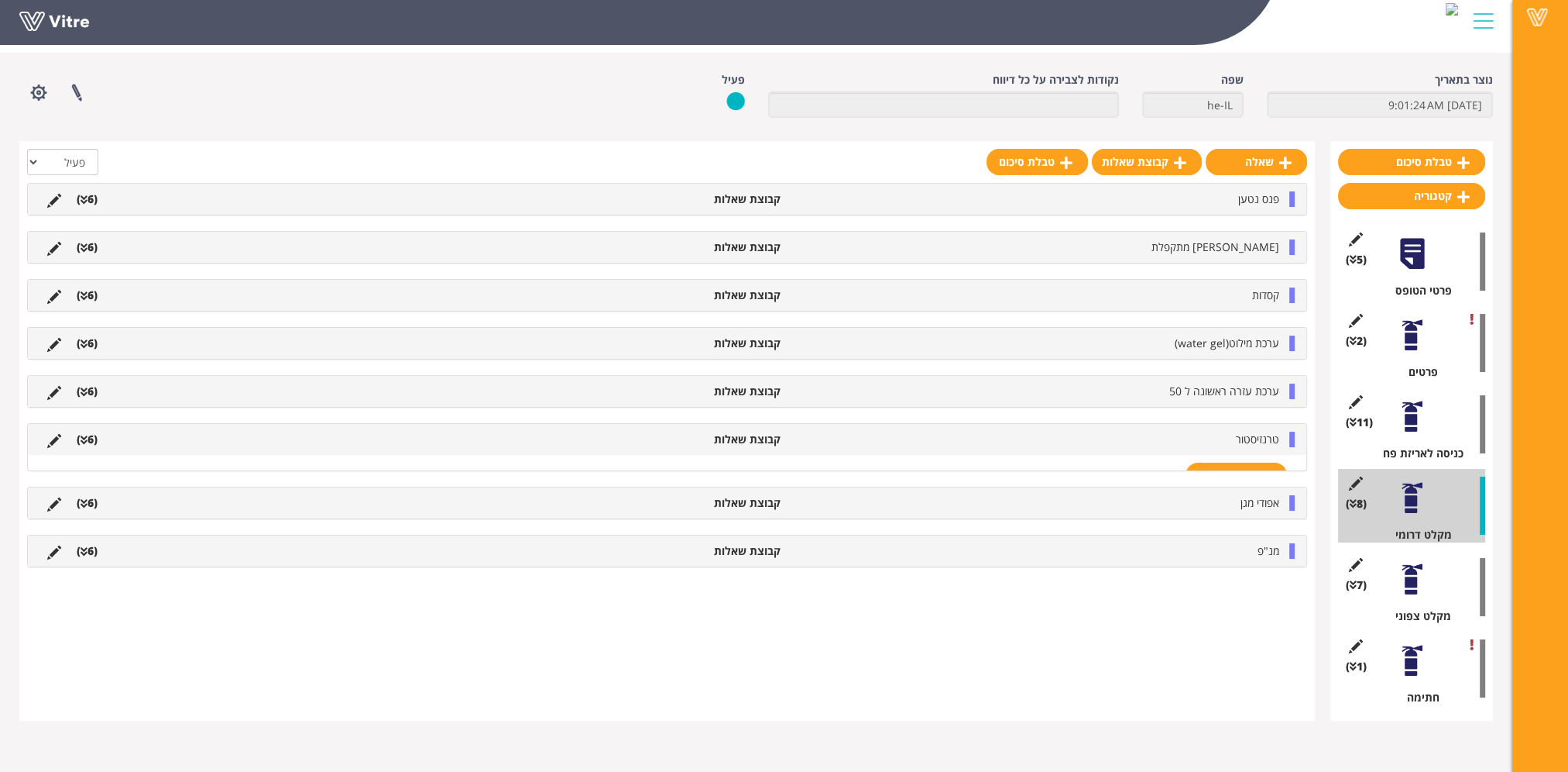
scroll to position [19, 0]
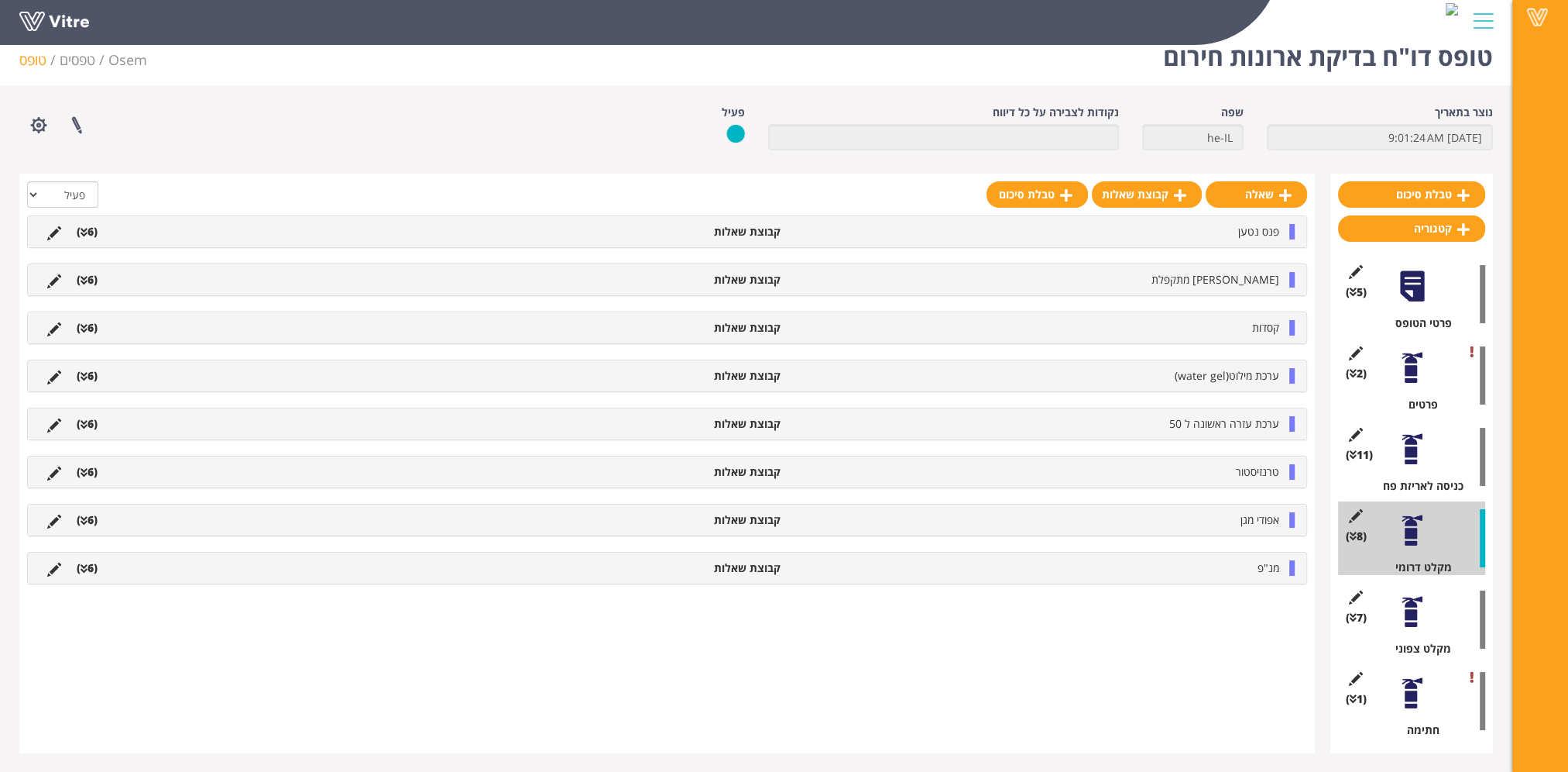
click at [1248, 525] on div "אפודי מגן קבוצת שאלות (6 )" at bounding box center [667, 519] width 1279 height 31
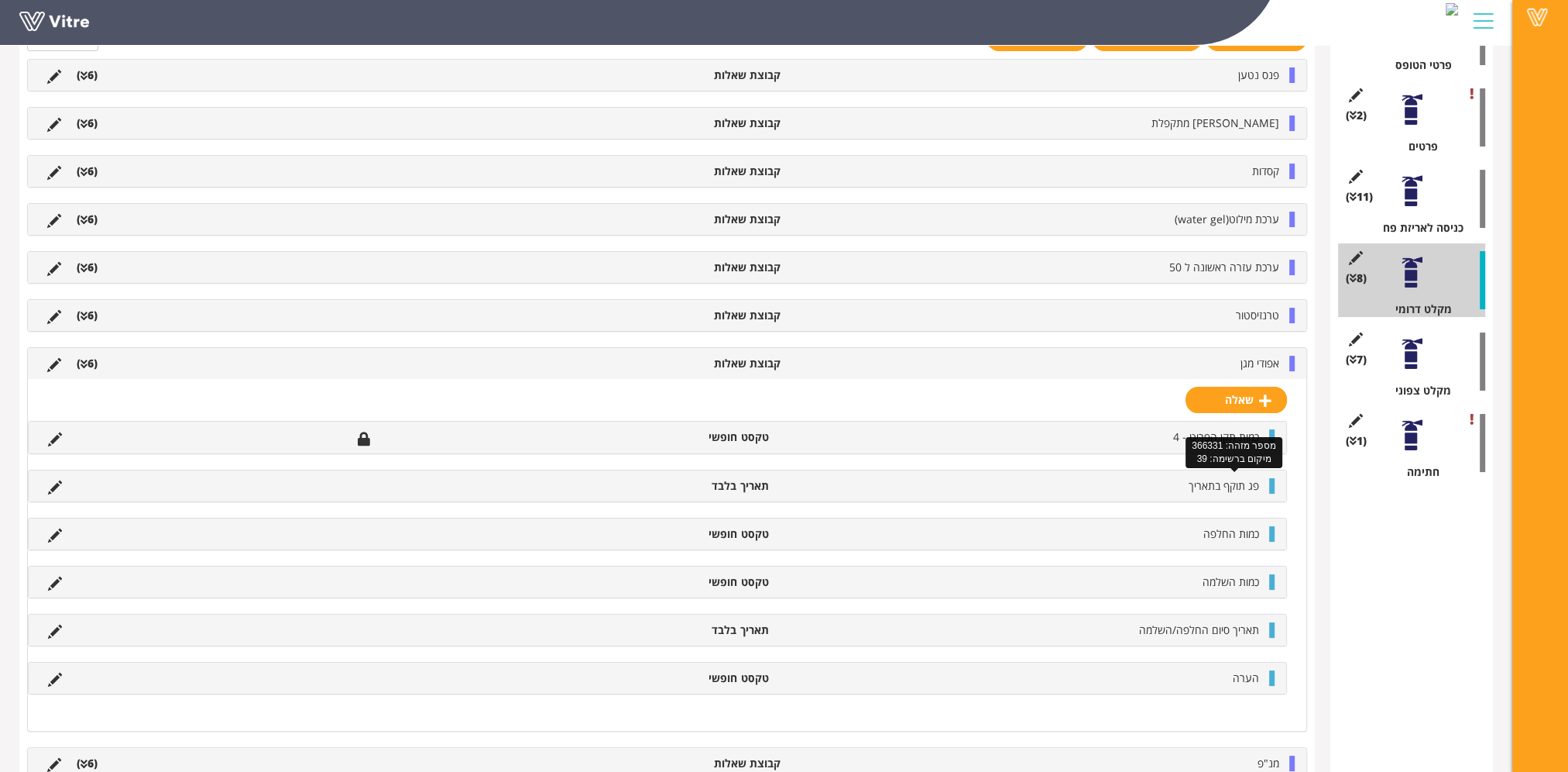
scroll to position [472, 0]
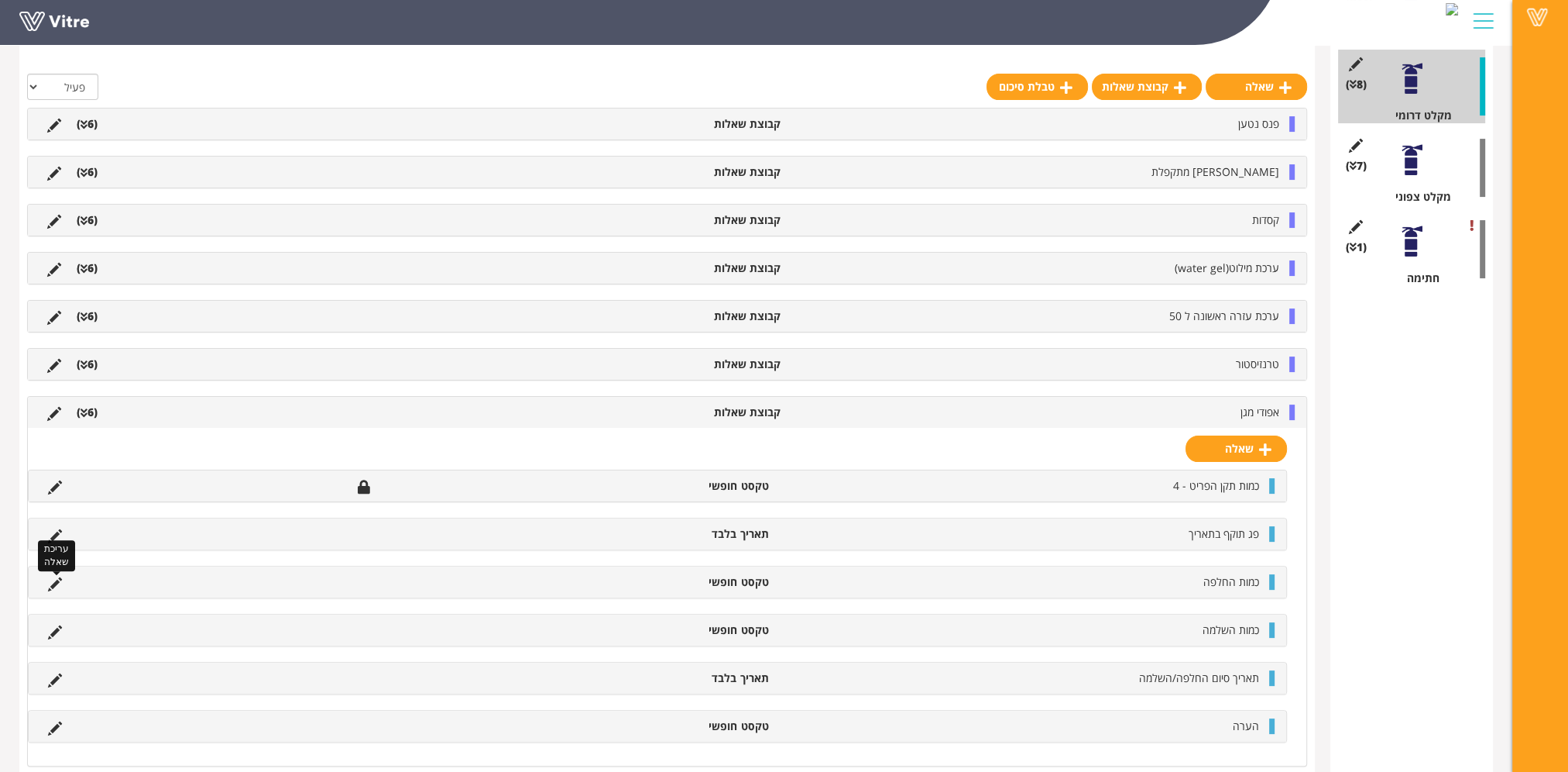
click at [52, 579] on icon at bounding box center [54, 583] width 14 height 14
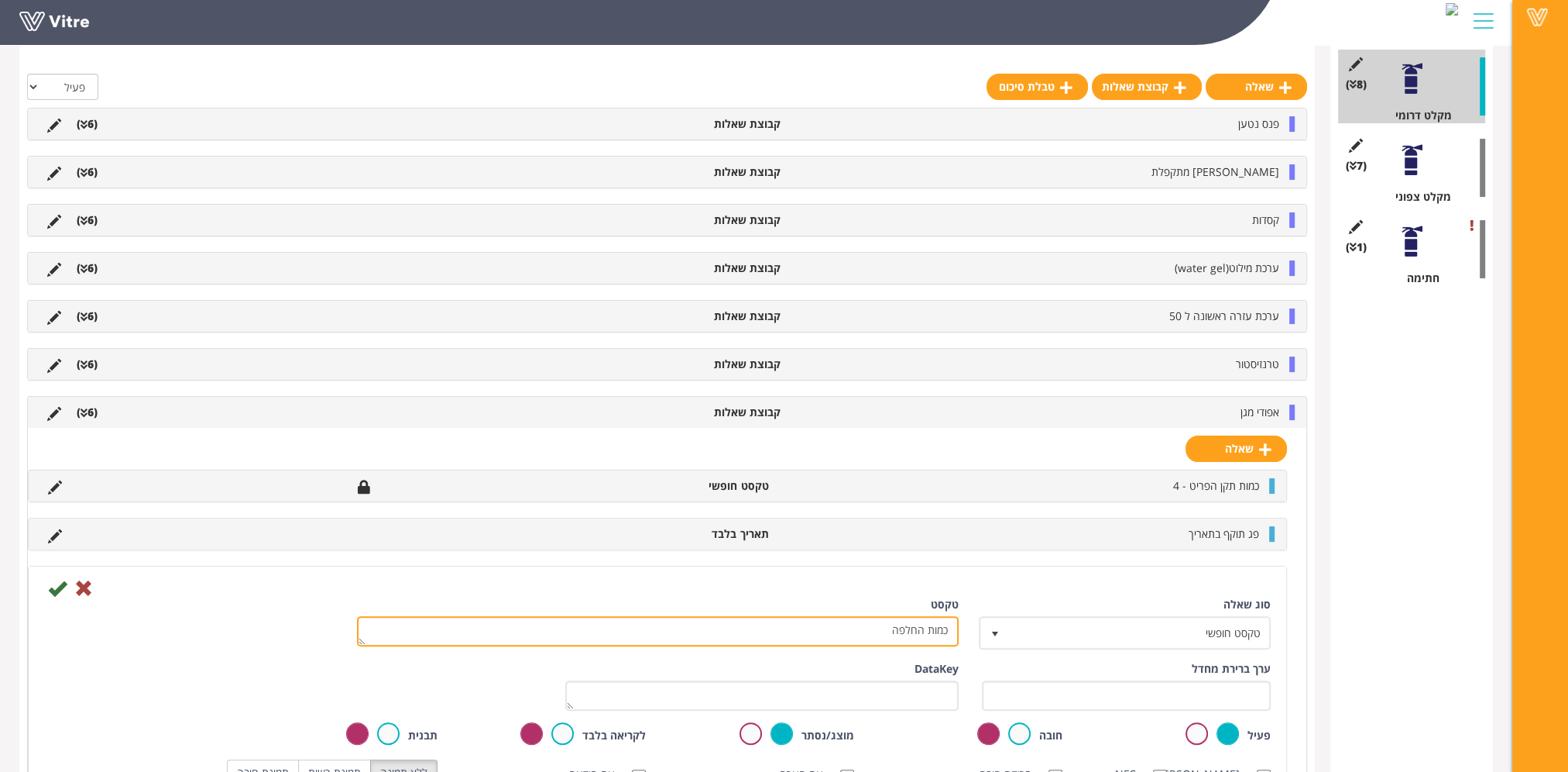
click at [904, 629] on textarea "כמות החלפה" at bounding box center [657, 631] width 601 height 30
type textarea "כמות"
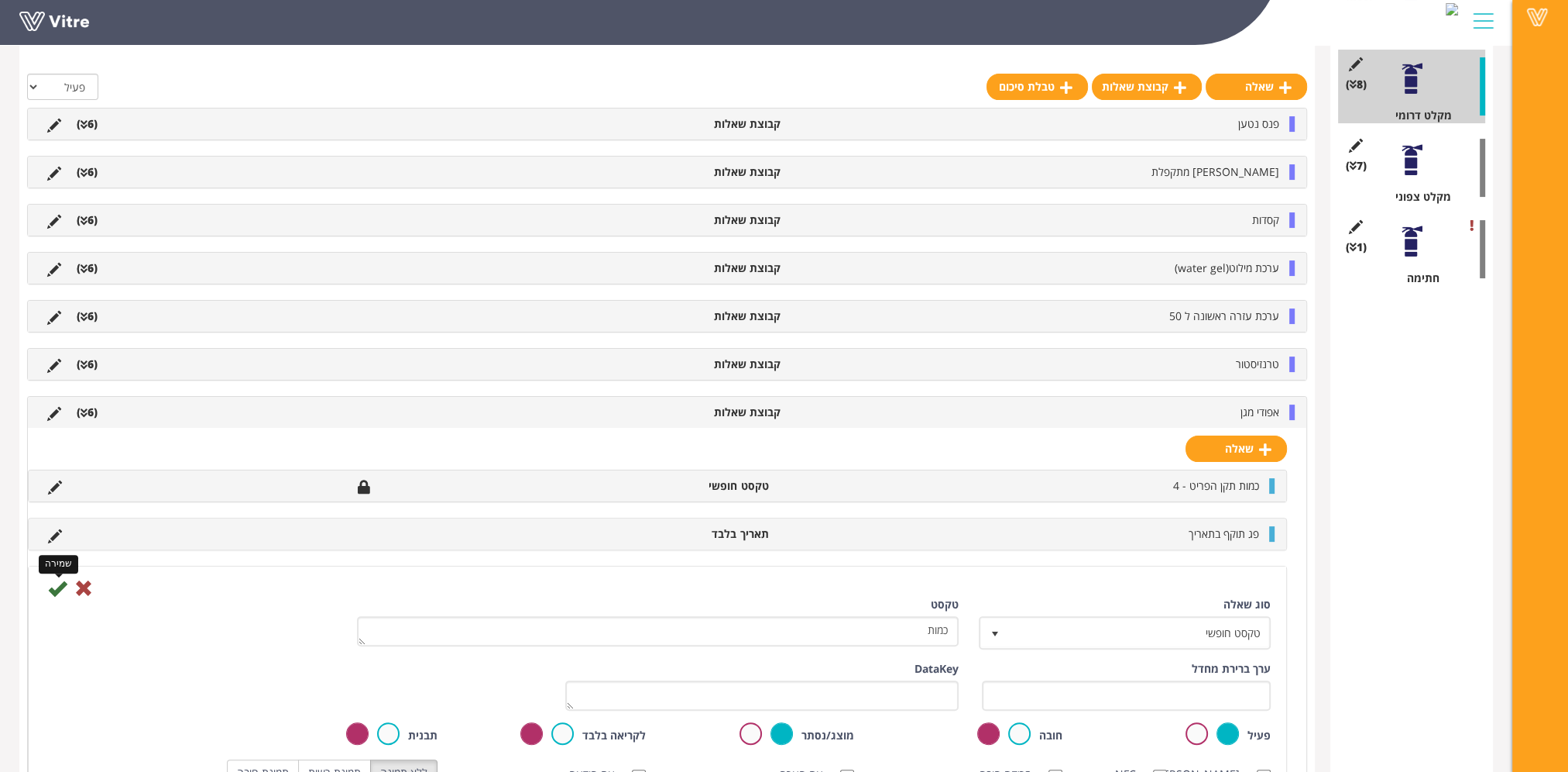
click at [55, 584] on icon at bounding box center [57, 587] width 18 height 18
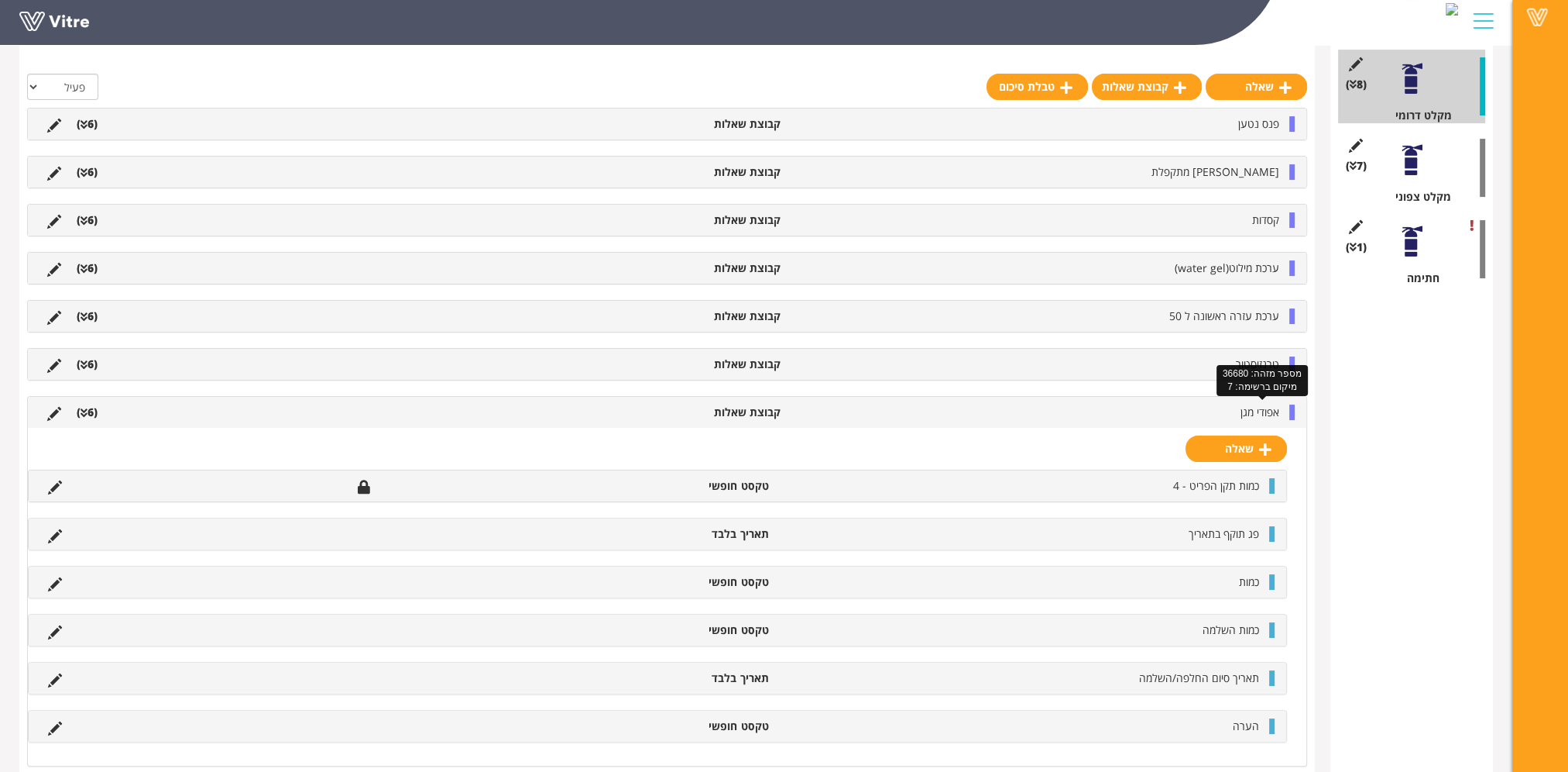
click at [1260, 410] on span "אפודי מגן" at bounding box center [1260, 412] width 38 height 14
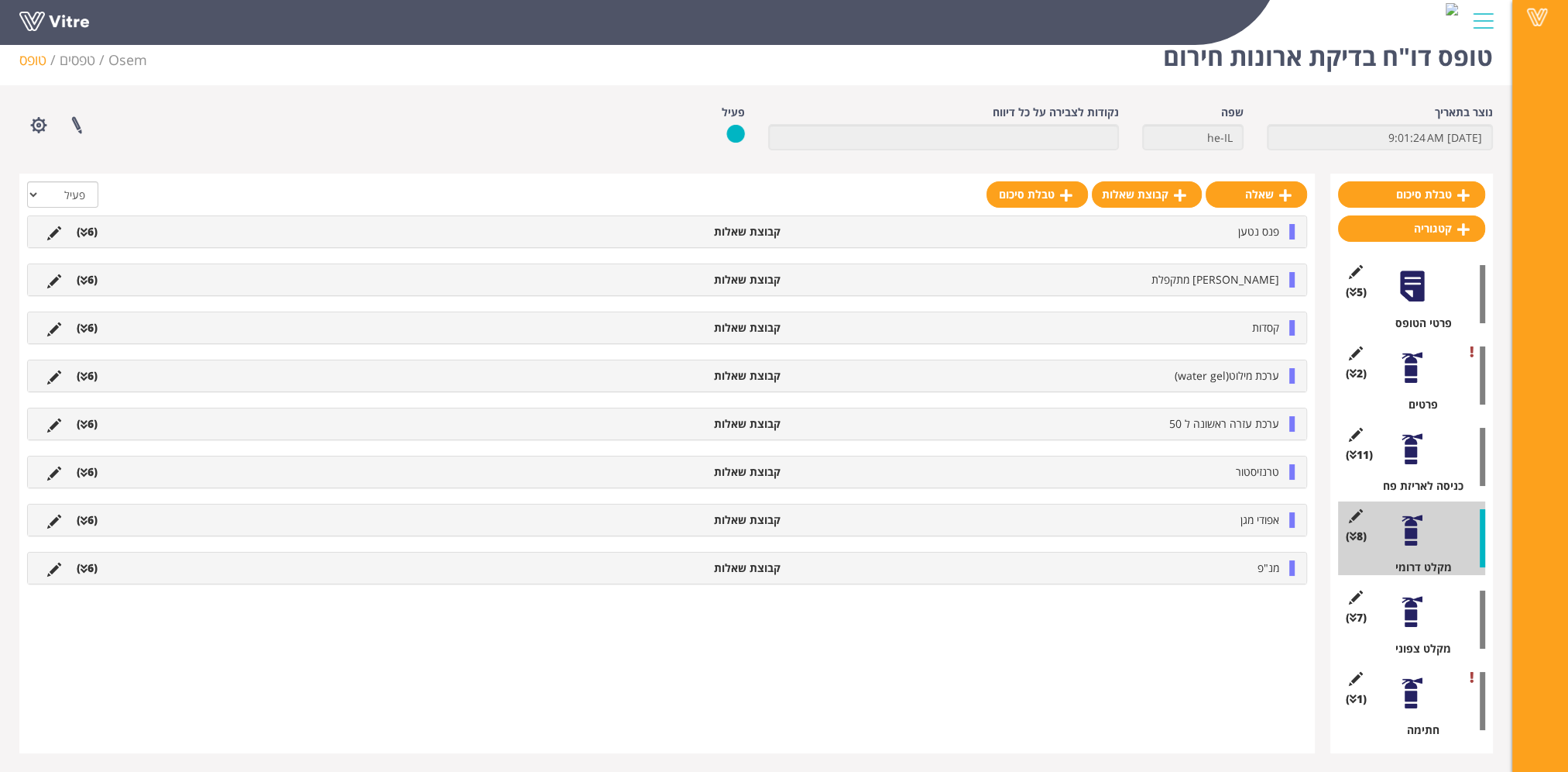
click at [1243, 562] on li "מנ"פ" at bounding box center [1038, 567] width 498 height 15
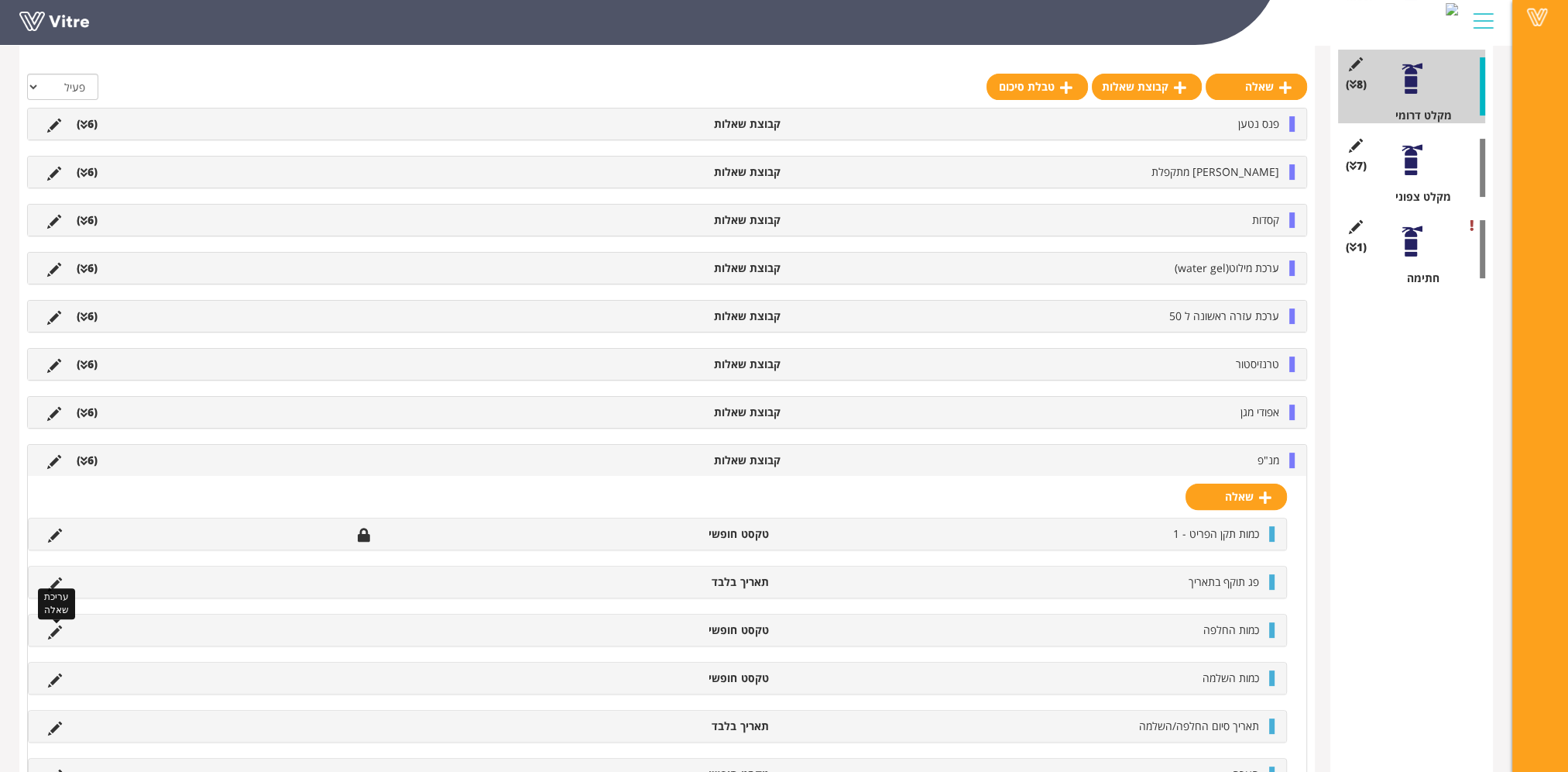
click at [56, 625] on icon at bounding box center [54, 631] width 14 height 14
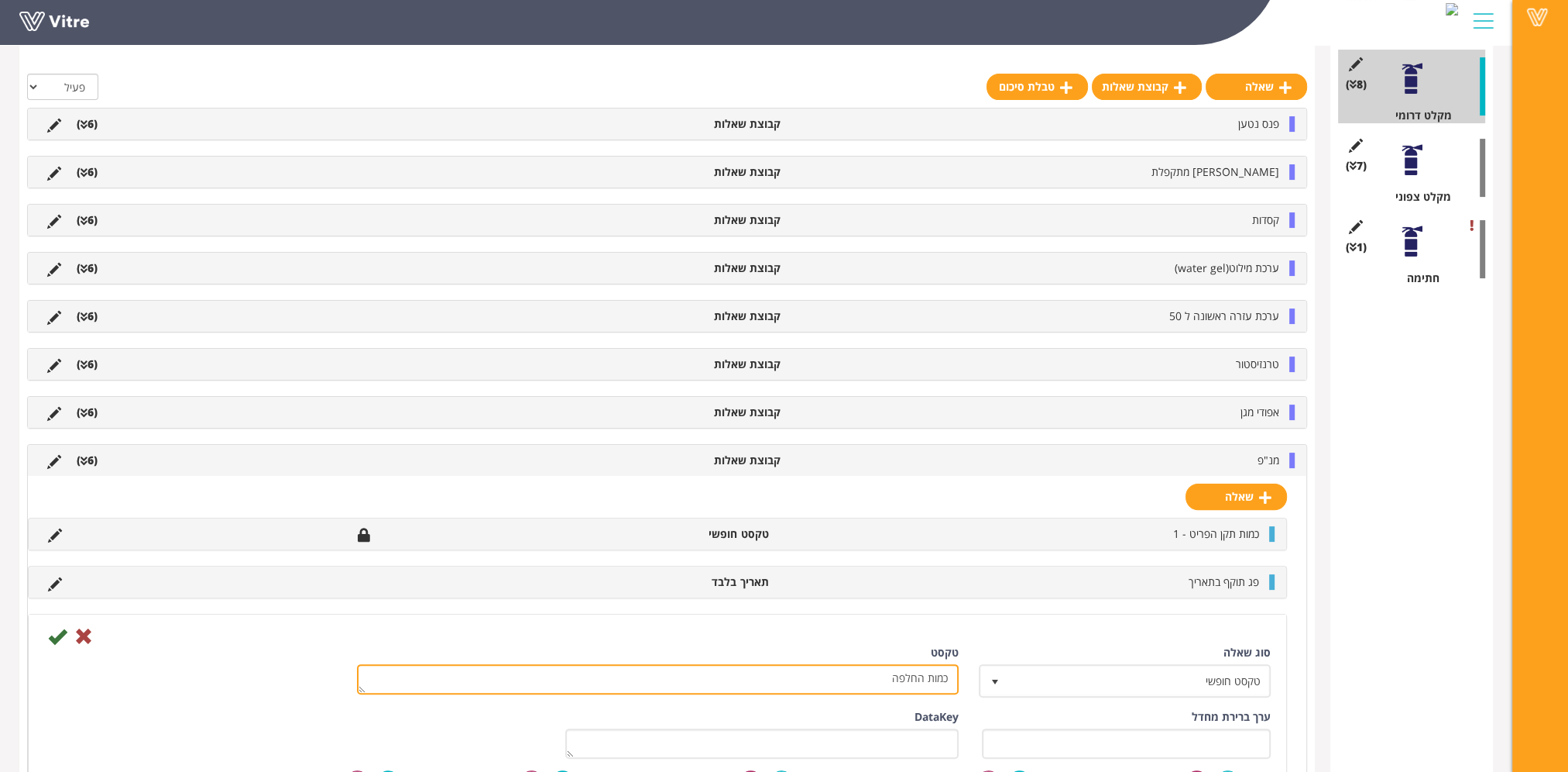
click at [900, 673] on textarea "כמות החלפה" at bounding box center [657, 679] width 601 height 30
type textarea "כמות"
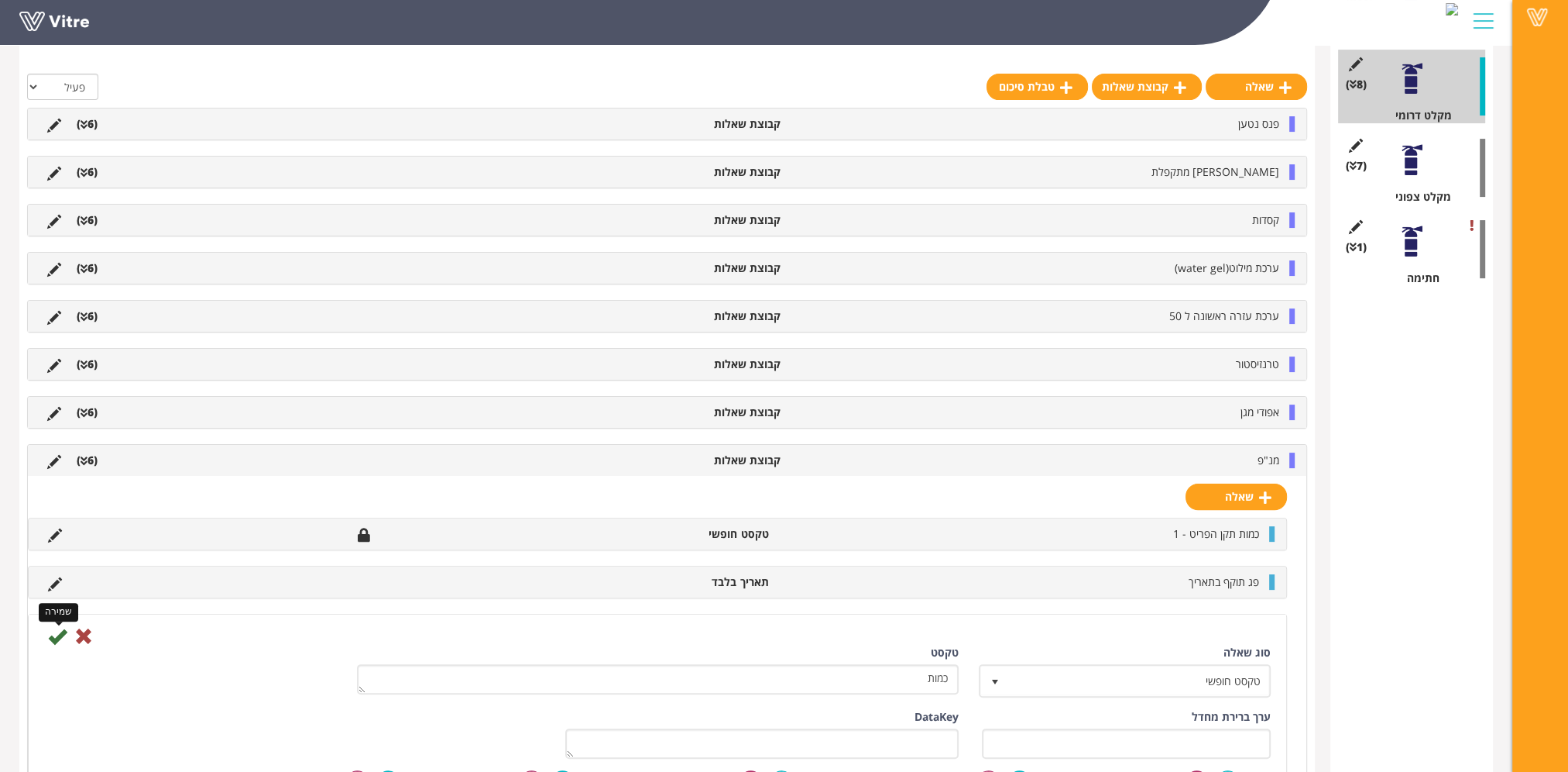
click at [54, 634] on icon at bounding box center [57, 635] width 18 height 18
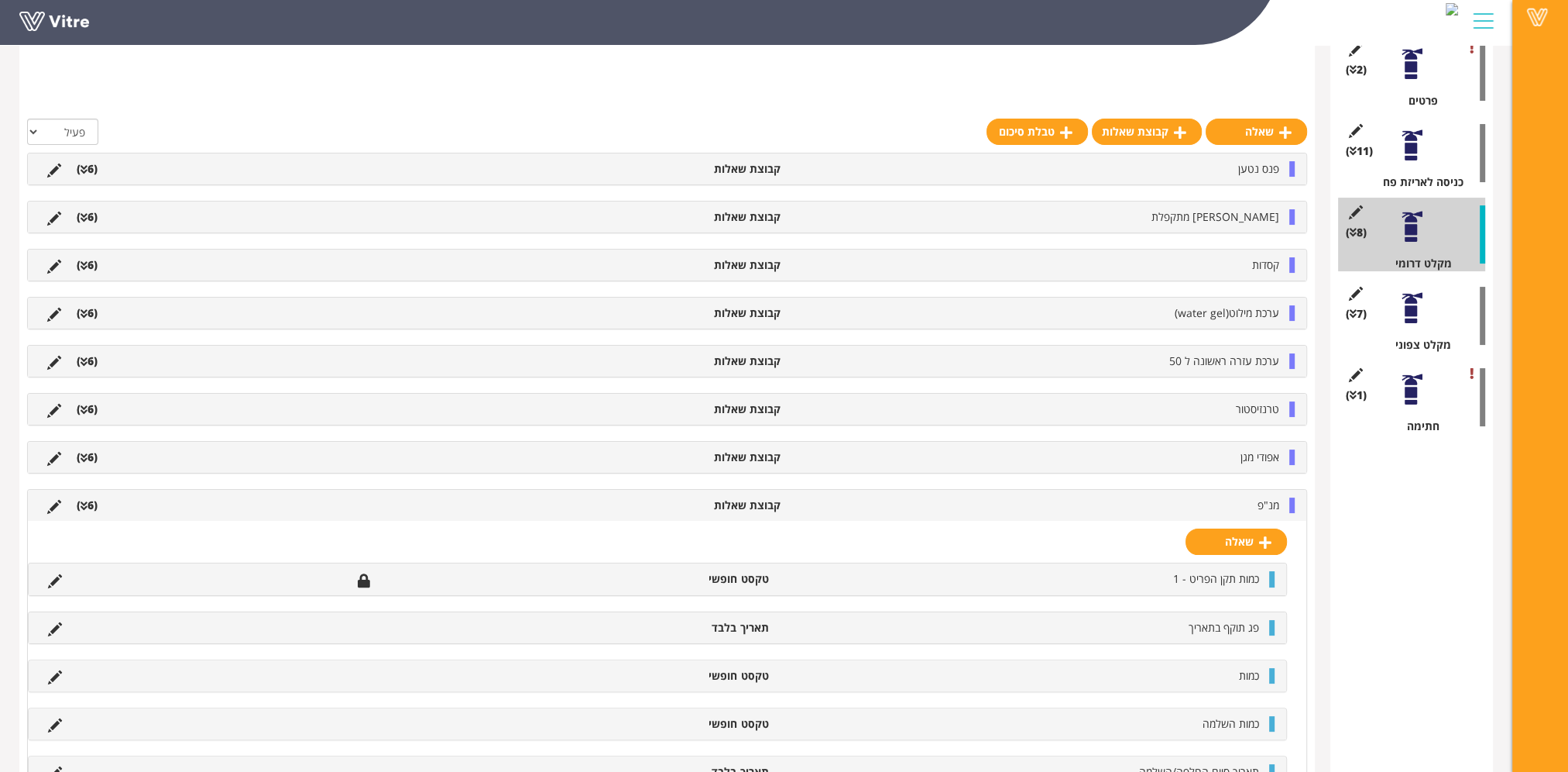
scroll to position [316, 0]
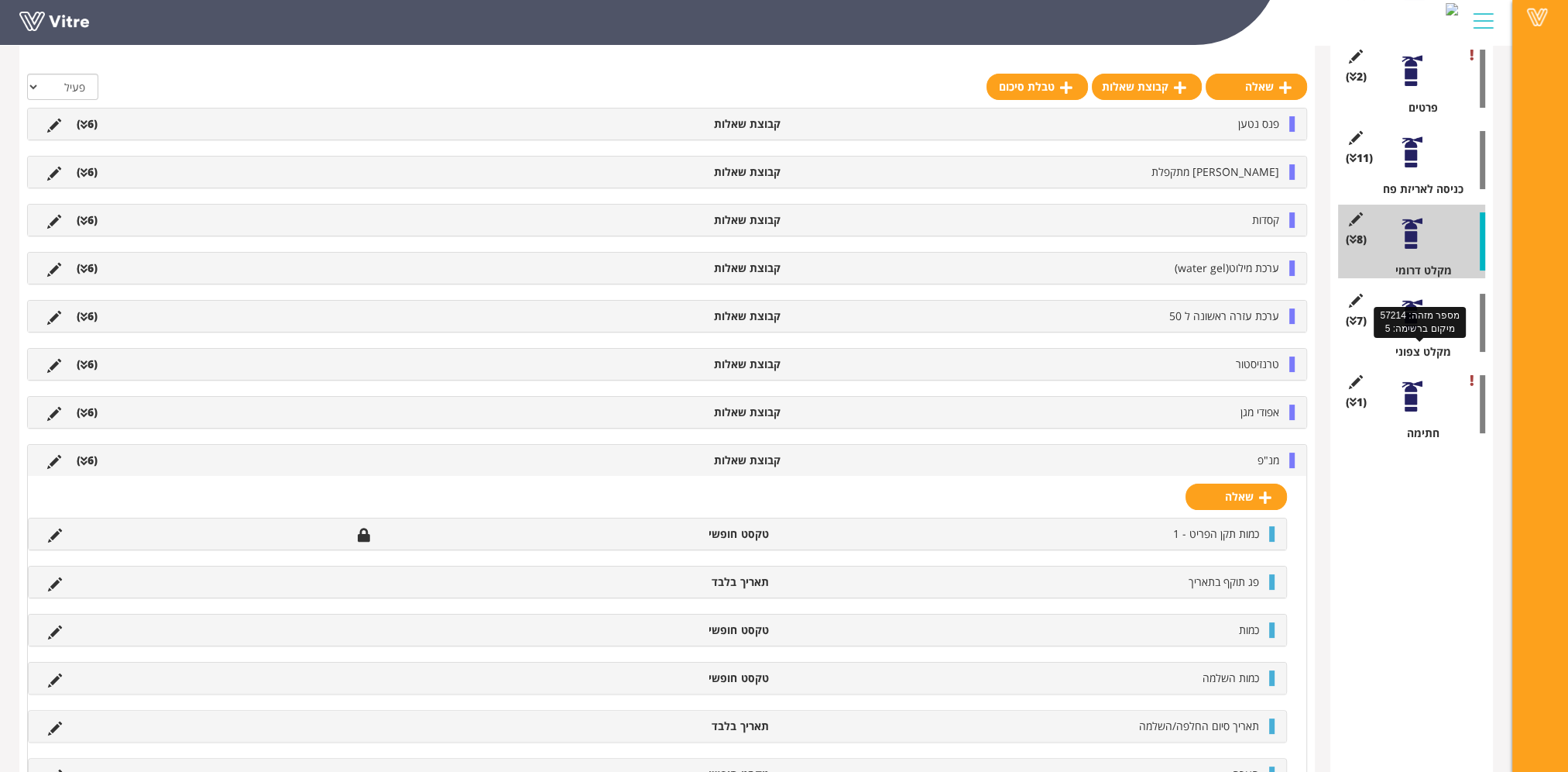
click at [1422, 334] on div "(7 ) מקלט צפוני" at bounding box center [1411, 323] width 147 height 74
click at [1410, 334] on div "(7 ) מקלט צפוני" at bounding box center [1411, 323] width 147 height 74
click at [1409, 313] on div at bounding box center [1412, 315] width 35 height 35
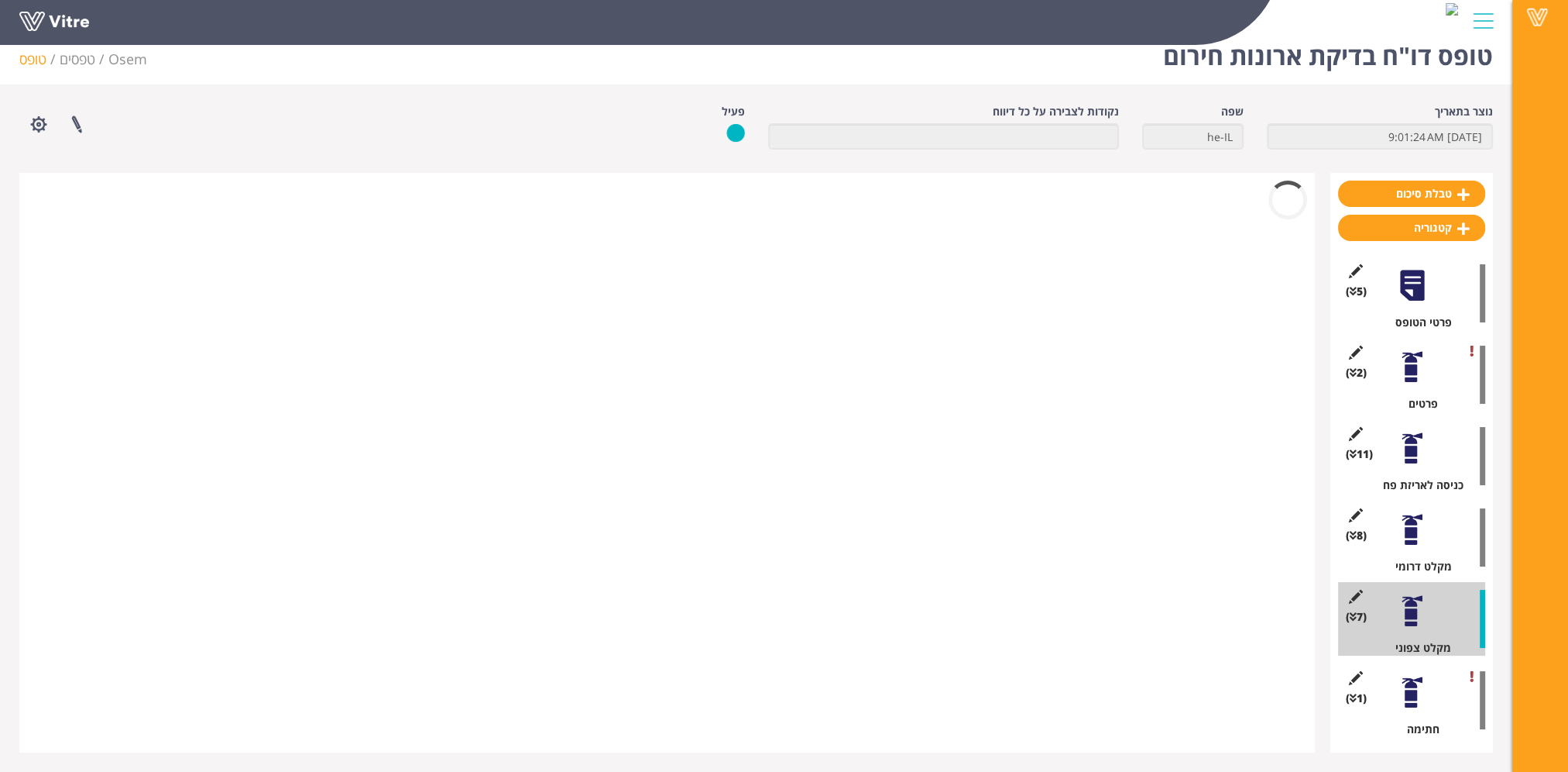
scroll to position [19, 0]
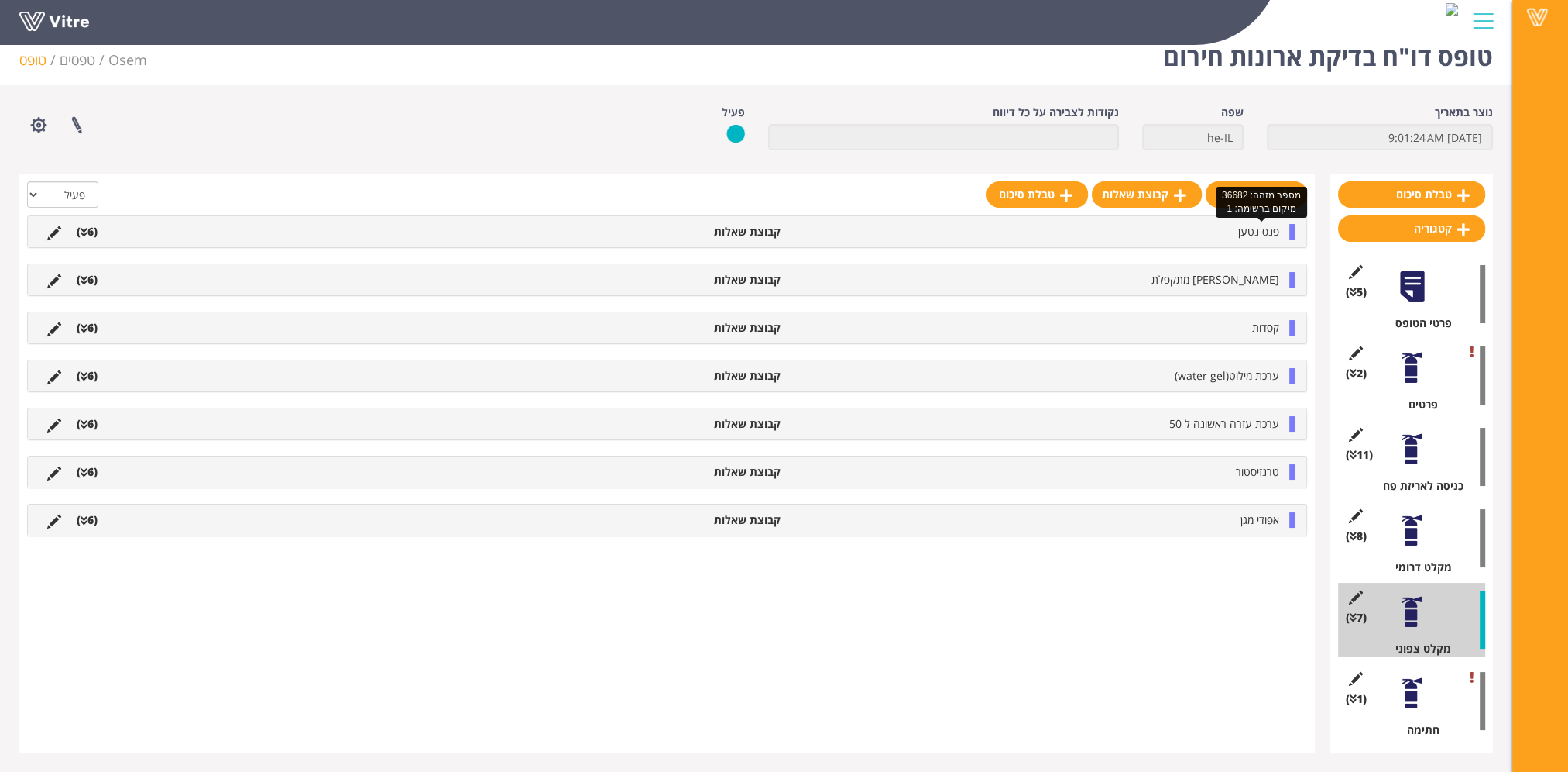
click at [1261, 238] on span "פנס נטען" at bounding box center [1258, 231] width 41 height 14
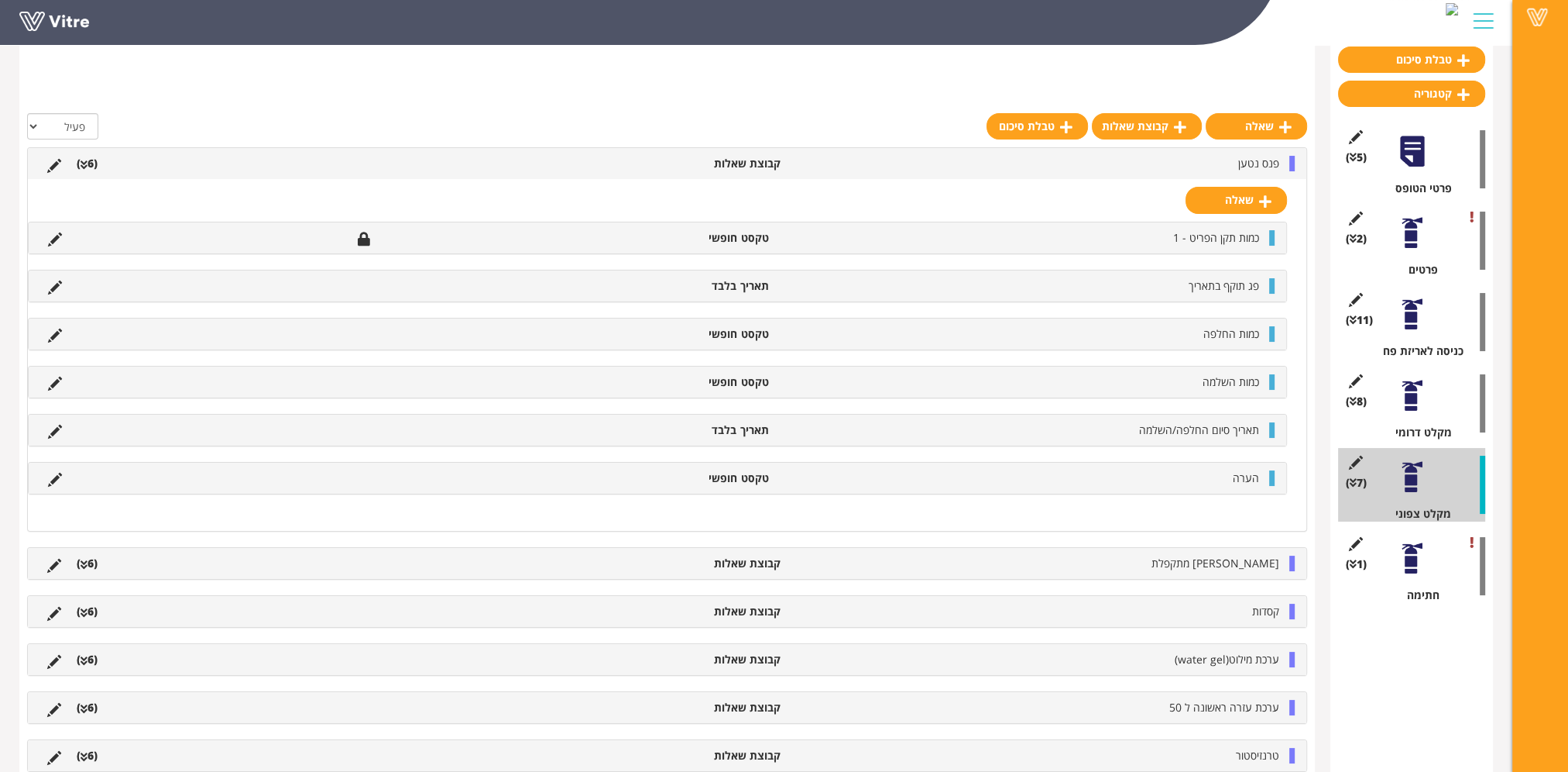
scroll to position [316, 0]
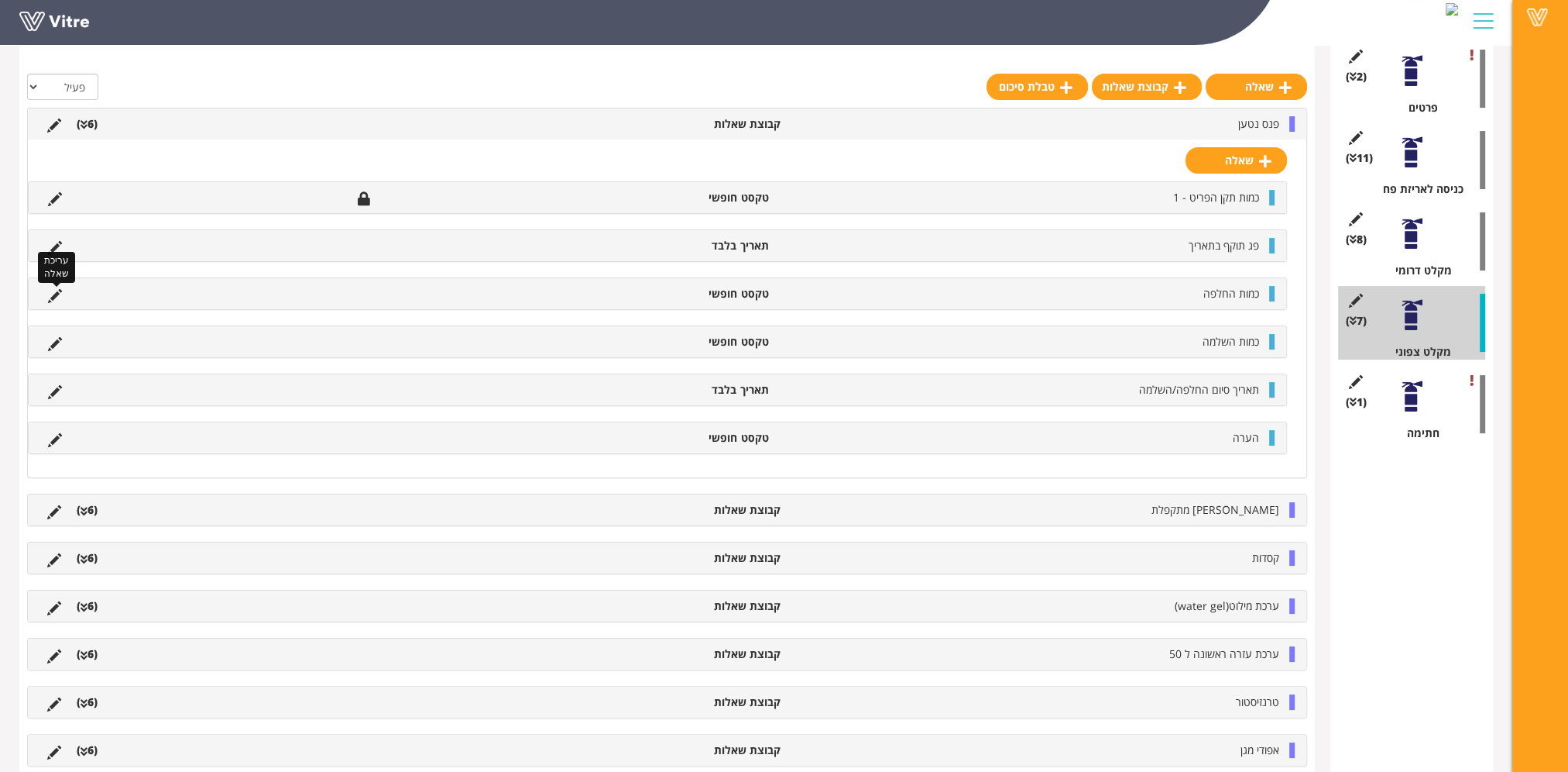
click at [56, 292] on icon at bounding box center [54, 296] width 14 height 14
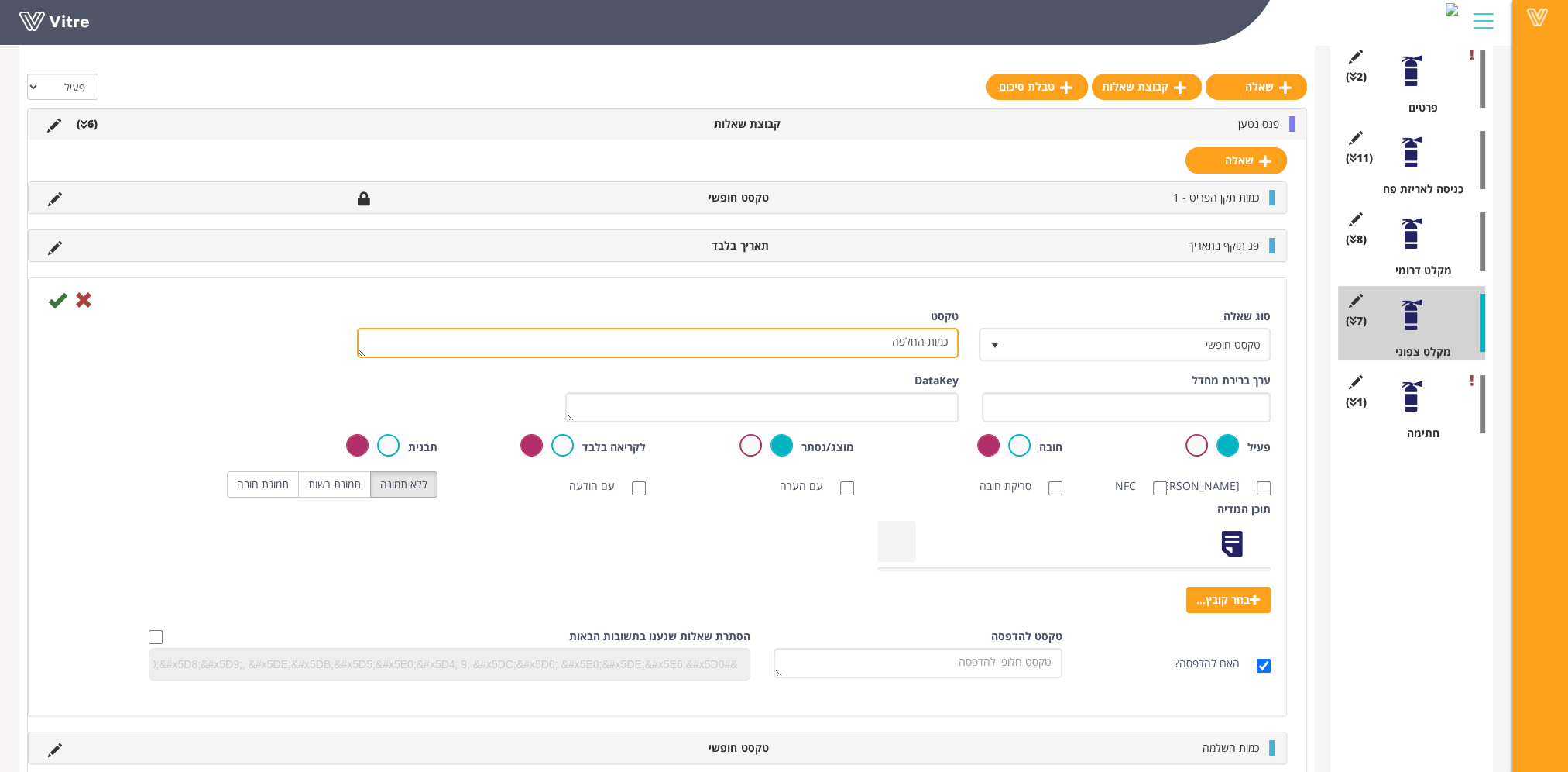
click at [902, 338] on textarea "כמות החלפה" at bounding box center [657, 343] width 601 height 30
type textarea "כמות"
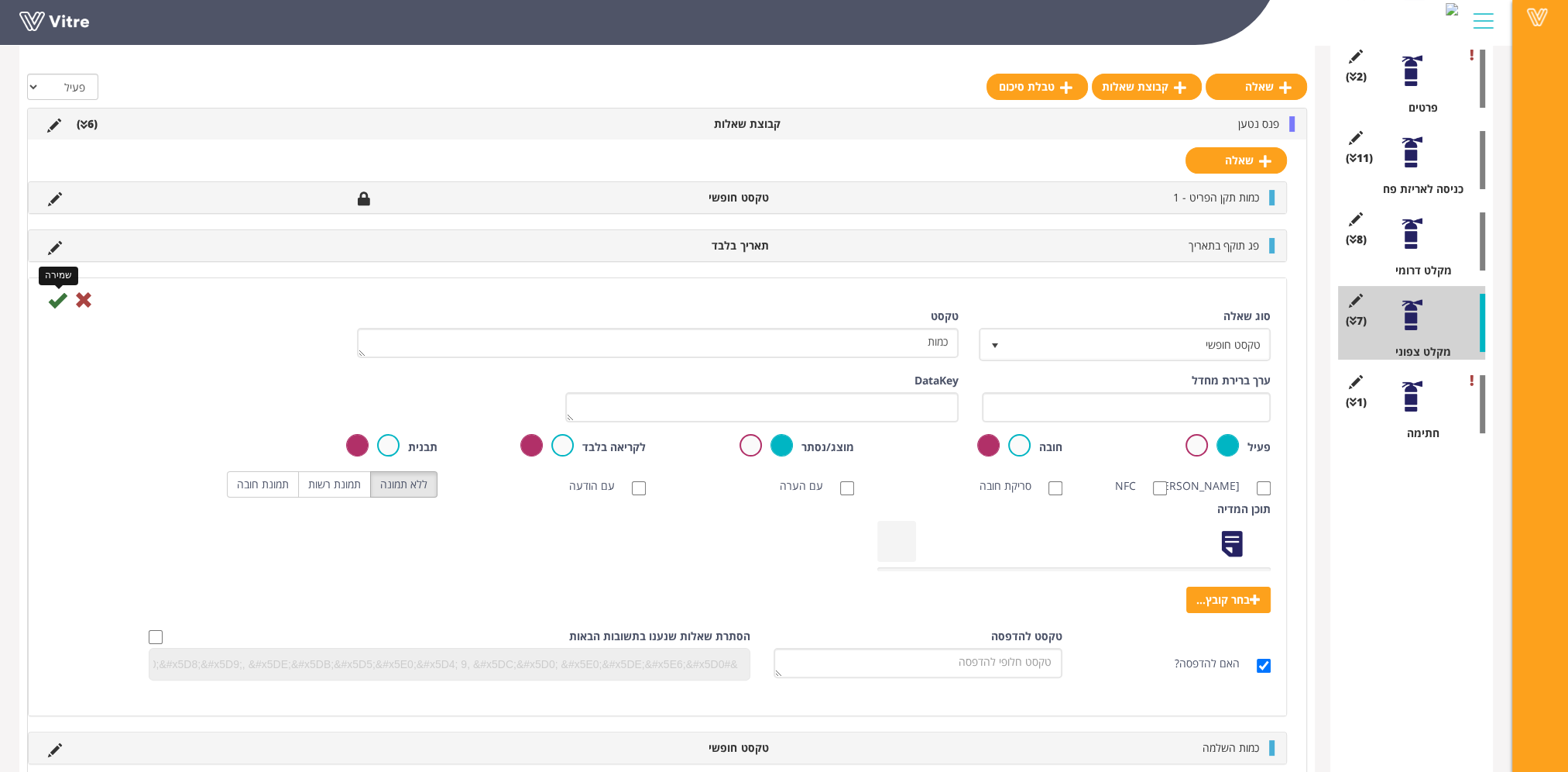
click at [58, 297] on icon at bounding box center [57, 300] width 18 height 18
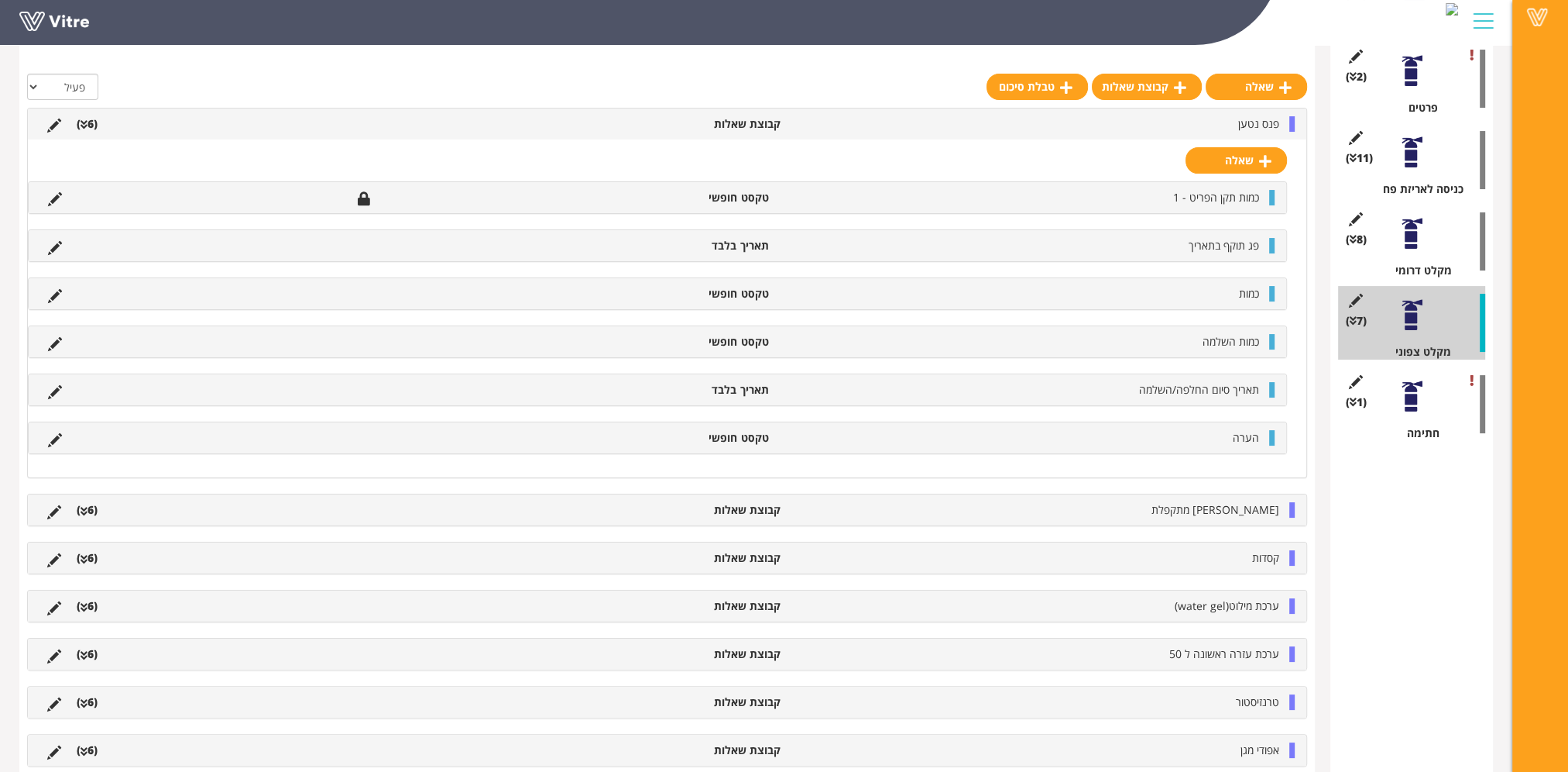
click at [1201, 119] on li "פנס נטען" at bounding box center [1038, 123] width 498 height 15
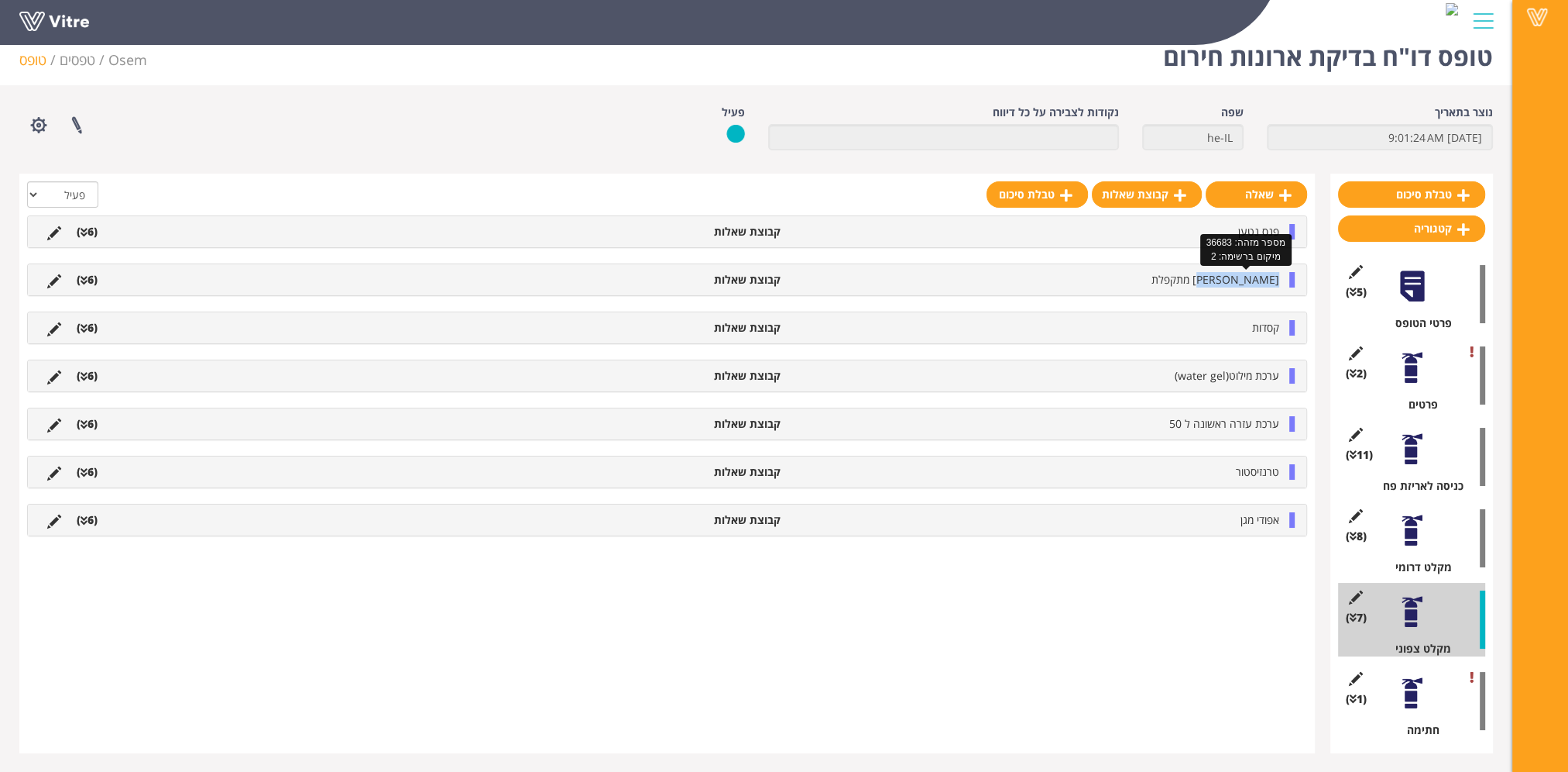
click at [1215, 272] on span "אלונקה מתקפלת" at bounding box center [1216, 279] width 128 height 14
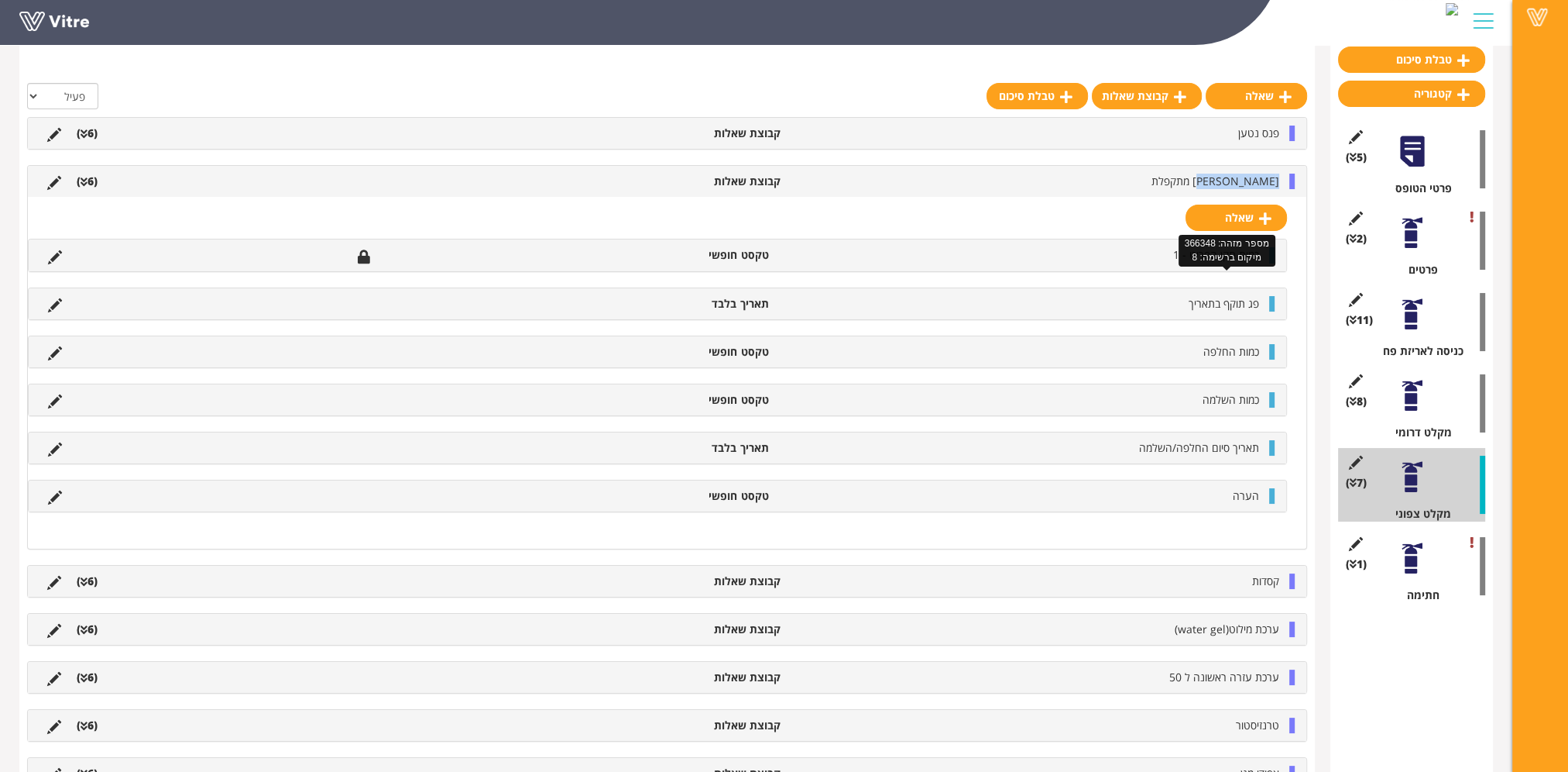
scroll to position [316, 0]
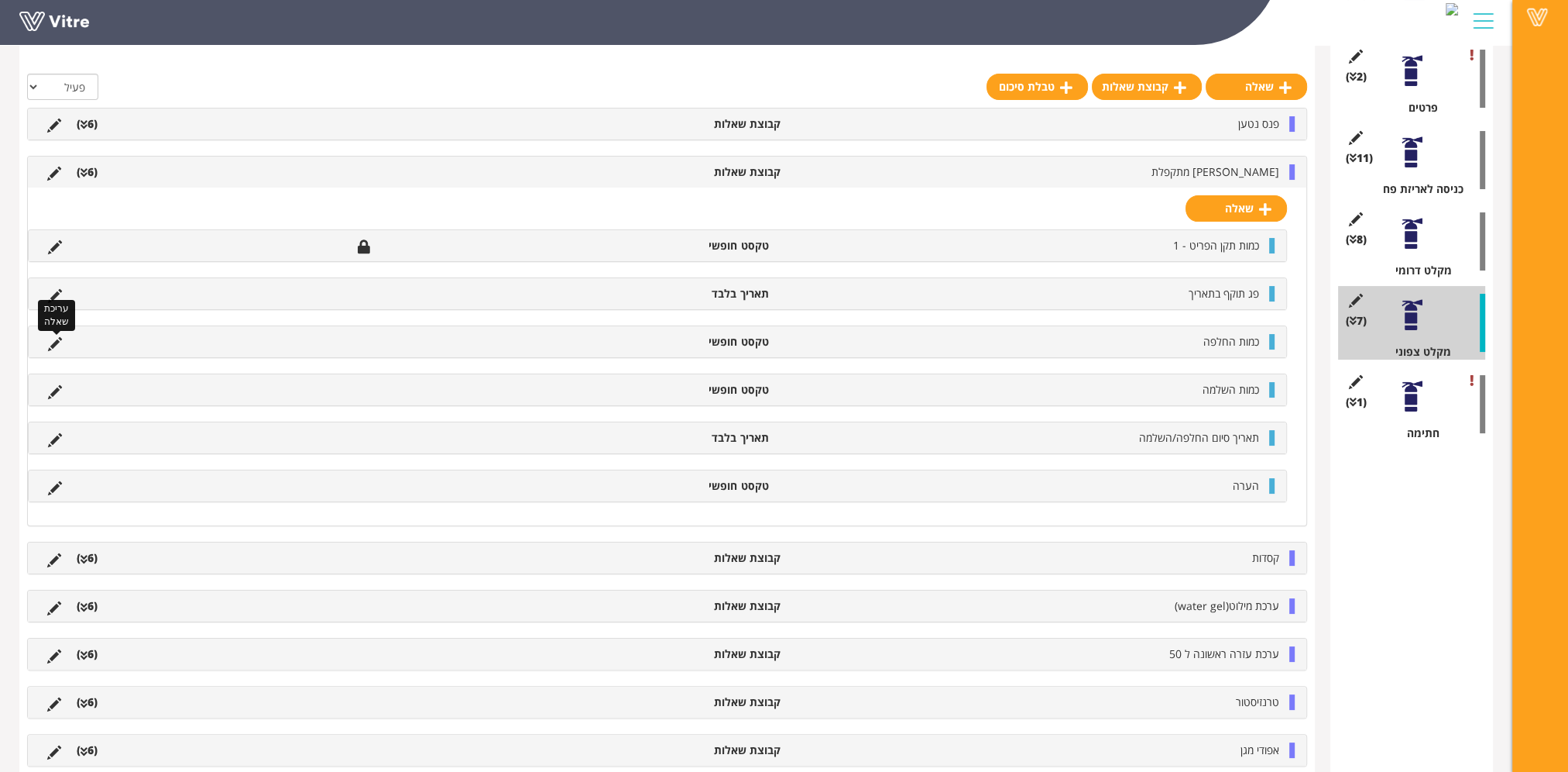
click at [49, 341] on icon at bounding box center [54, 344] width 14 height 14
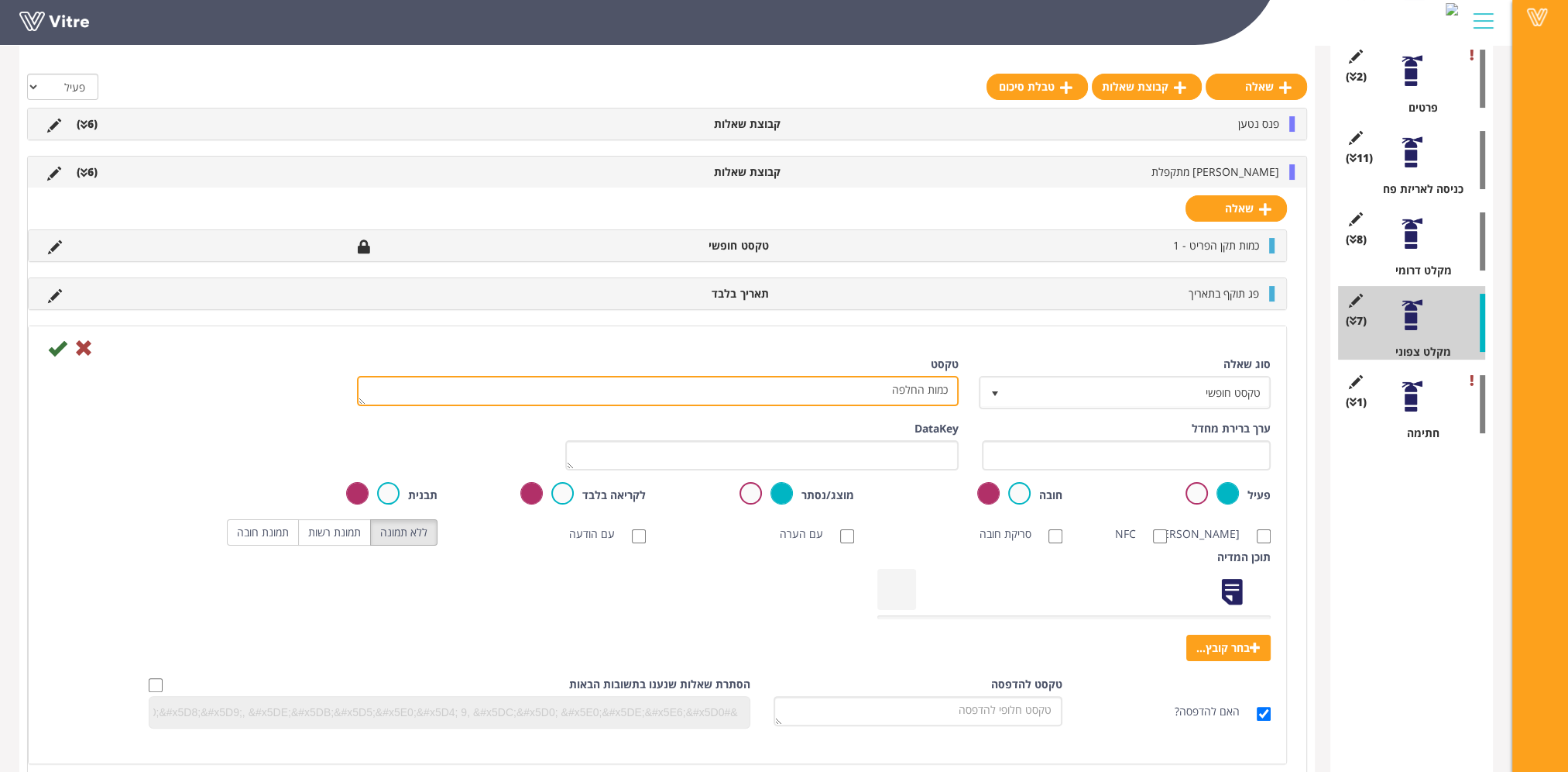
click at [902, 392] on textarea "כמות החלפה" at bounding box center [657, 391] width 601 height 30
type textarea "כמות"
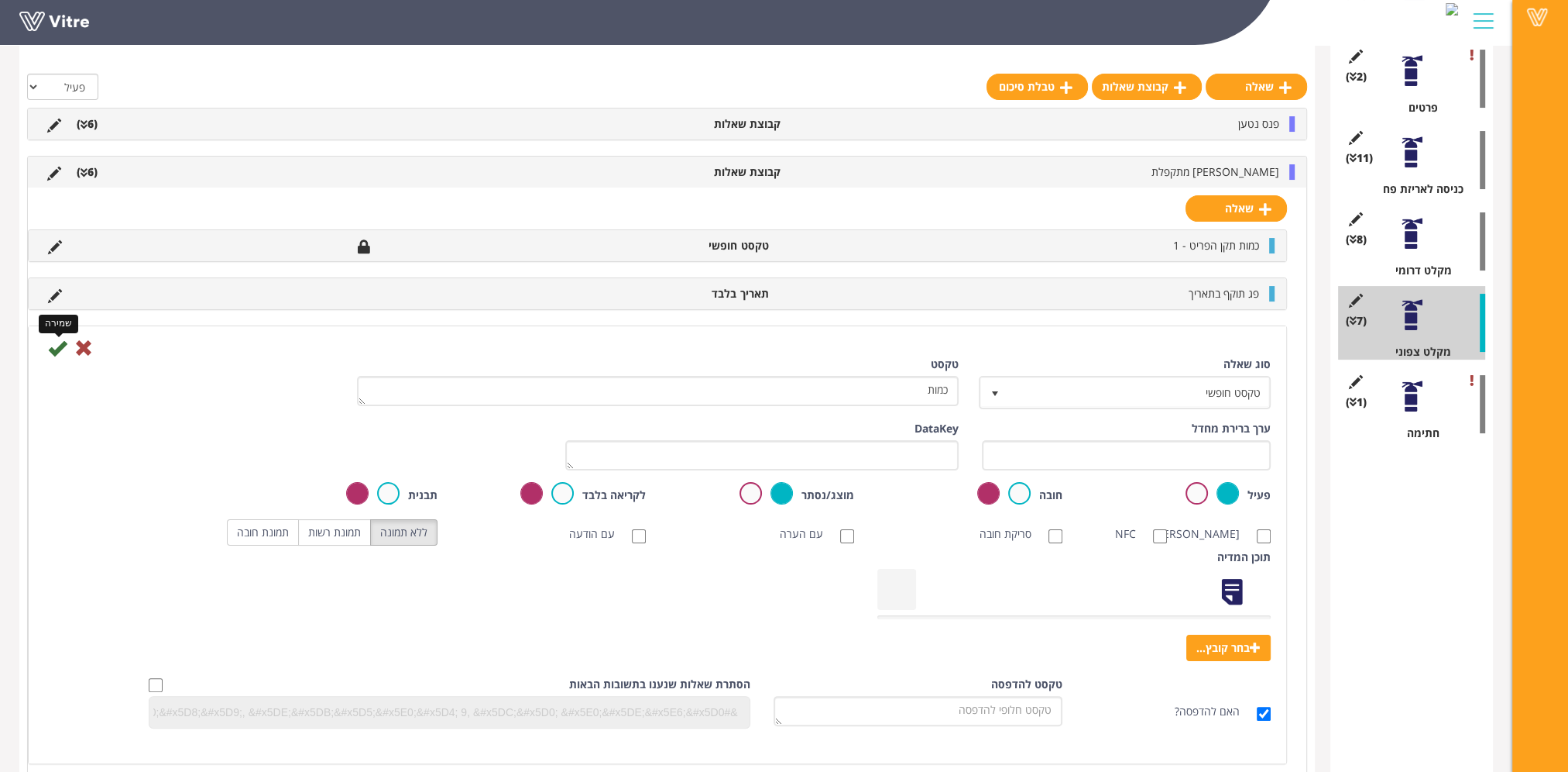
click at [61, 344] on icon at bounding box center [57, 348] width 18 height 18
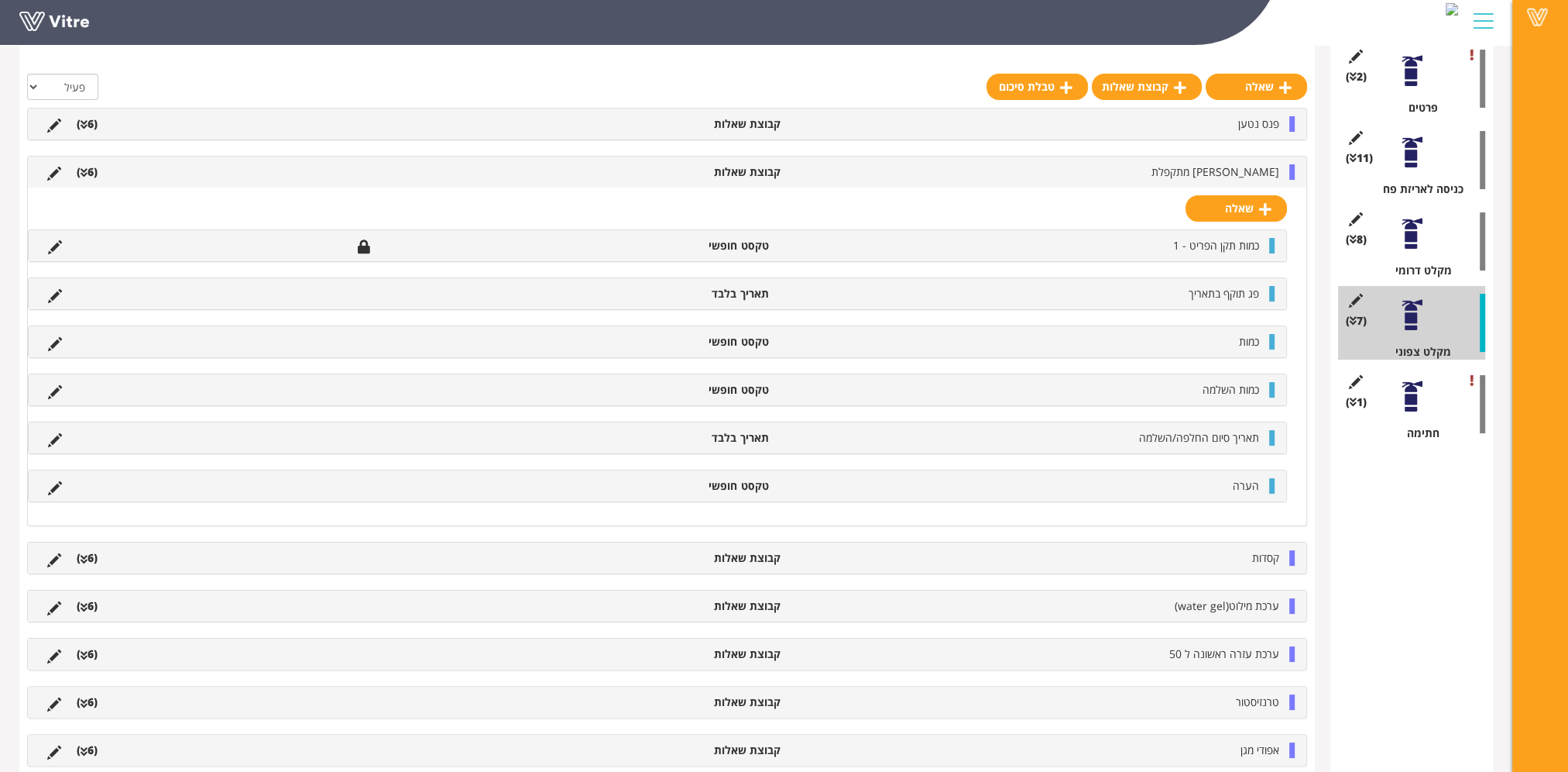
click at [1264, 180] on div "אלונקה מתקפלת קבוצת שאלות (6 )" at bounding box center [667, 172] width 1279 height 31
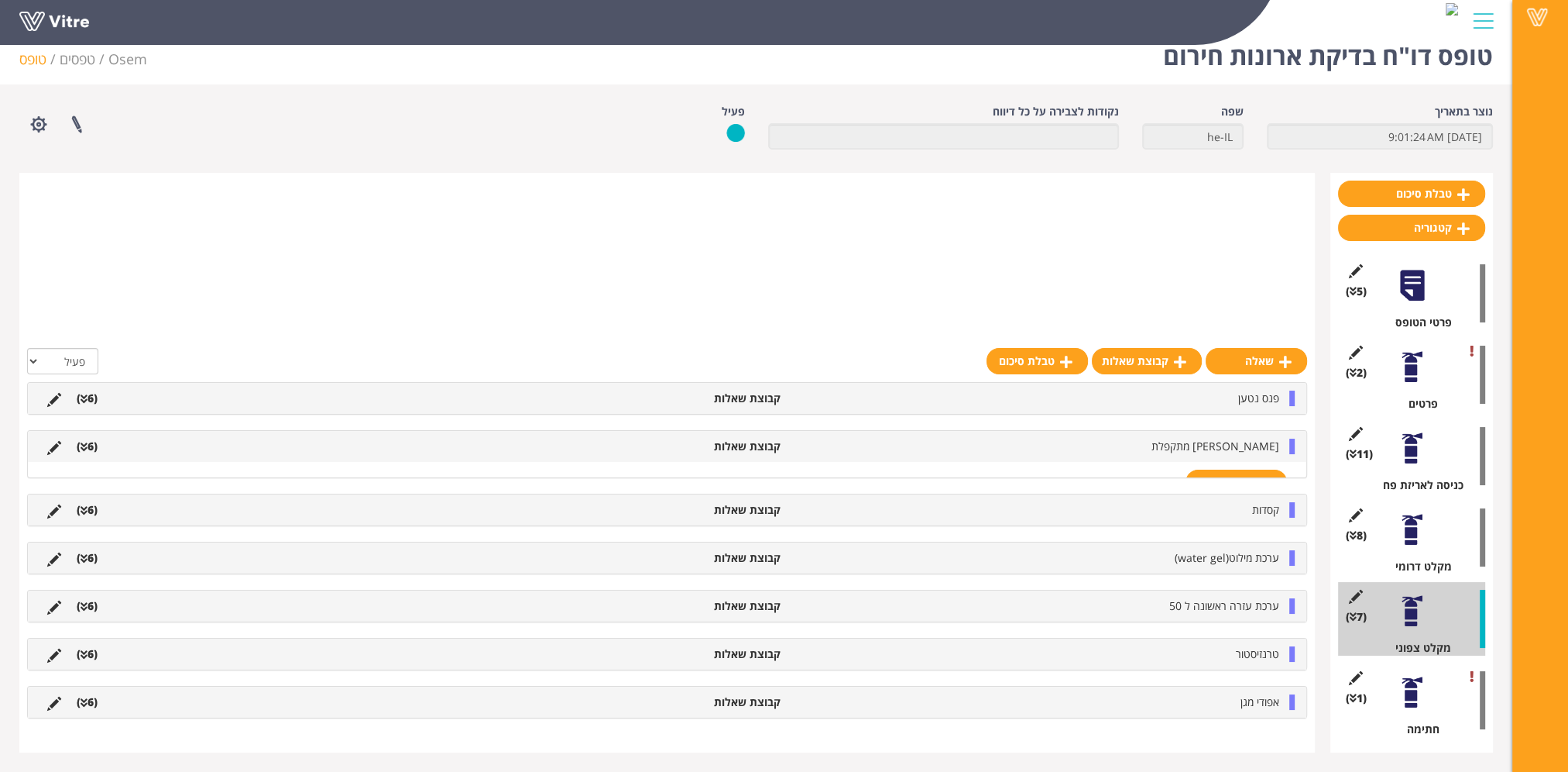
scroll to position [19, 0]
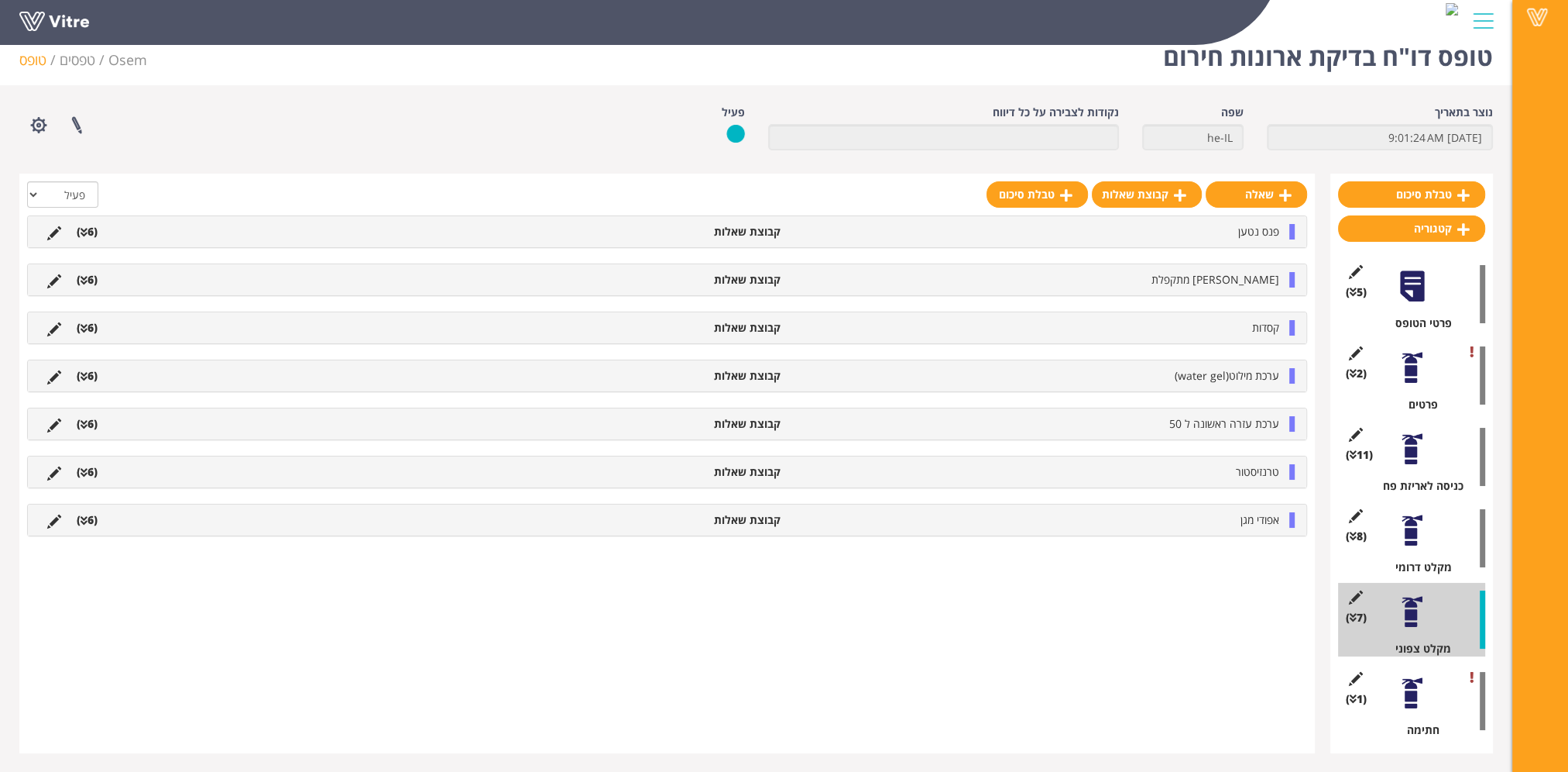
click at [1260, 320] on span "קסדות" at bounding box center [1266, 327] width 27 height 14
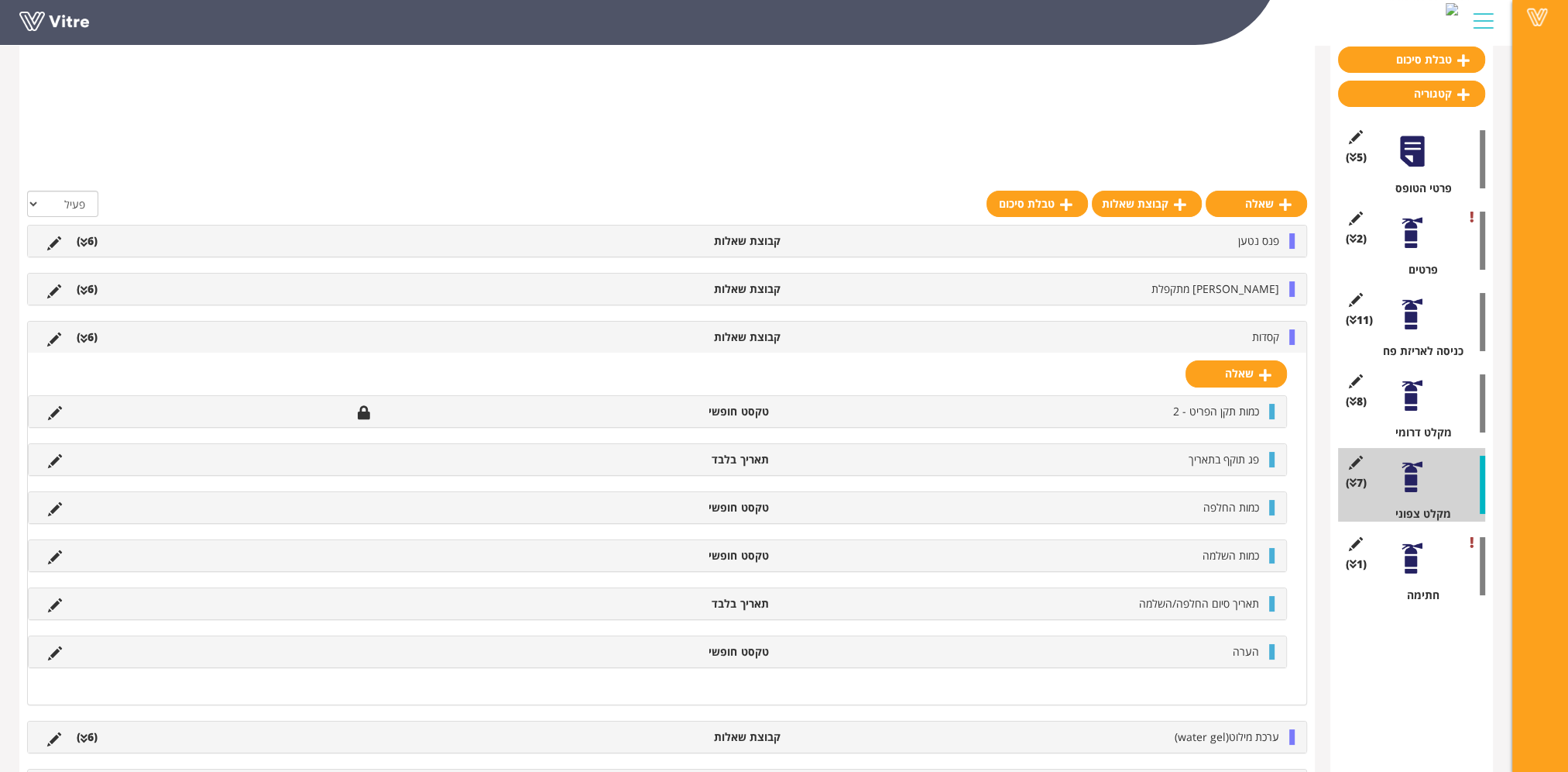
scroll to position [316, 0]
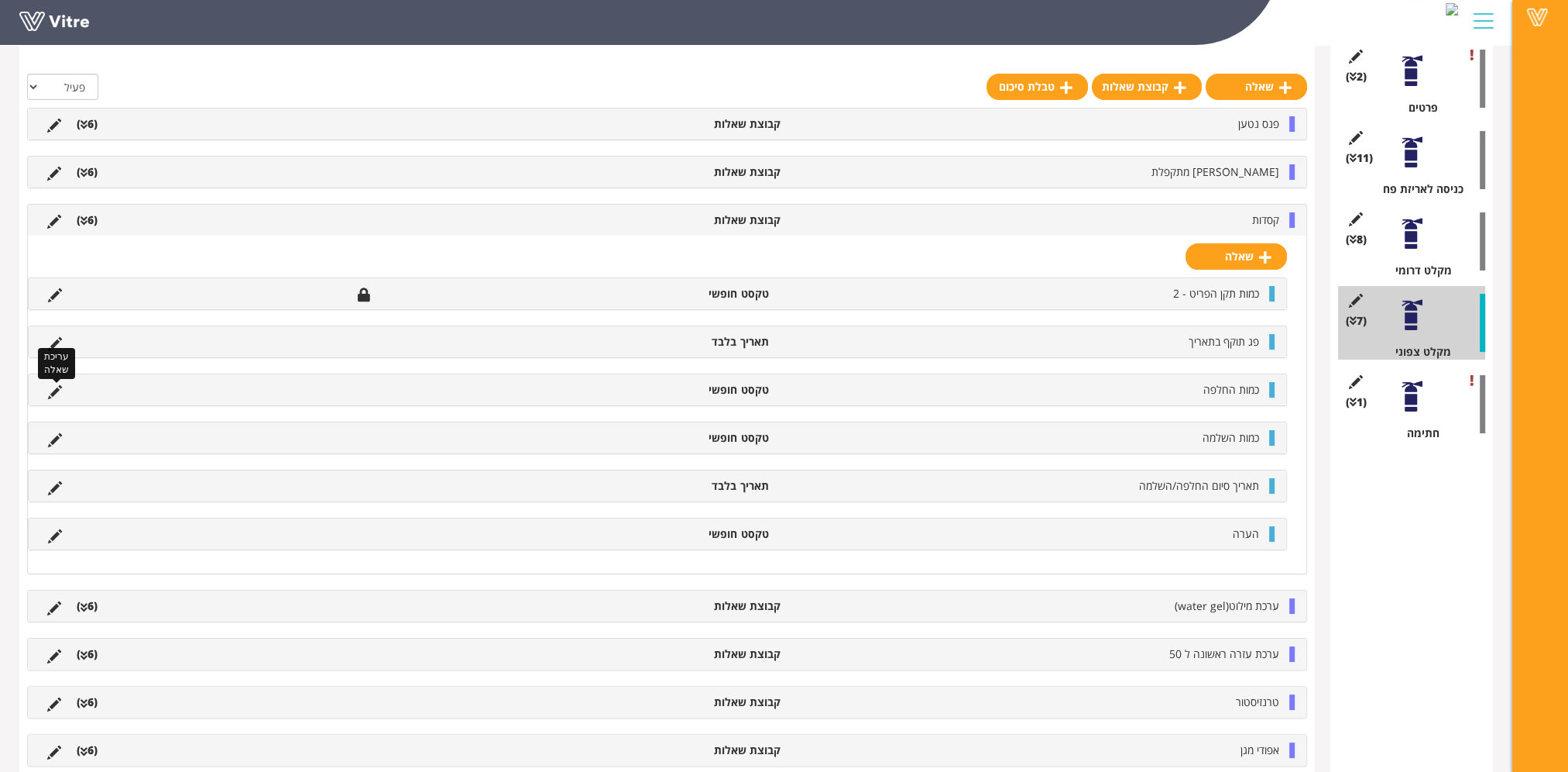
click at [53, 388] on icon at bounding box center [54, 392] width 14 height 14
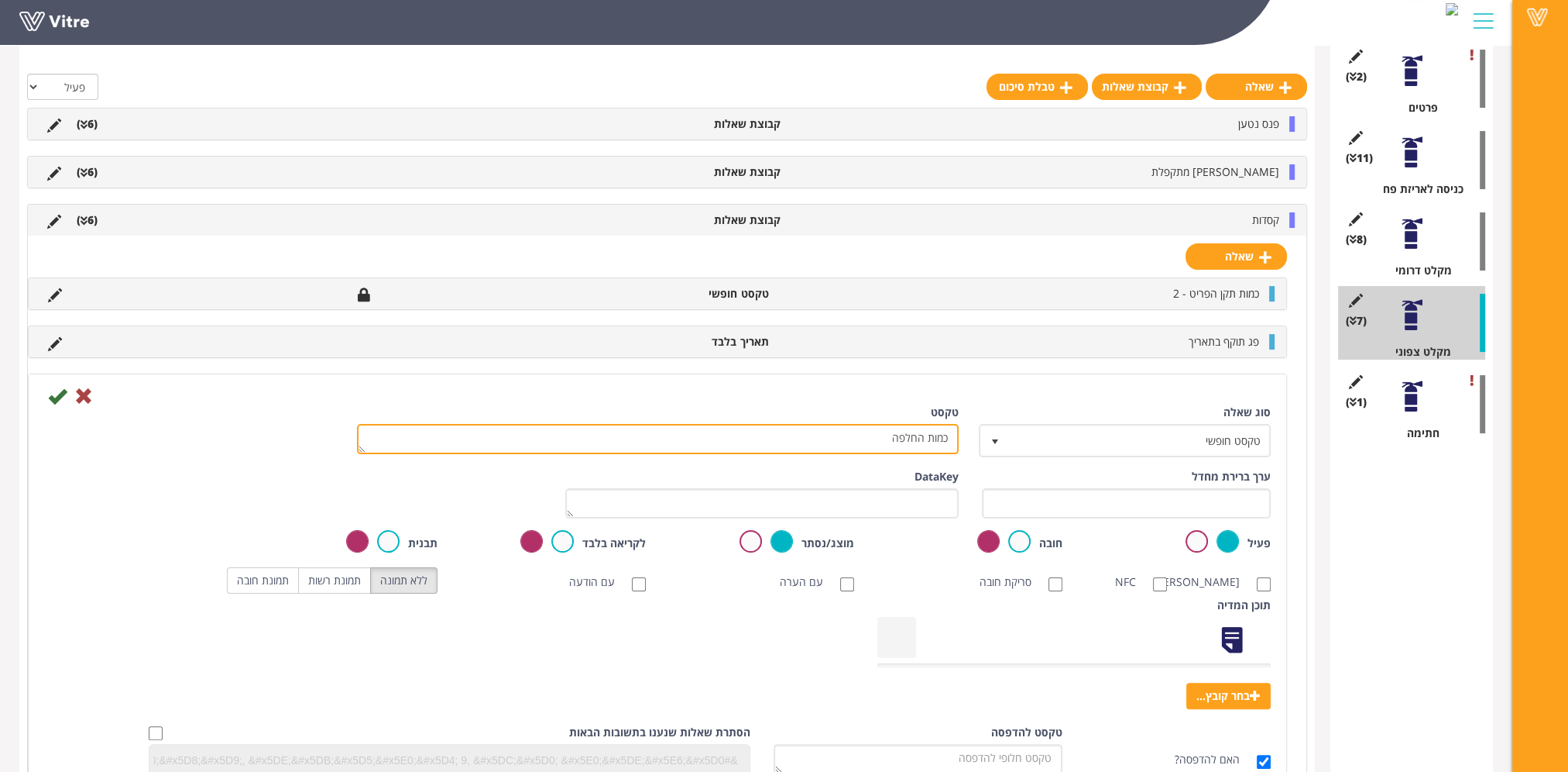
click at [911, 438] on textarea "כמות החלפה" at bounding box center [657, 439] width 601 height 30
type textarea "כמות"
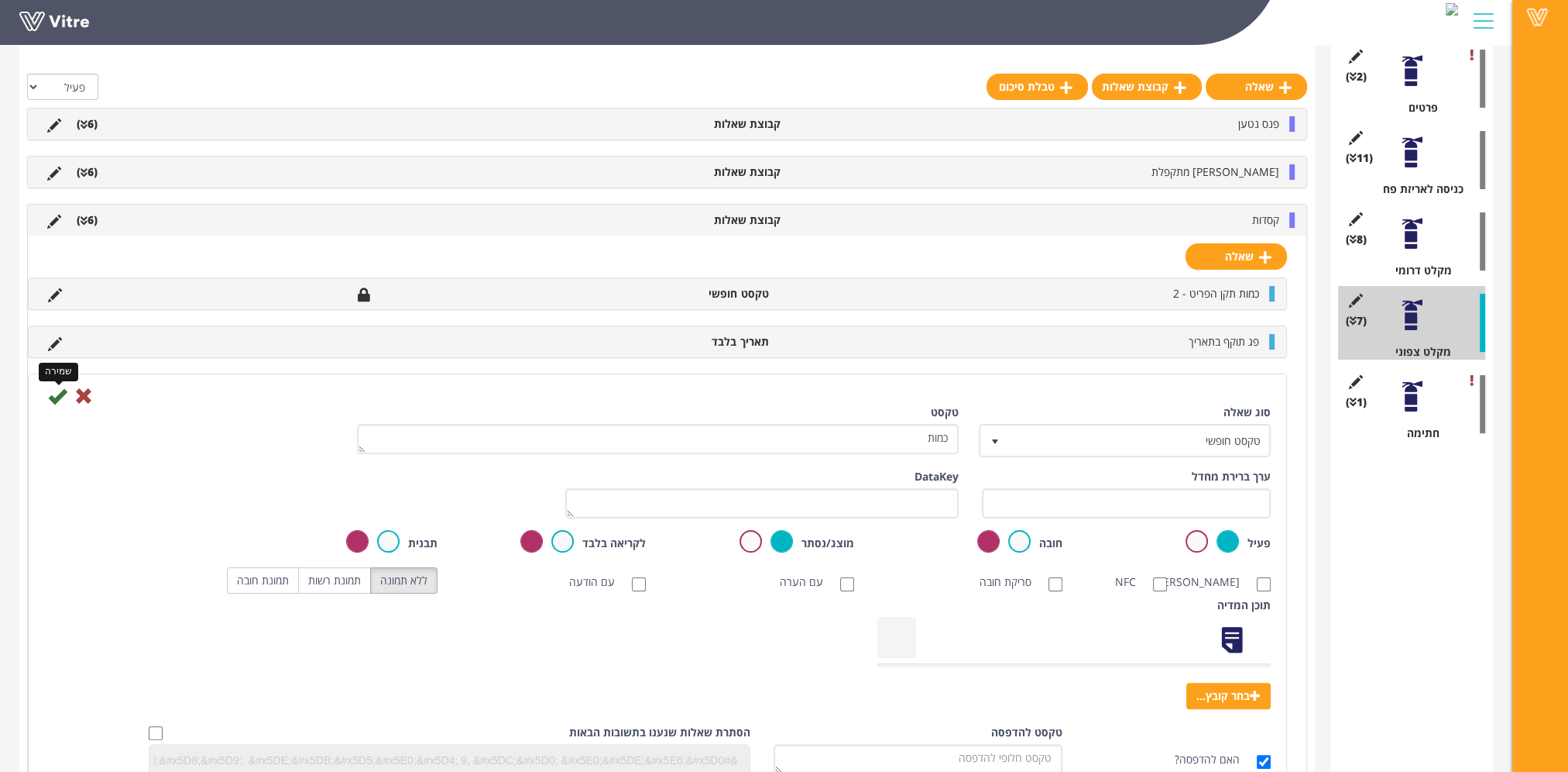
click at [56, 394] on icon at bounding box center [57, 396] width 18 height 18
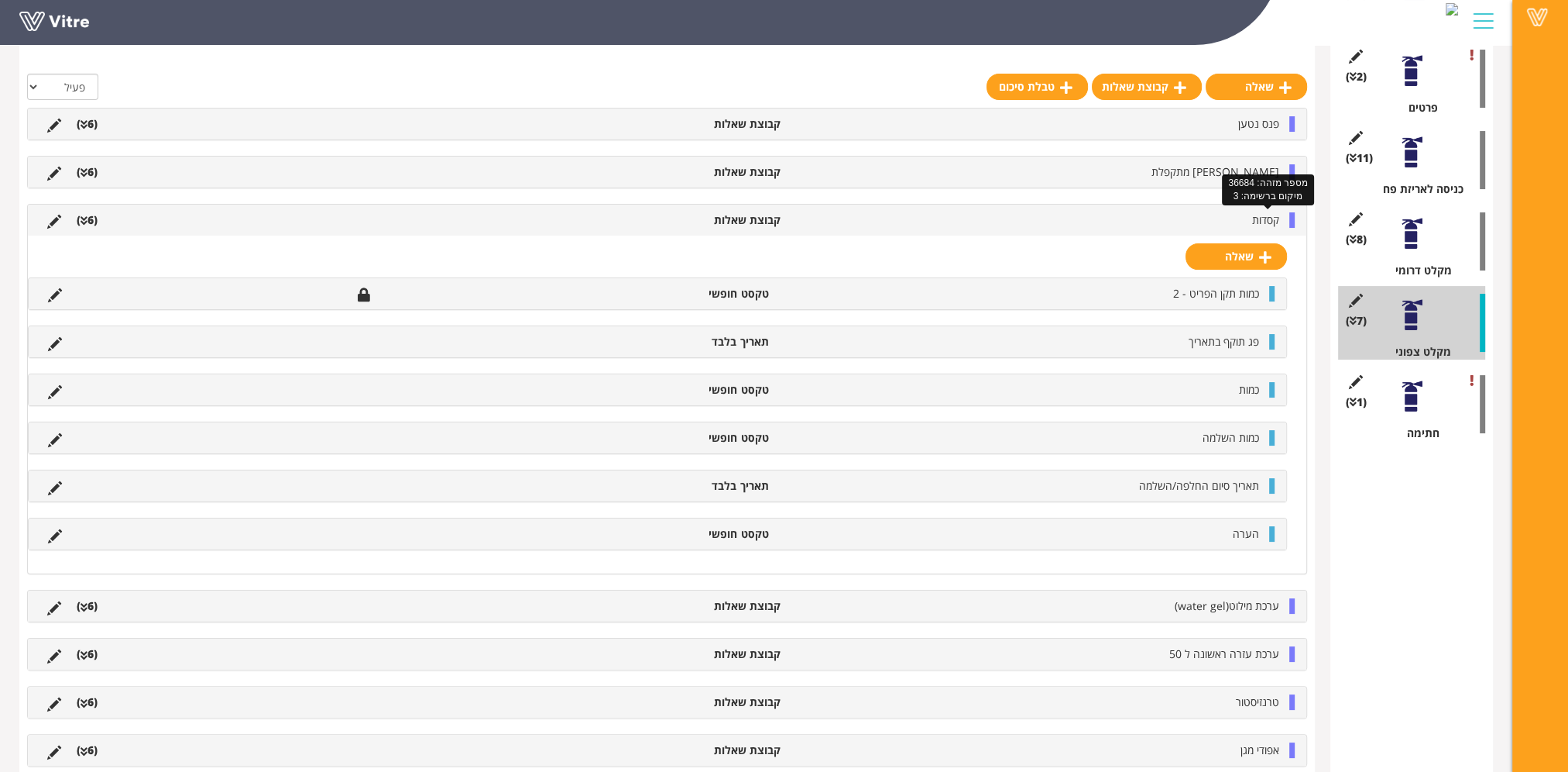
click at [1252, 214] on span "קסדות" at bounding box center [1266, 220] width 27 height 14
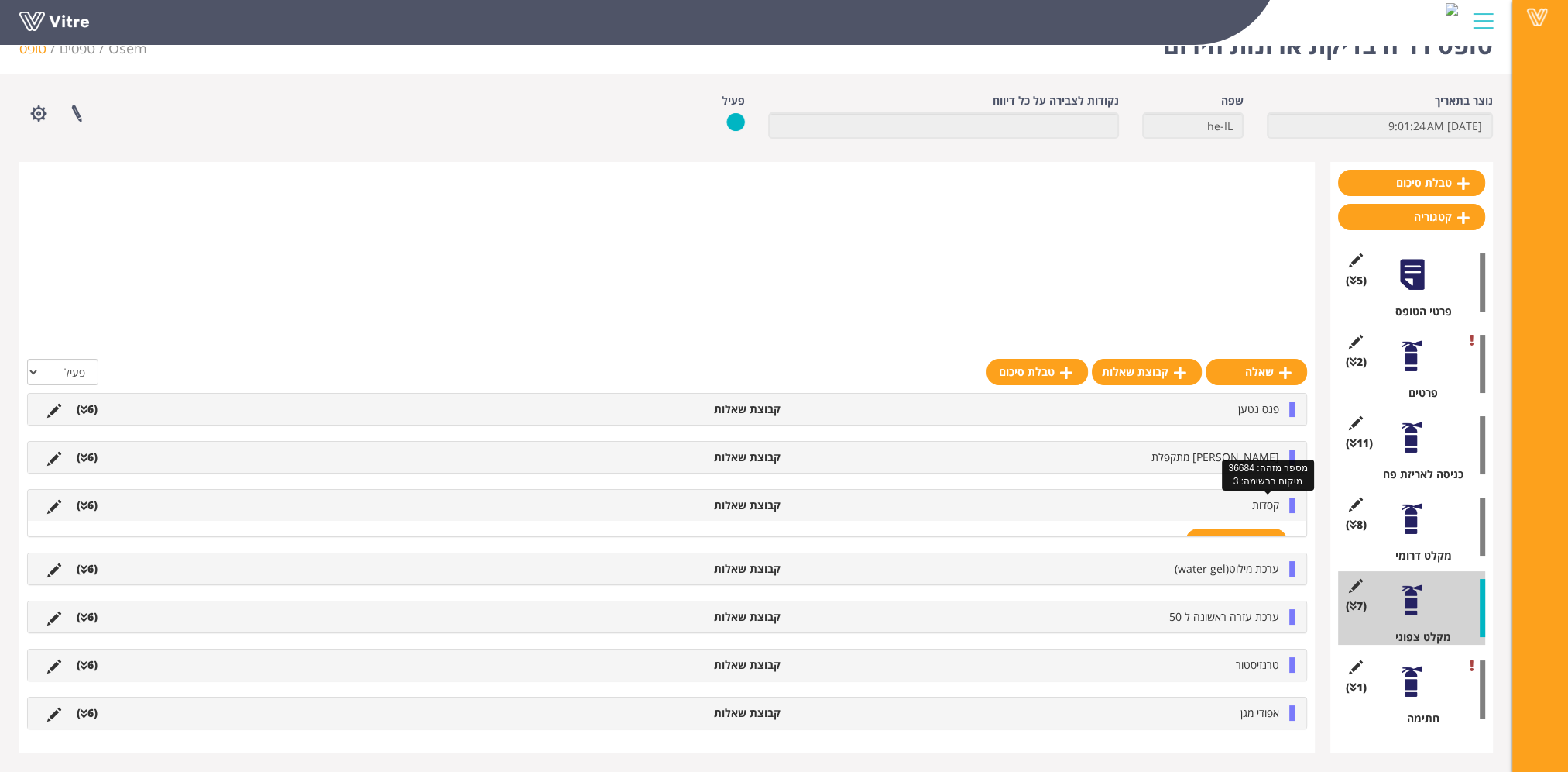
scroll to position [19, 0]
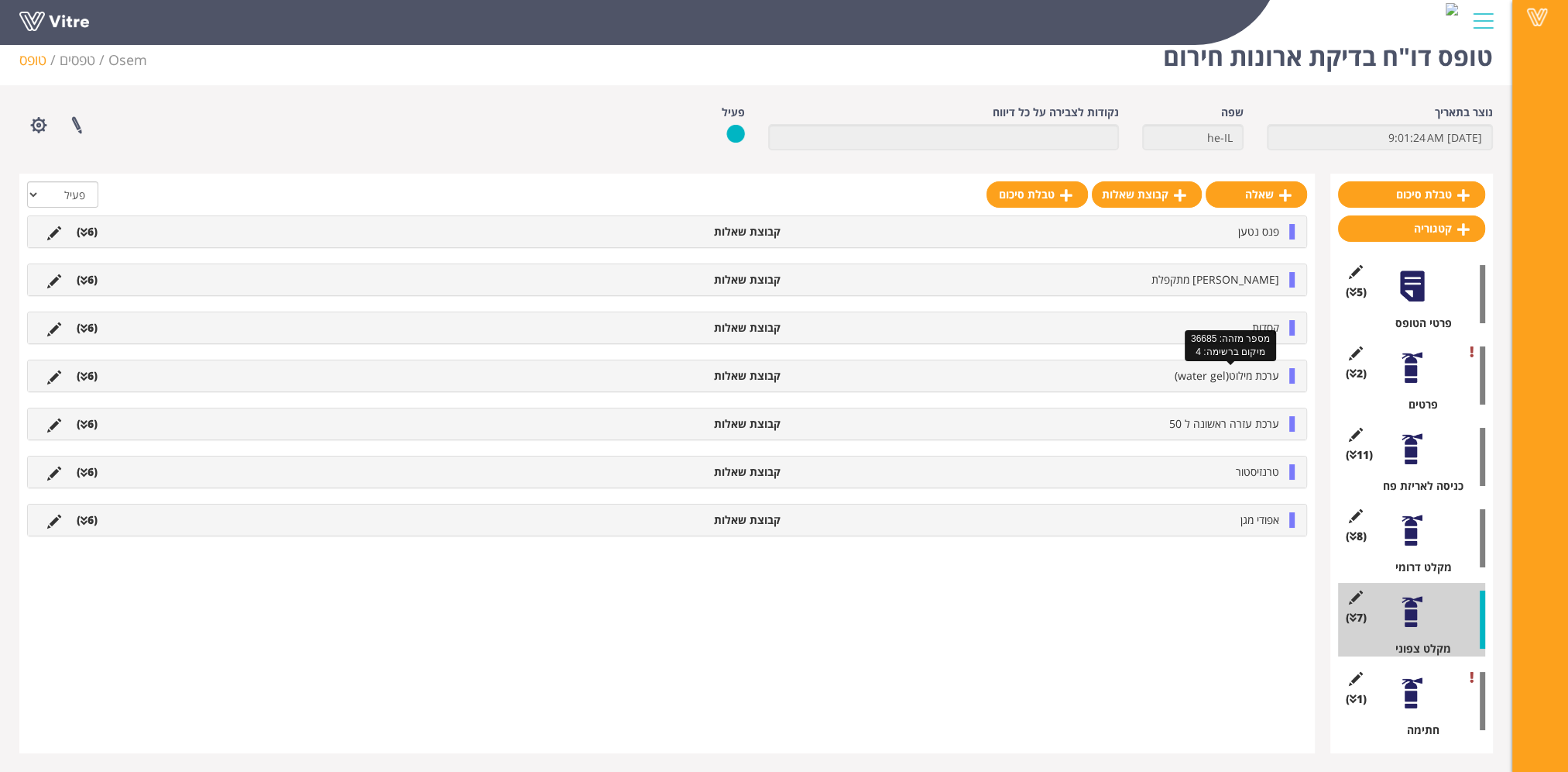
click at [1260, 378] on span "ערכת מילוט(water gel)" at bounding box center [1227, 376] width 105 height 14
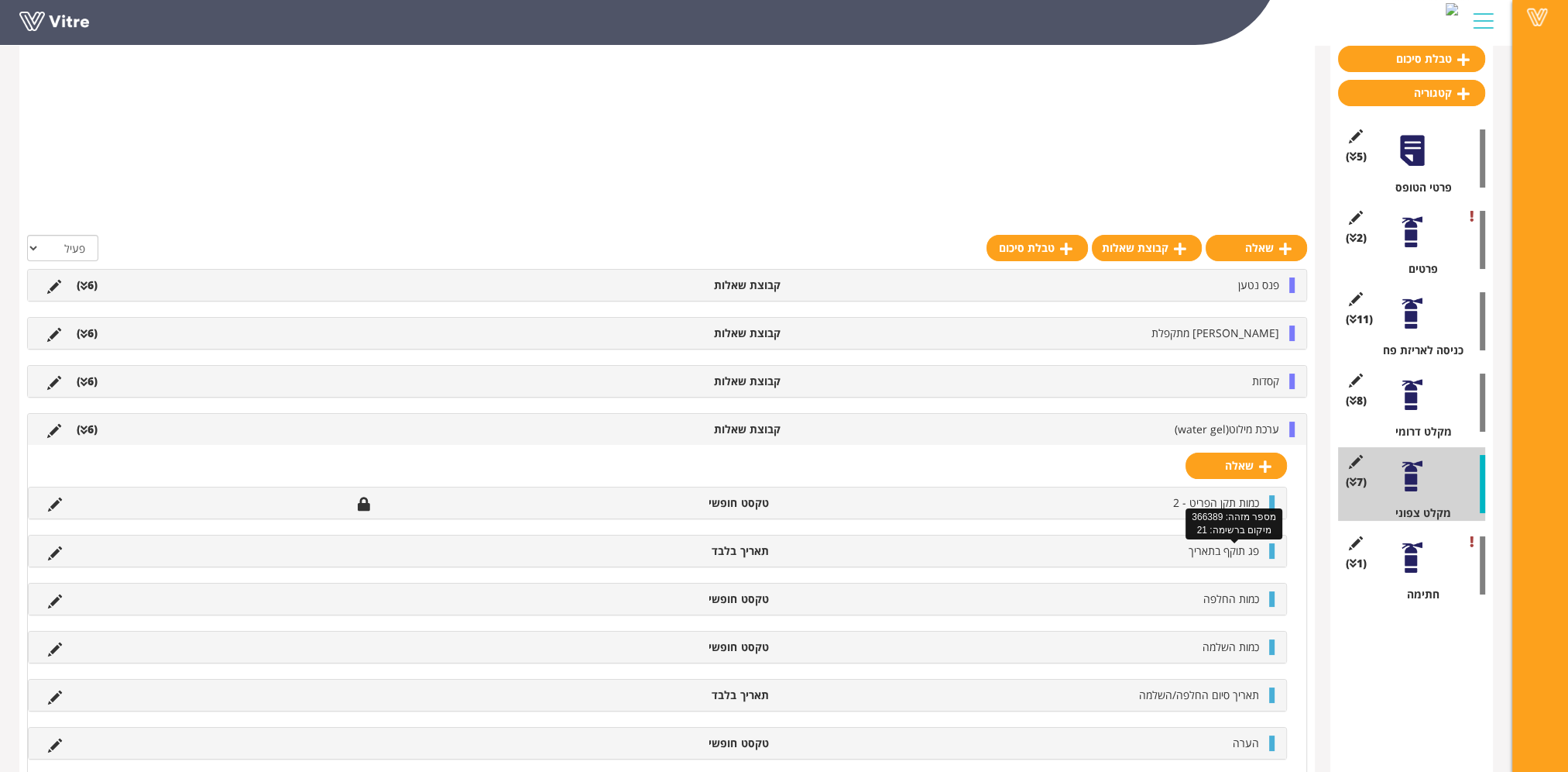
scroll to position [316, 0]
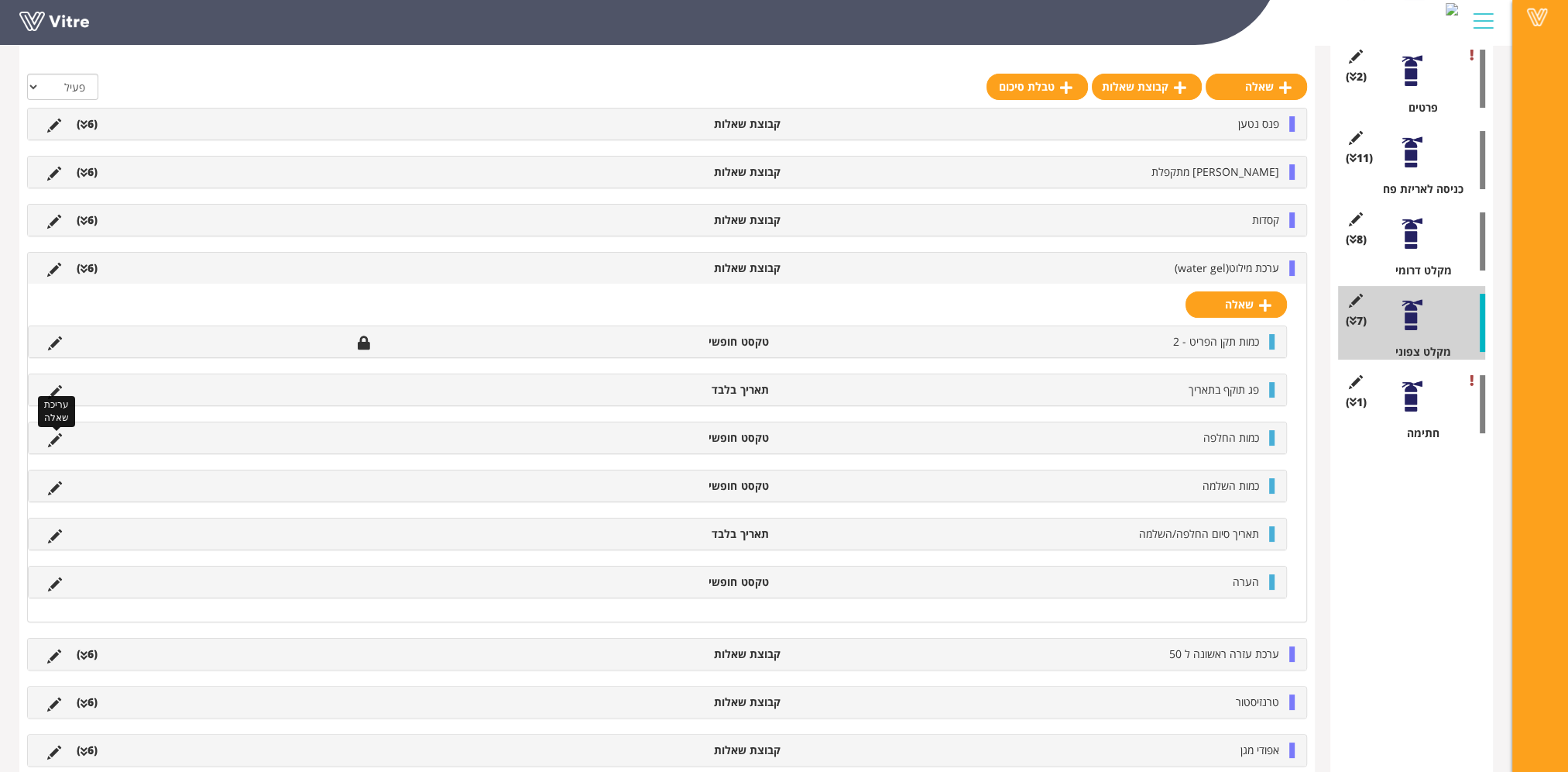
click at [53, 440] on icon at bounding box center [54, 440] width 14 height 14
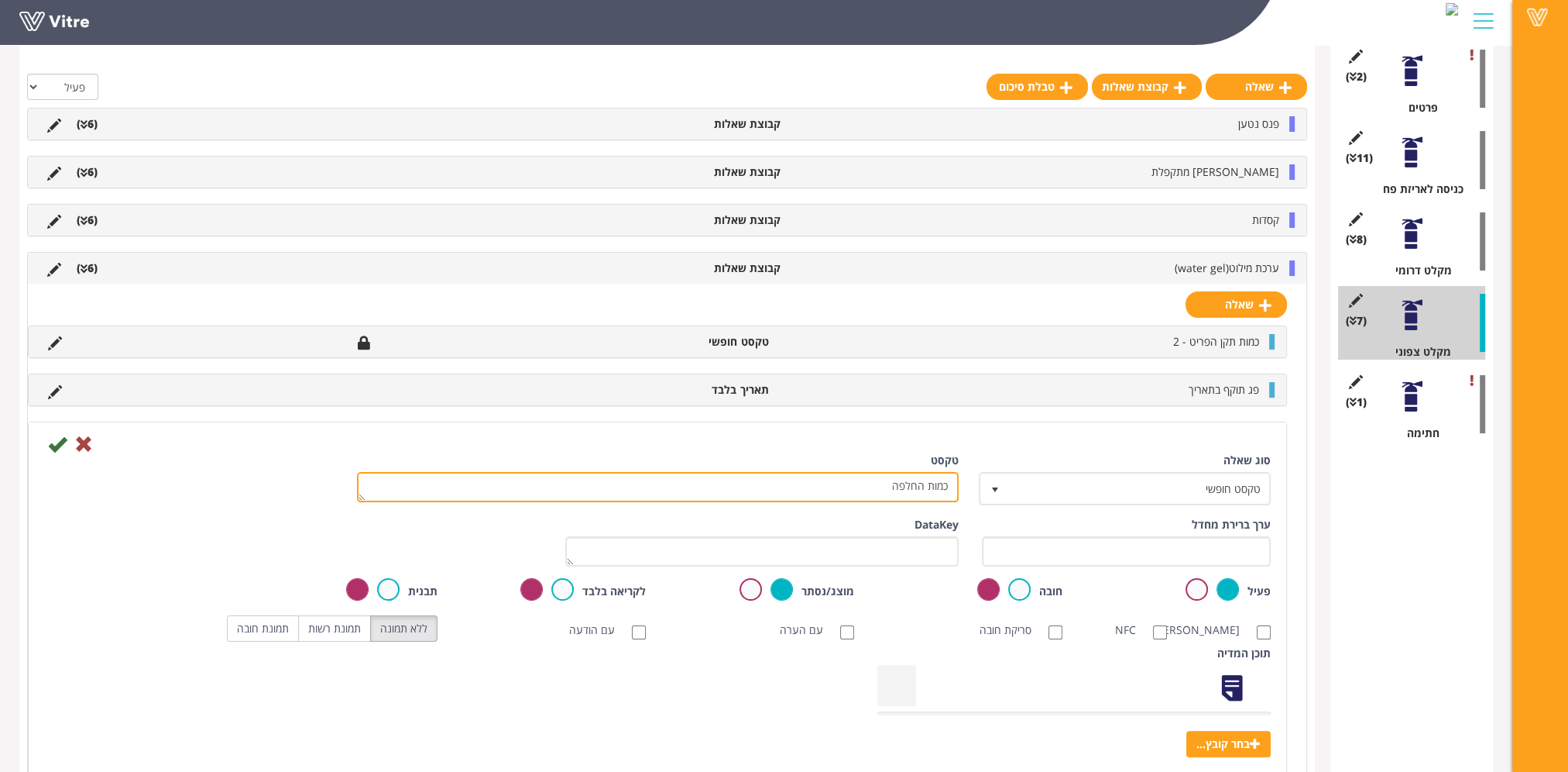
click at [890, 484] on textarea "כמות החלפה" at bounding box center [657, 487] width 601 height 30
type textarea "כמות"
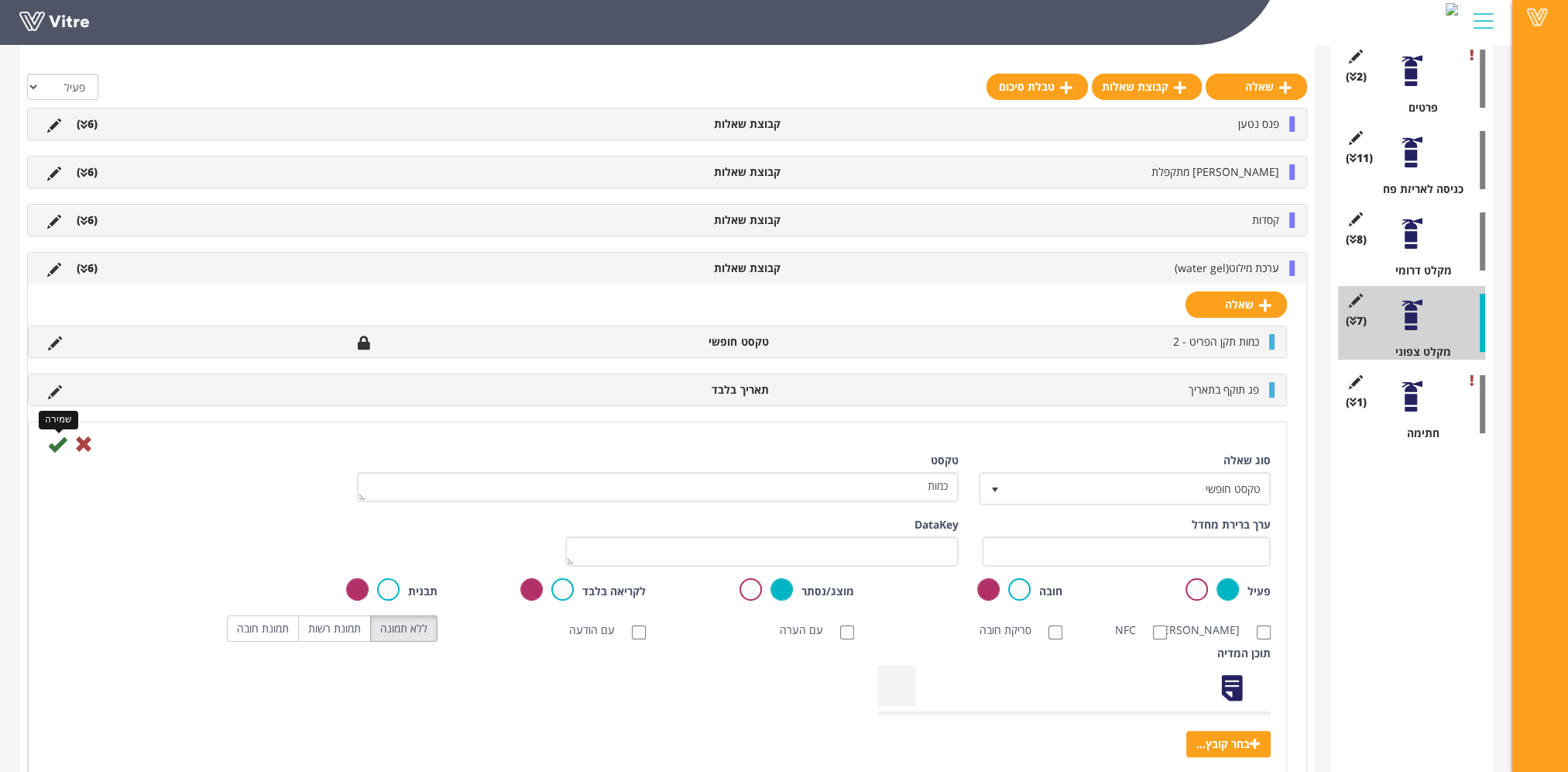
click at [55, 446] on icon at bounding box center [57, 444] width 18 height 18
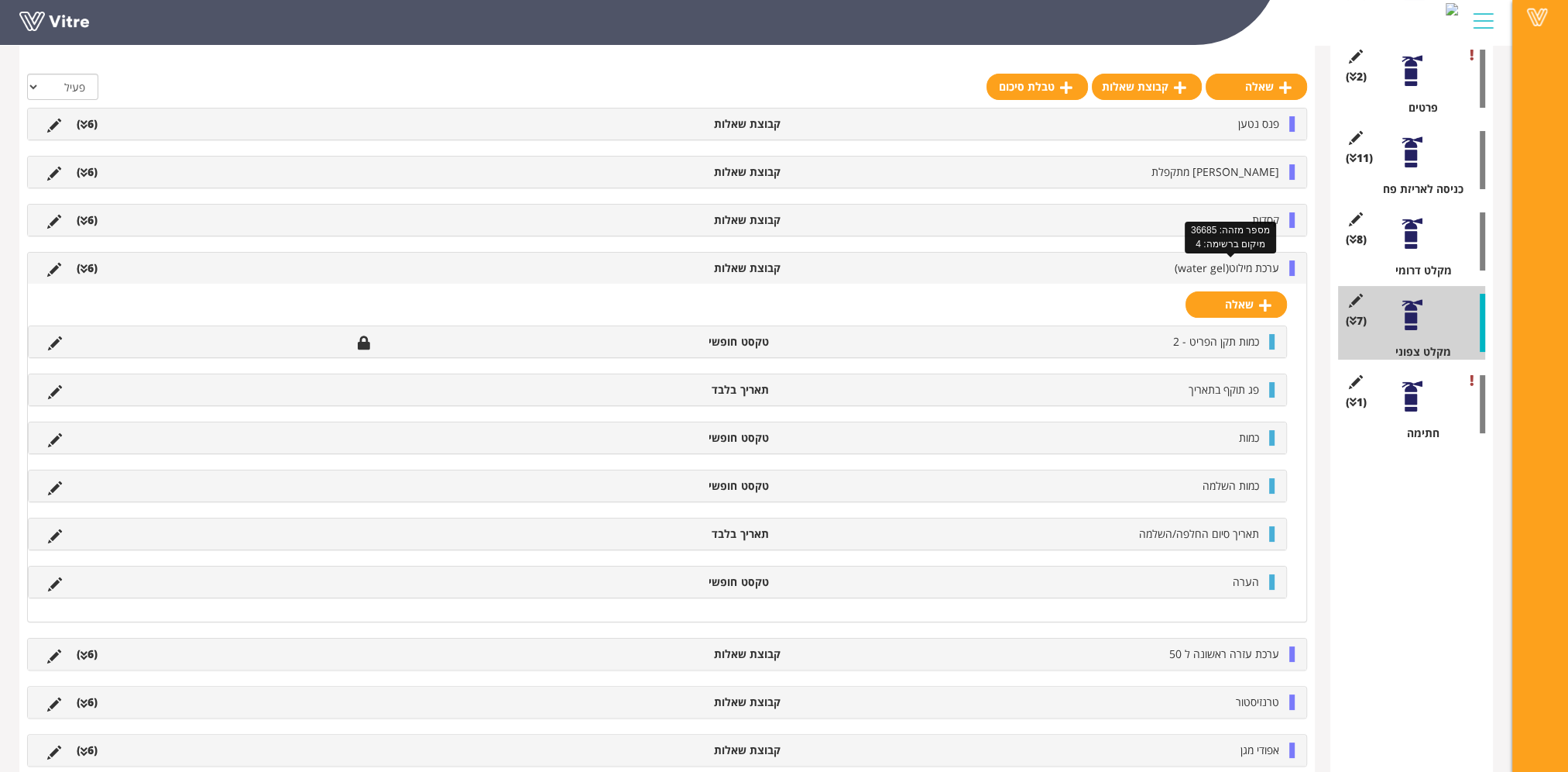
click at [1242, 261] on span "ערכת מילוט(water gel)" at bounding box center [1227, 268] width 105 height 14
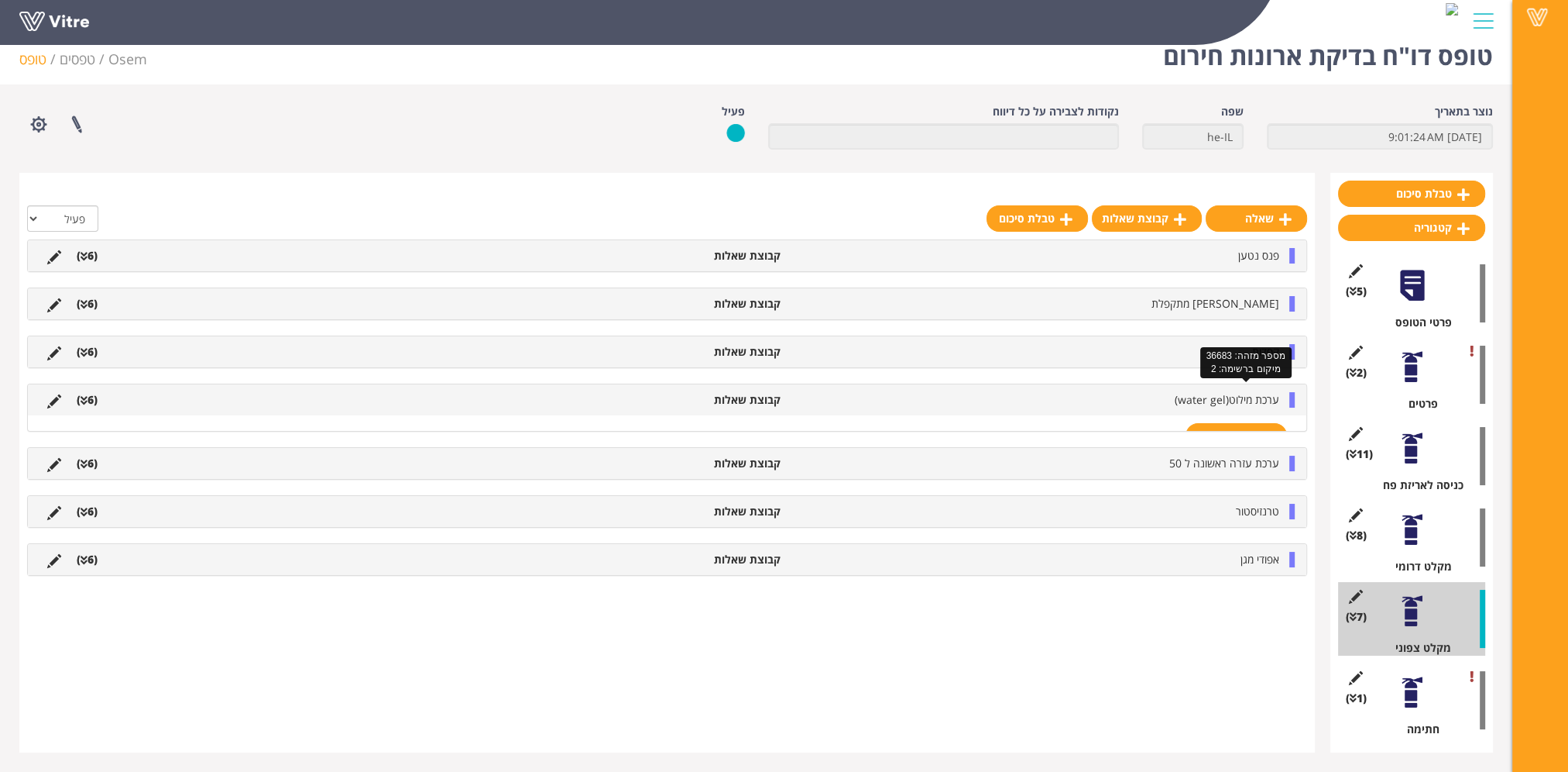
scroll to position [19, 0]
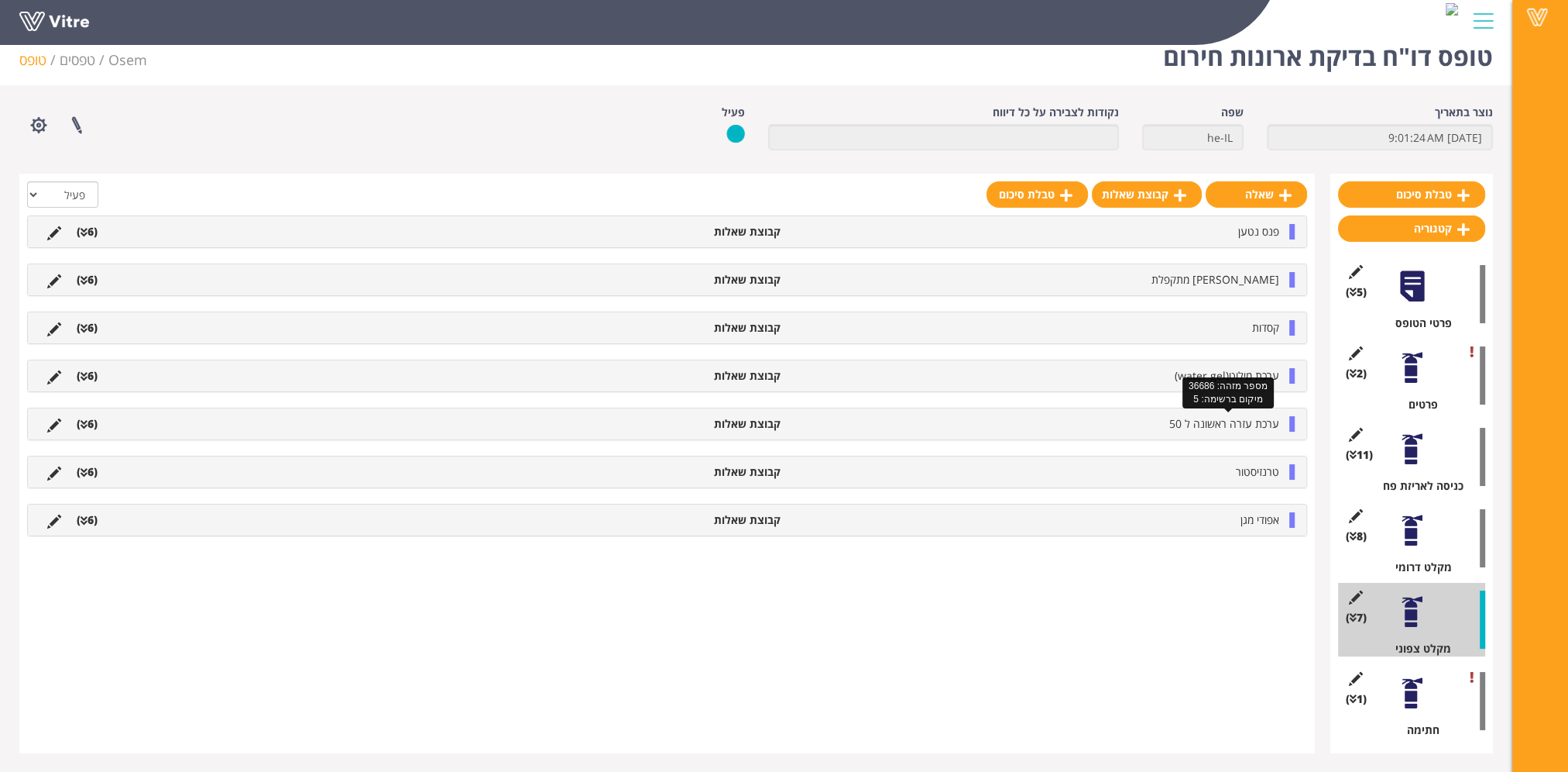
click at [1247, 419] on span "ערכת עזרה ראשונה ל 50" at bounding box center [1225, 424] width 110 height 14
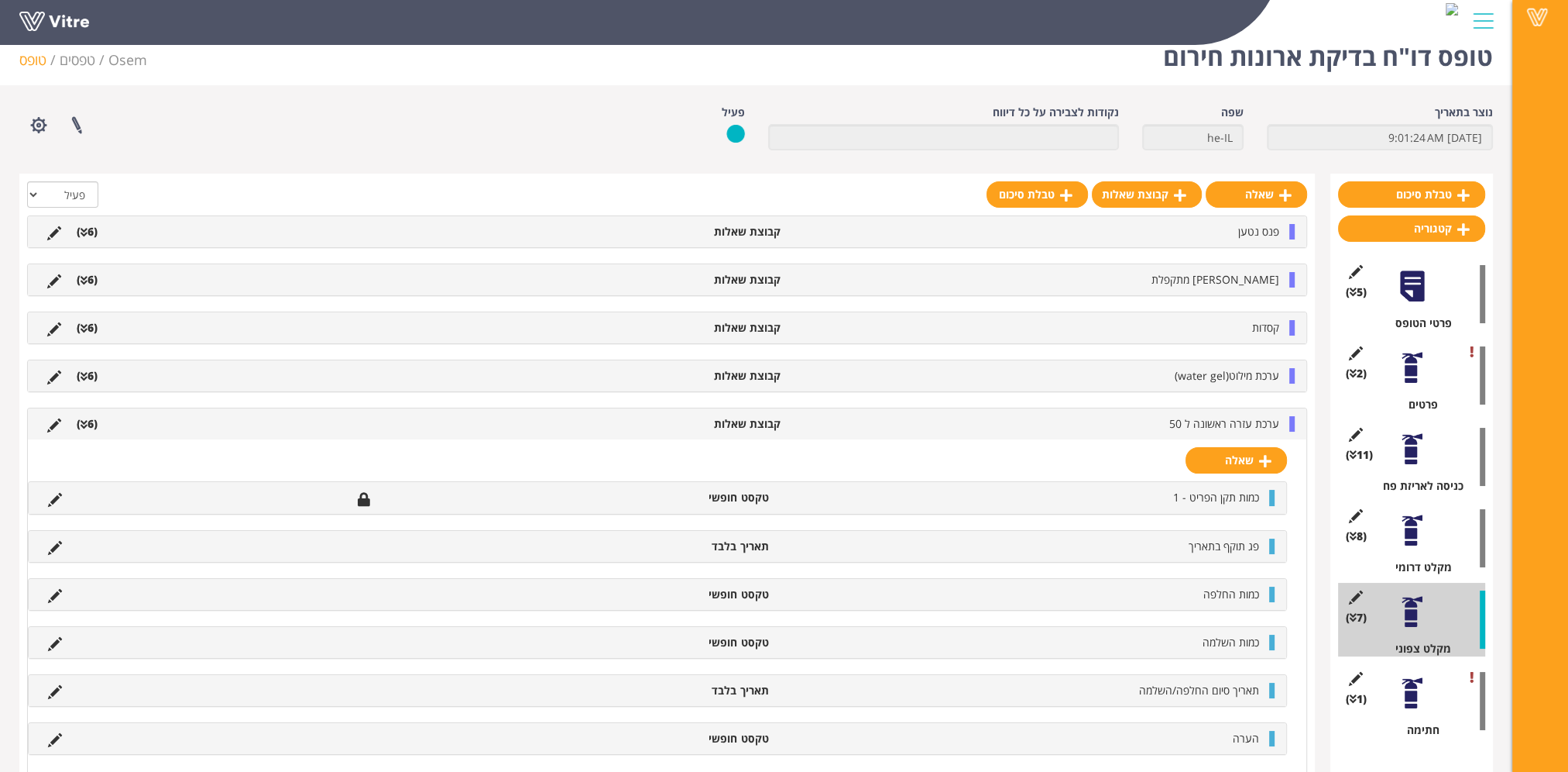
scroll to position [316, 0]
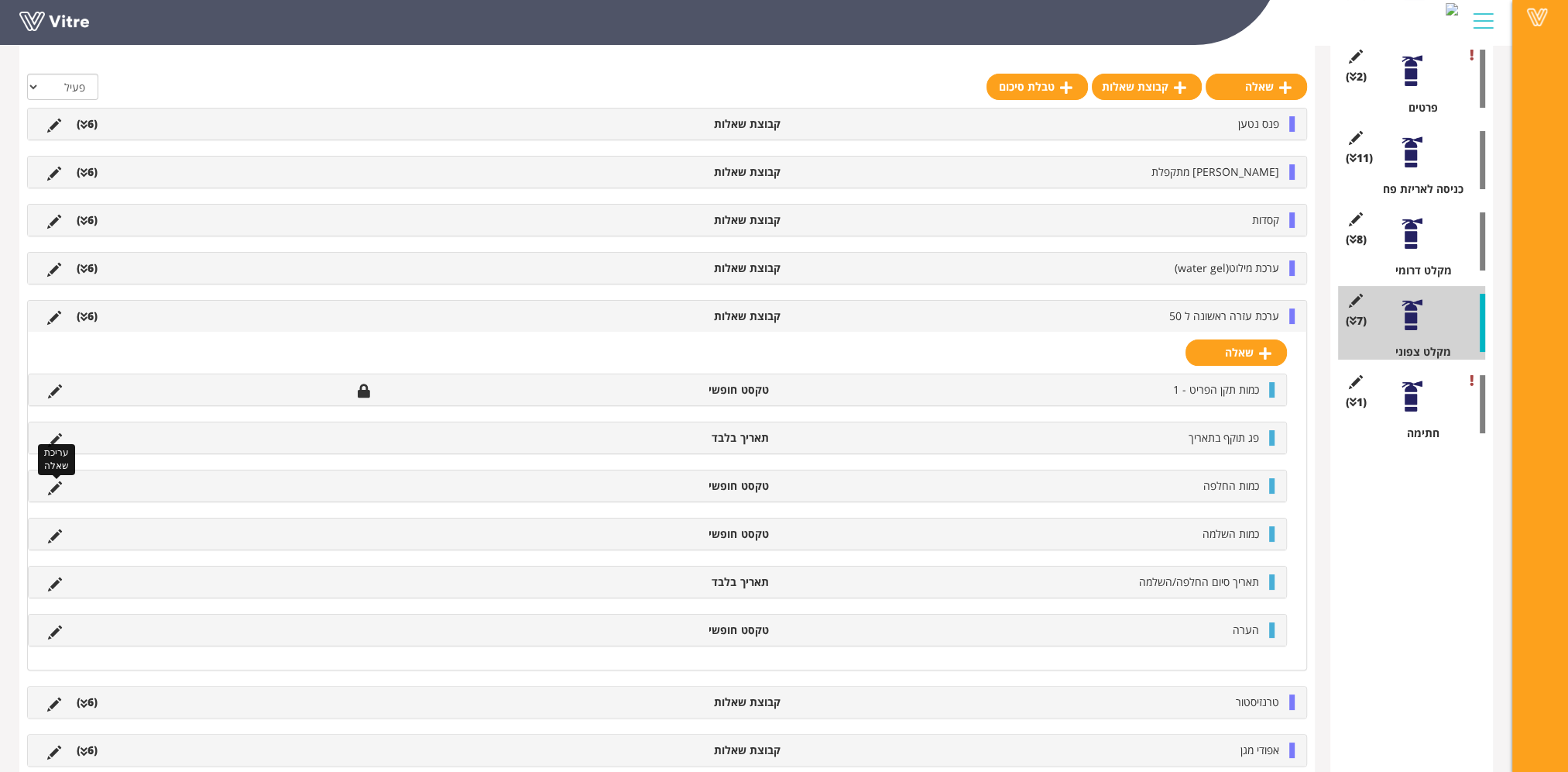
click at [56, 481] on icon at bounding box center [54, 487] width 14 height 14
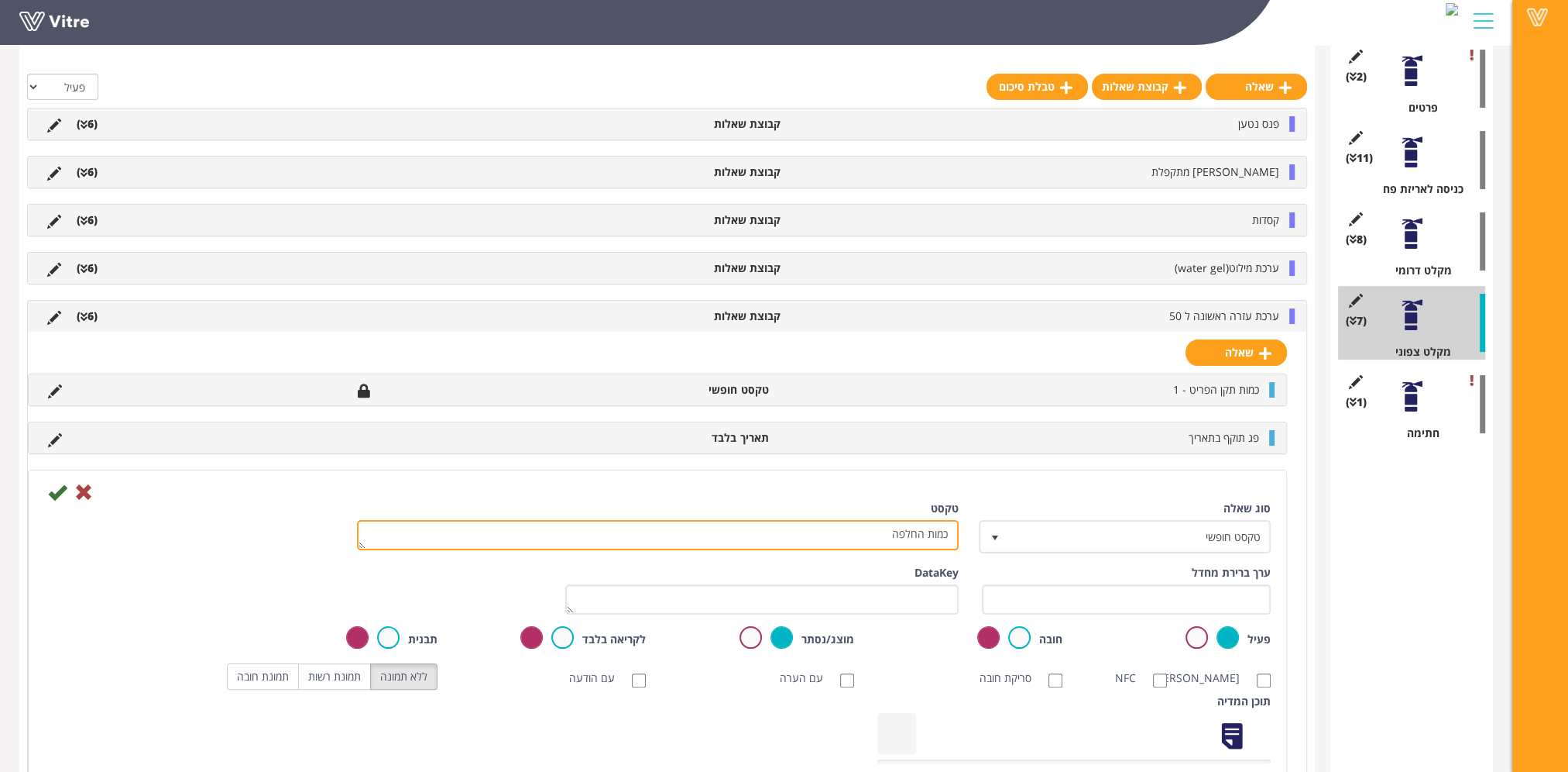
click at [904, 525] on textarea "כמות החלפה" at bounding box center [657, 535] width 601 height 30
type textarea "כמות"
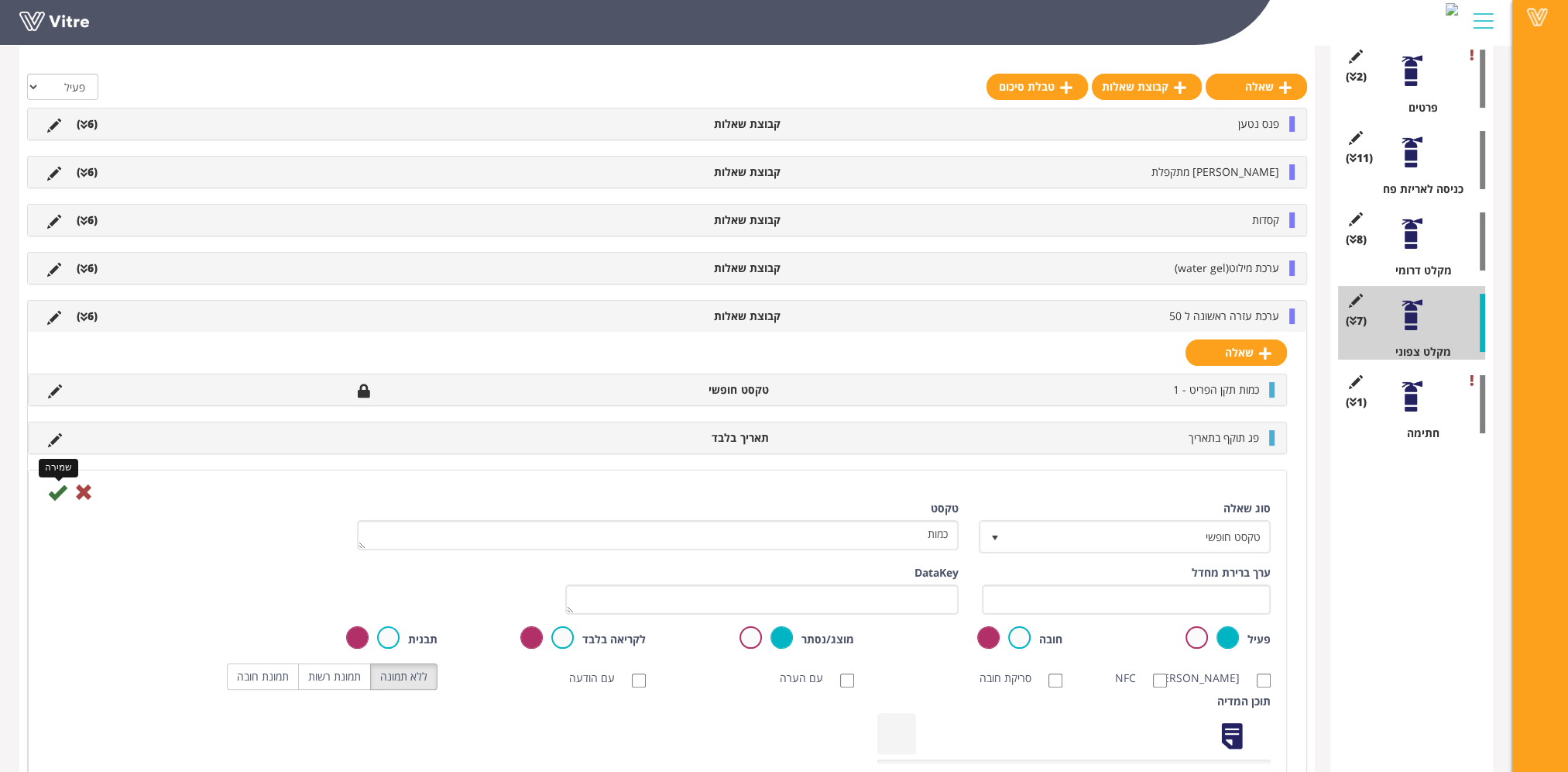
click at [50, 490] on icon at bounding box center [57, 491] width 18 height 18
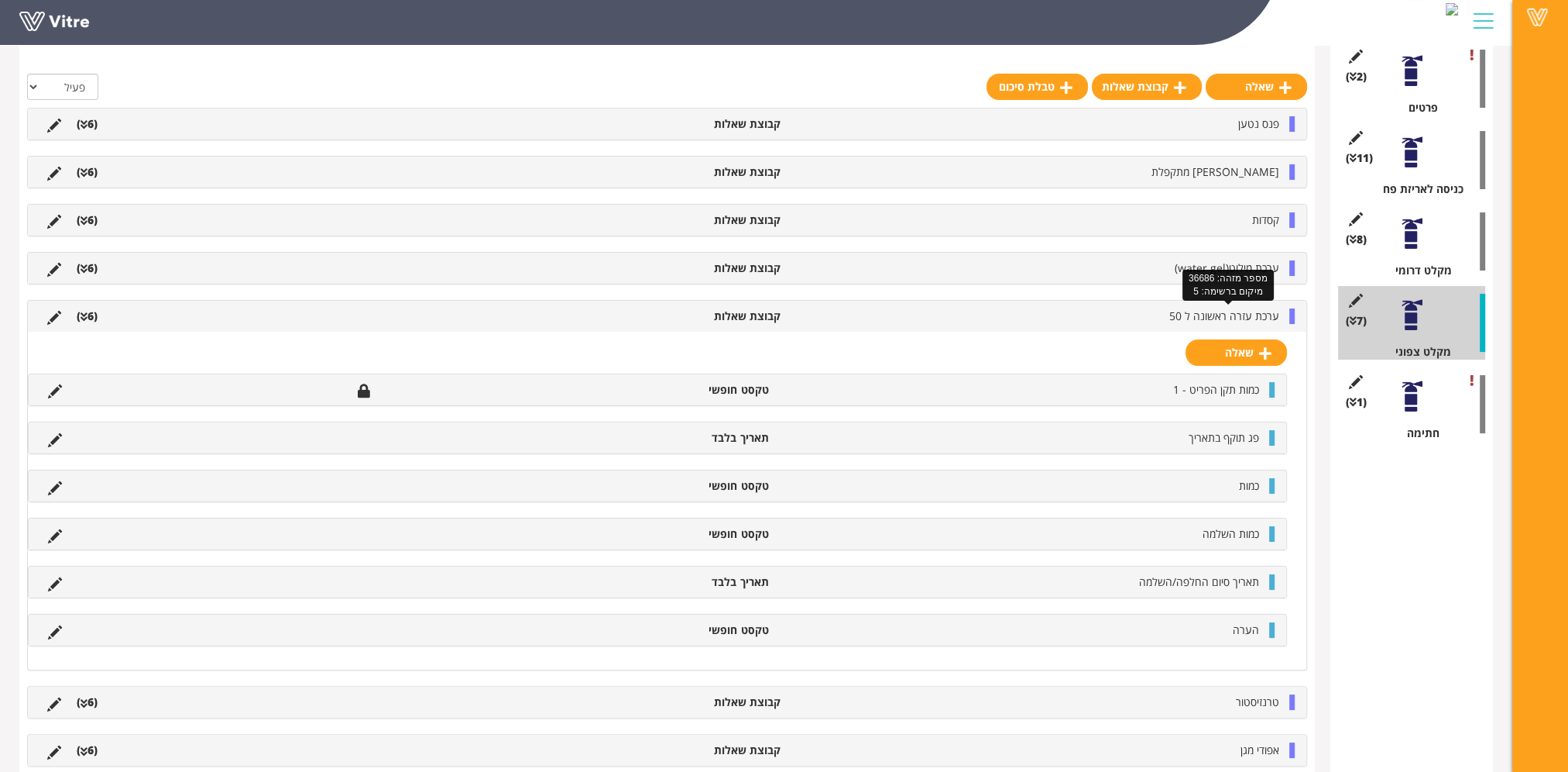
click at [1209, 316] on span "ערכת עזרה ראשונה ל 50" at bounding box center [1225, 316] width 110 height 14
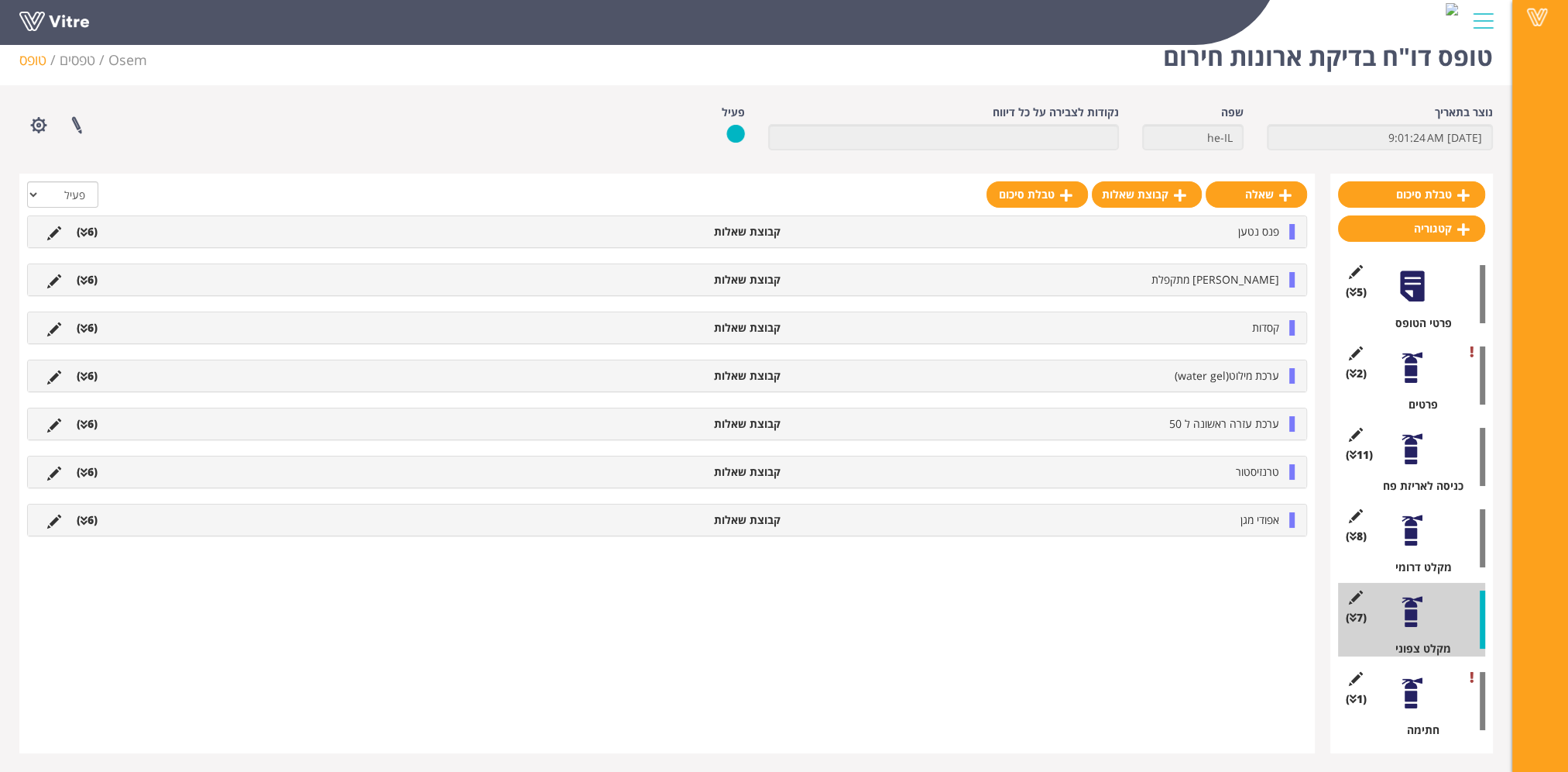
click at [1233, 464] on li "טרנזיסטור" at bounding box center [1038, 472] width 498 height 15
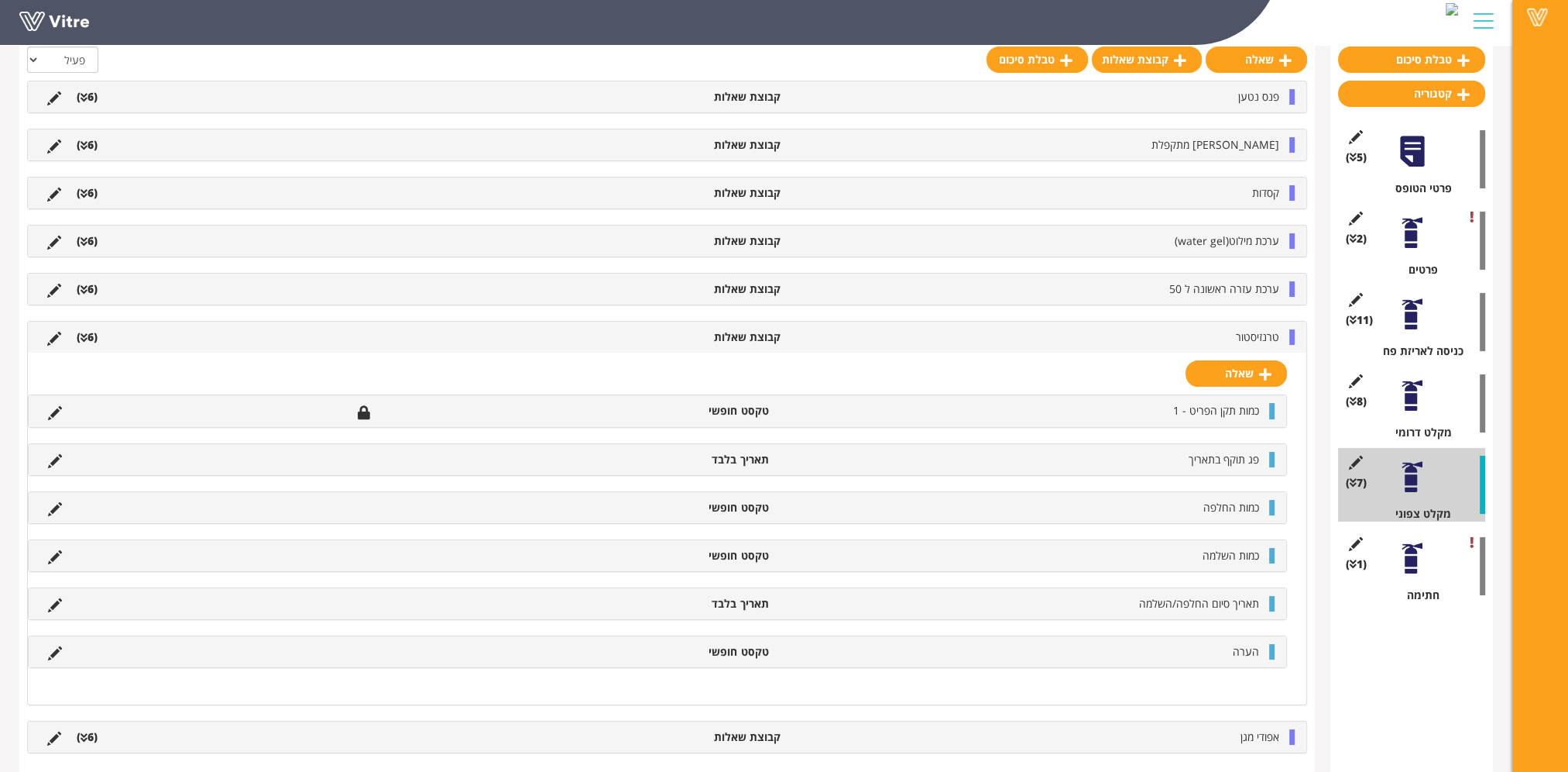
scroll to position [316, 0]
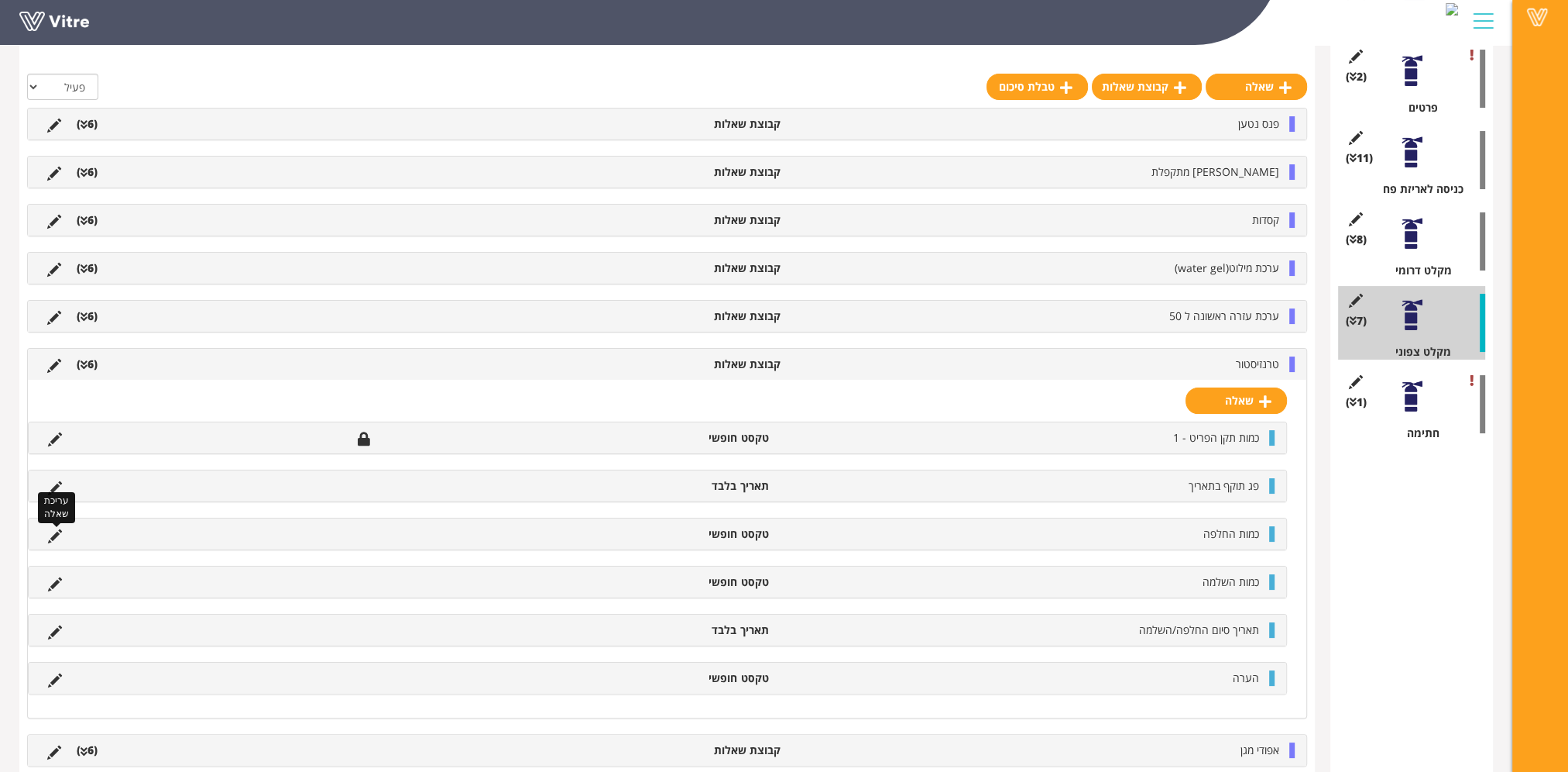
click at [50, 531] on icon at bounding box center [54, 535] width 14 height 14
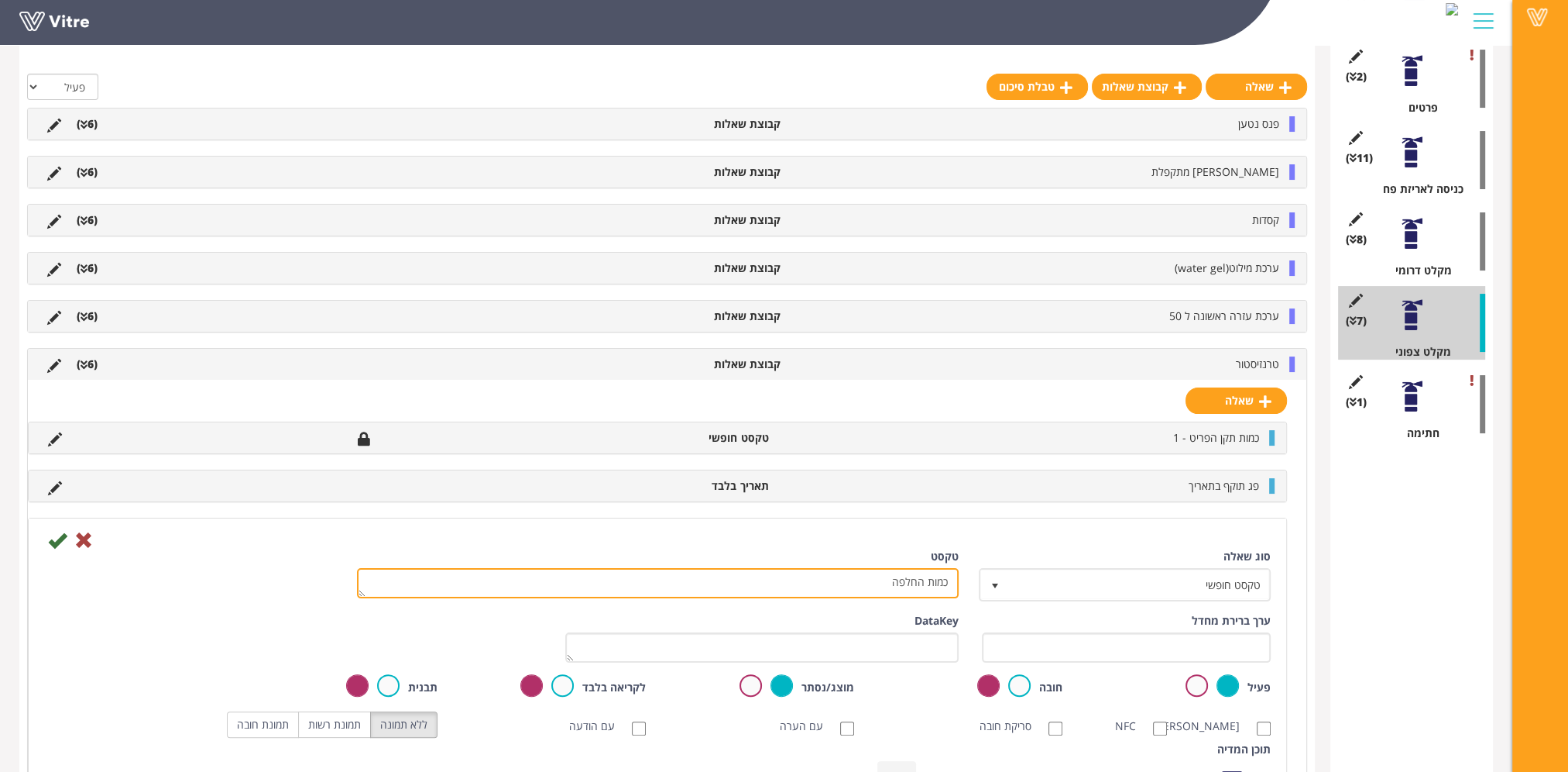
click at [908, 577] on textarea "כמות החלפה" at bounding box center [657, 583] width 601 height 30
type textarea "כמות"
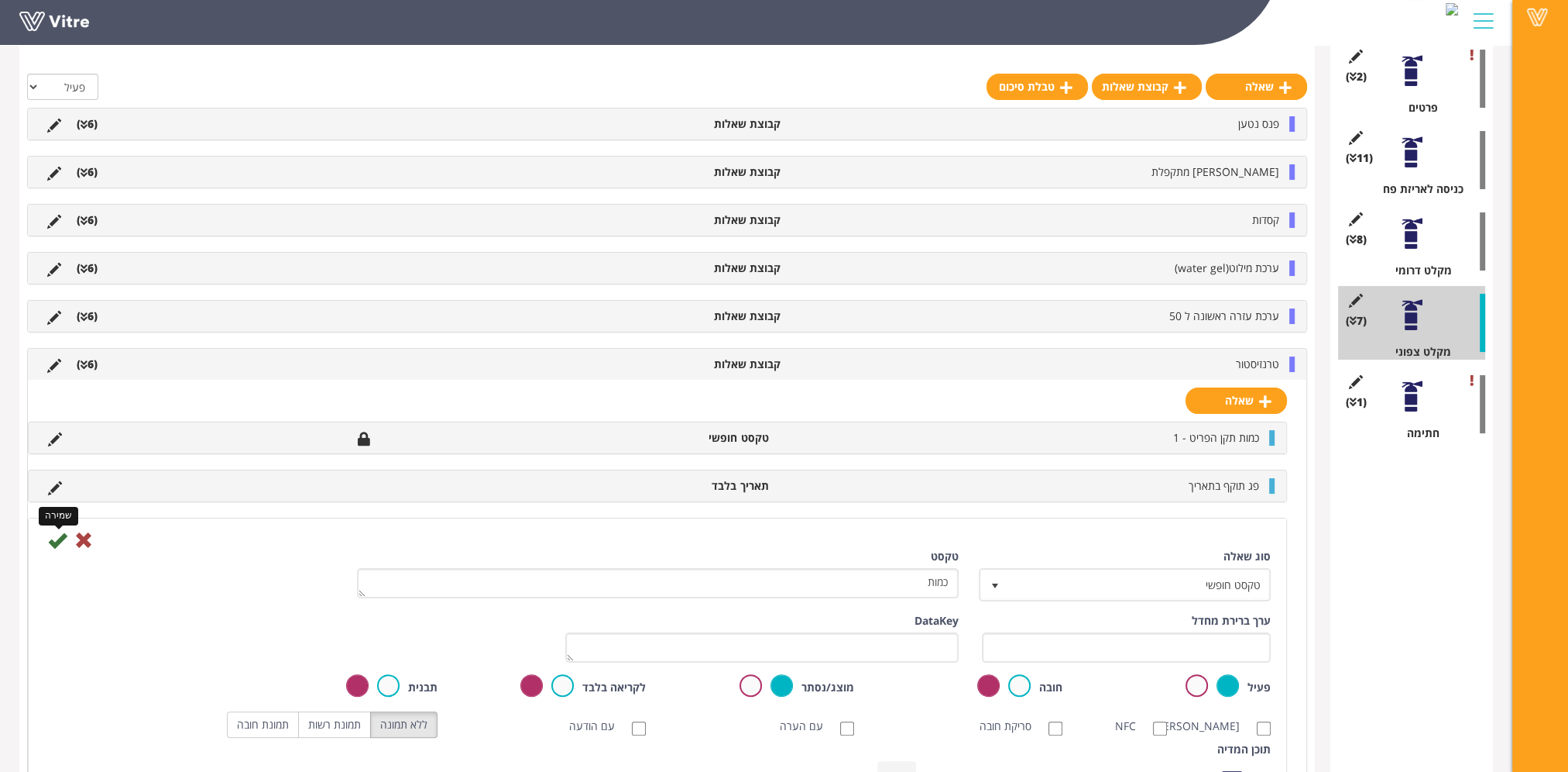
click at [54, 536] on icon at bounding box center [57, 539] width 18 height 18
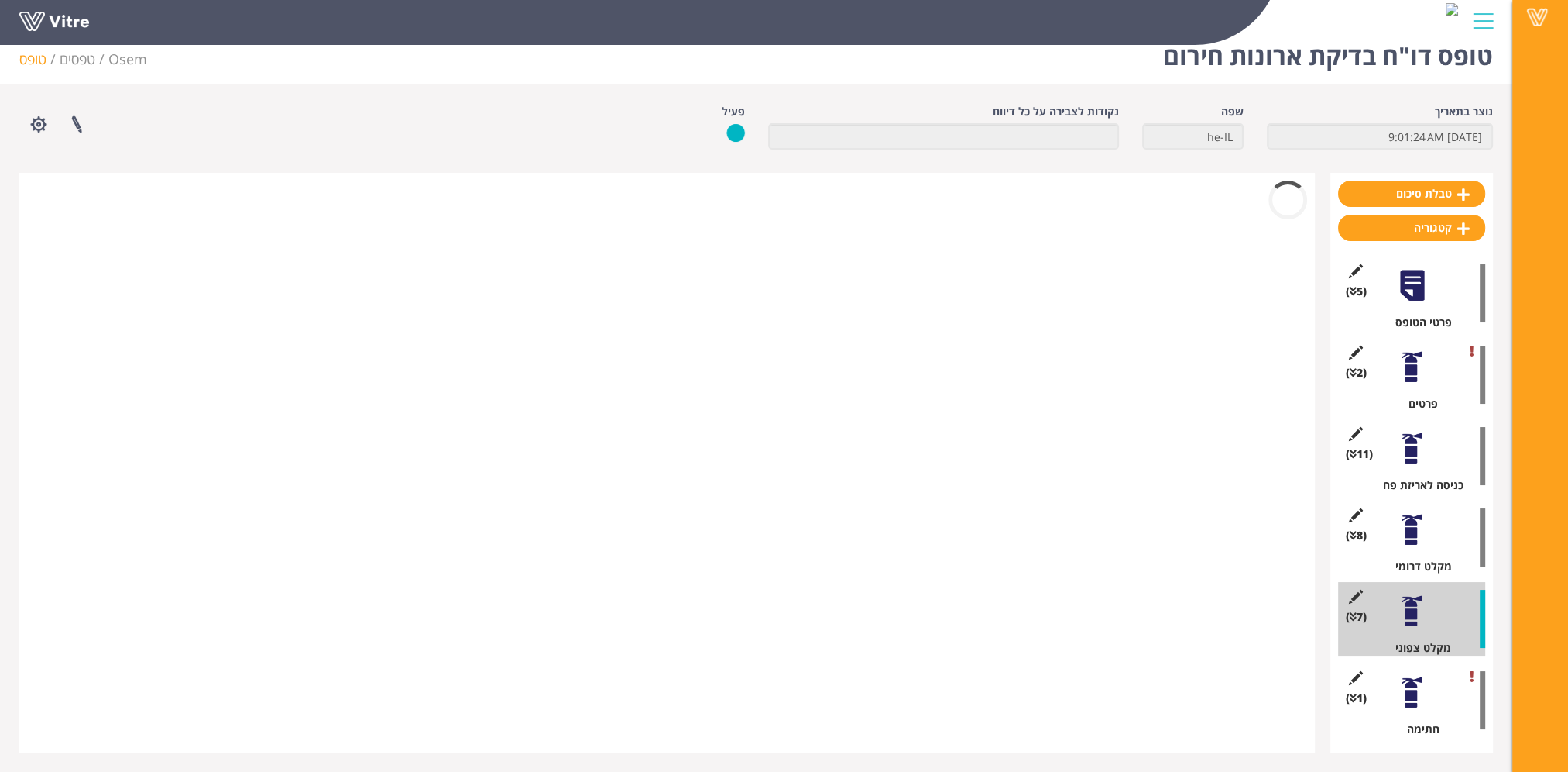
scroll to position [19, 0]
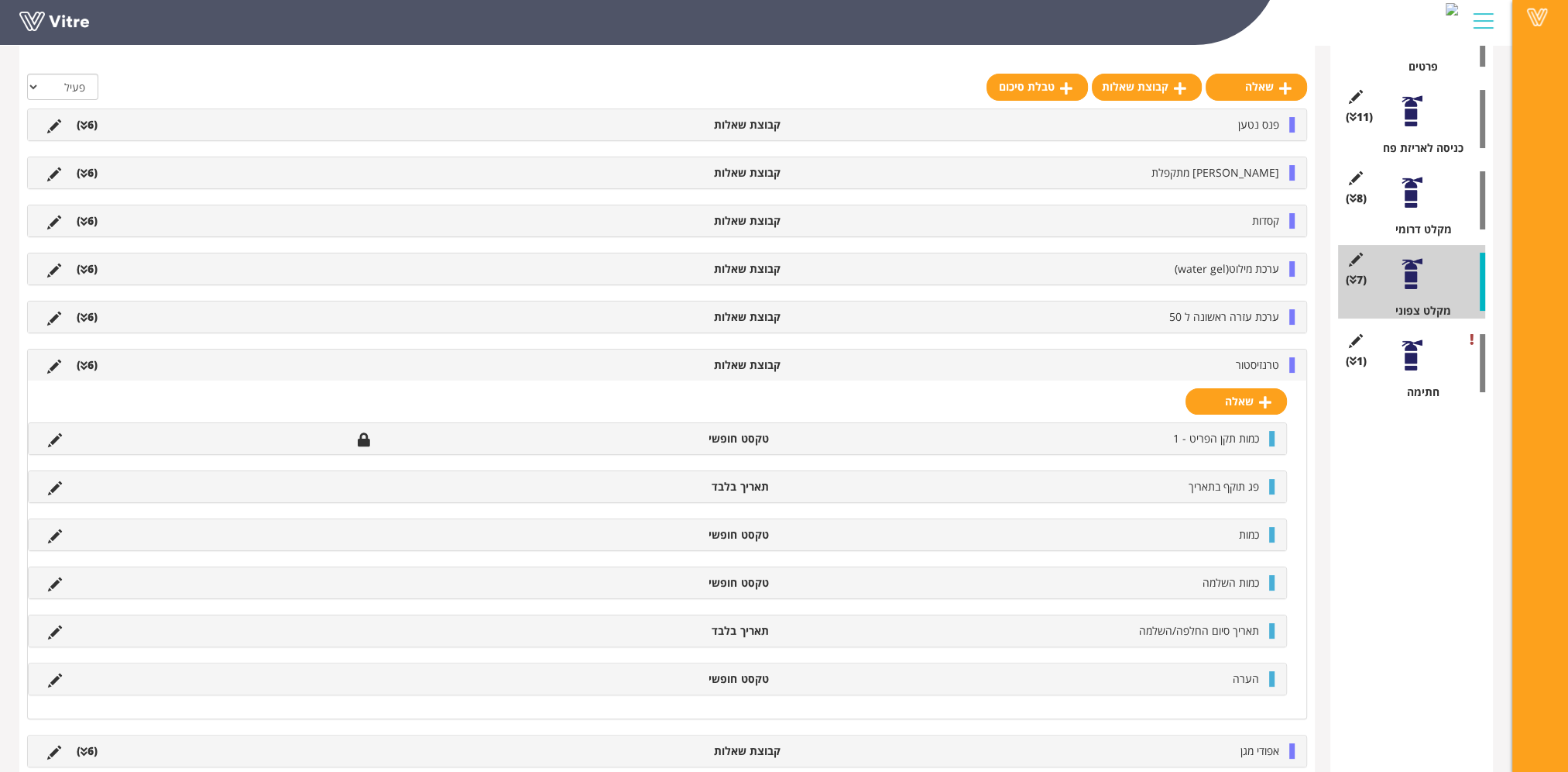
click at [1264, 352] on div "טרנזיסטור קבוצת שאלות (6 )" at bounding box center [667, 364] width 1279 height 31
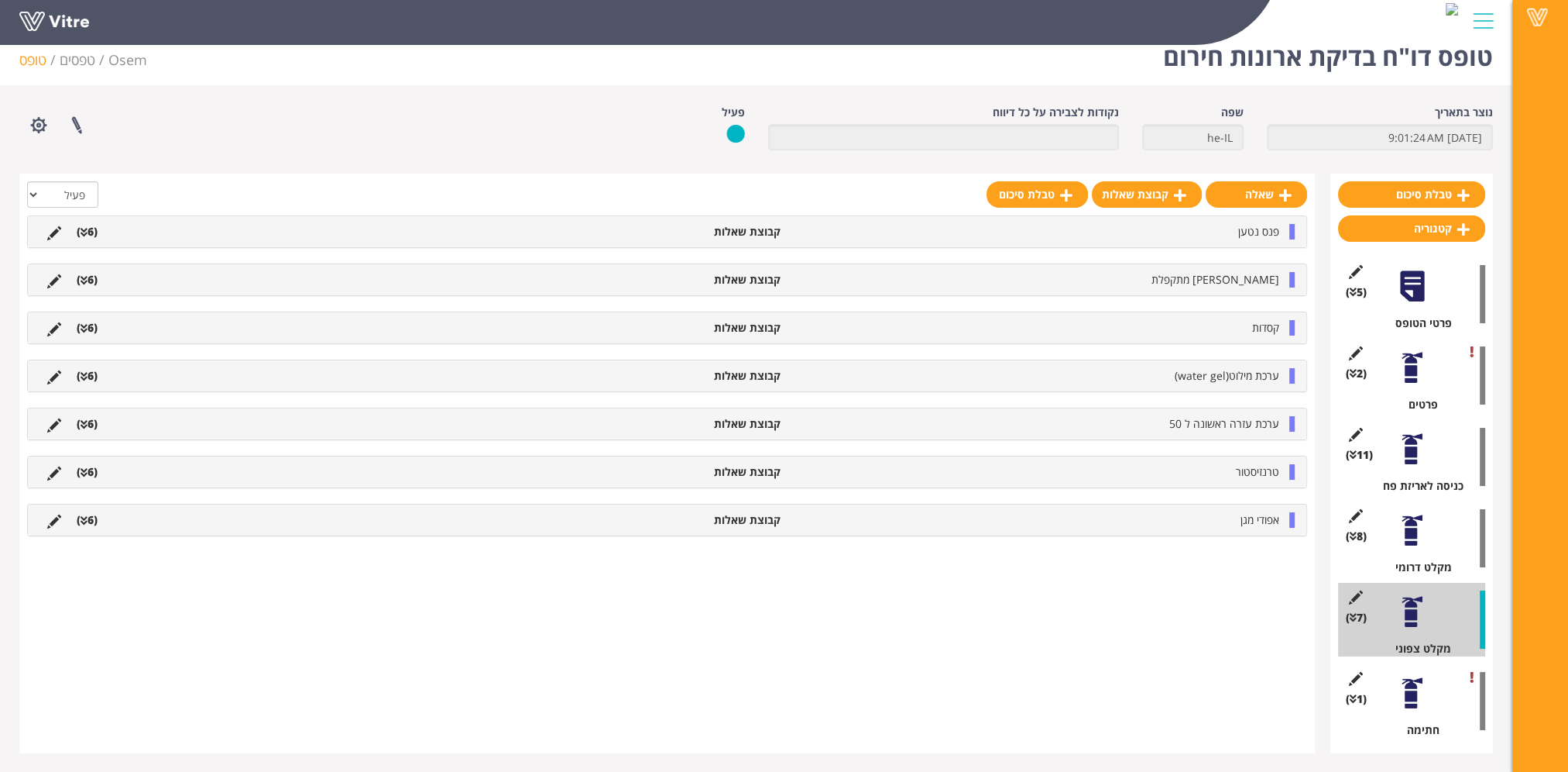
click at [1238, 513] on li "אפודי מגן" at bounding box center [1038, 519] width 498 height 15
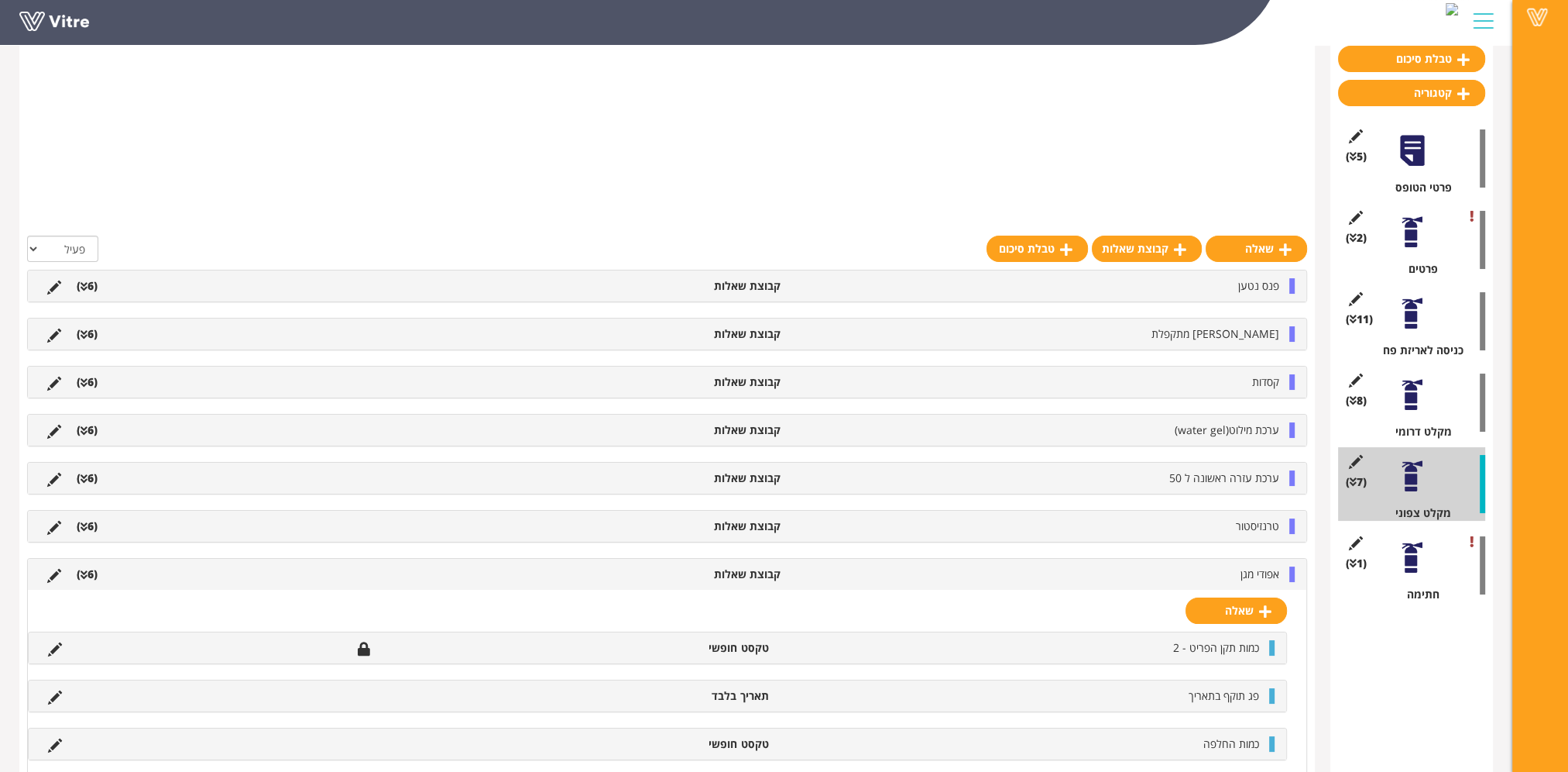
scroll to position [357, 0]
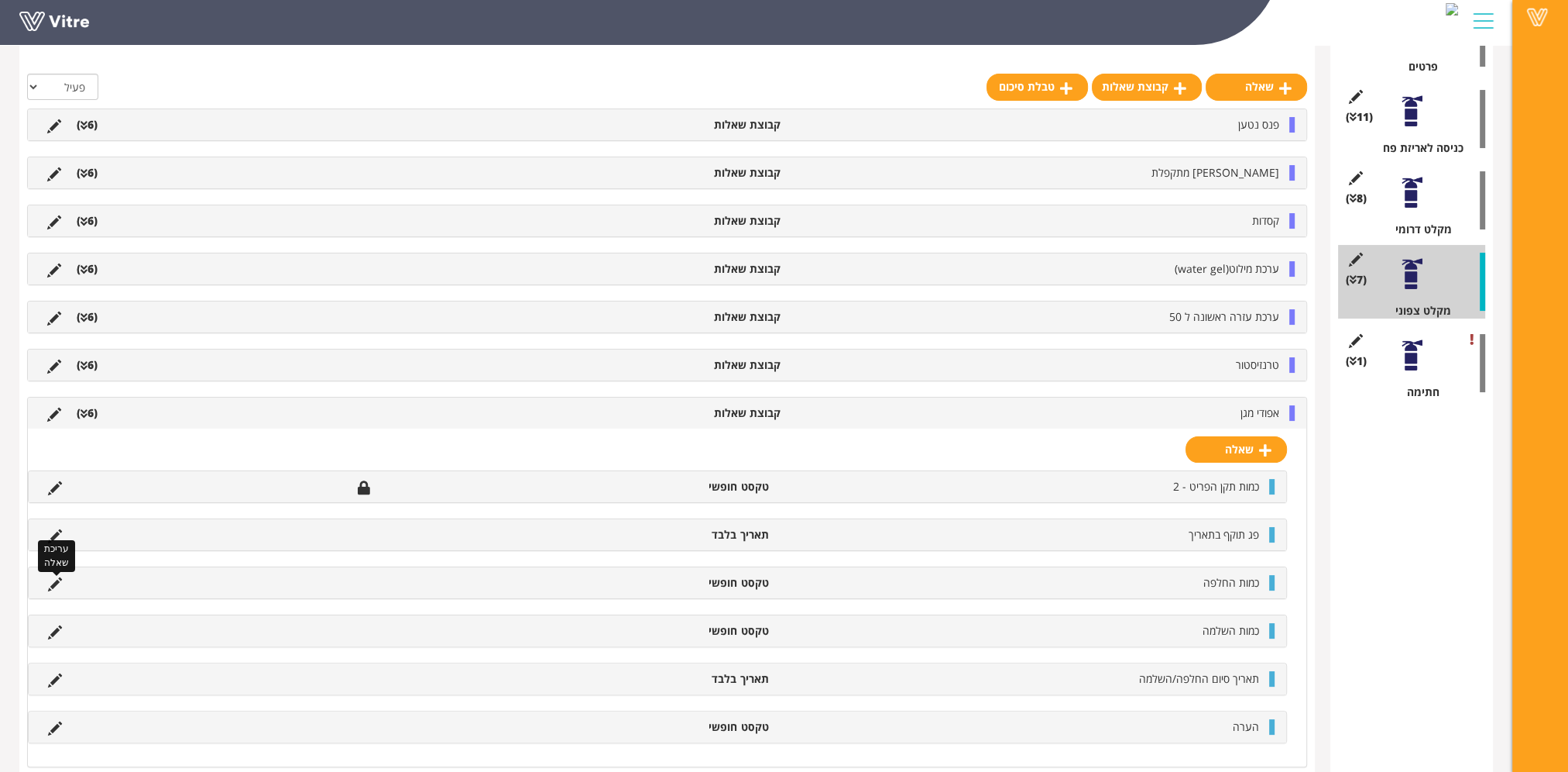
click at [52, 578] on icon at bounding box center [54, 583] width 14 height 14
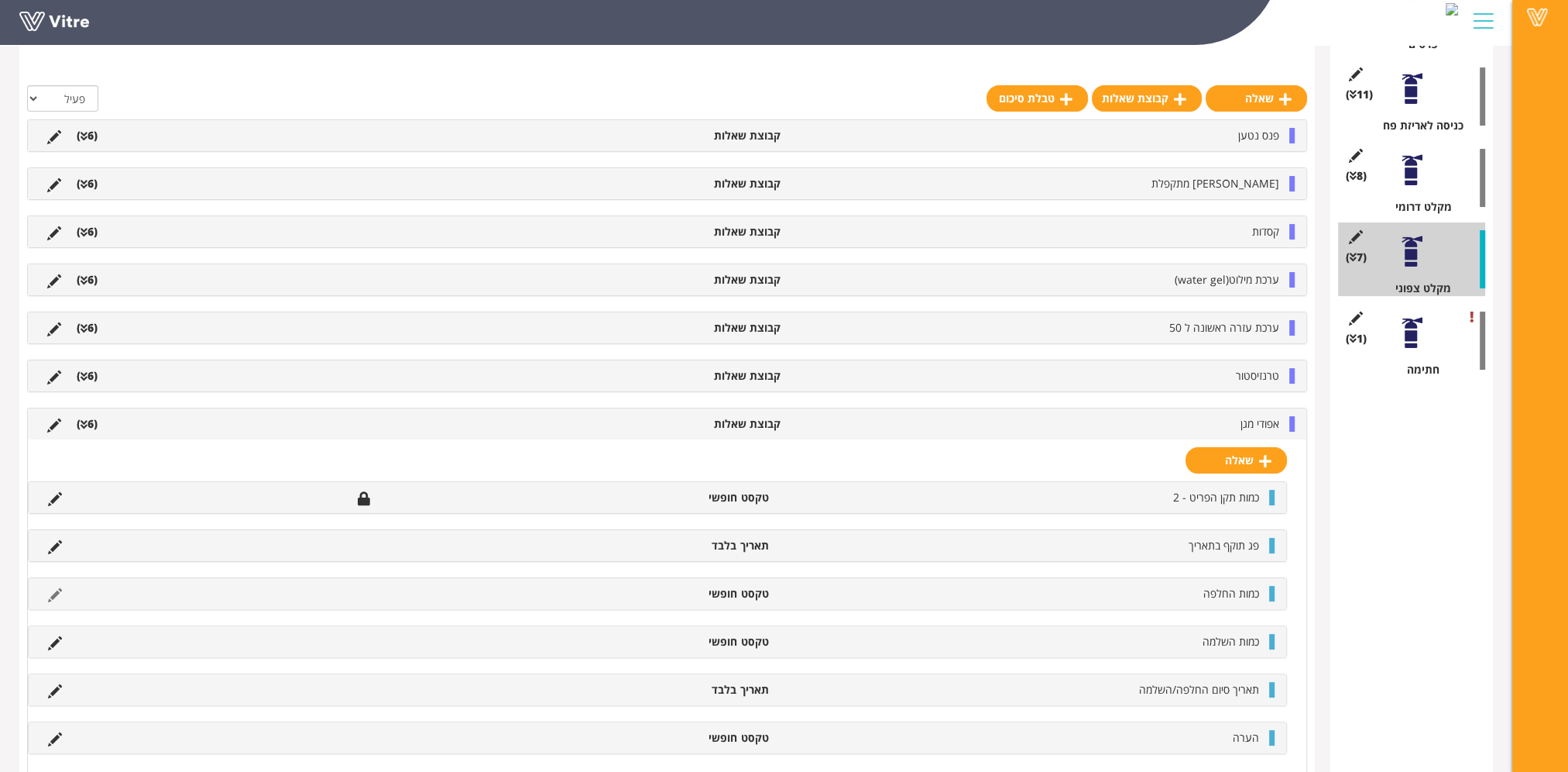
scroll to position [391, 0]
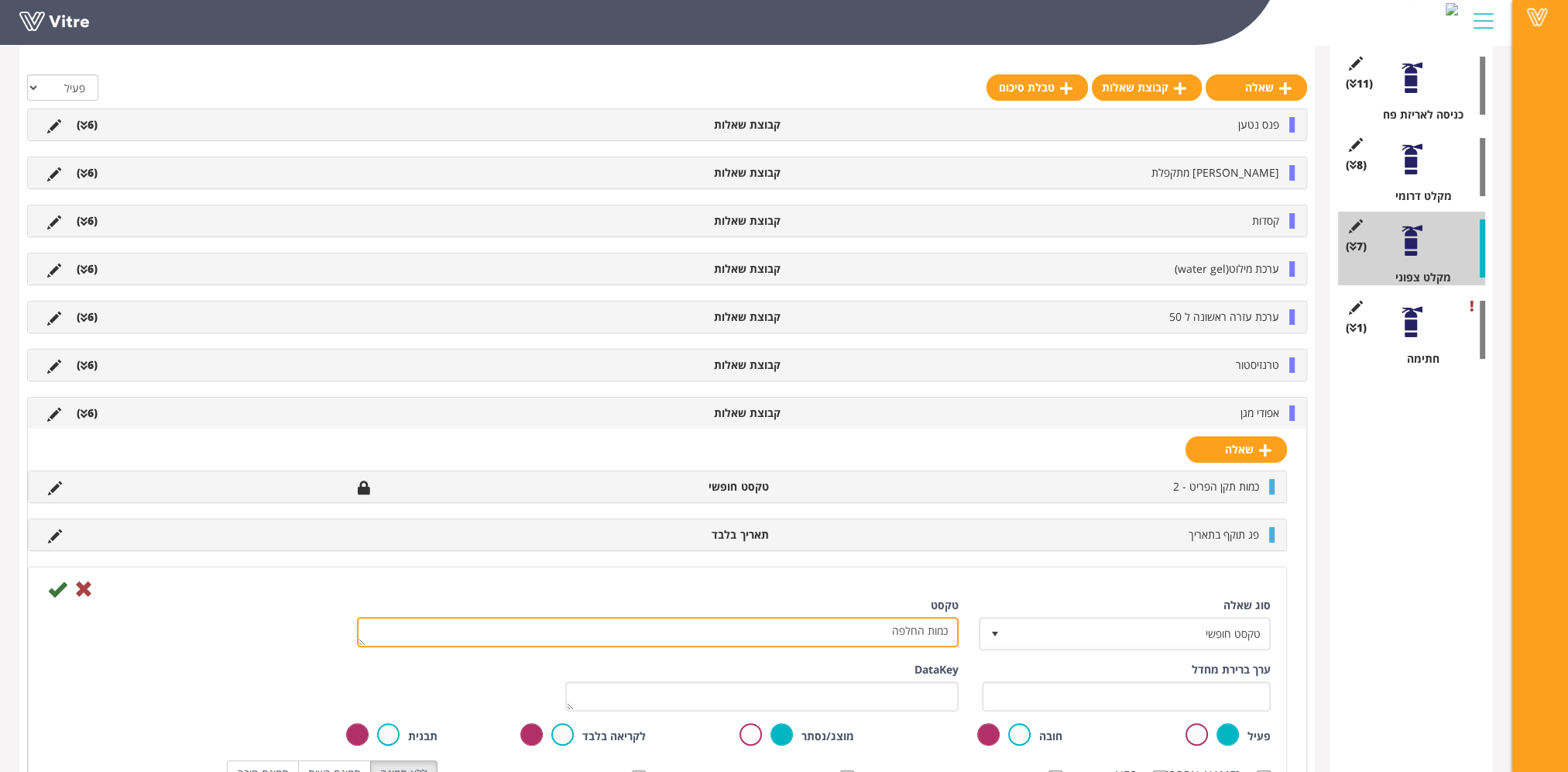
click at [895, 629] on textarea "כמות החלפה" at bounding box center [657, 632] width 601 height 30
type textarea "כמות"
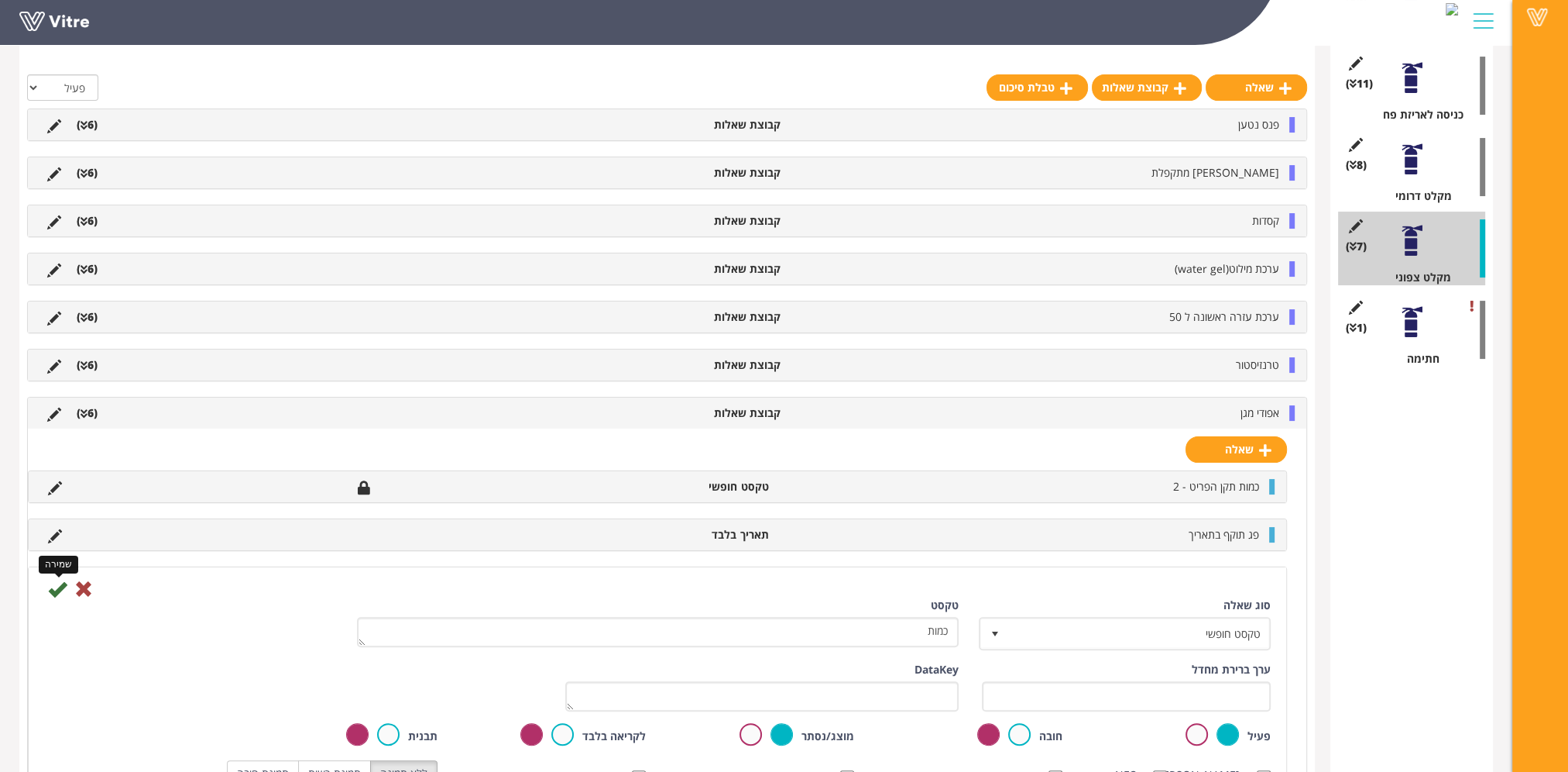
click at [55, 587] on icon at bounding box center [57, 588] width 18 height 18
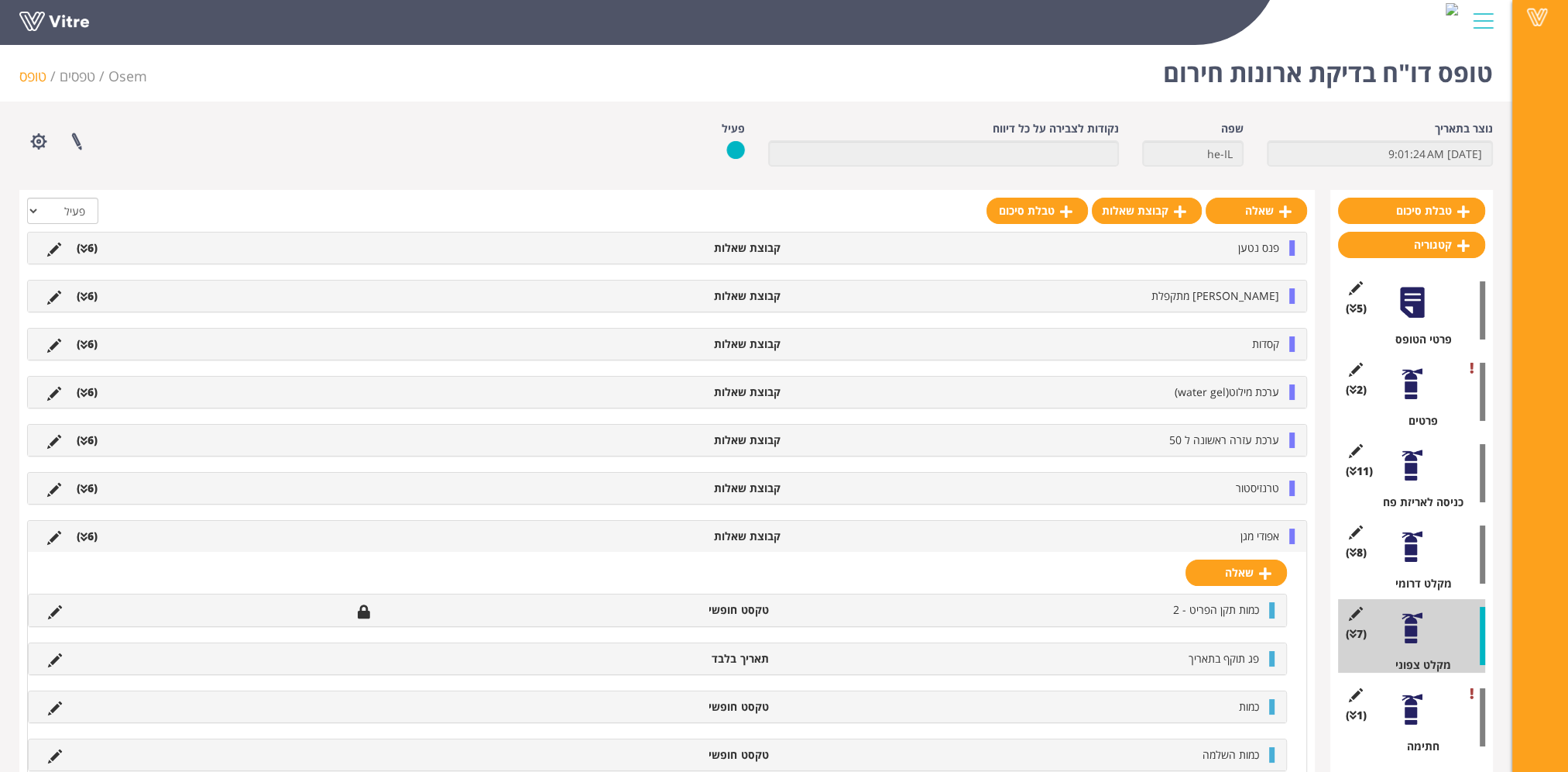
scroll to position [0, 0]
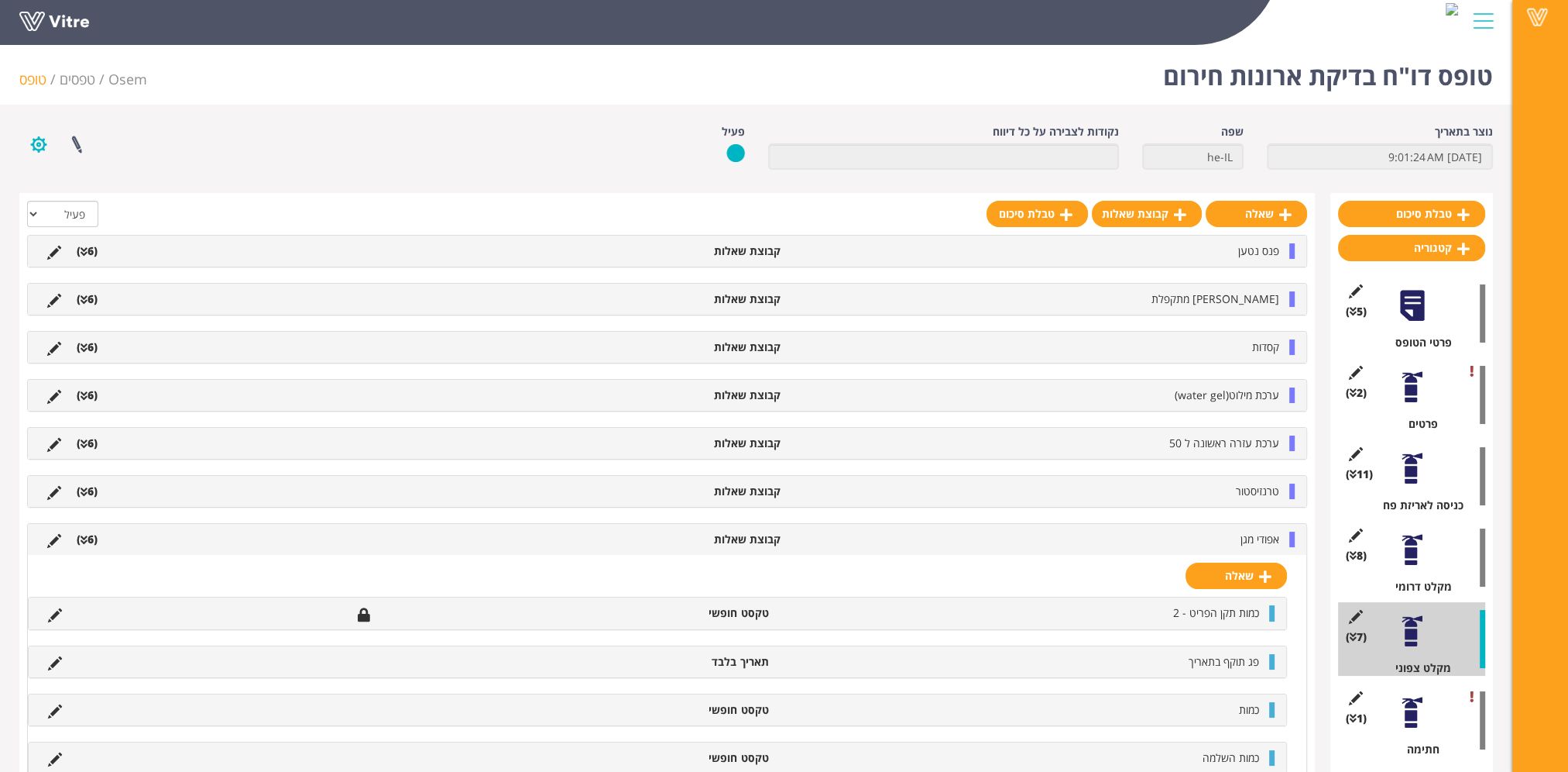
click at [39, 143] on button "button" at bounding box center [38, 144] width 38 height 41
click at [225, 146] on div "פרוייקטים מקושרים הגדרת משתמשים ניהול תבניות שכפול טופס שכפול קטגוריה שפות נוספ…" at bounding box center [320, 144] width 624 height 41
click at [77, 81] on link "טפסים" at bounding box center [77, 78] width 36 height 18
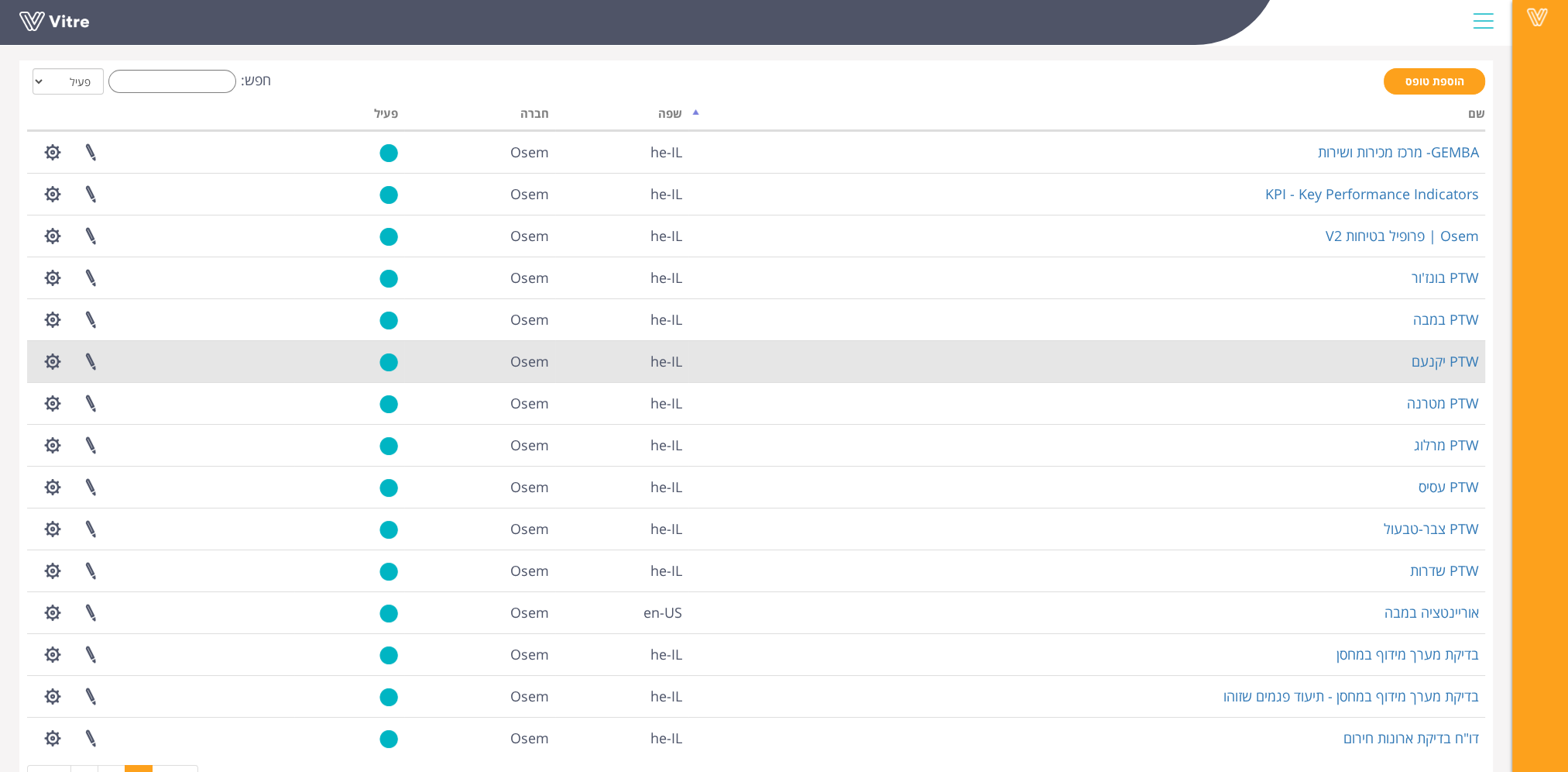
scroll to position [120, 0]
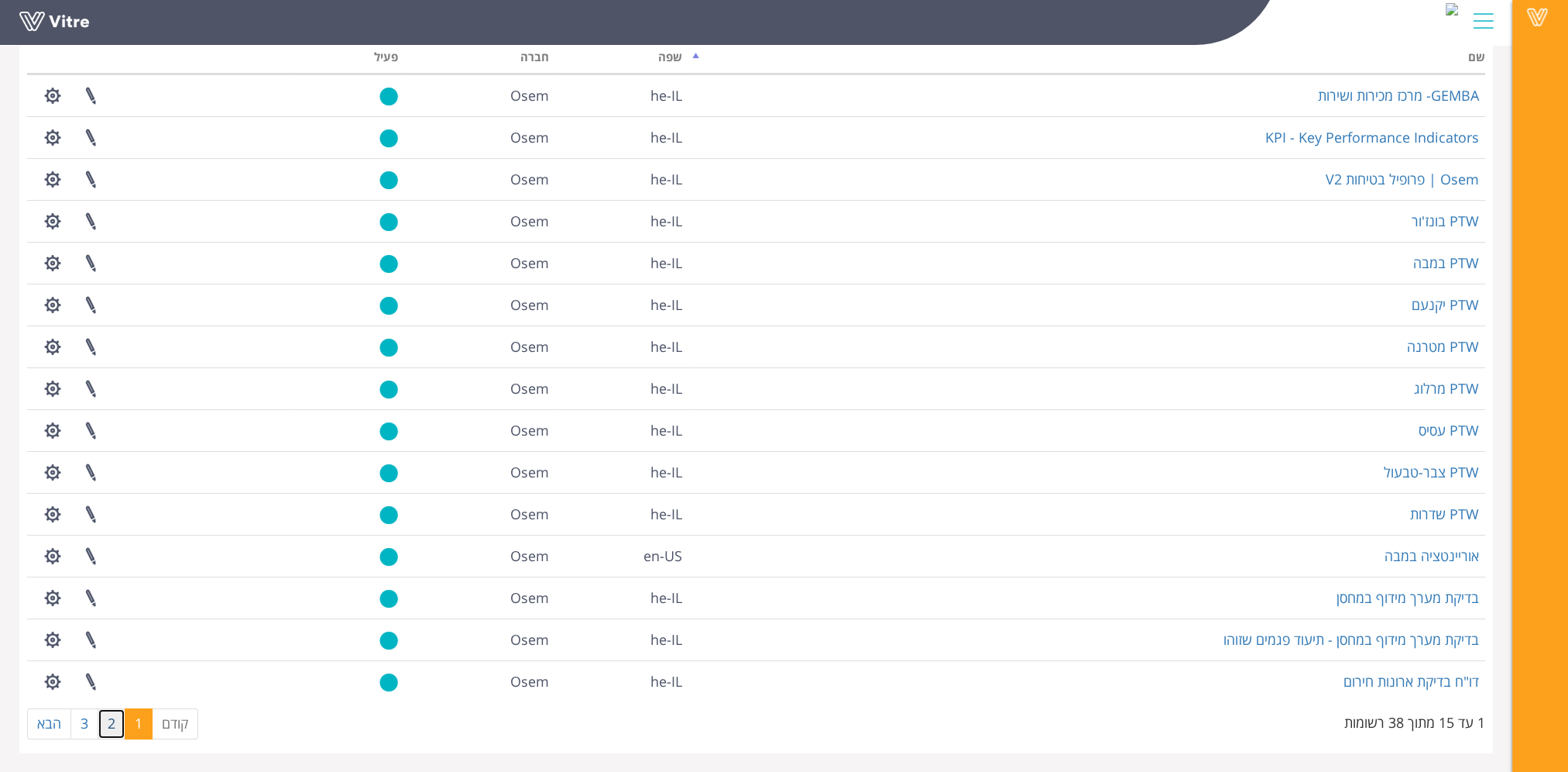
click at [113, 726] on link "2" at bounding box center [111, 723] width 28 height 31
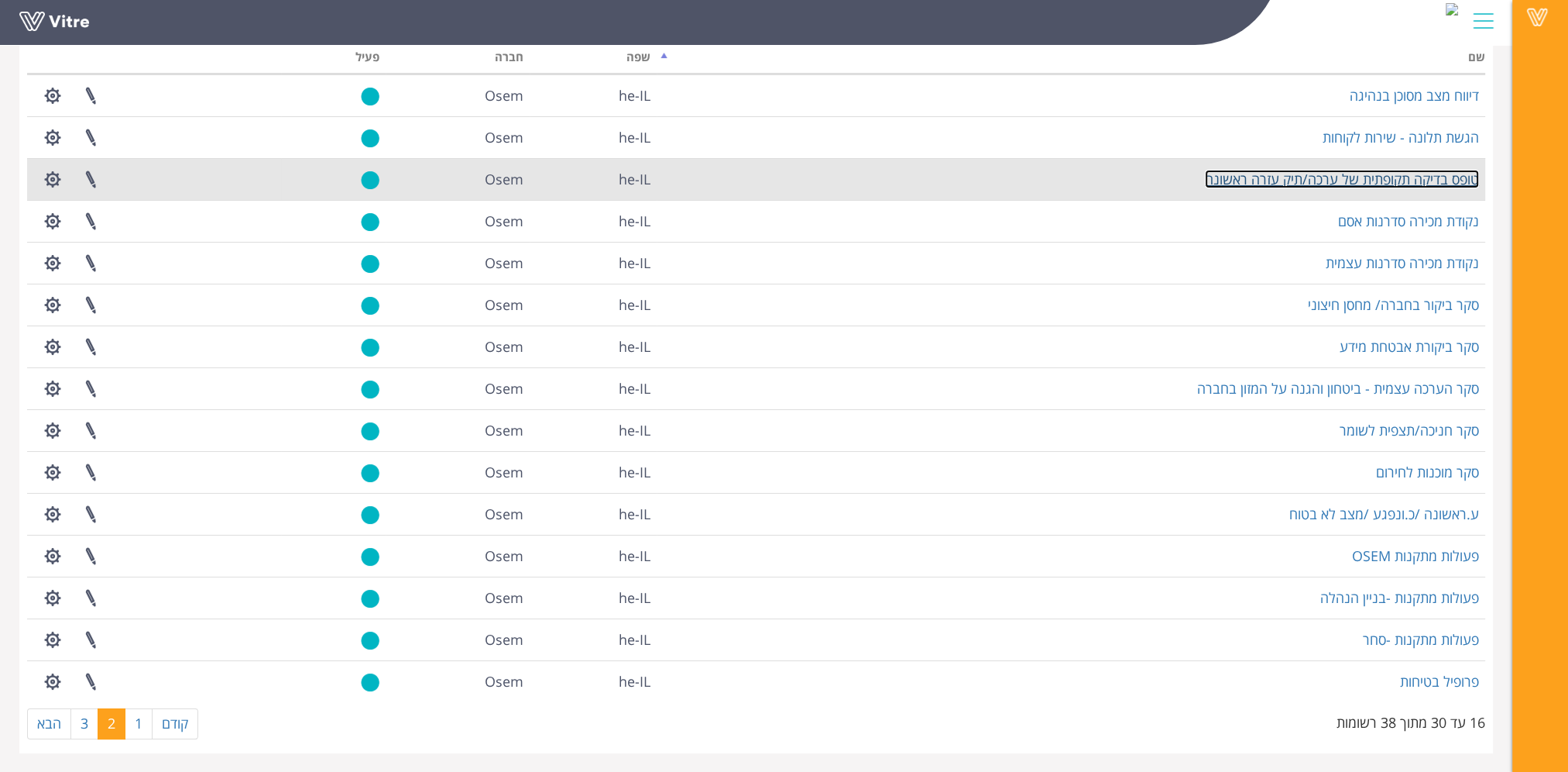
click at [1344, 179] on link "טופס בדיקה תקופתית של ערכה/תיק עזרה ראשונה" at bounding box center [1342, 178] width 274 height 18
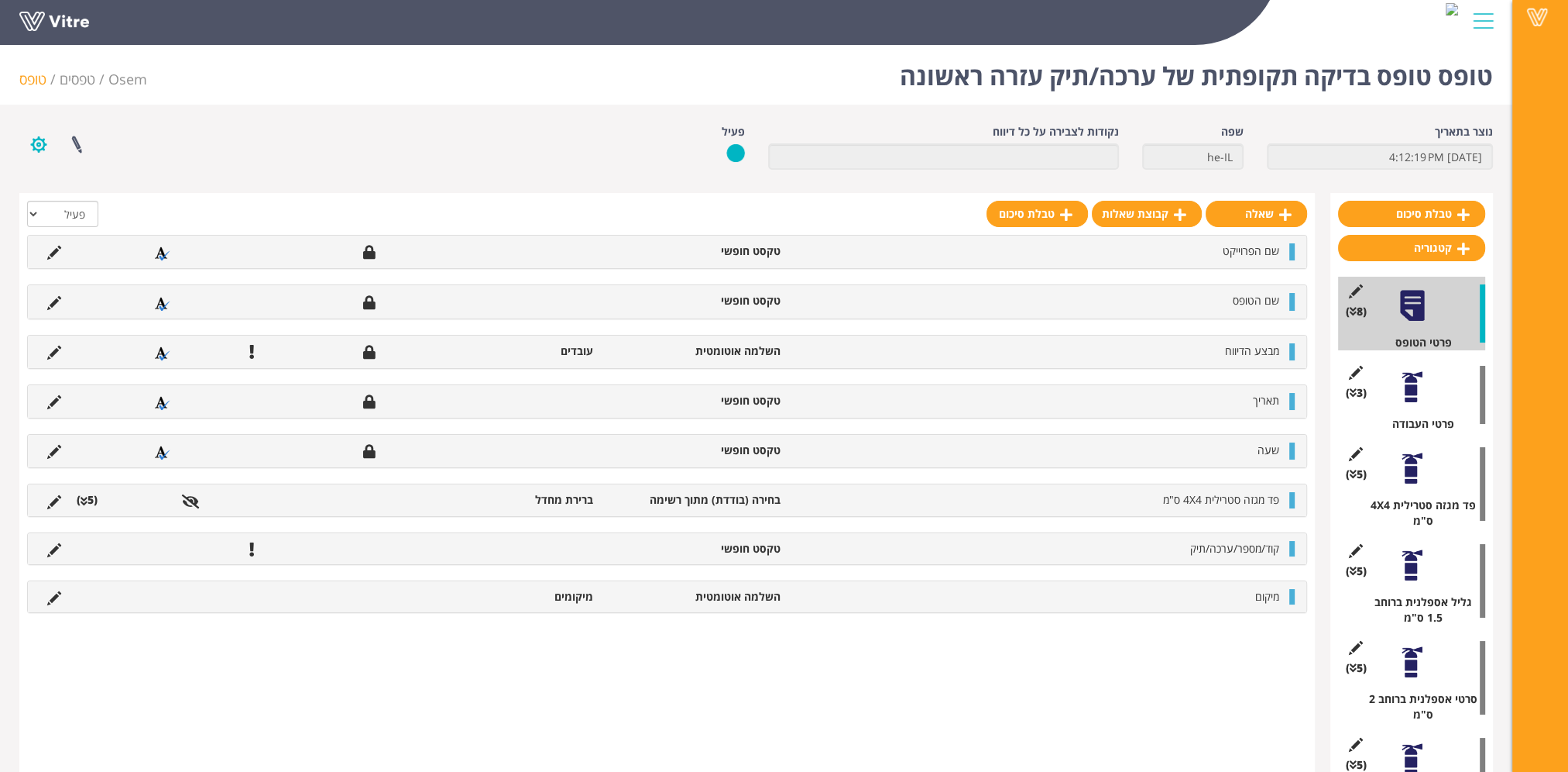
click at [38, 141] on button "button" at bounding box center [38, 144] width 38 height 41
click at [81, 201] on link "הגדרת משתמשים" at bounding box center [81, 201] width 122 height 20
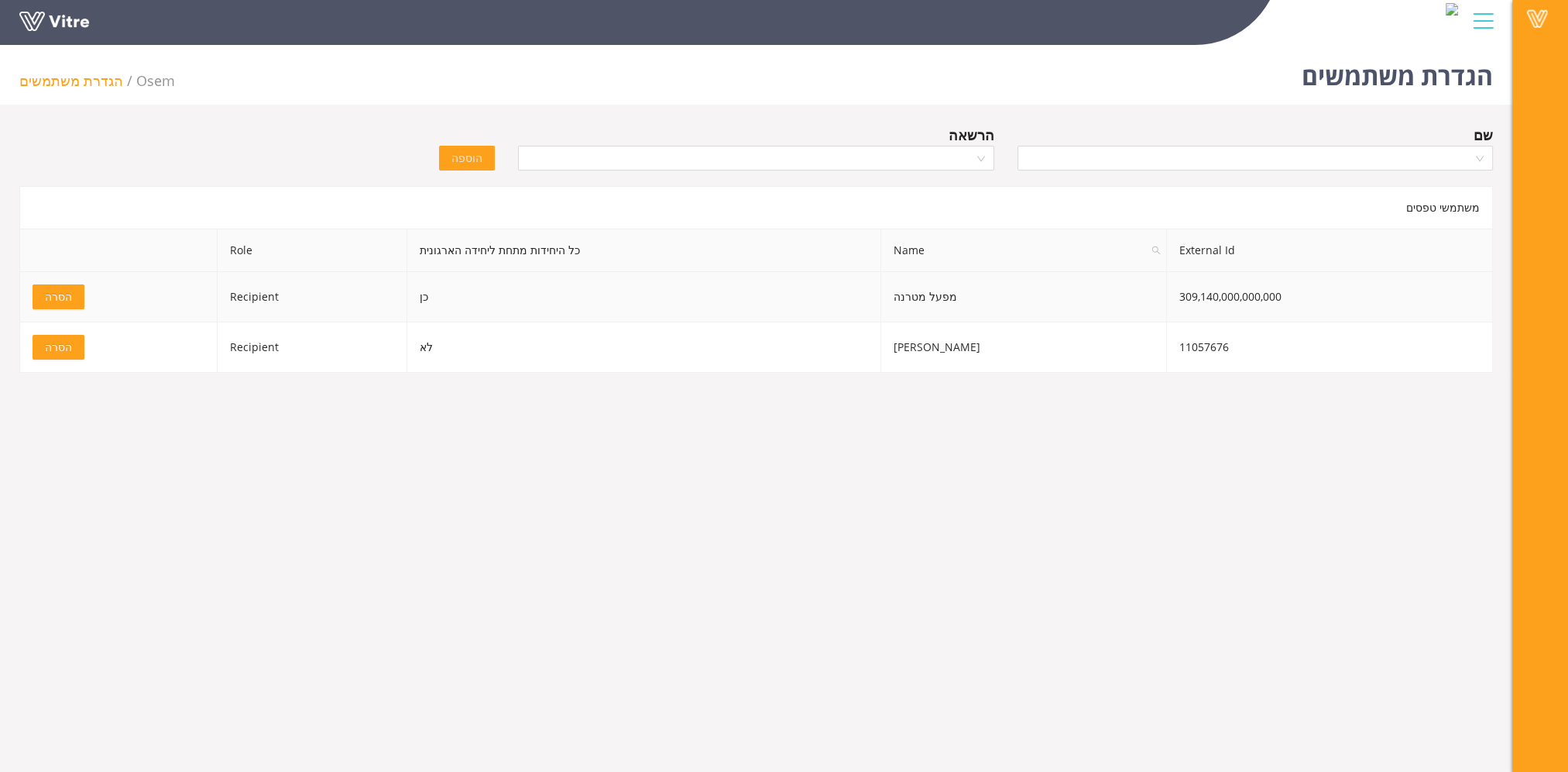
click at [58, 295] on span "הסרה" at bounding box center [58, 296] width 27 height 17
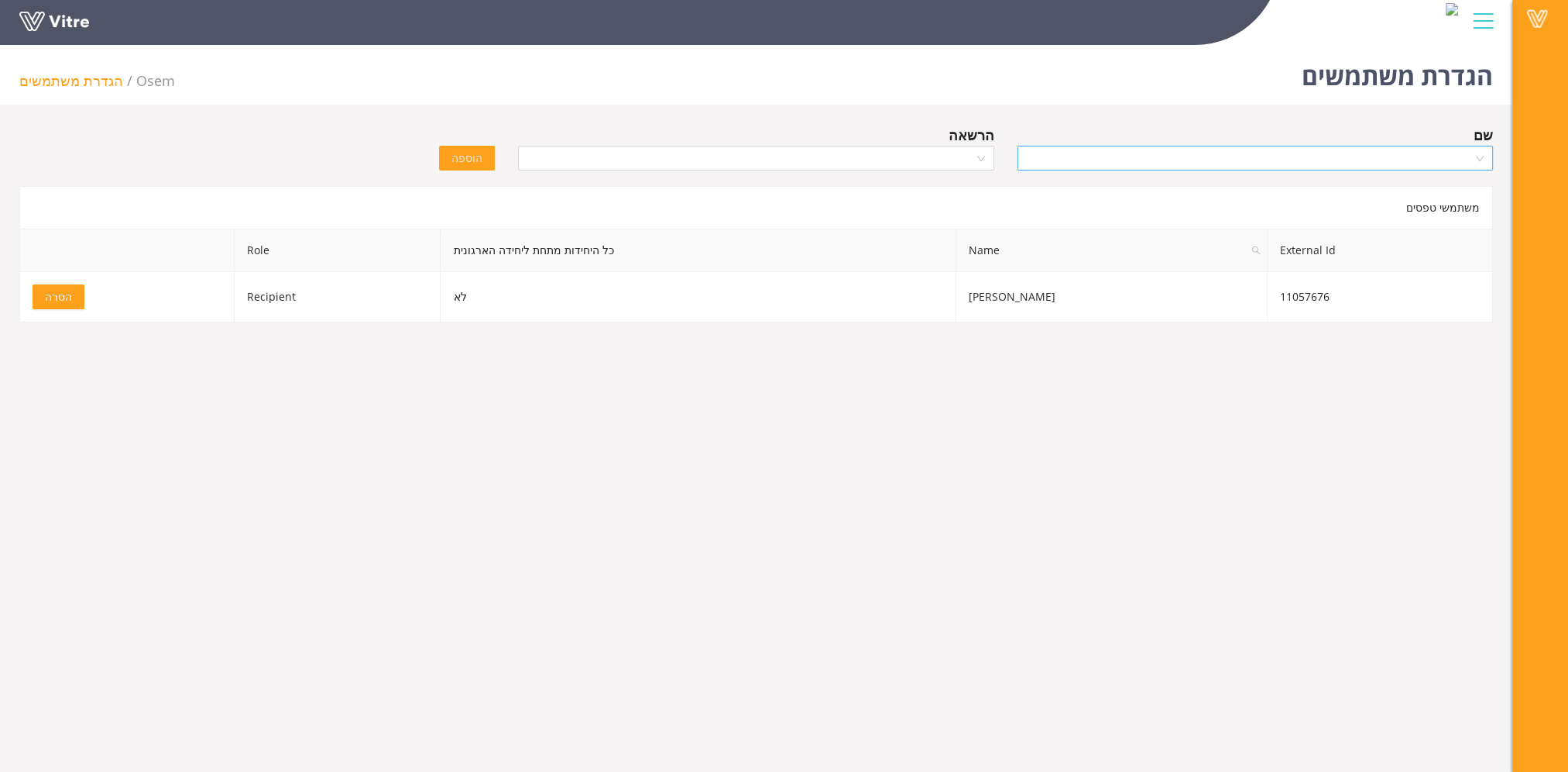
click at [1212, 163] on input "search" at bounding box center [1250, 157] width 446 height 23
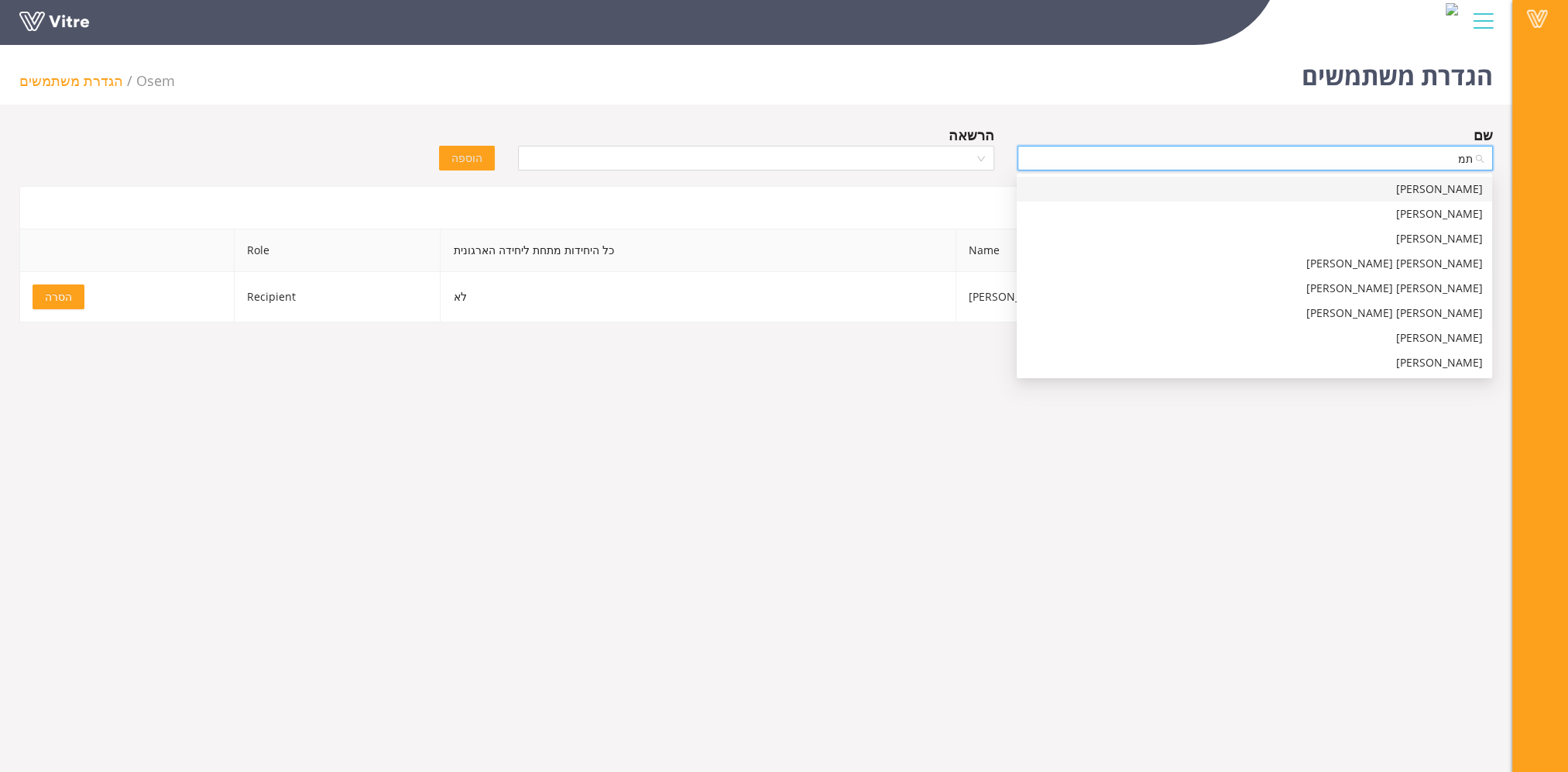
type input "[PERSON_NAME]"
click at [1221, 182] on div "[PERSON_NAME]" at bounding box center [1255, 189] width 457 height 17
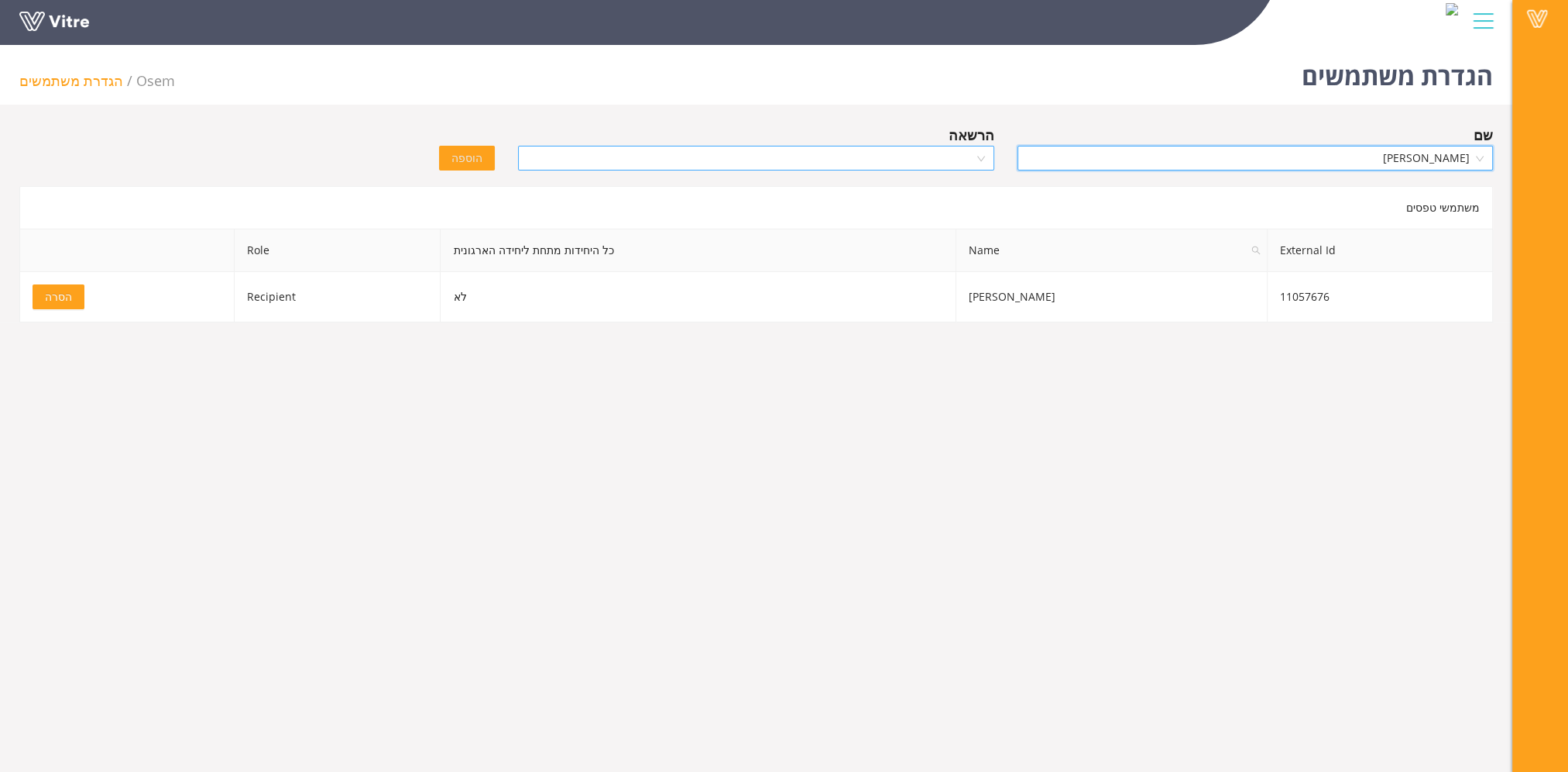
click at [716, 165] on input "search" at bounding box center [750, 157] width 446 height 23
click at [739, 217] on div "Recipient" at bounding box center [756, 213] width 457 height 17
click at [477, 154] on span "הוספה" at bounding box center [466, 157] width 31 height 17
